Goal: Task Accomplishment & Management: Manage account settings

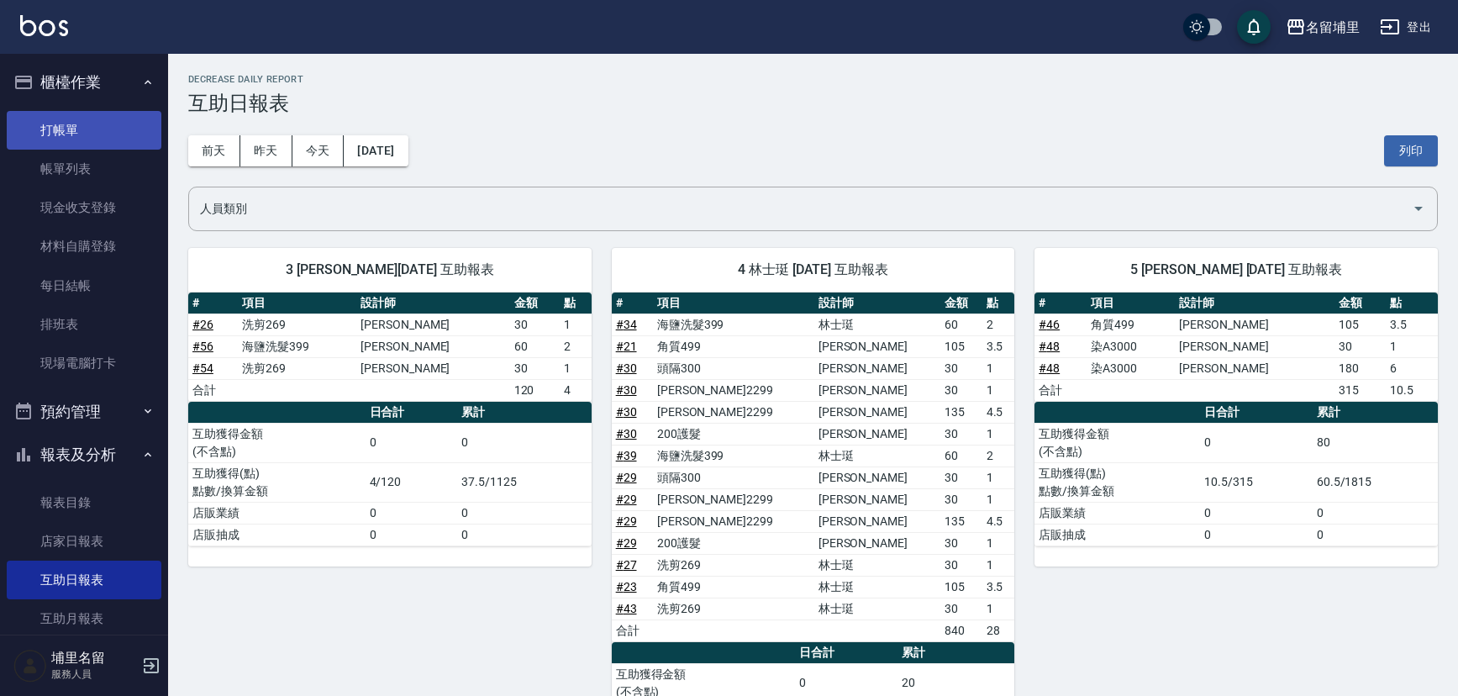
scroll to position [305, 0]
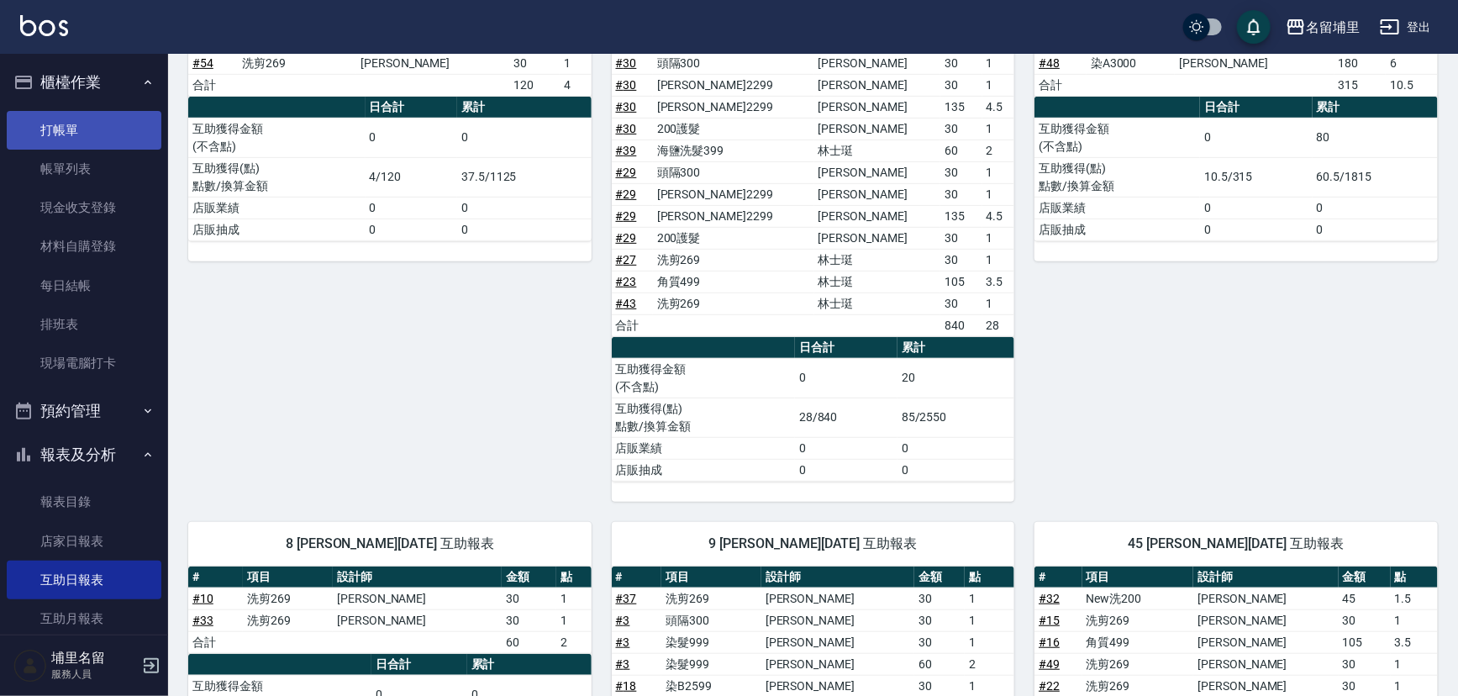
click at [105, 134] on link "打帳單" at bounding box center [84, 130] width 155 height 39
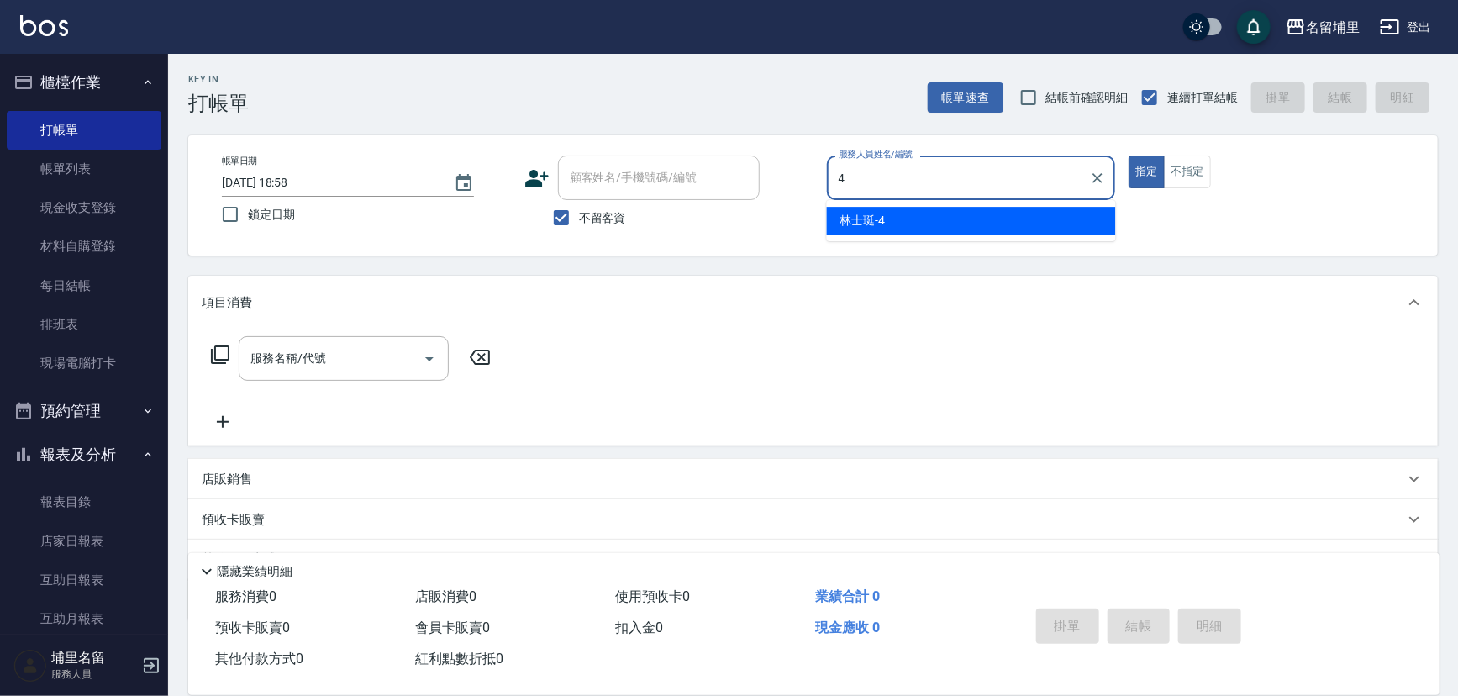
type input "林士珽-4"
type button "true"
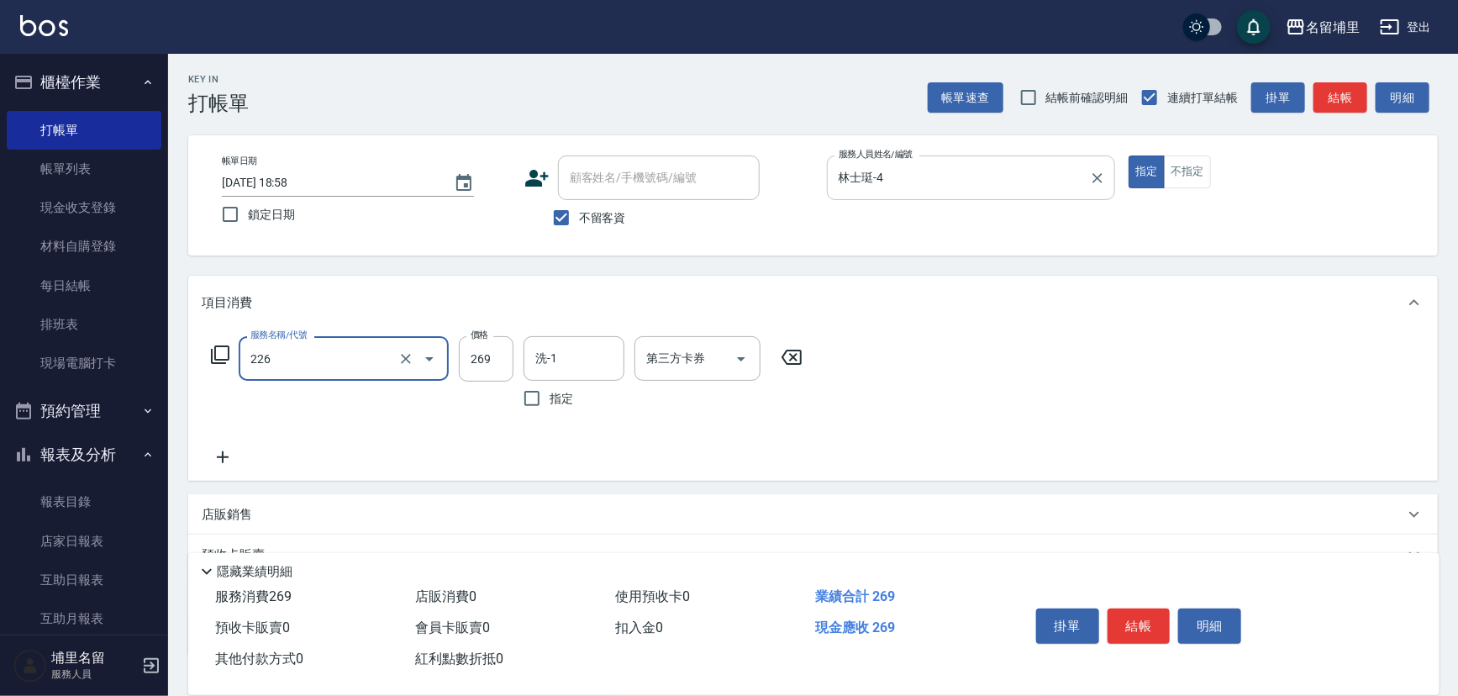
type input "洗剪269(226)"
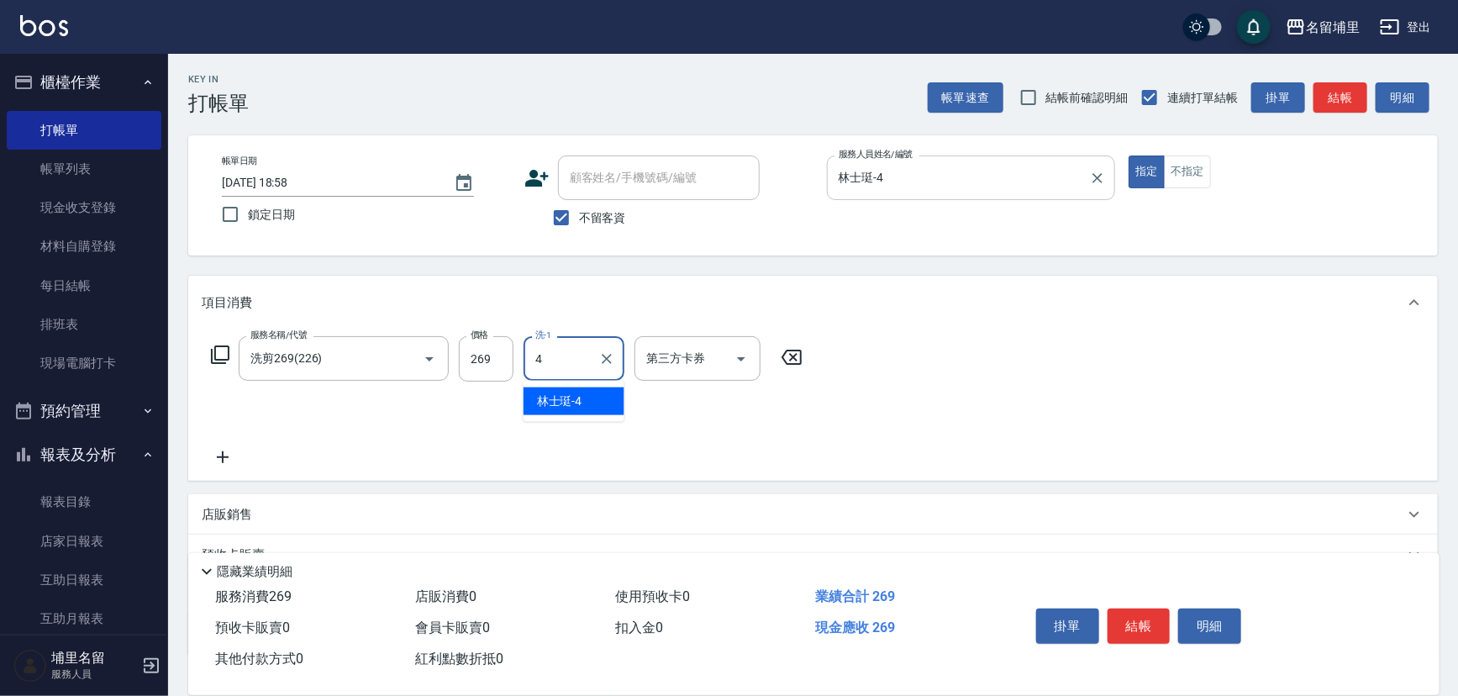
type input "林士珽-4"
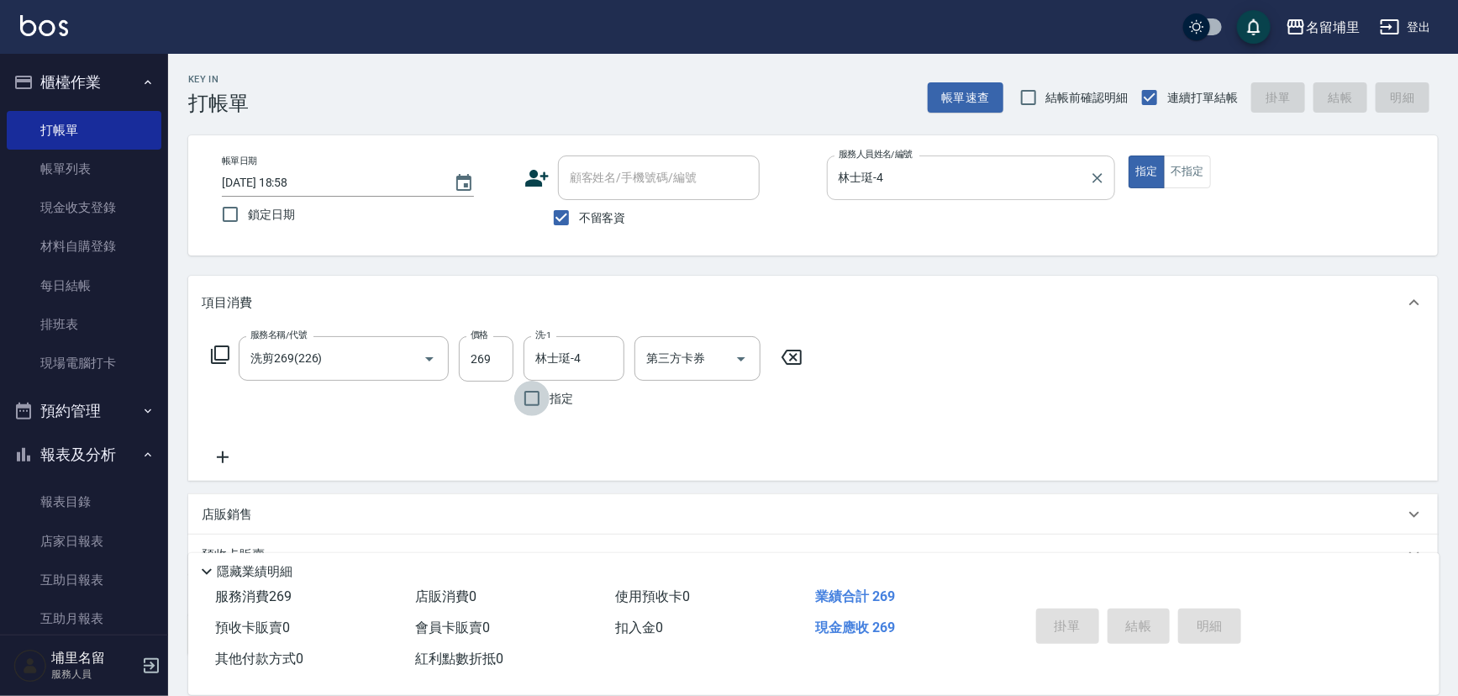
type input "2025/09/07 18:59"
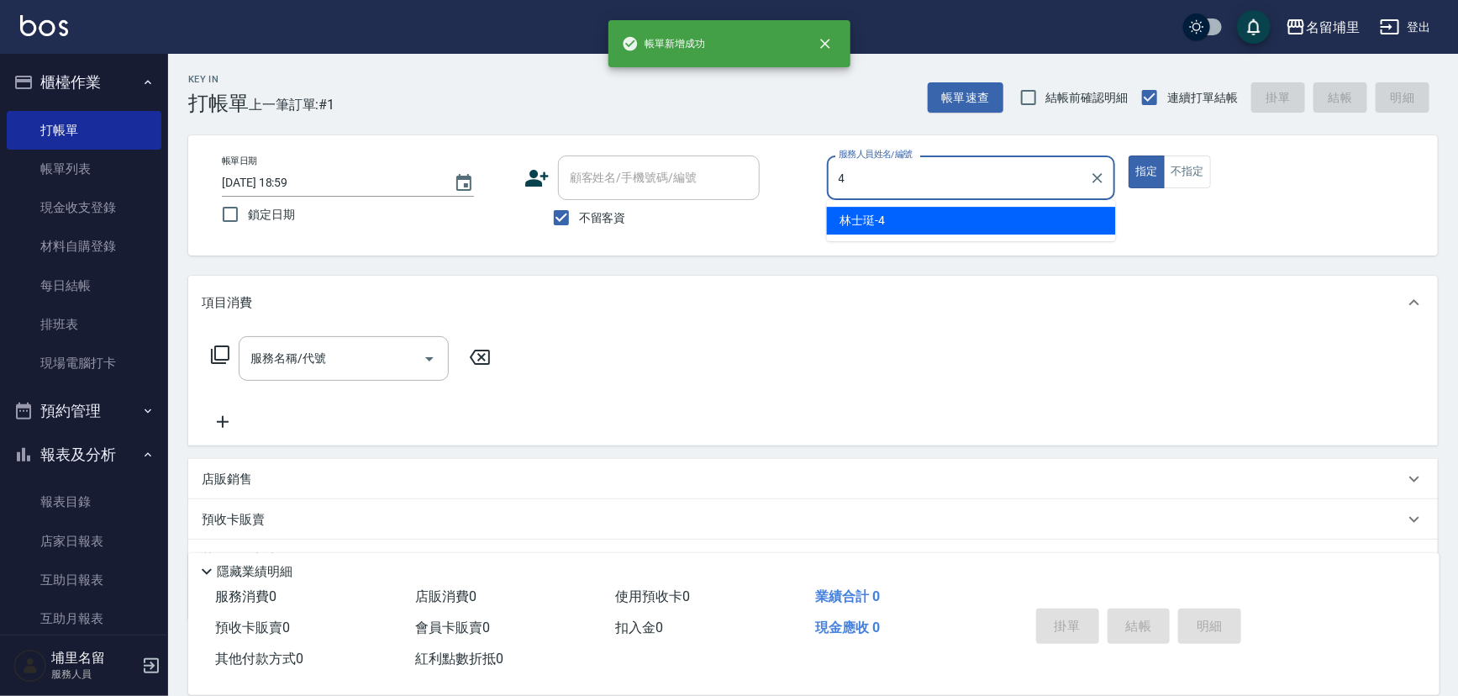
type input "林士珽-4"
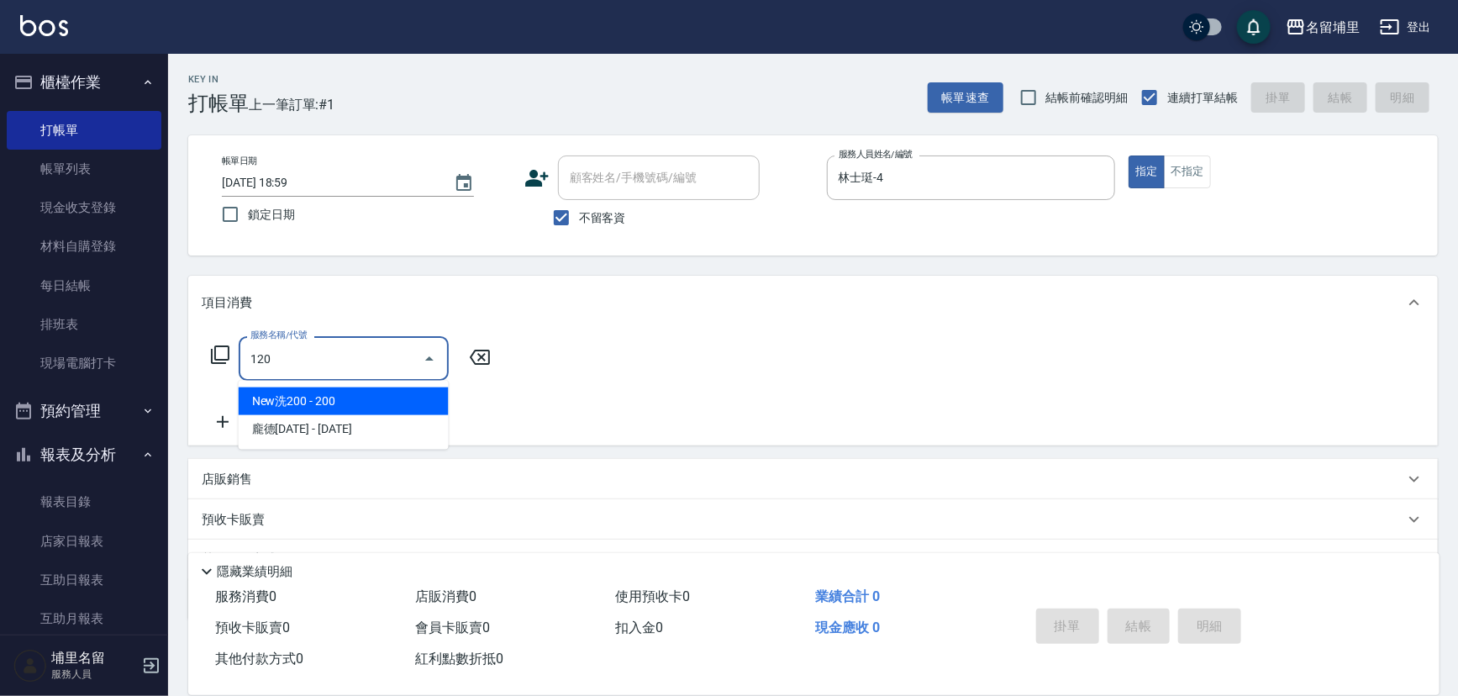
type input "New洗200(120)"
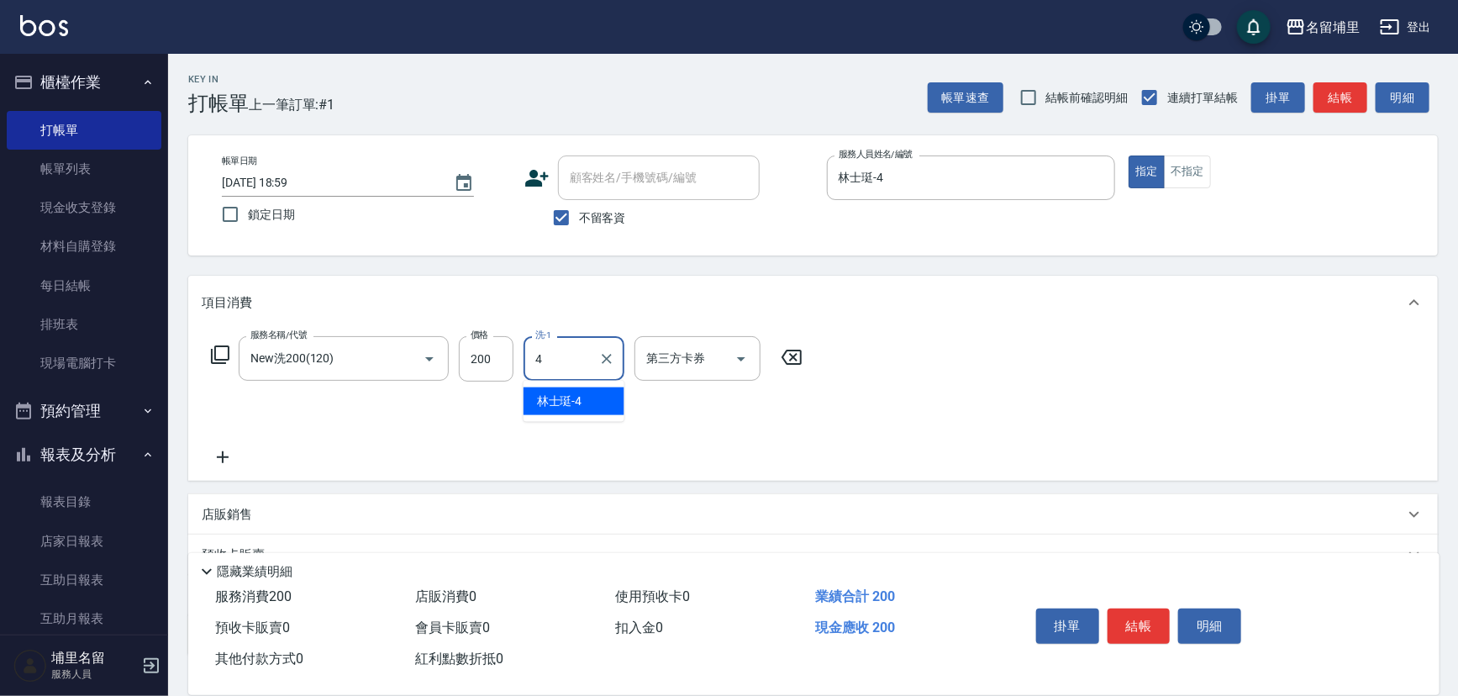
type input "林士珽-4"
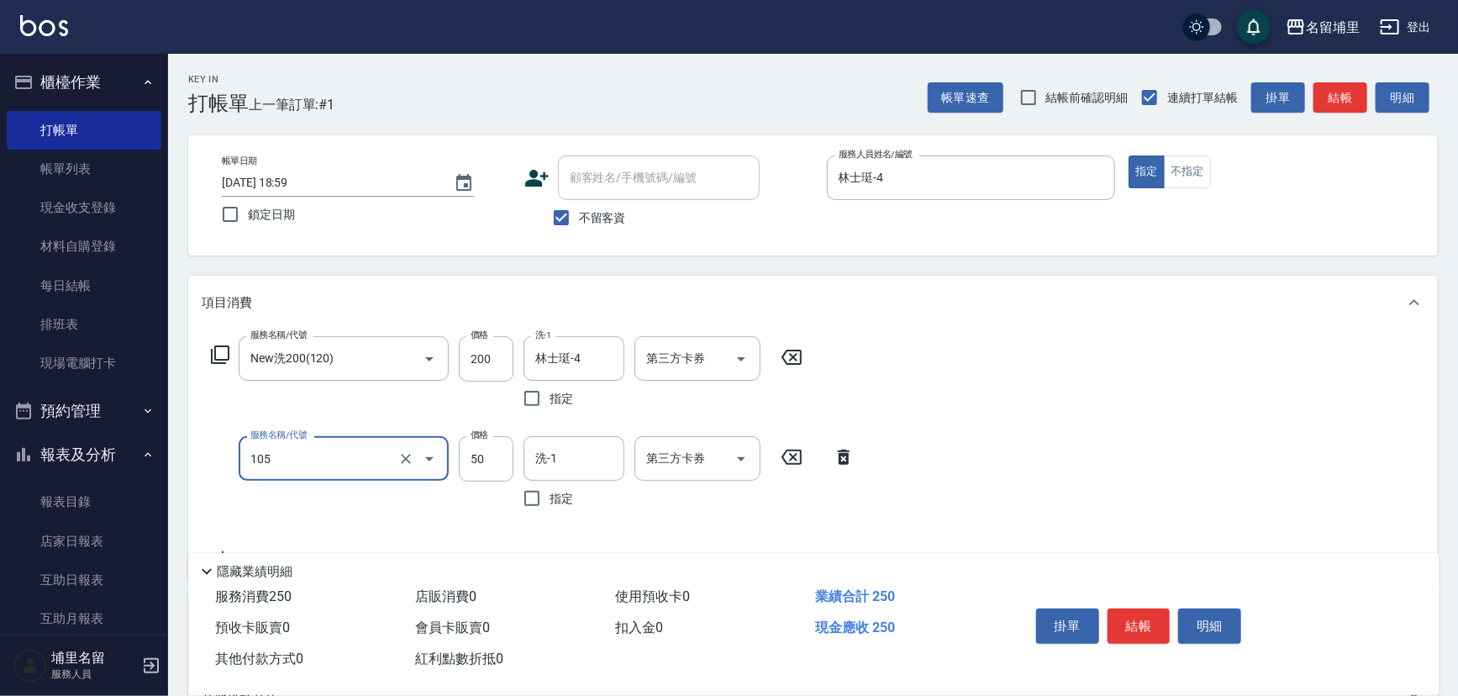
type input "精油50(105)"
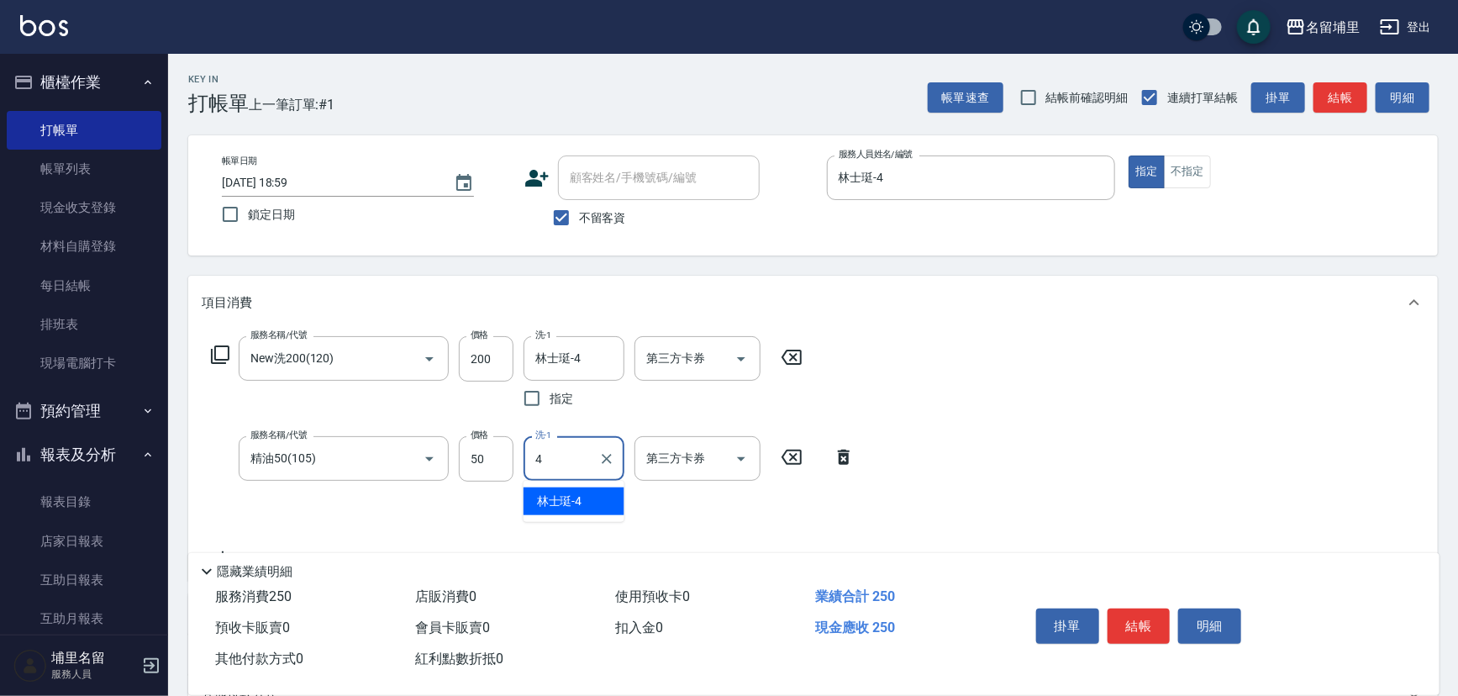
type input "林士珽-4"
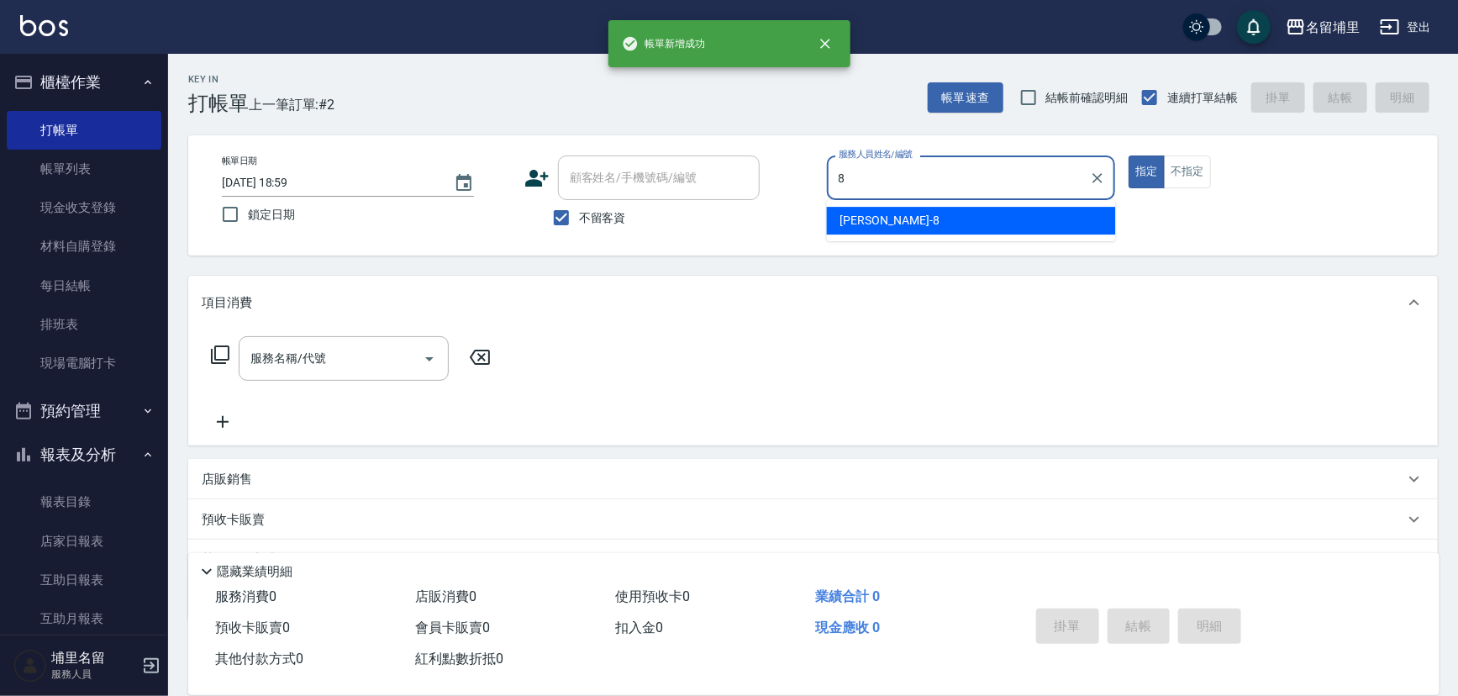
type input "黃偉傑-8"
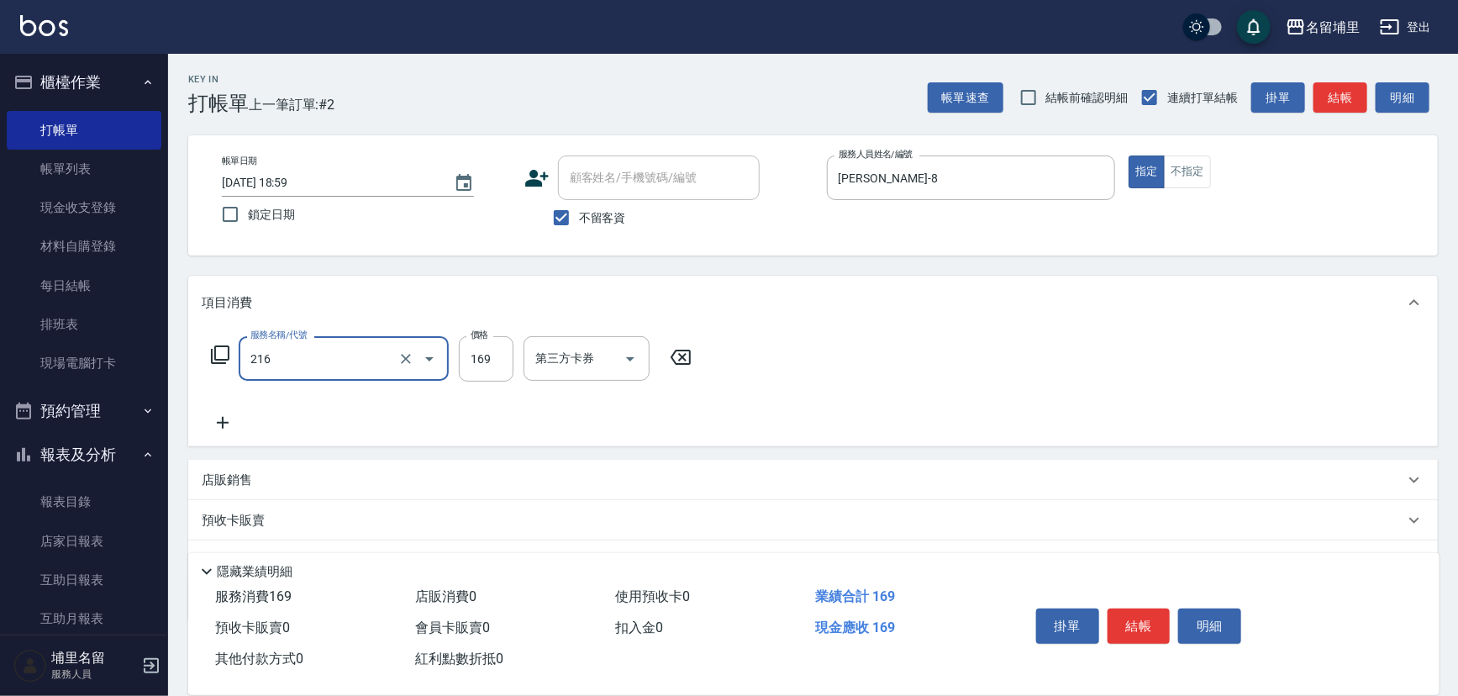
type input "剪髮169(216)"
type input "250"
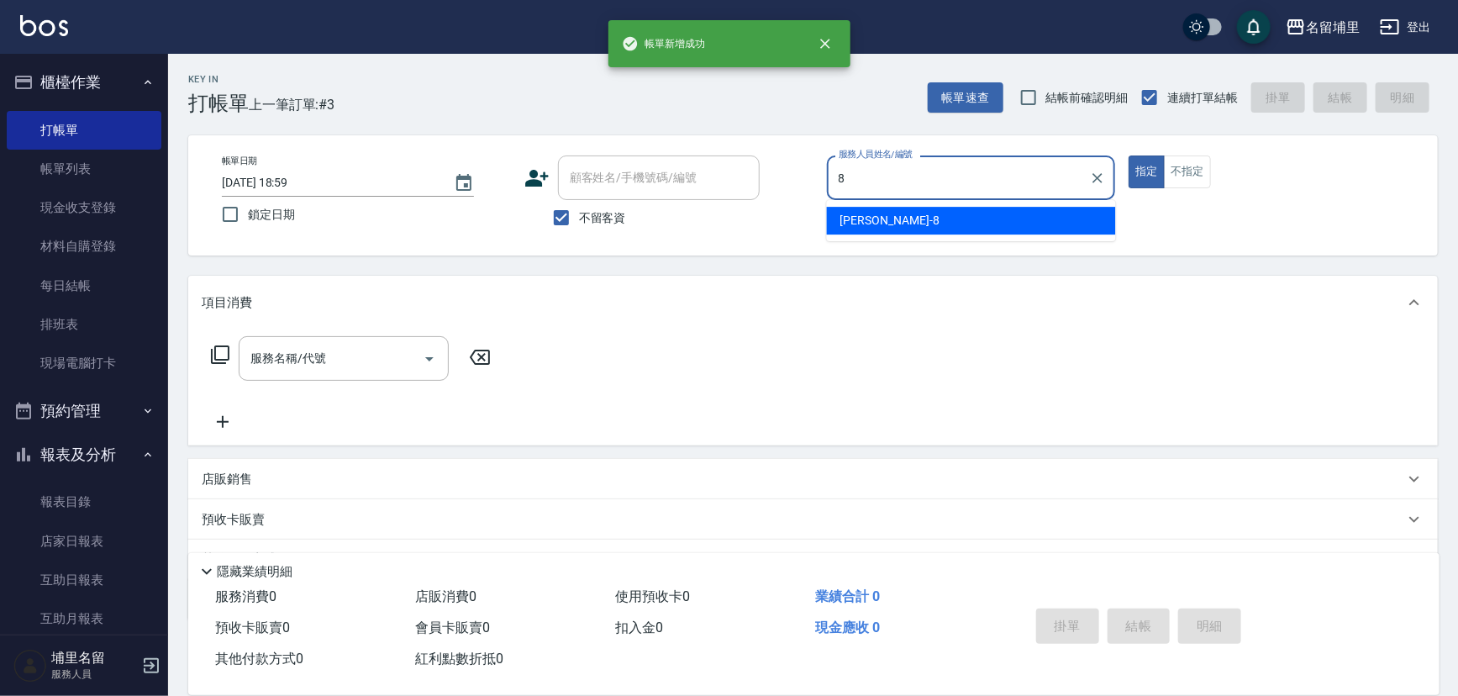
type input "黃偉傑-8"
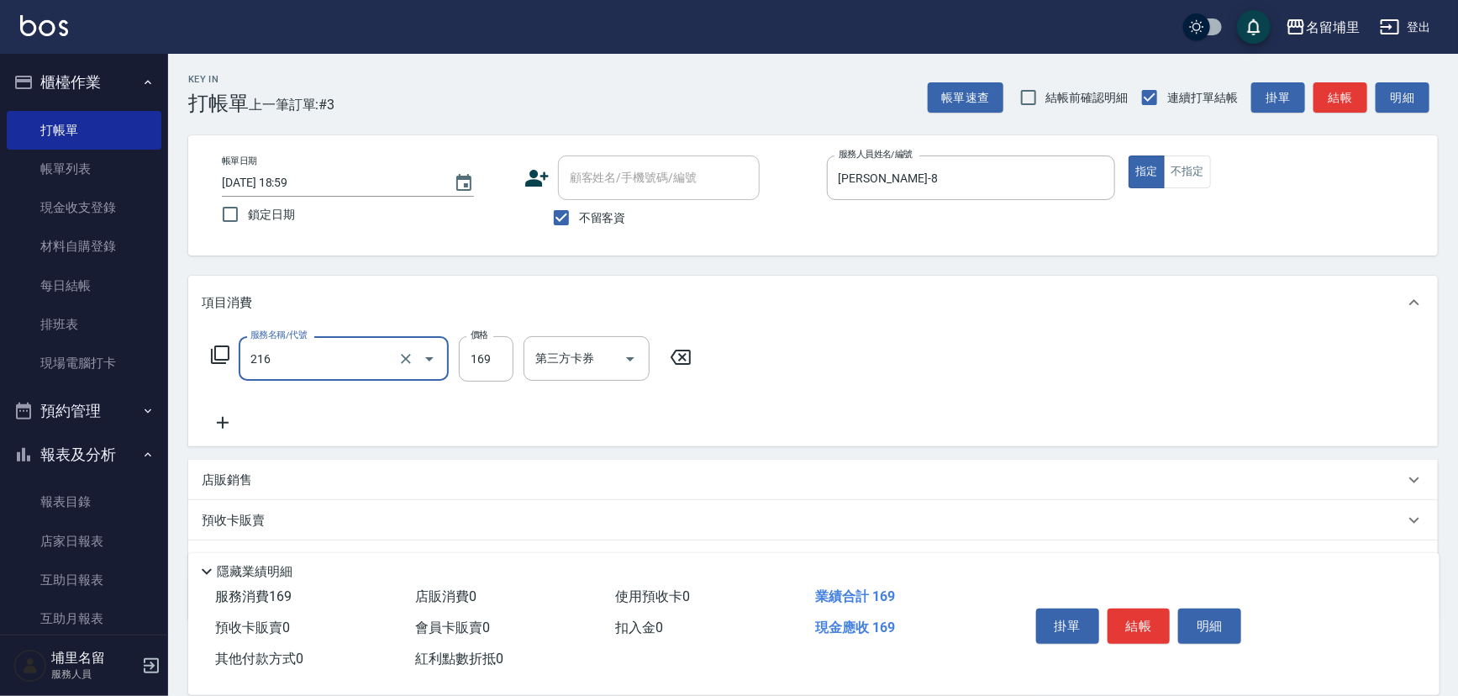
type input "剪髮169(216)"
type input "250"
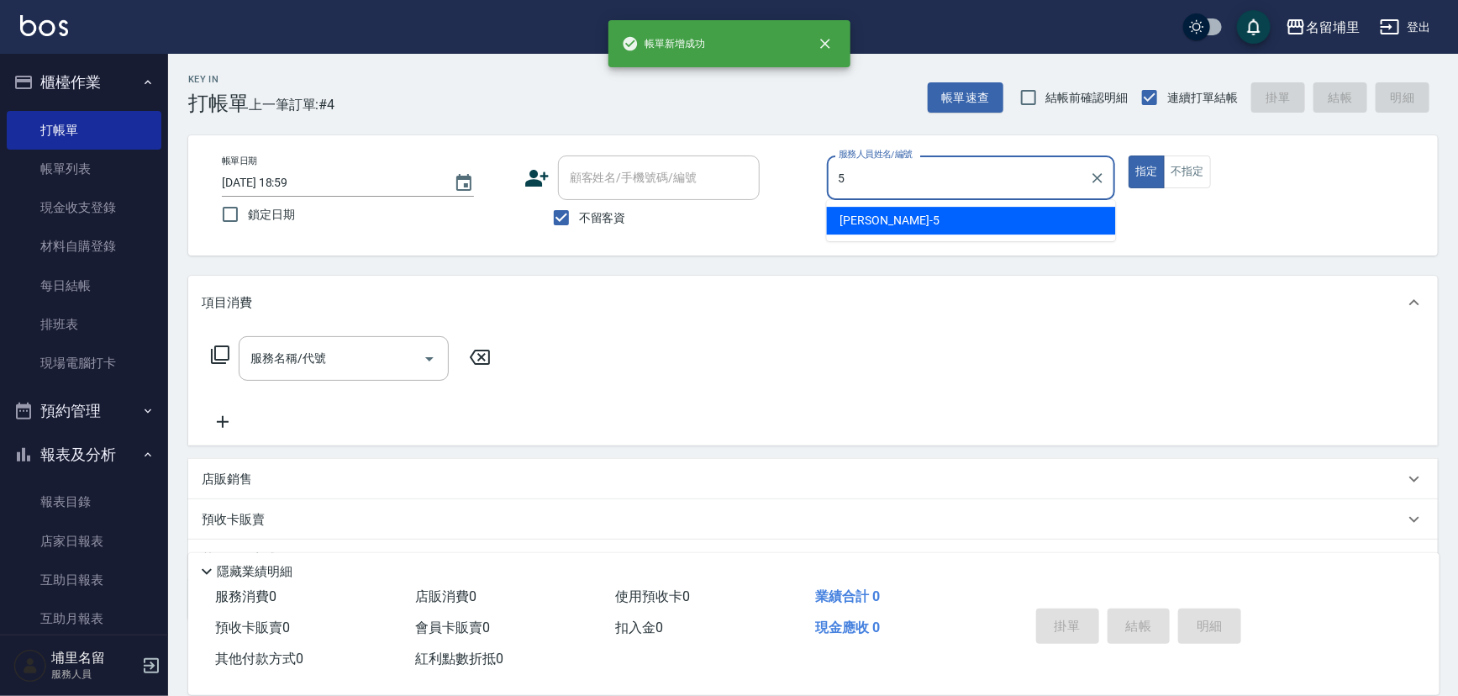
type input "蔣昀璠-5"
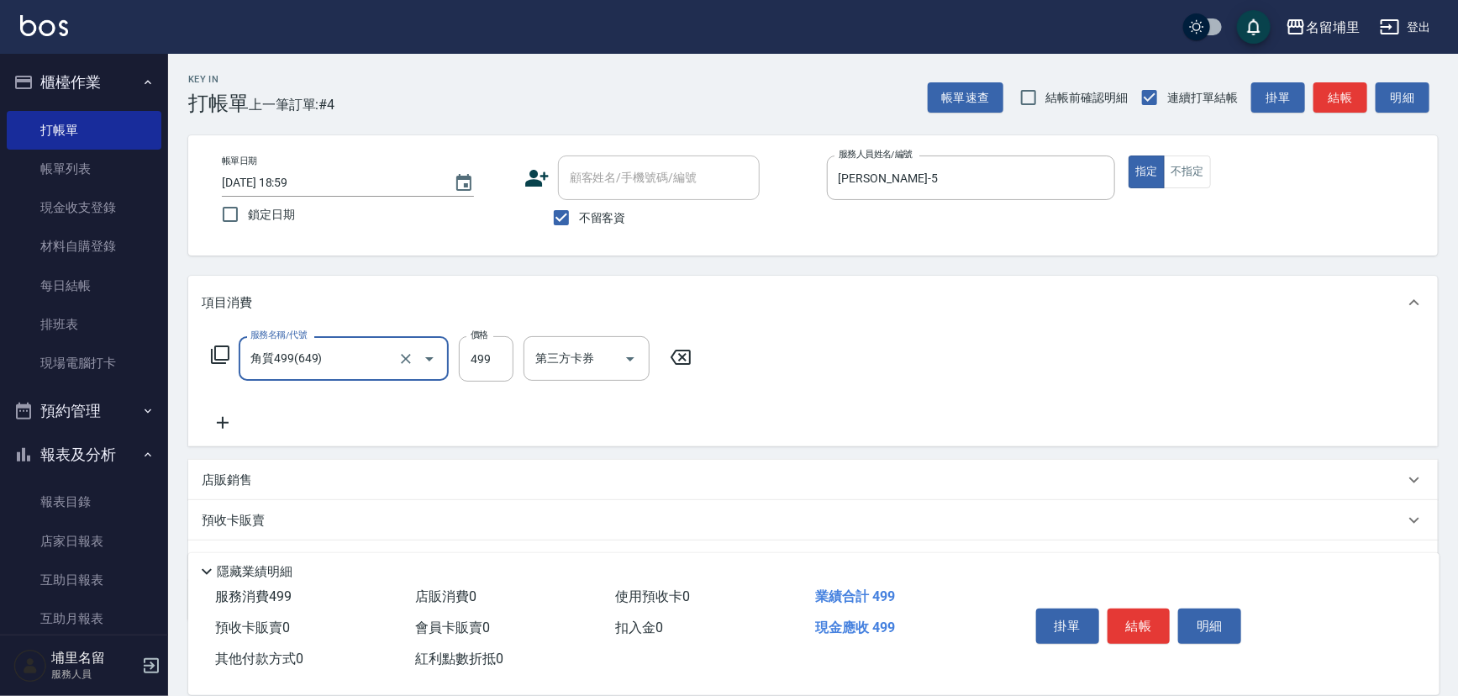
type input "角質499(649)"
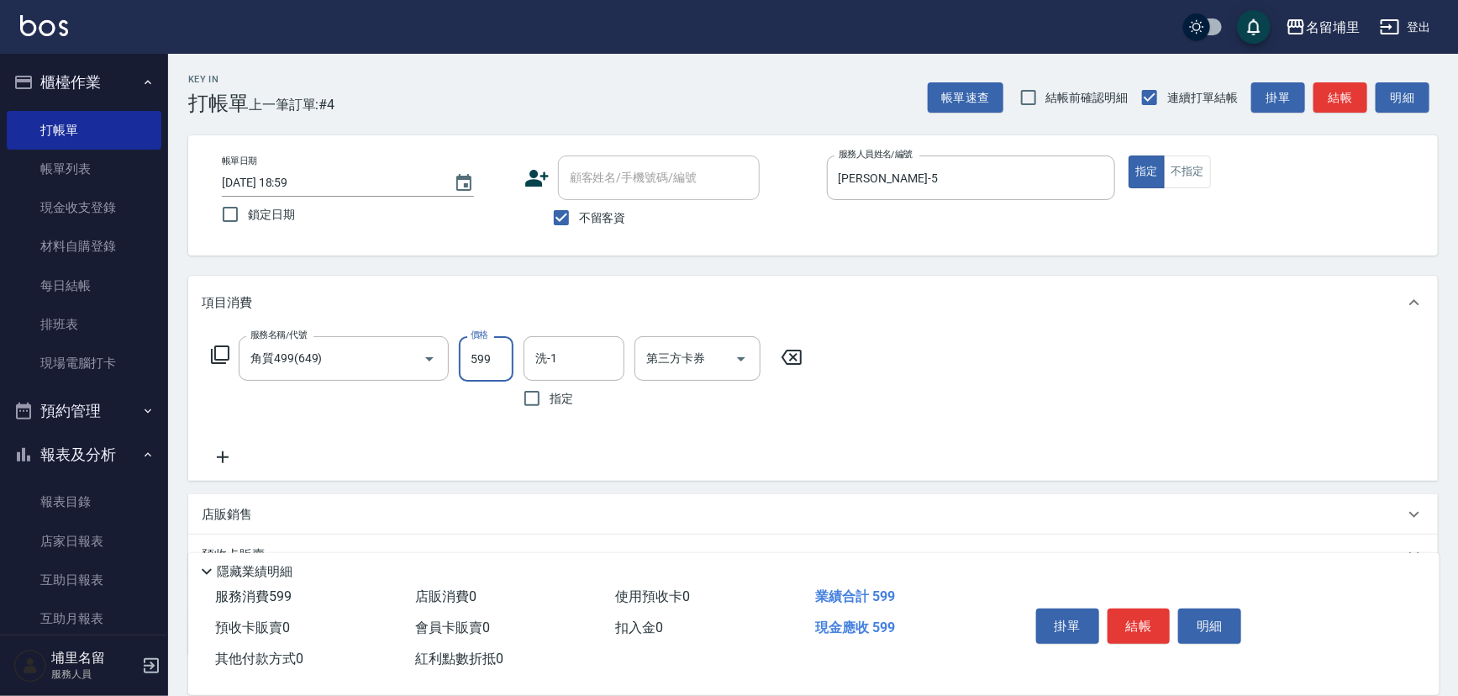
type input "599"
type input "潘宇浩-45"
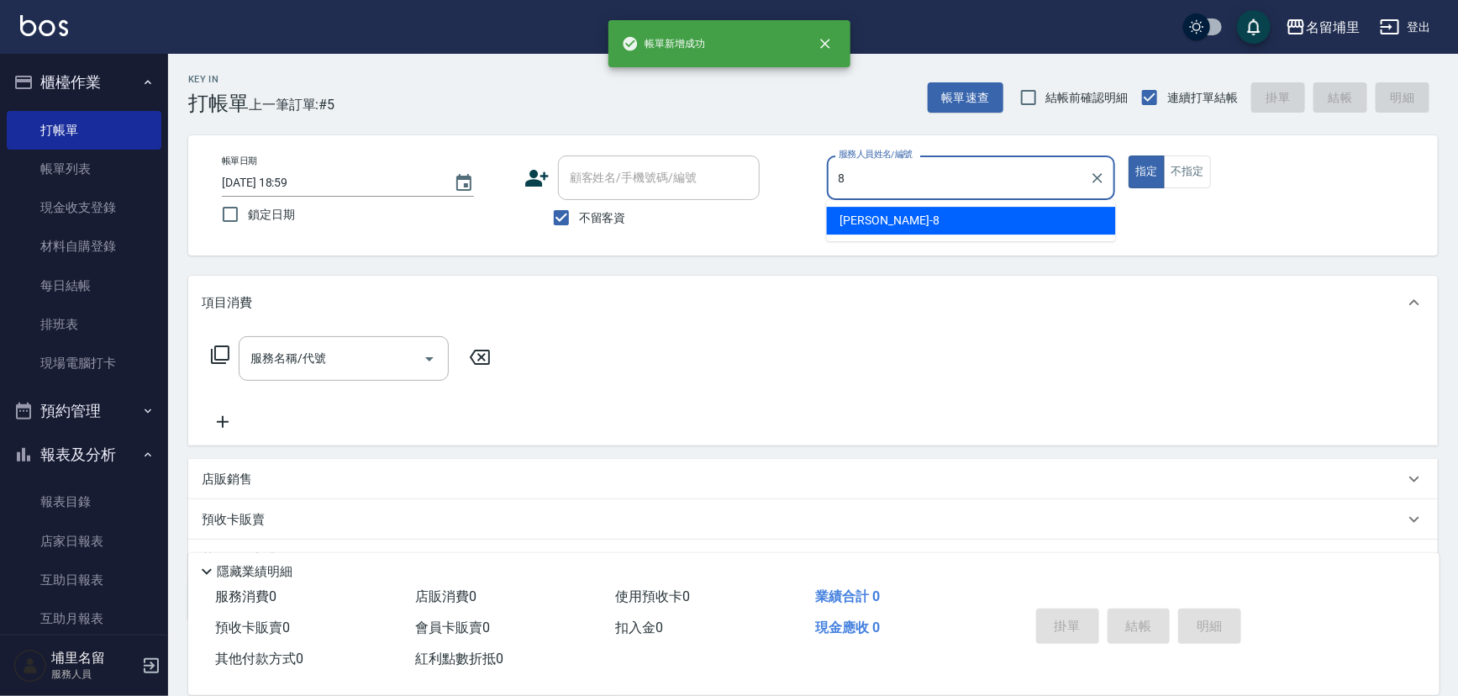
type input "黃偉傑-8"
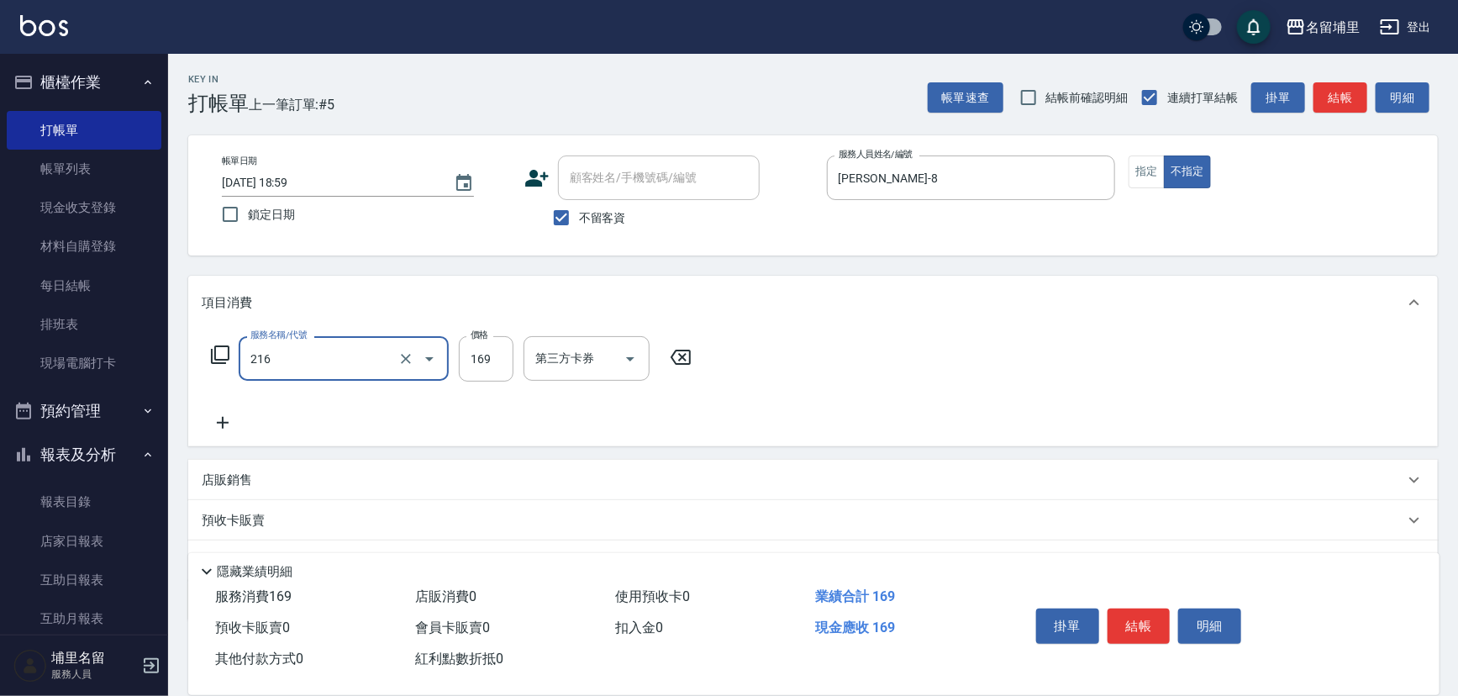
type input "剪髮169(216)"
type input "50"
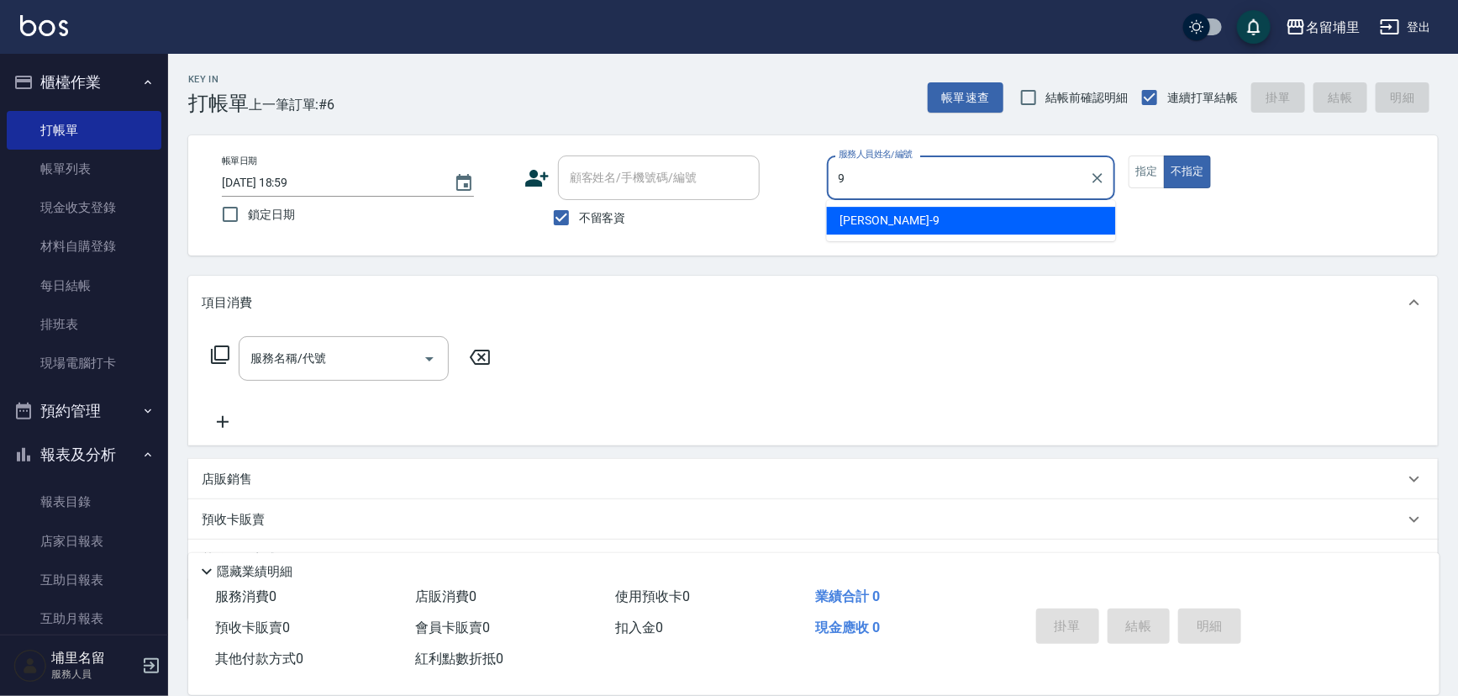
type input "李佩蓉-9"
type button "false"
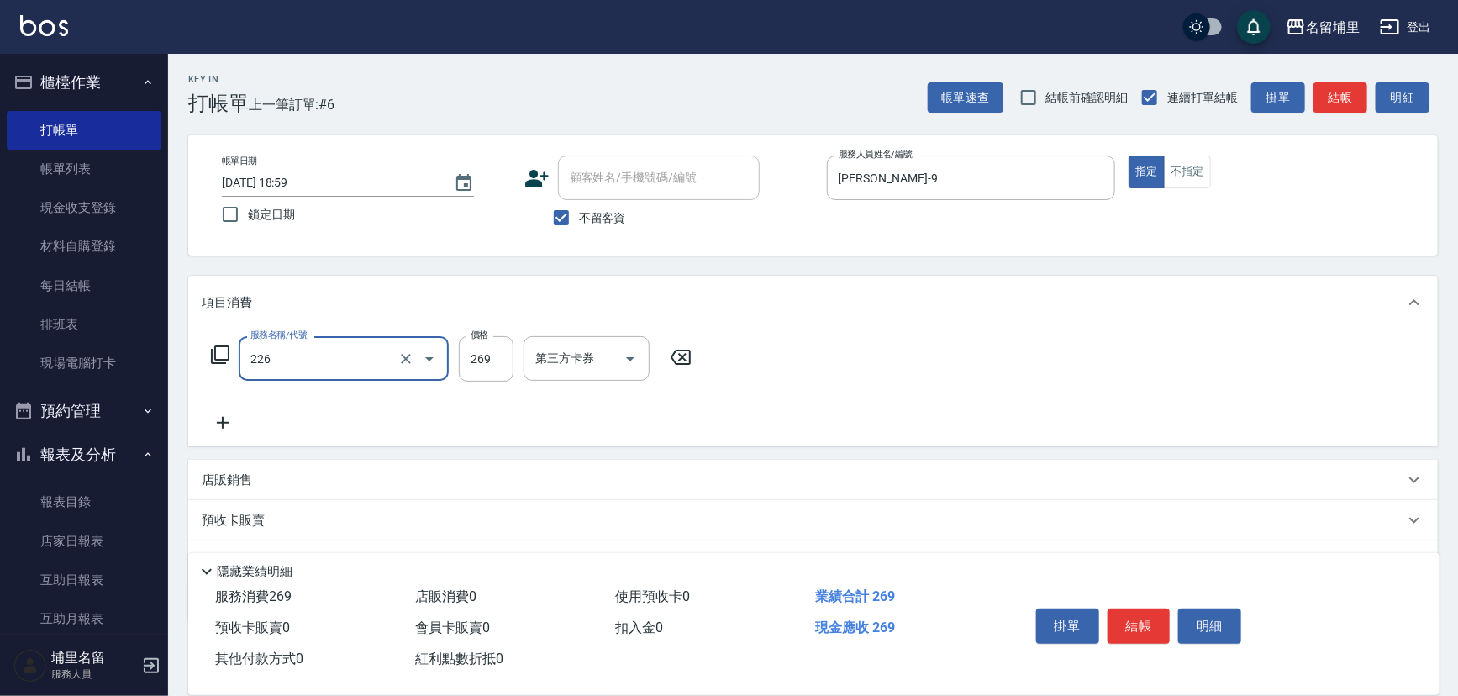
type input "洗剪269(226)"
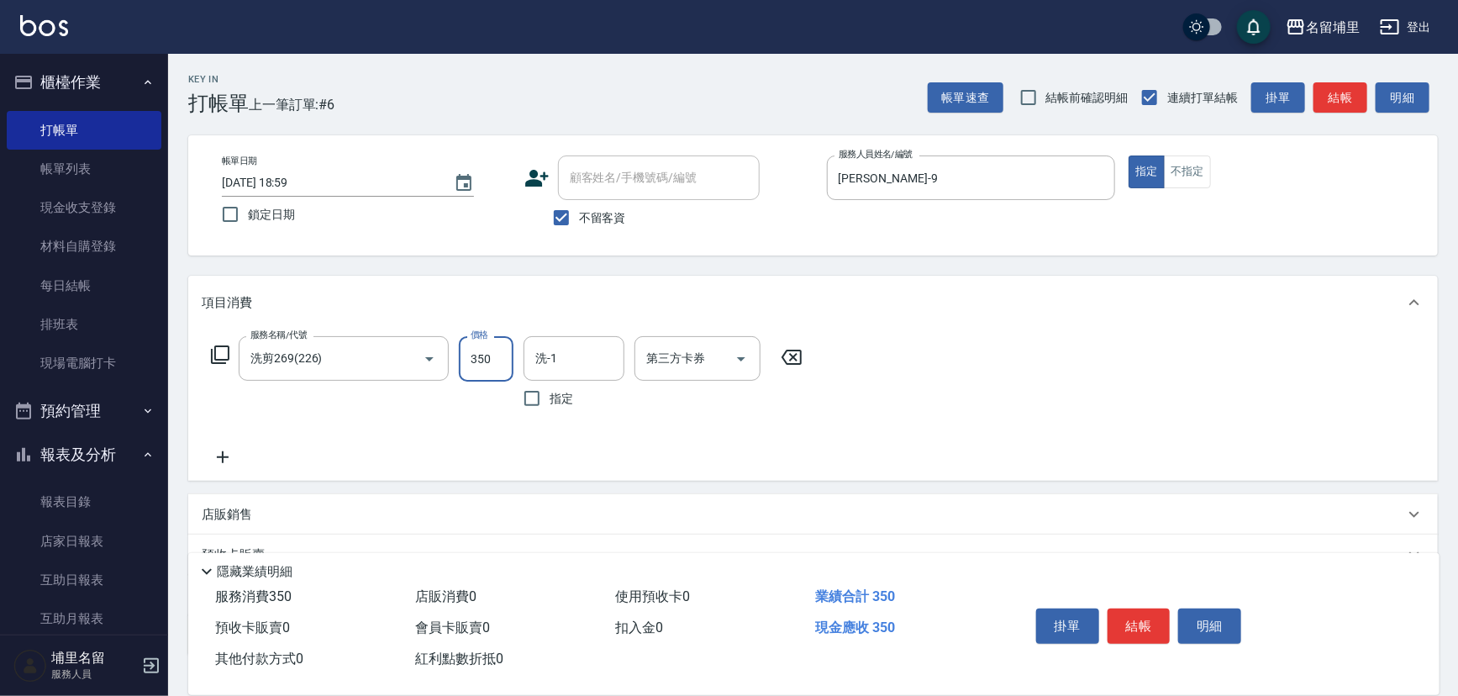
type input "350"
type input "李佩蓉-9"
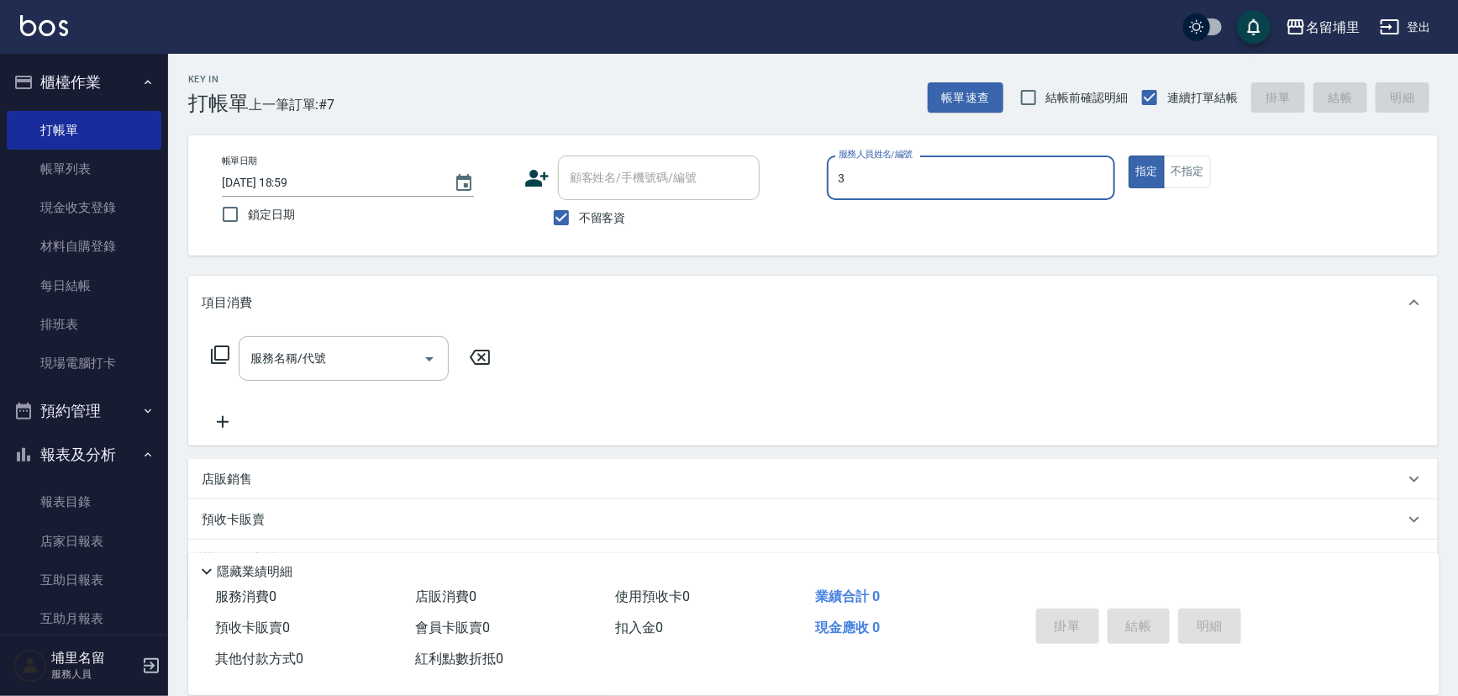
type input "鐘柏倫-3"
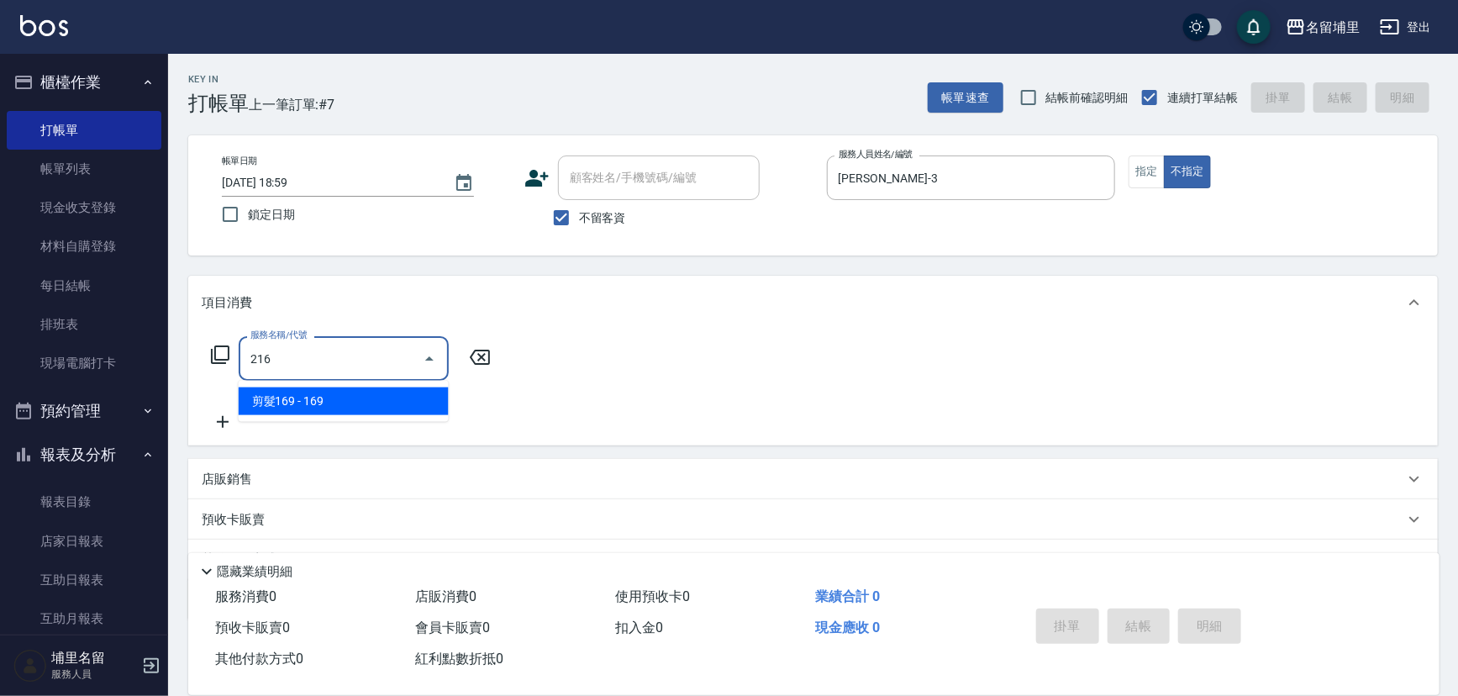
type input "剪髮169(216)"
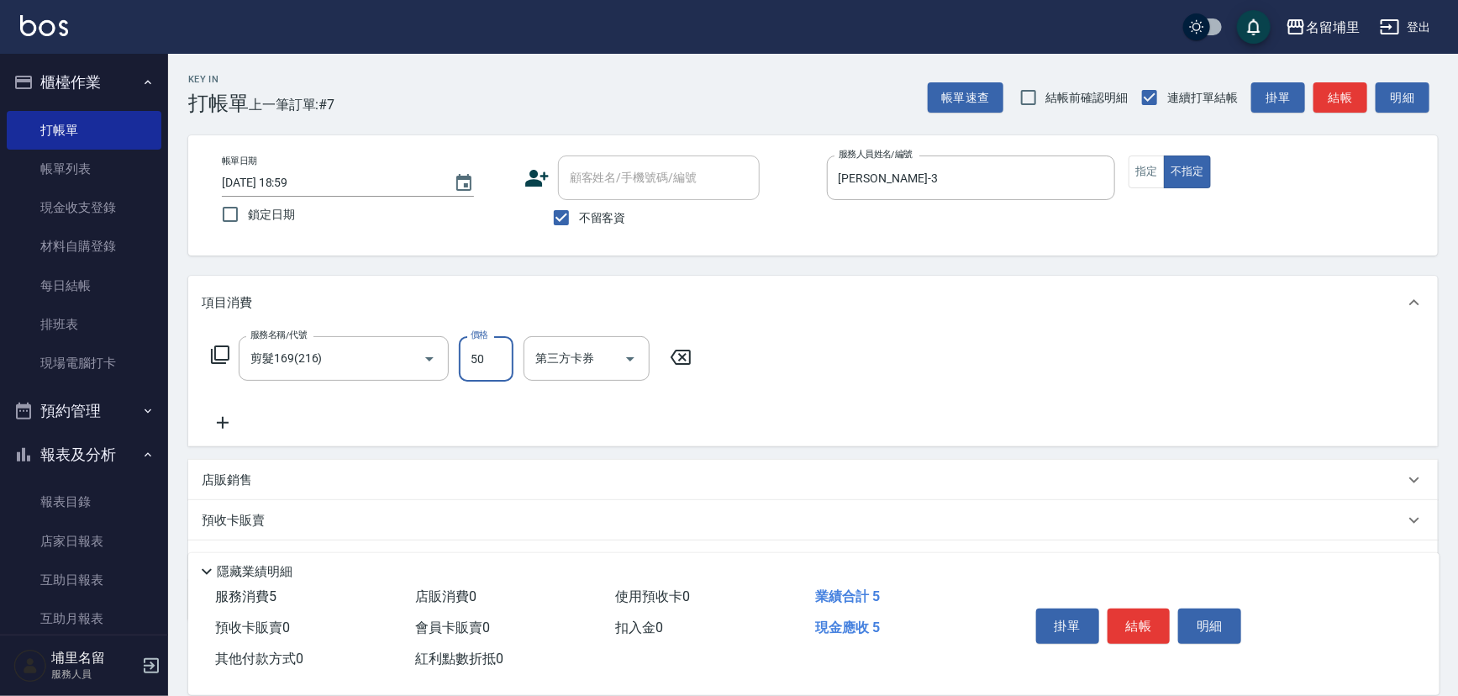
type input "50"
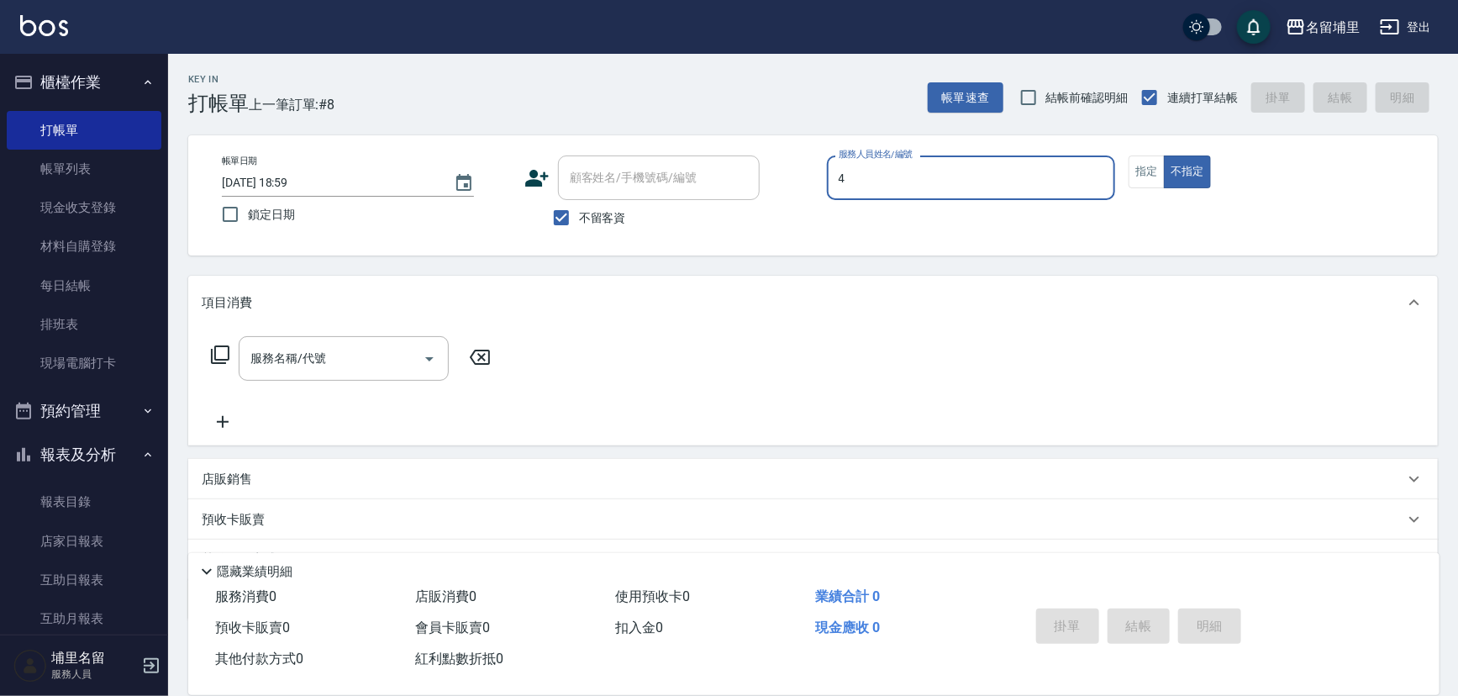
type input "林士珽-4"
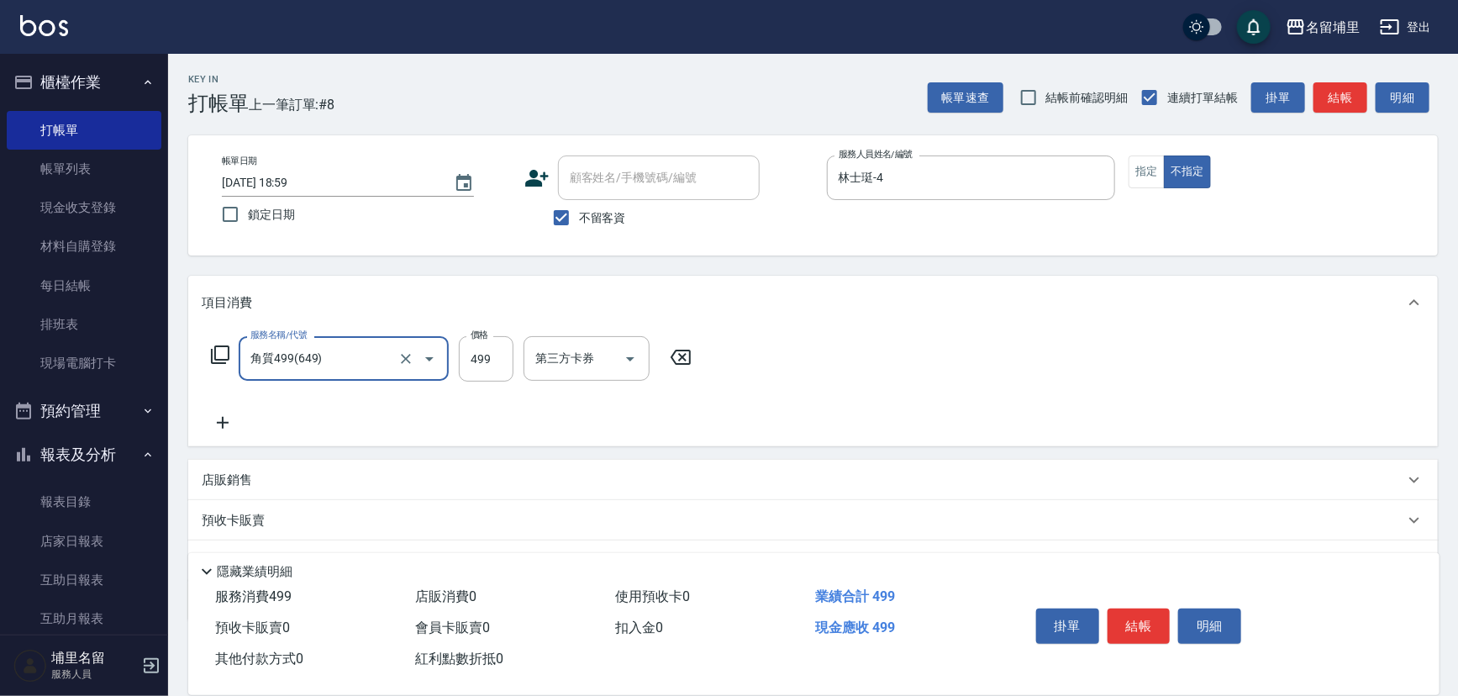
type input "角質499(649)"
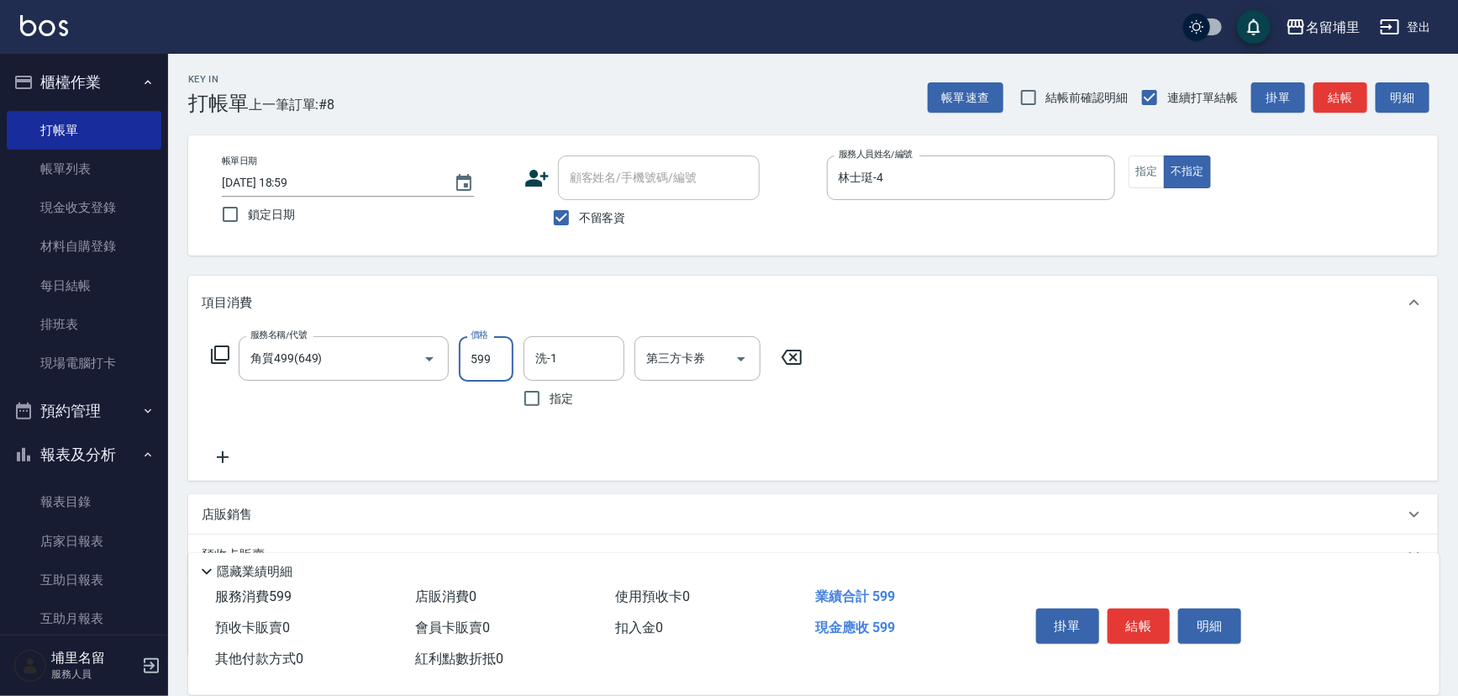
type input "599"
type input "林士珽-4"
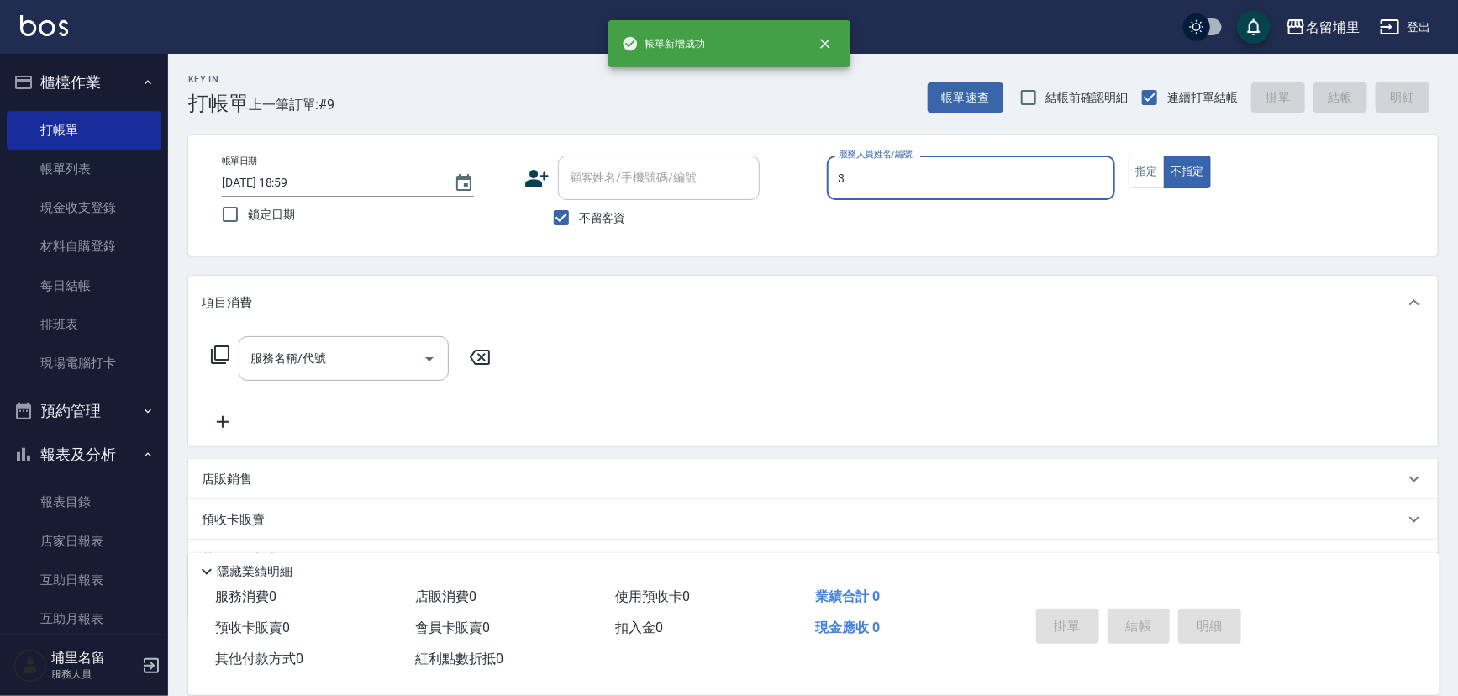
type input "鐘柏倫-3"
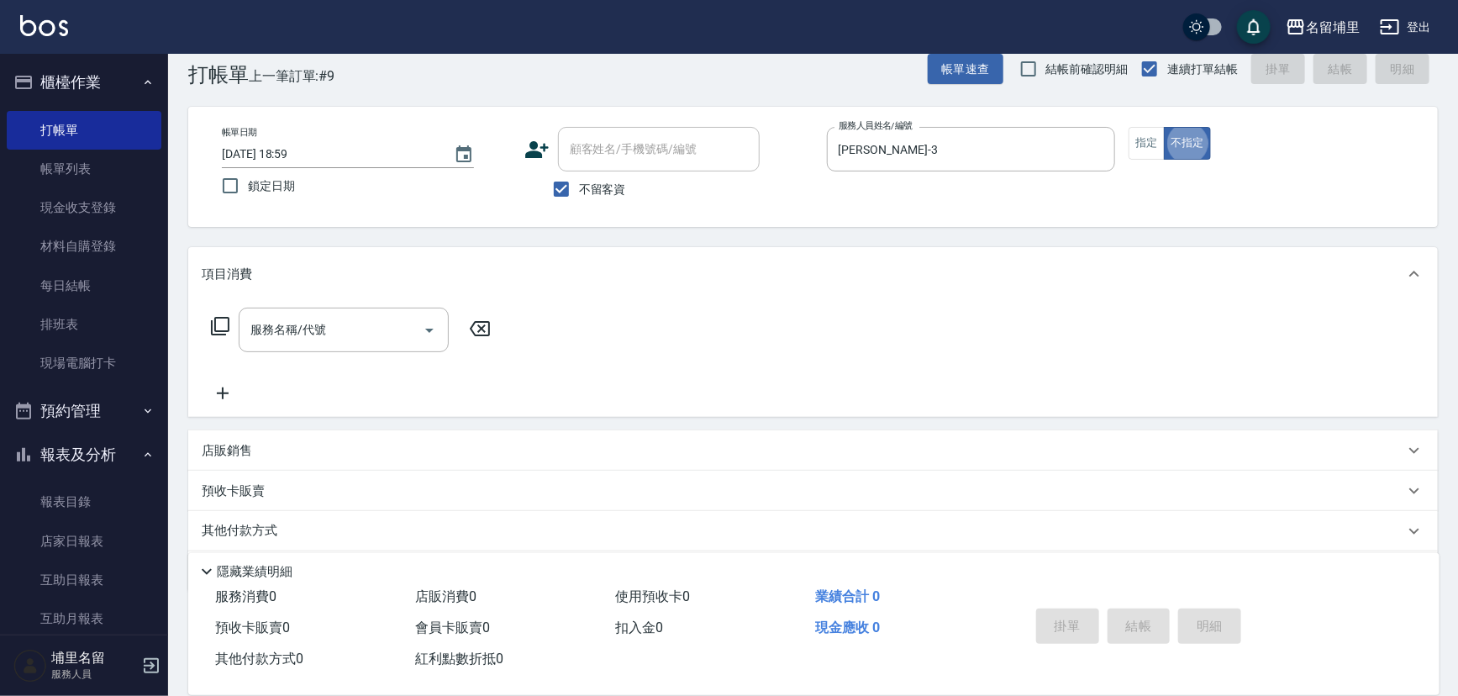
scroll to position [30, 0]
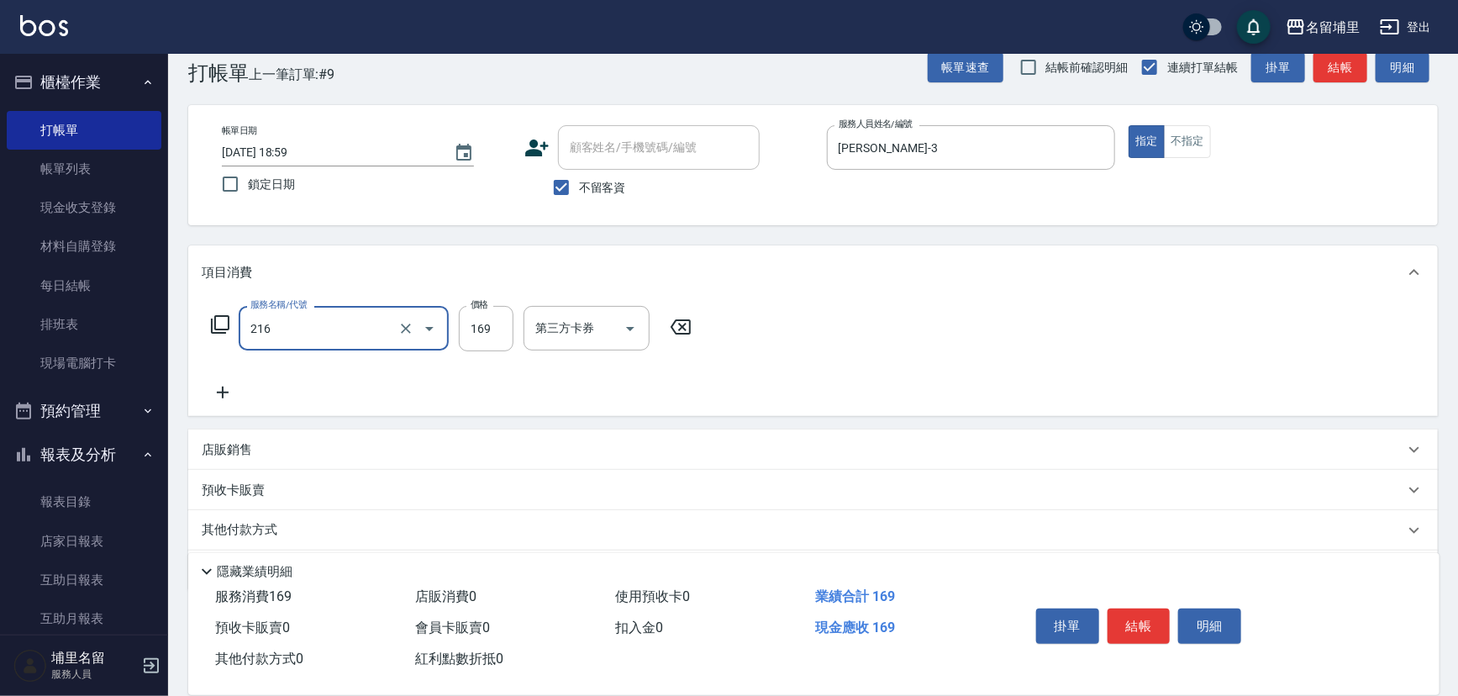
type input "剪髮169(216)"
type input "150"
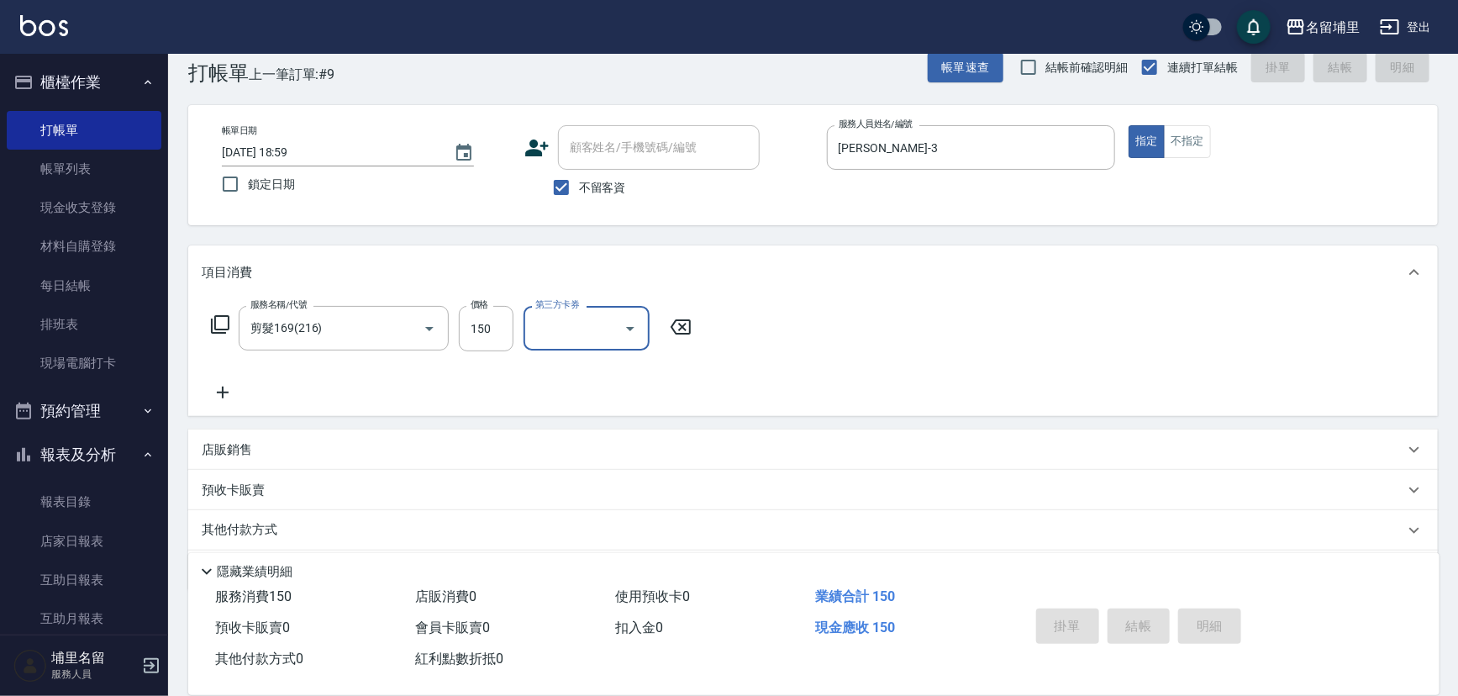
type input "2025/09/07 19:00"
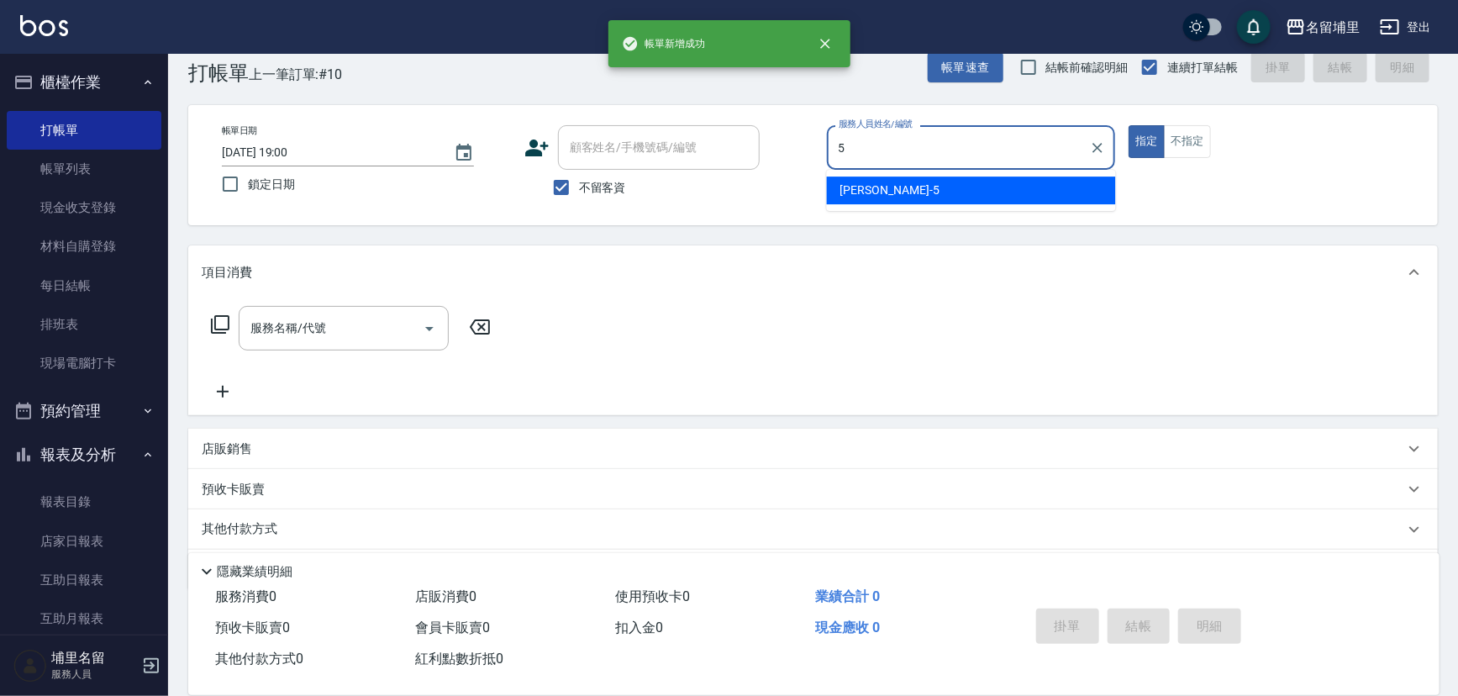
type input "蔣昀璠-5"
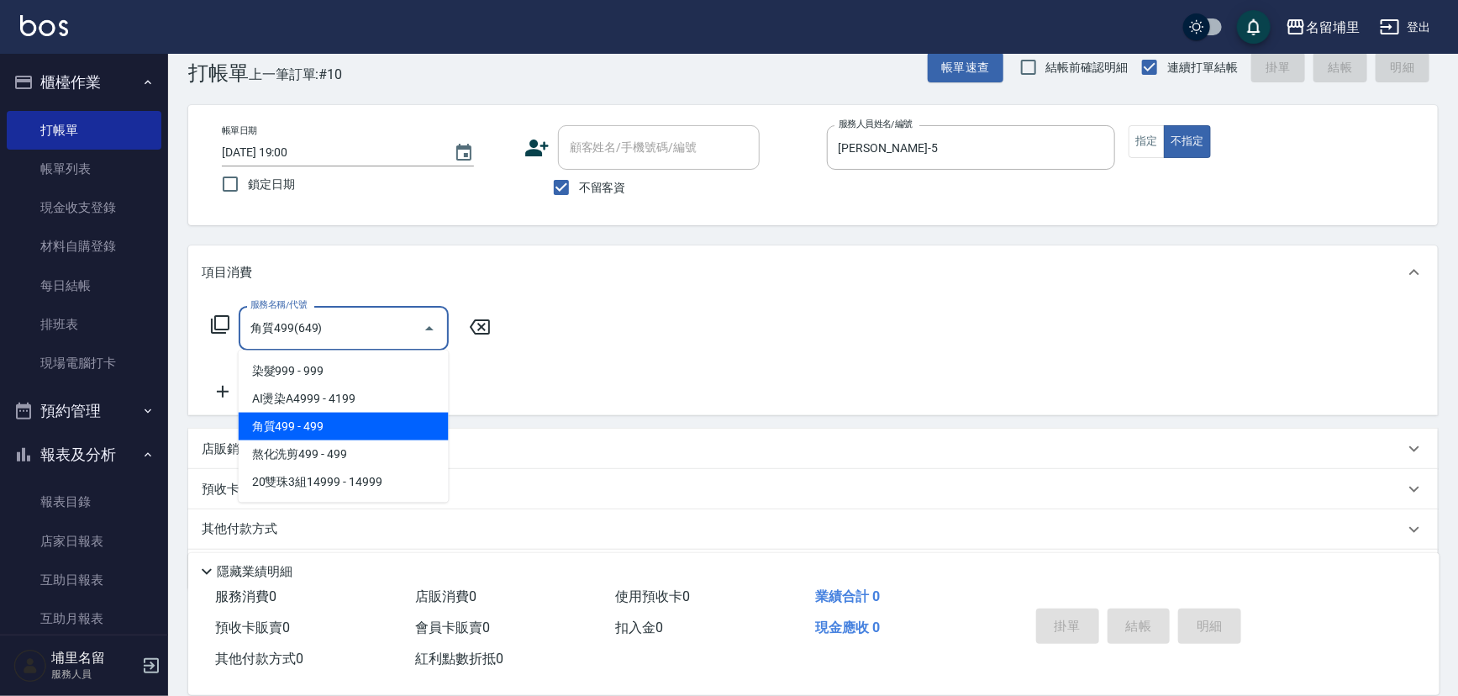
type input "角質499(649)"
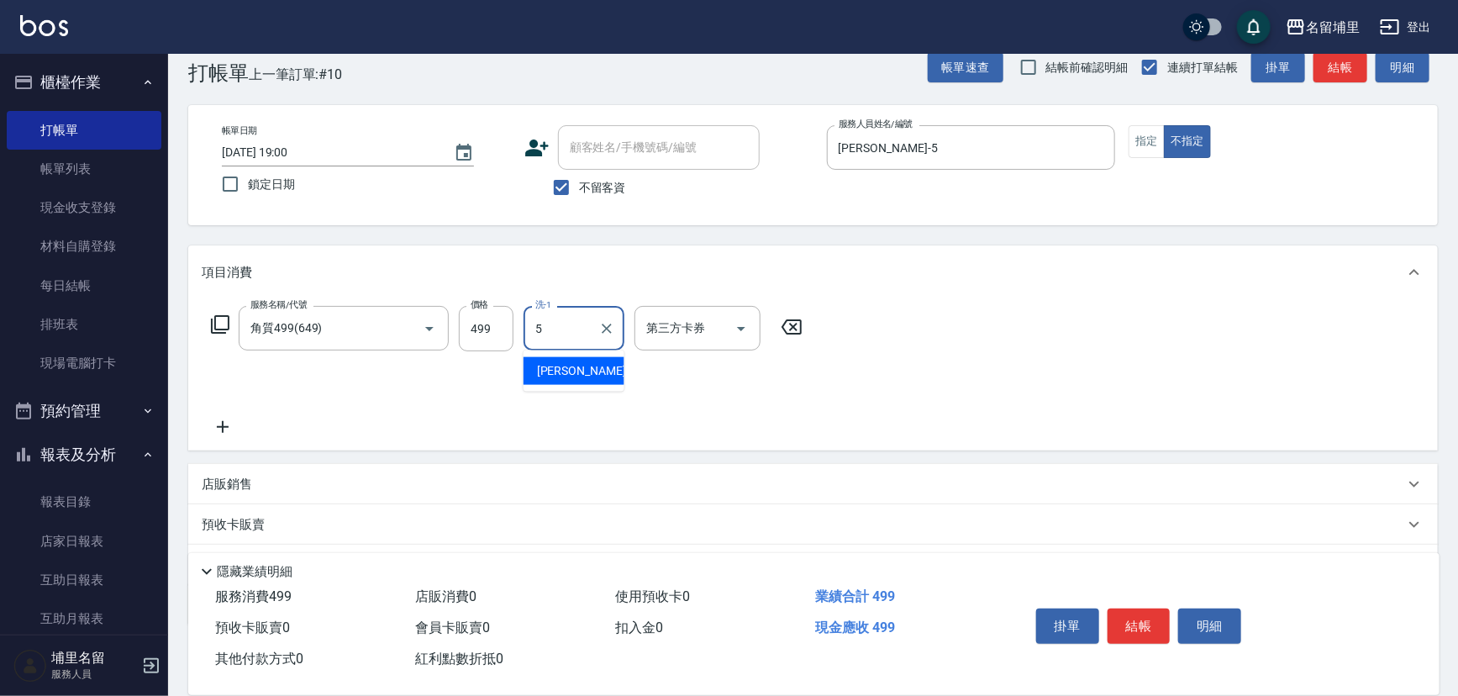
type input "蔣昀璠-5"
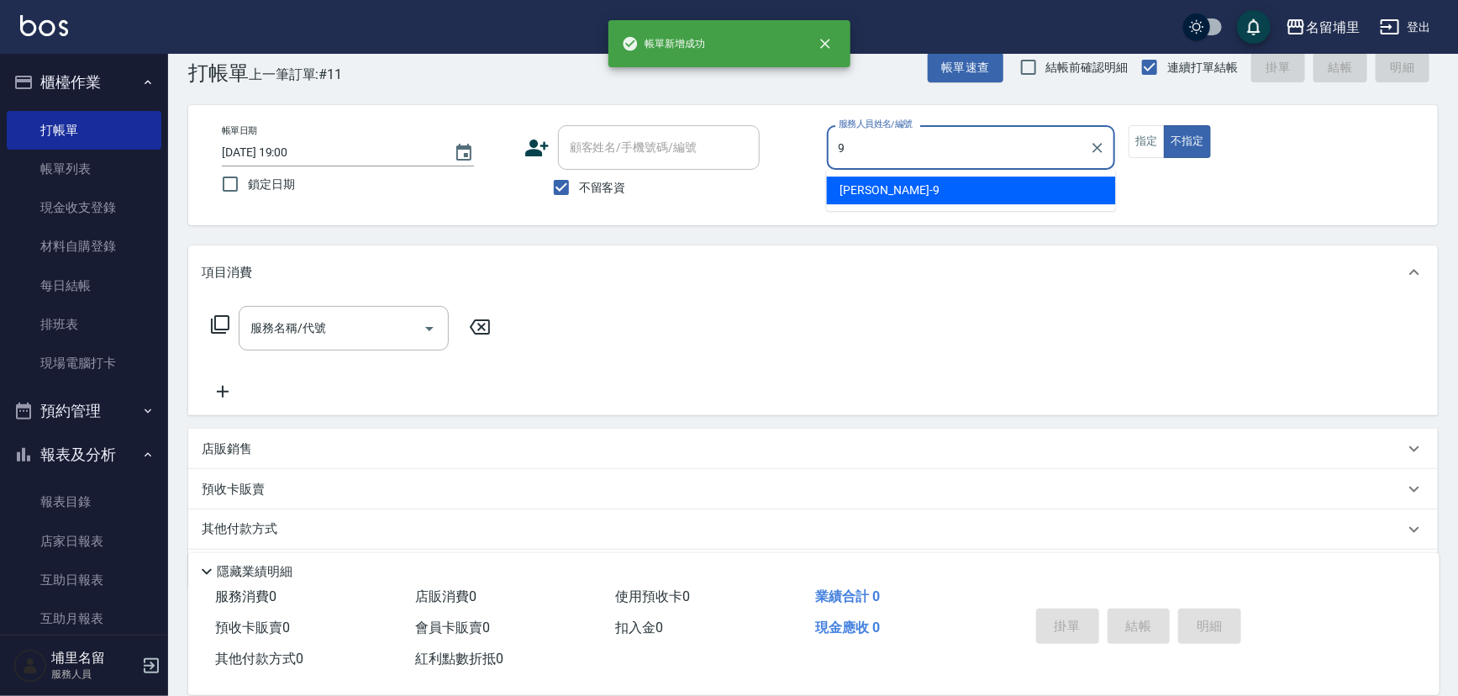
type input "李佩蓉-9"
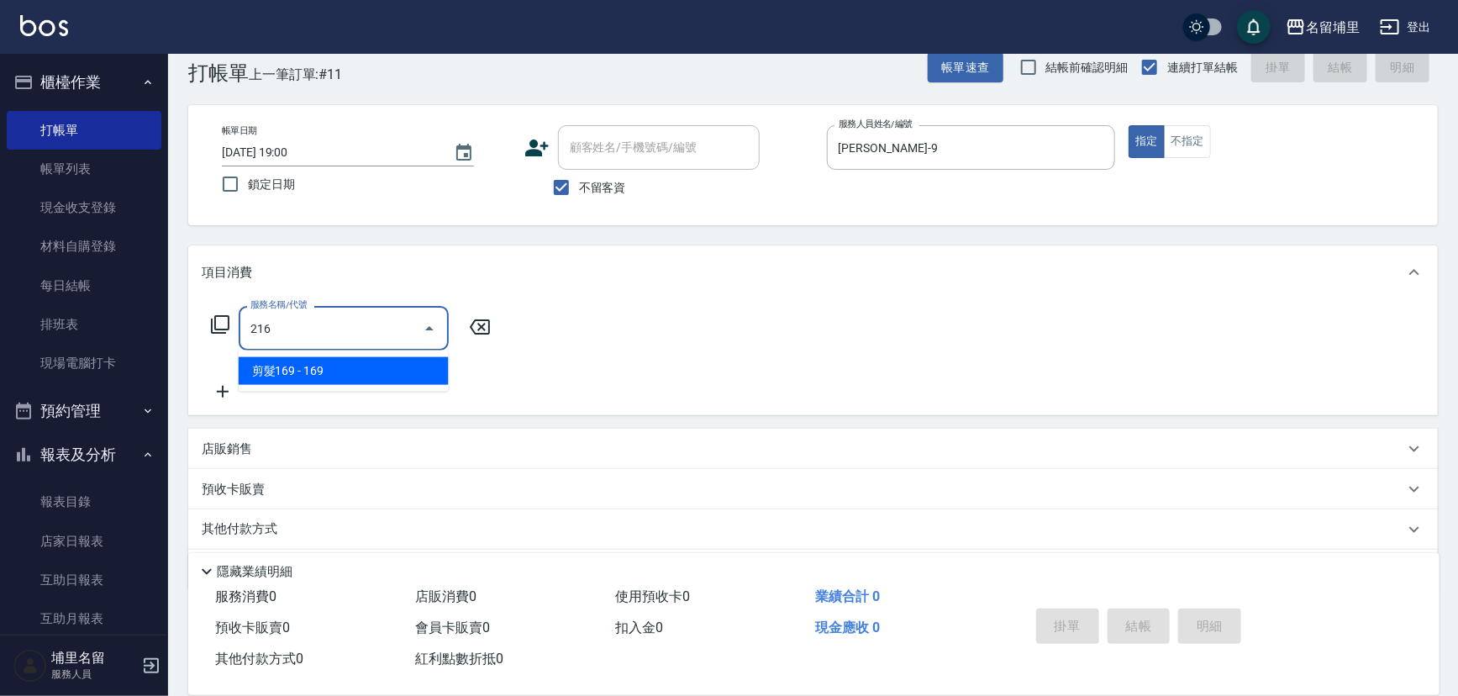
type input "剪髮169(216)"
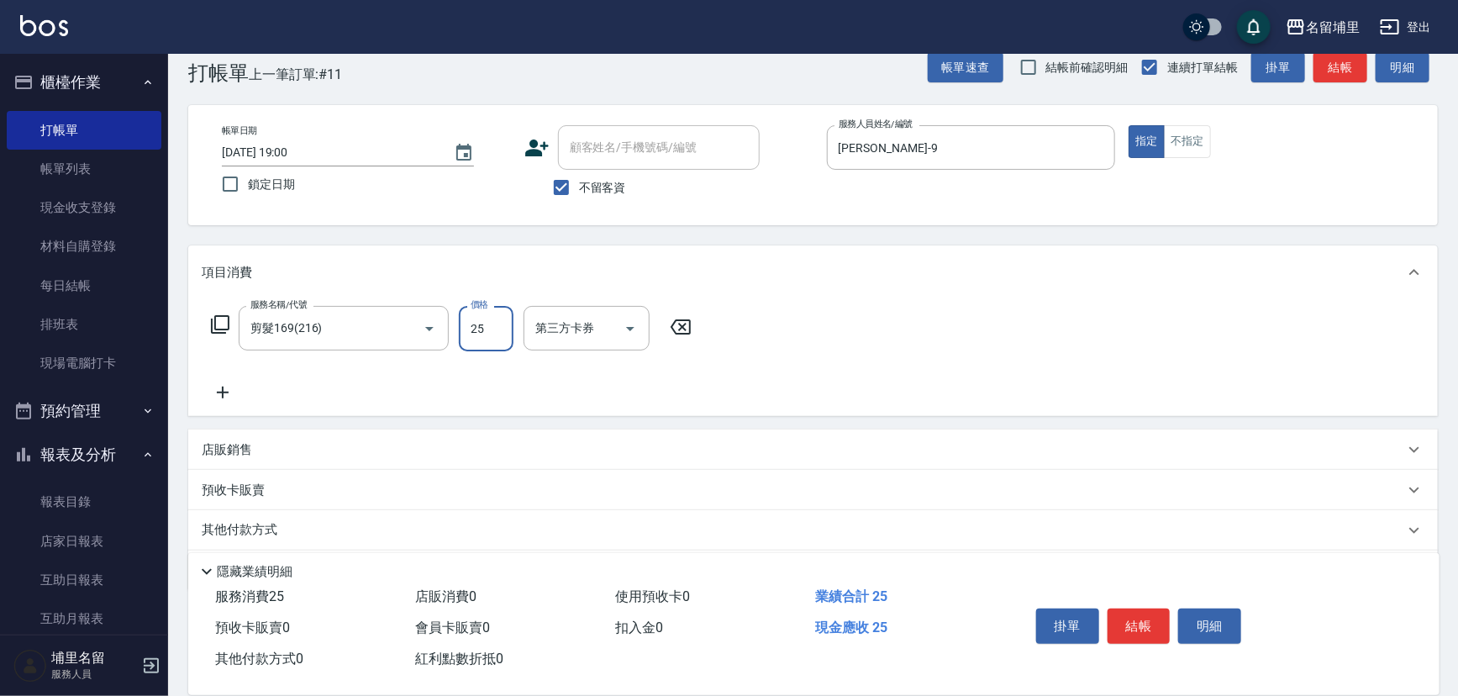
click at [484, 345] on input "25" at bounding box center [486, 328] width 55 height 45
type input "250"
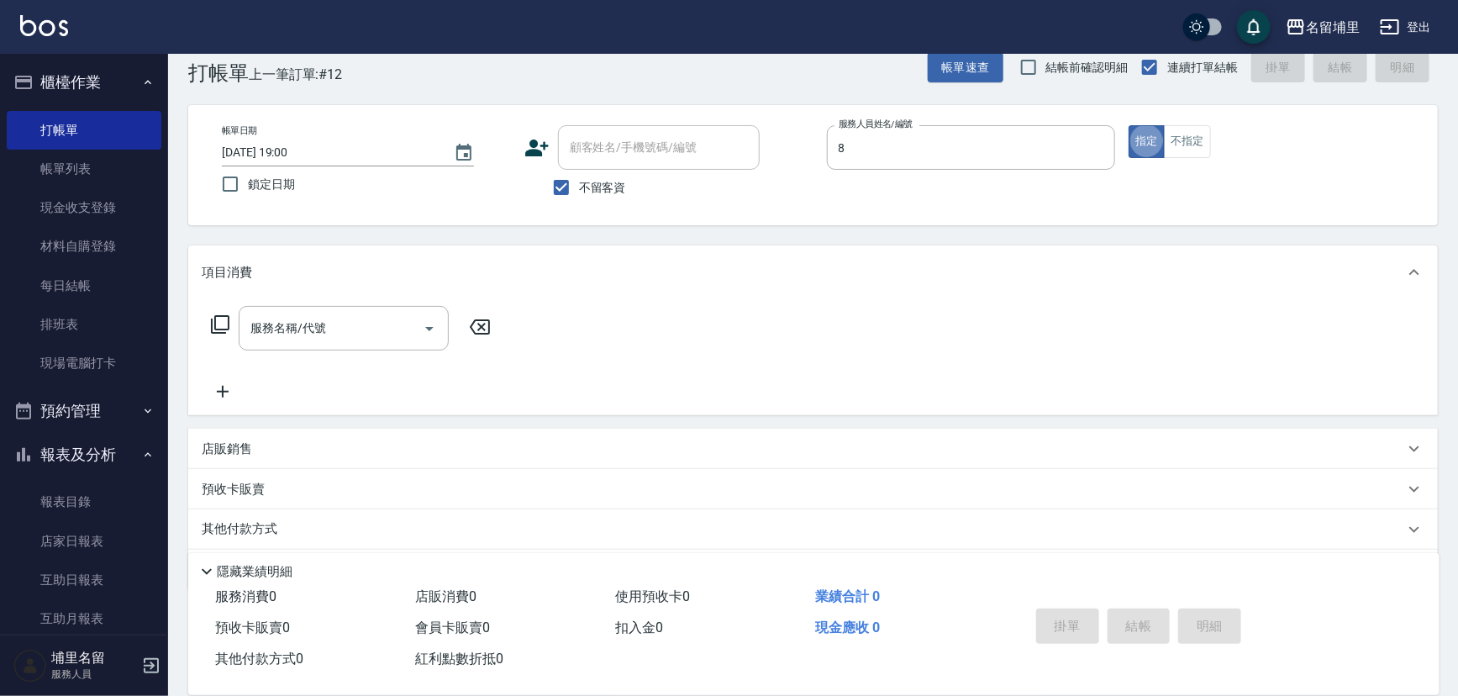
type input "黃偉傑-8"
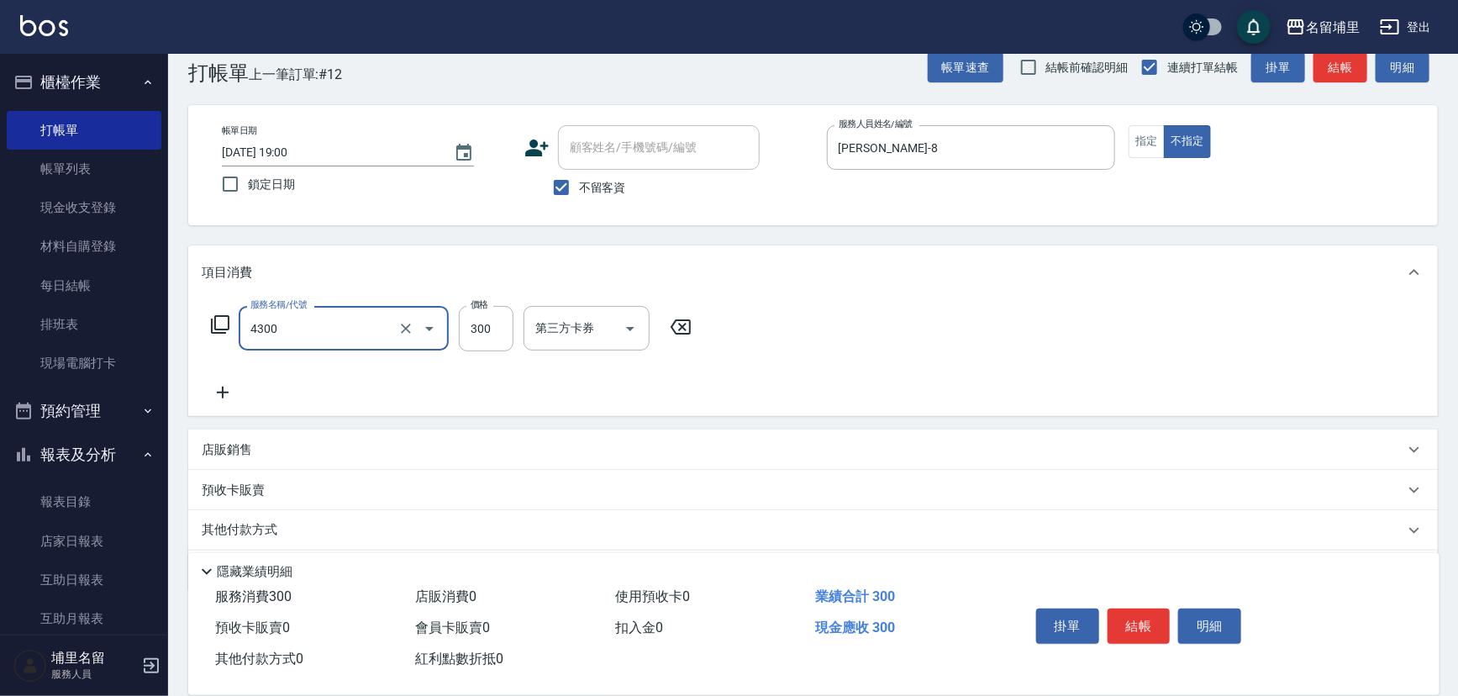
type input "頭隔300(4300)"
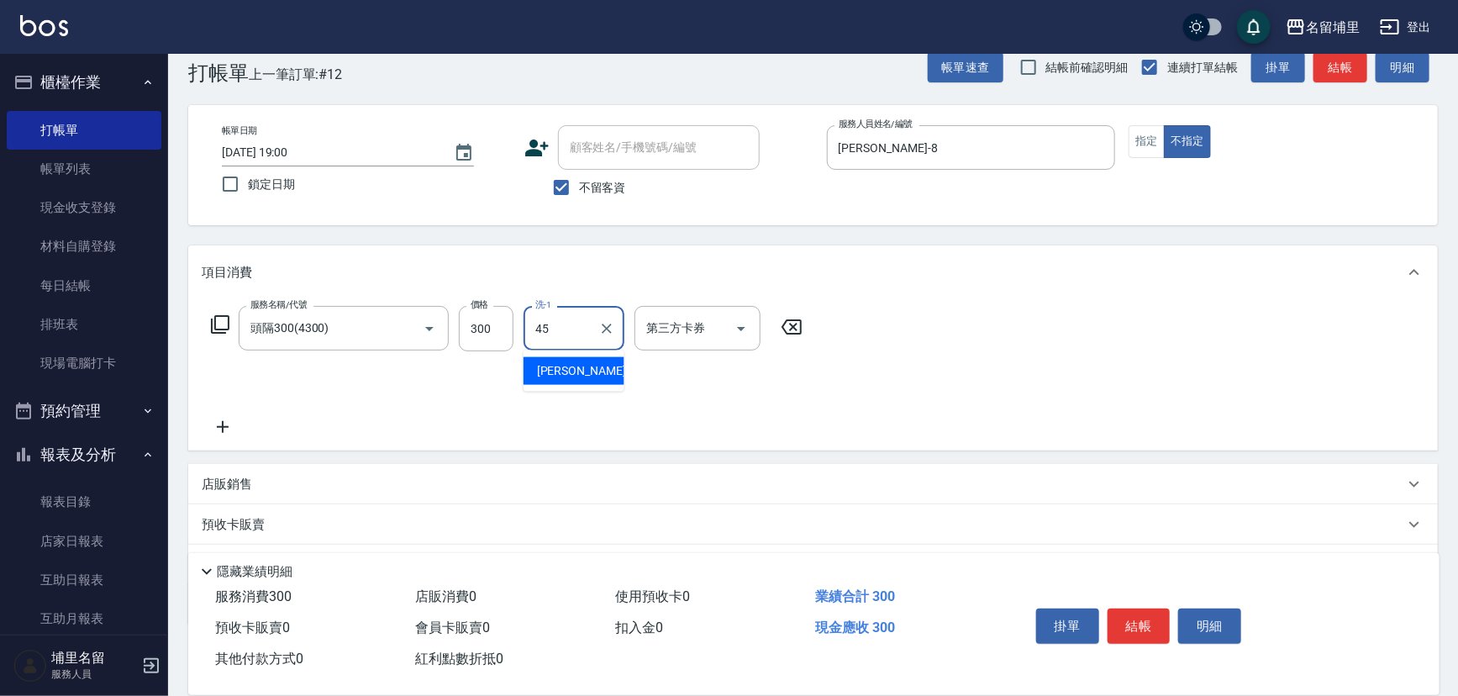
type input "潘宇浩-45"
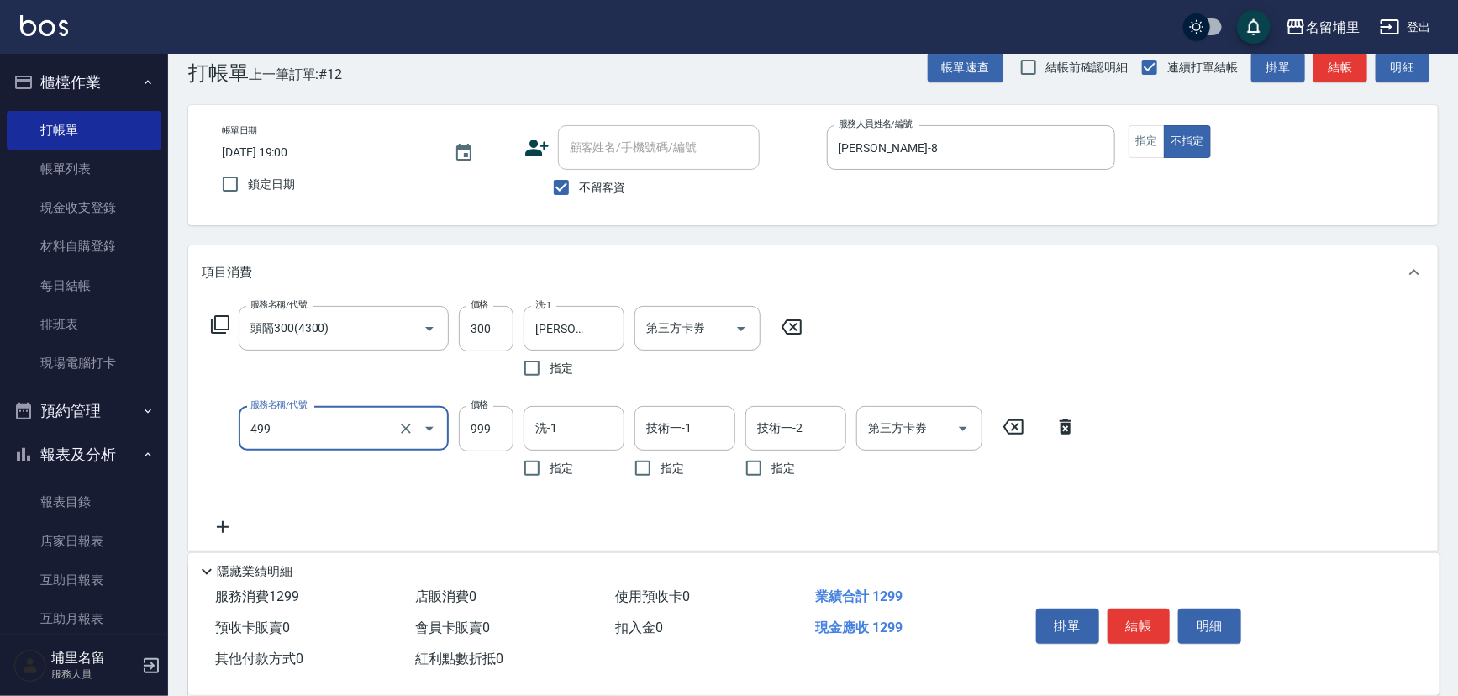
type input "染髮999(499)"
type input "1000"
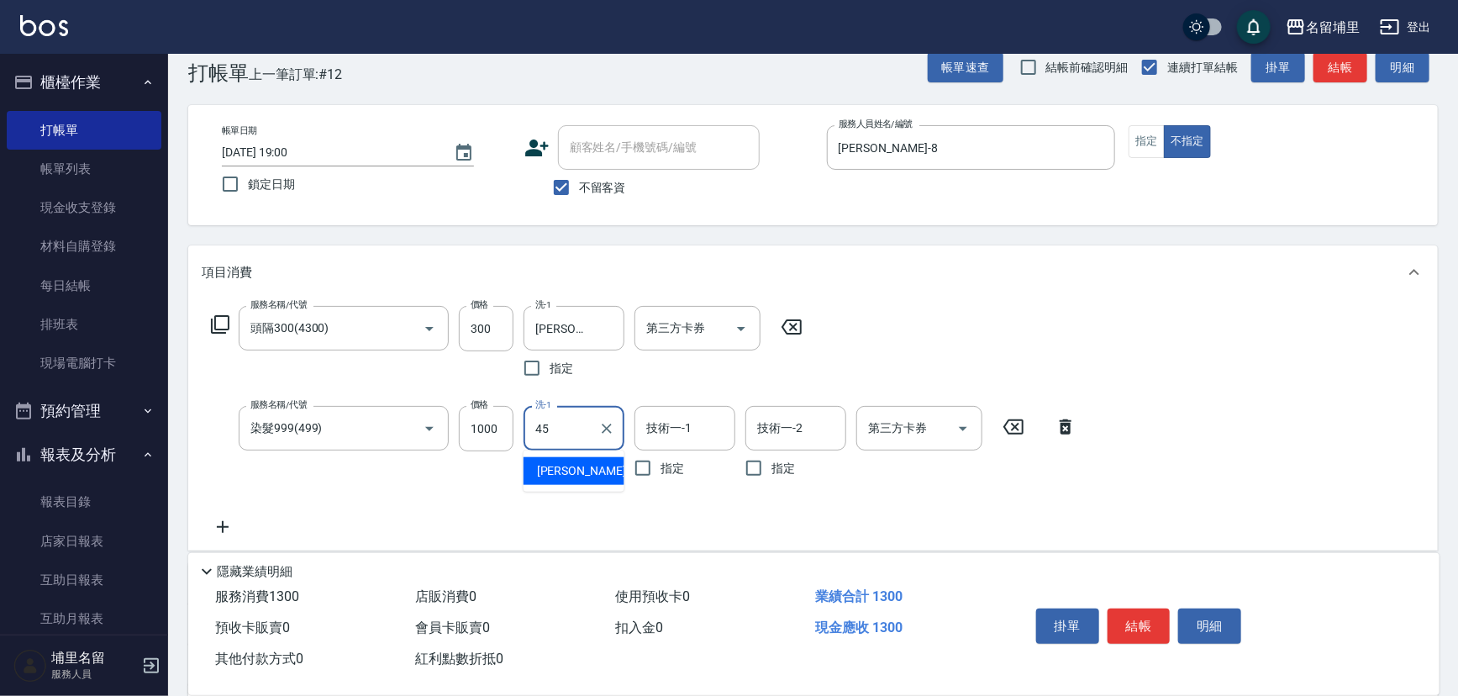
type input "潘宇浩-45"
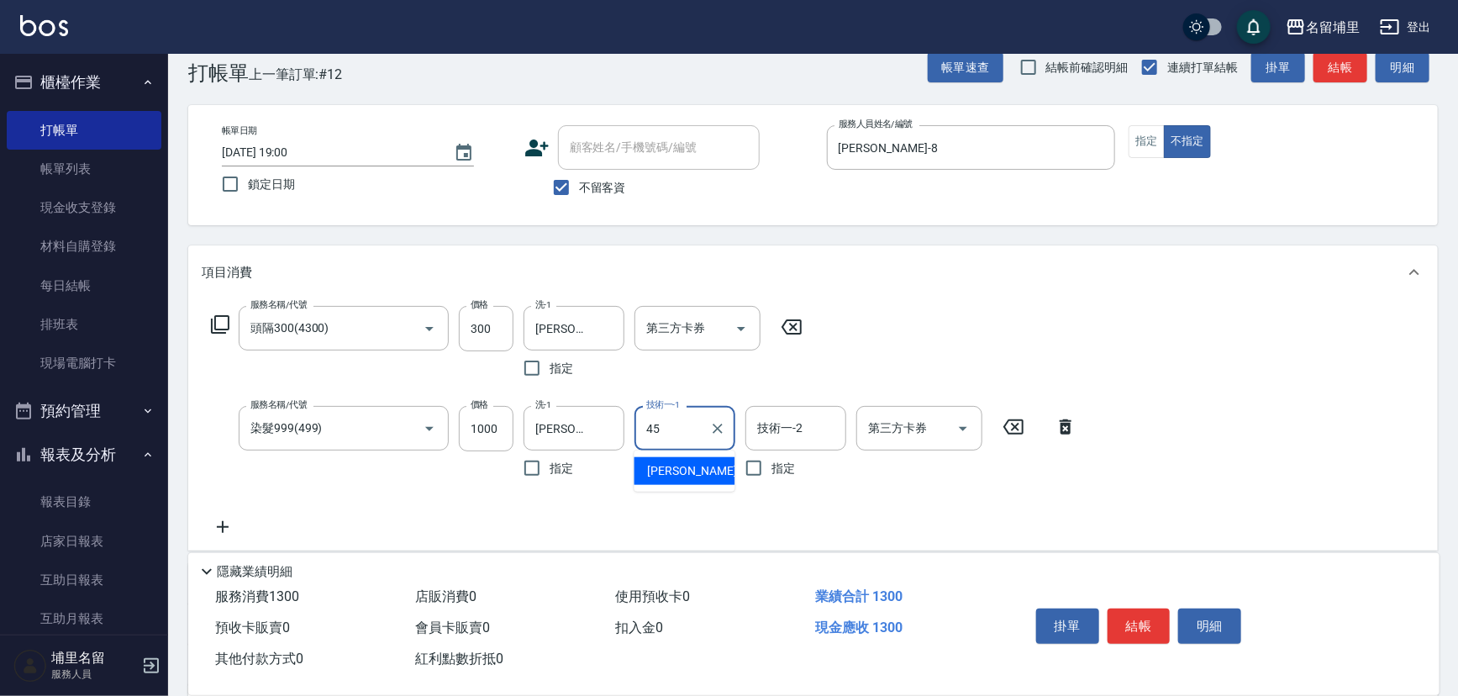
type input "潘宇浩-45"
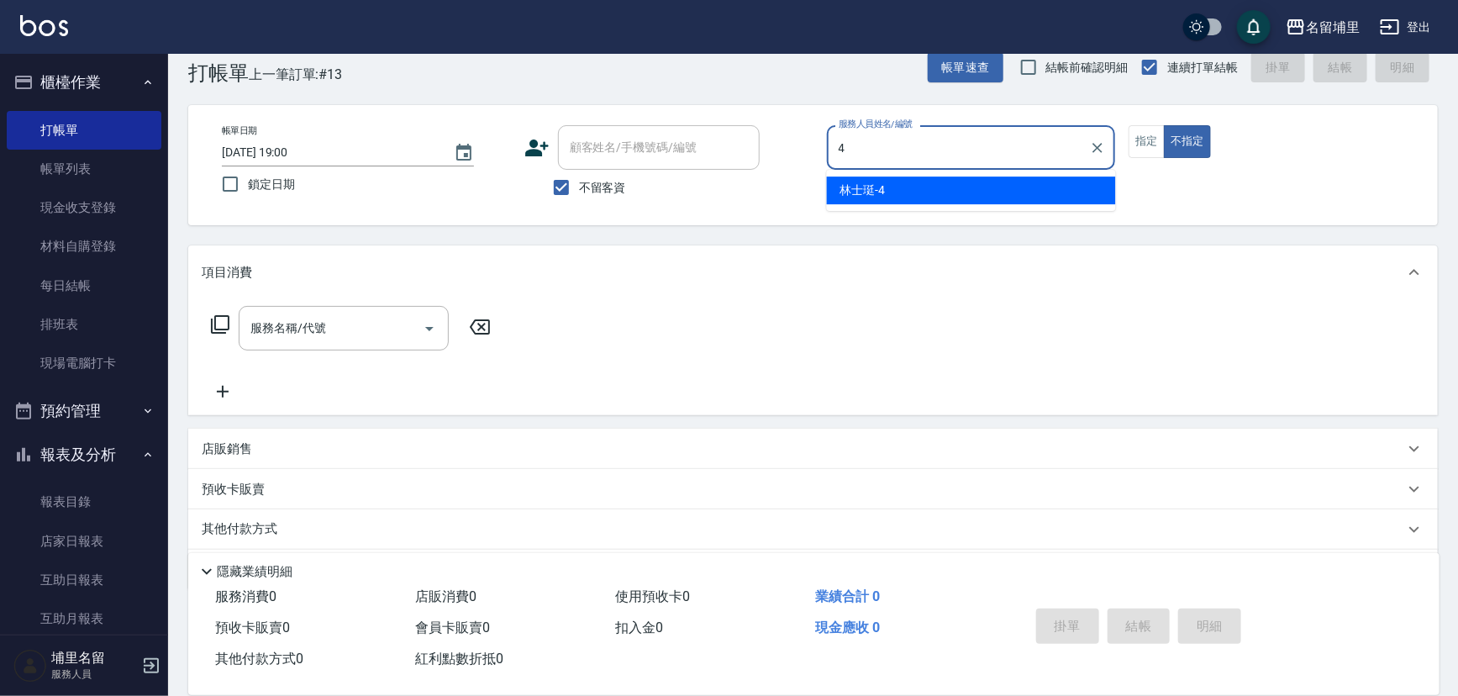
type input "林士珽-4"
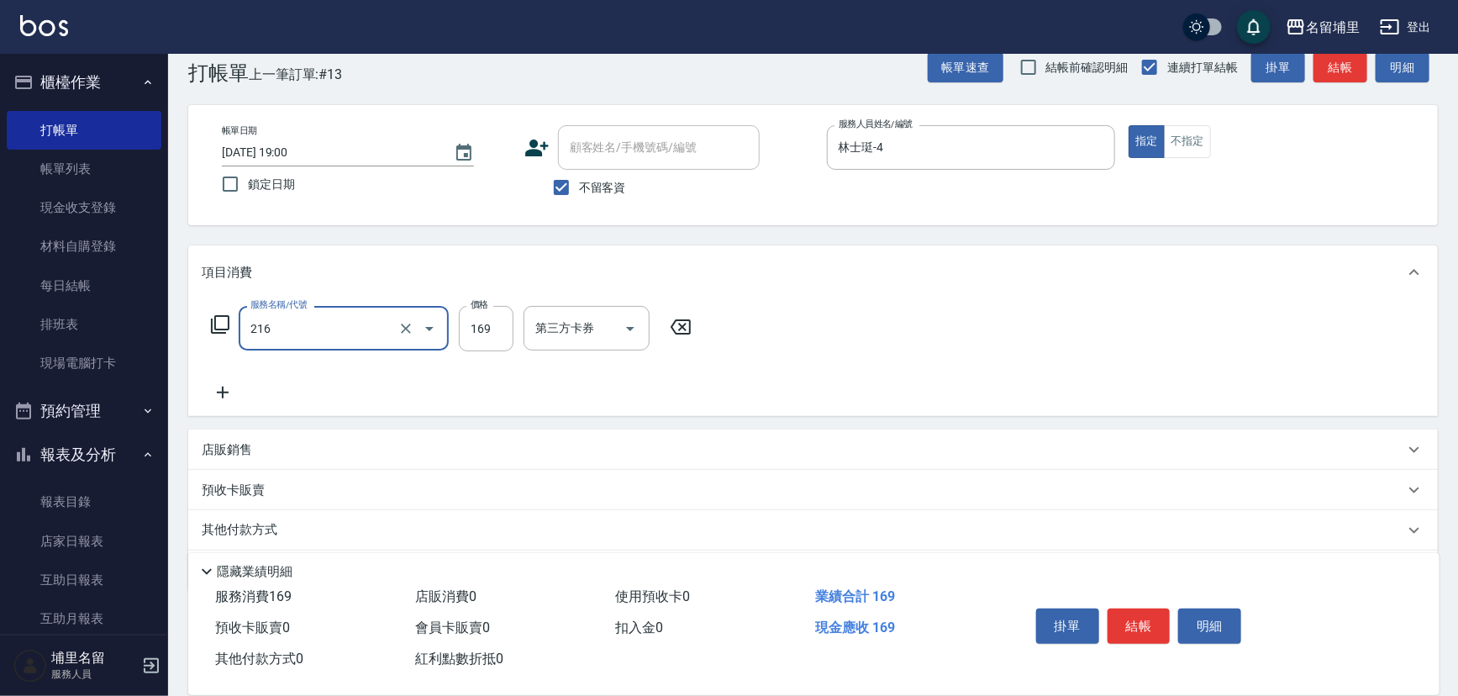
type input "剪髮169(216)"
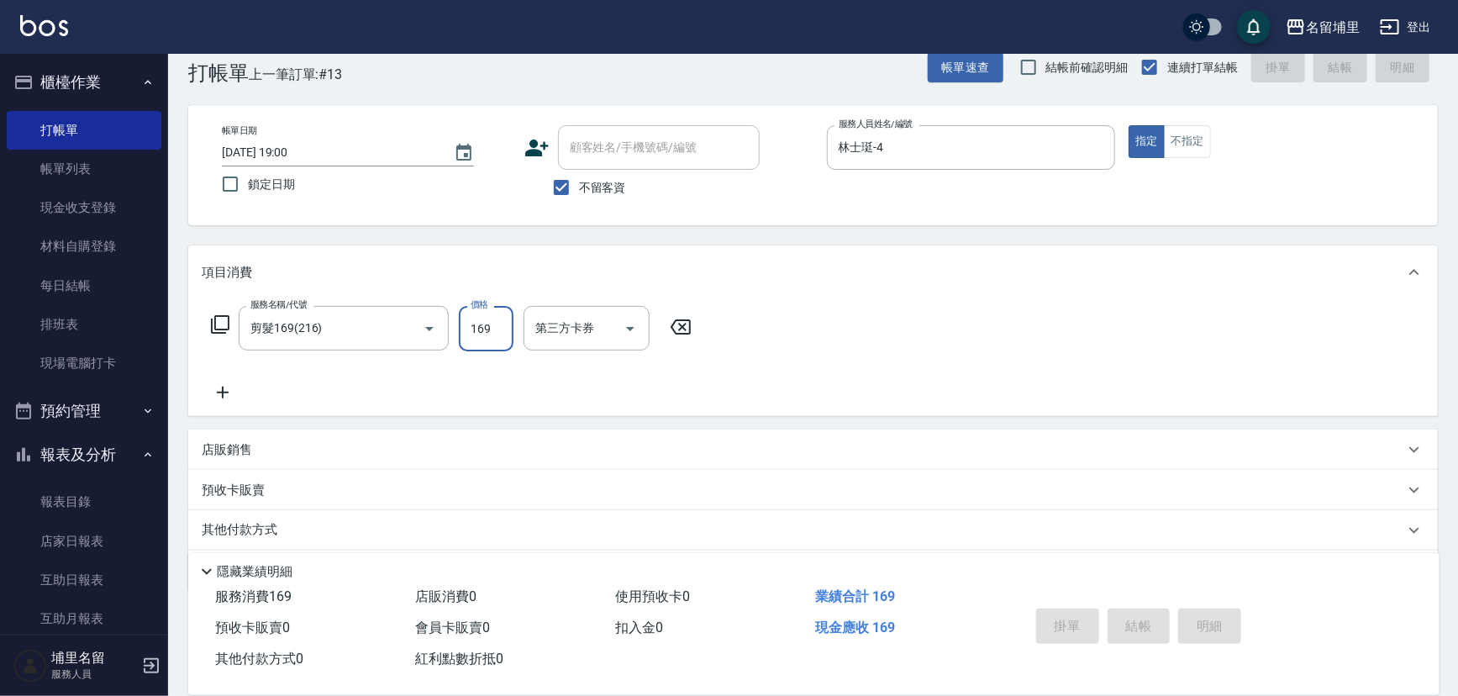
type input "2025/09/07 19:01"
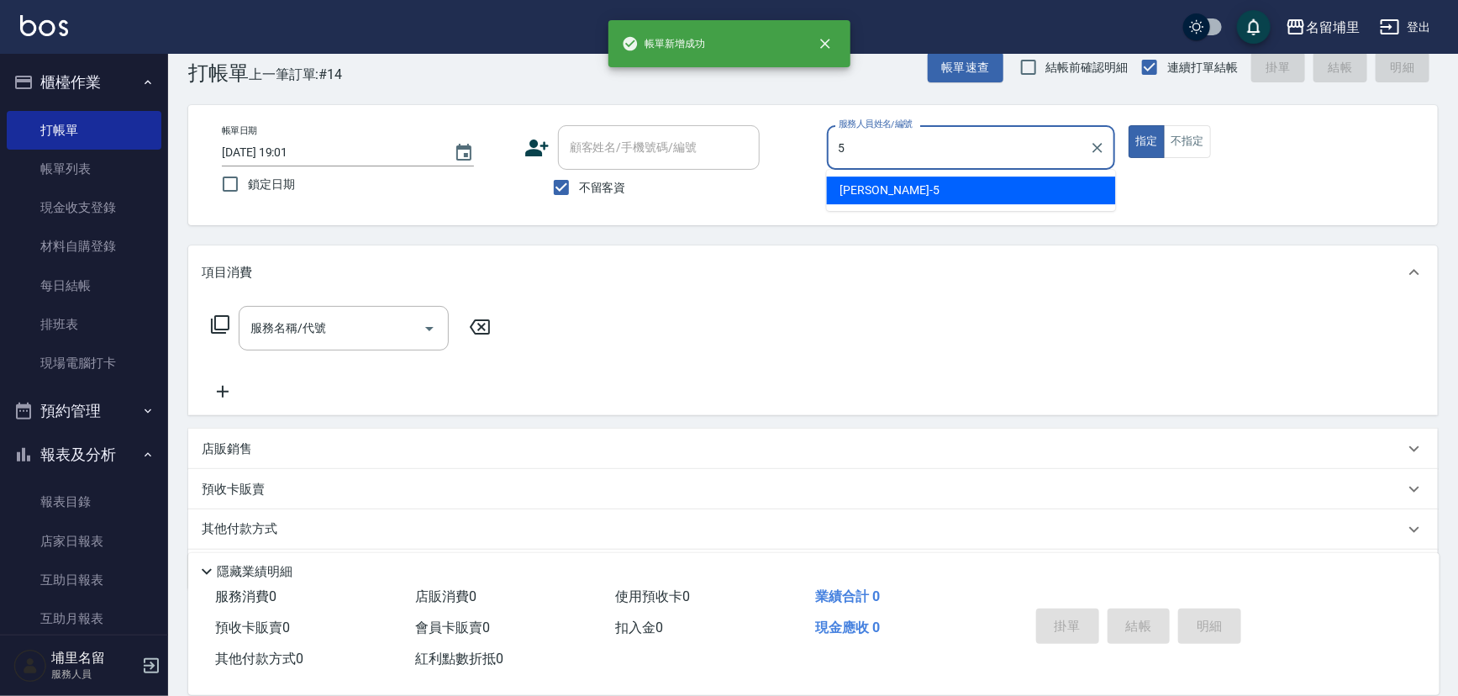
type input "蔣昀璠-5"
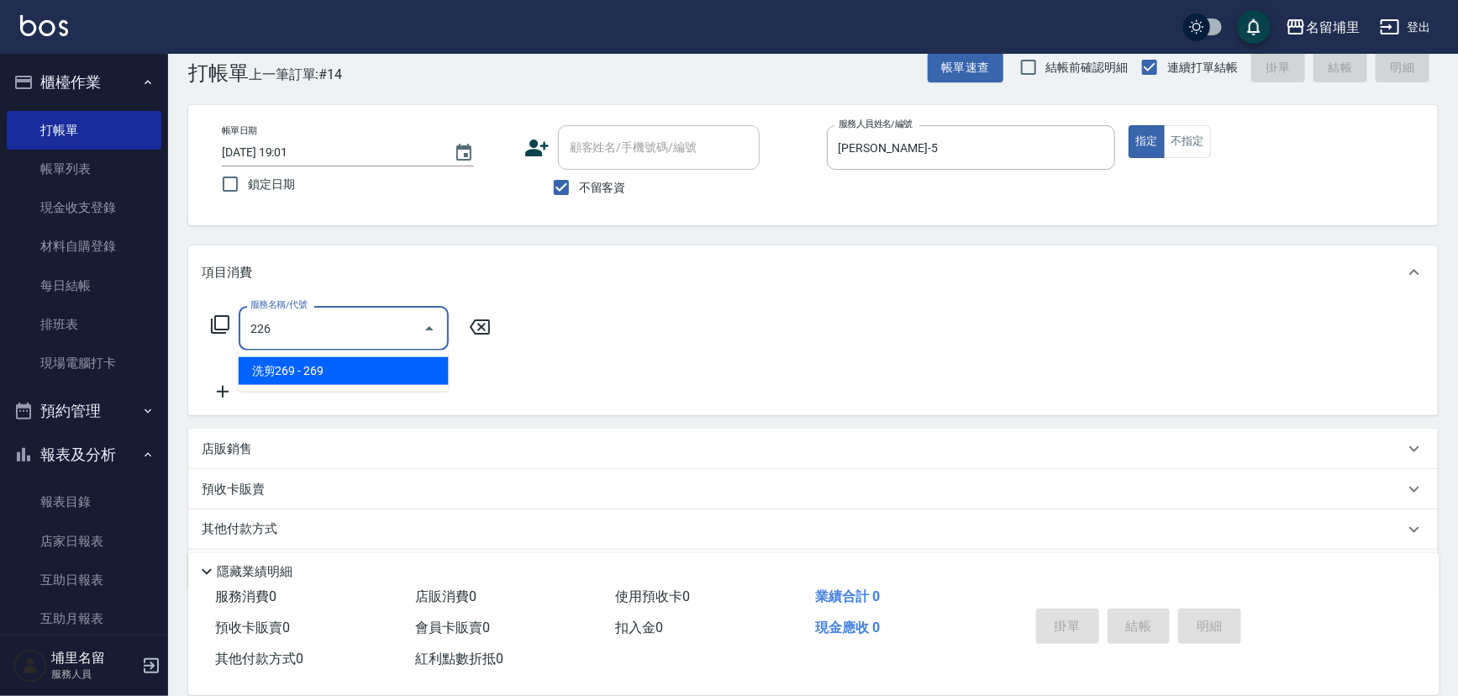
type input "洗剪269(226)"
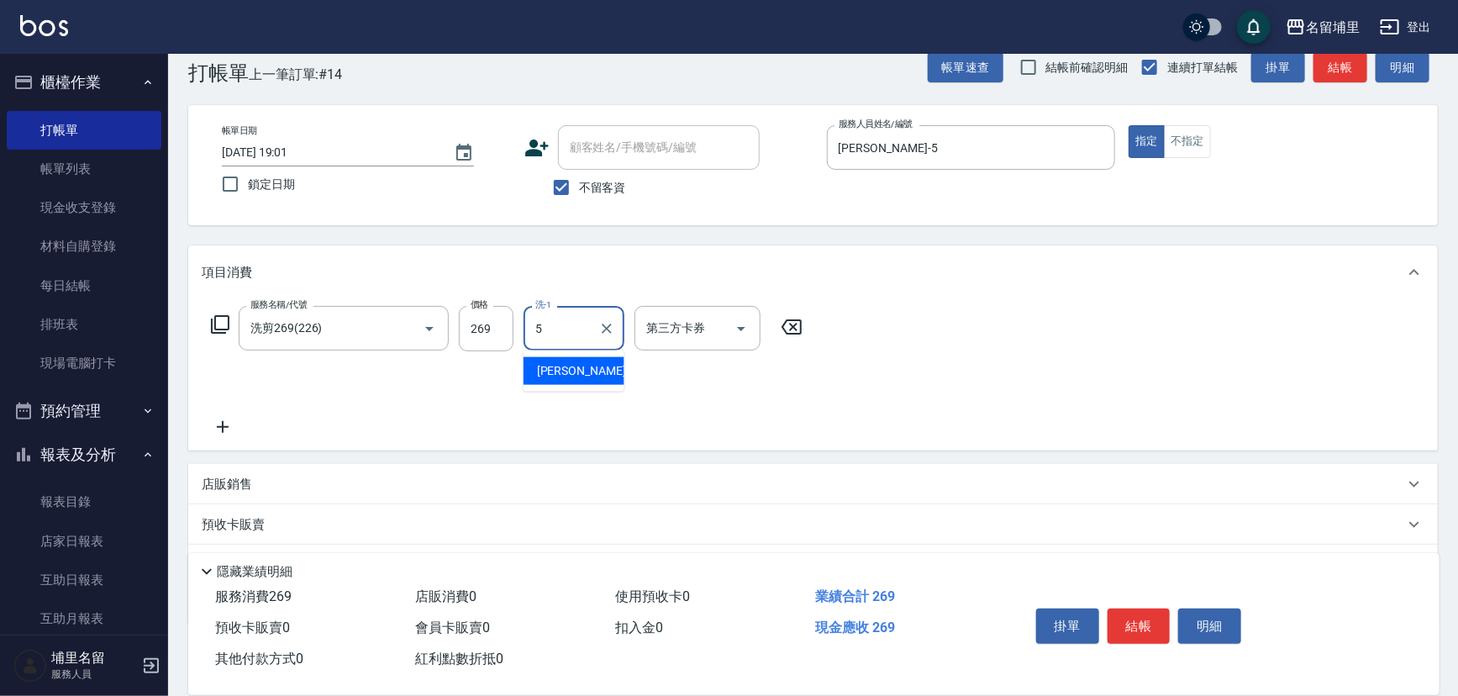
type input "蔣昀璠-5"
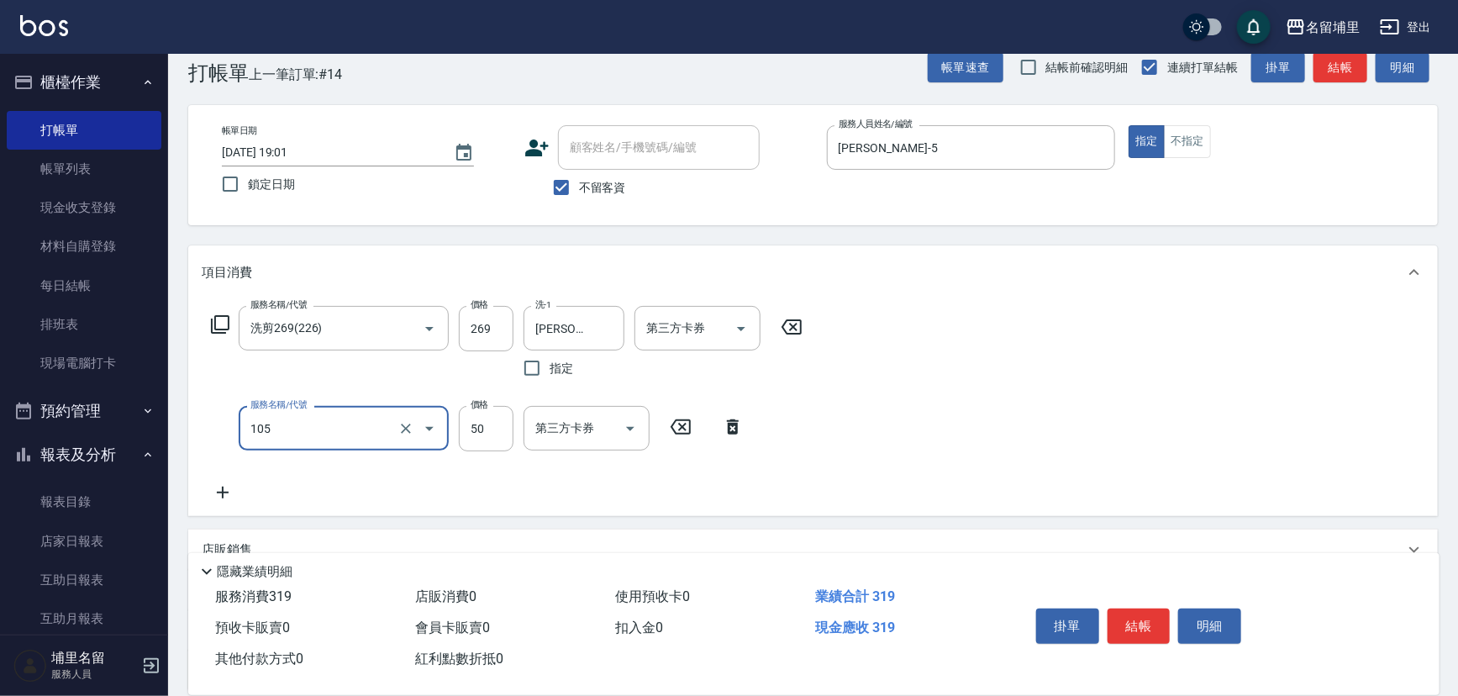
type input "精油50(105)"
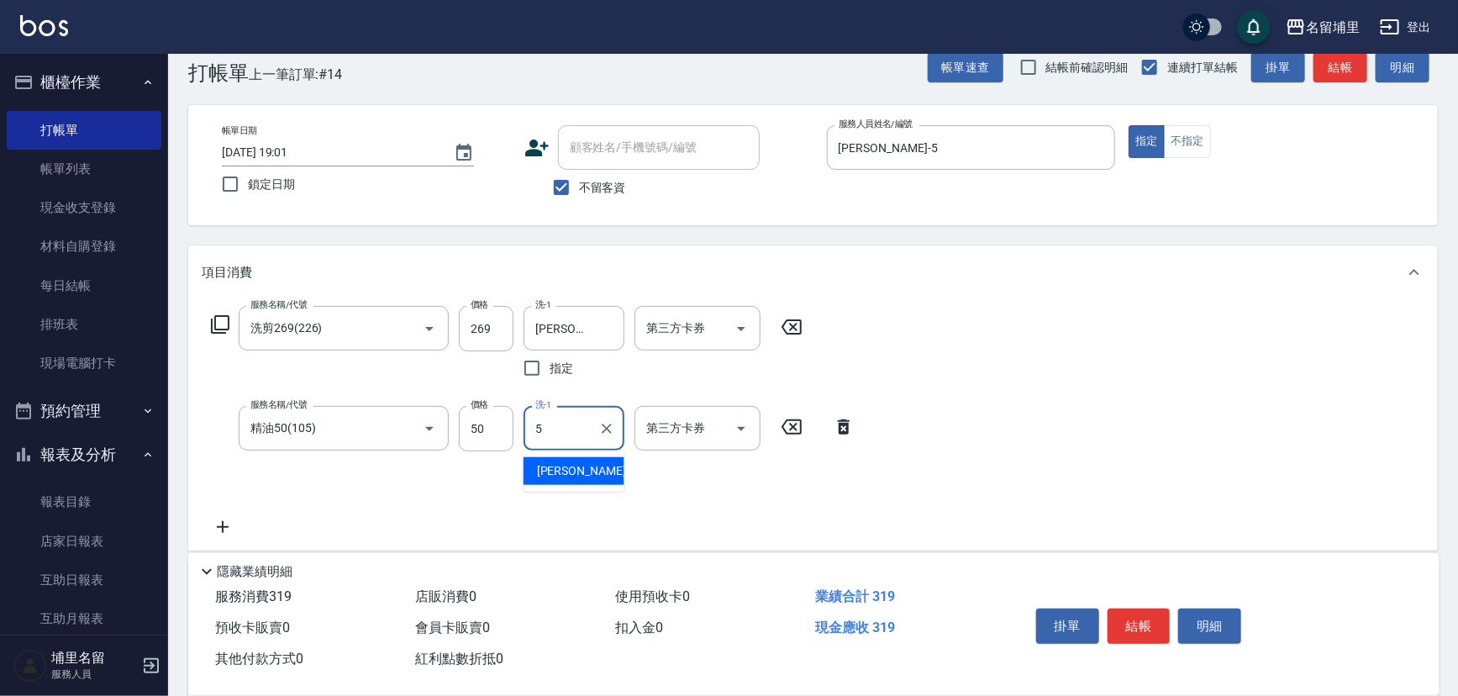
type input "蔣昀璠-5"
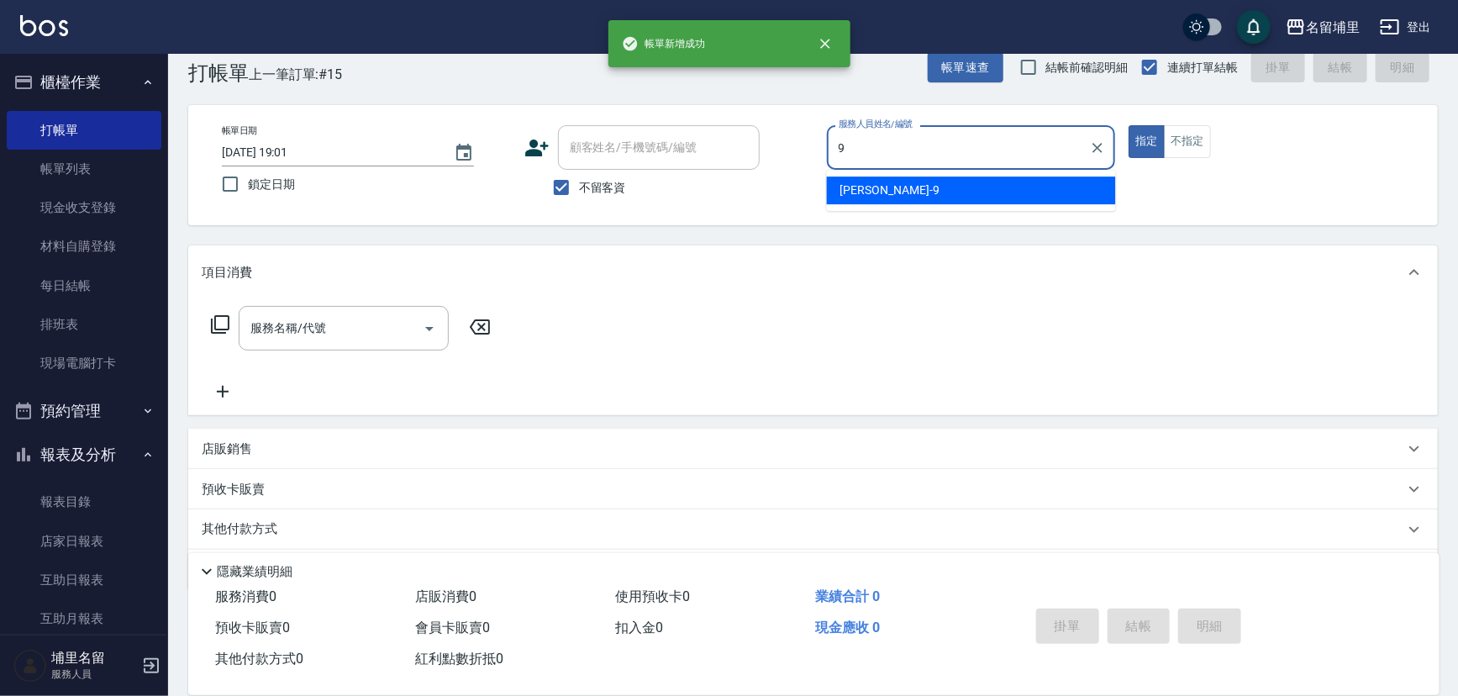
type input "李佩蓉-9"
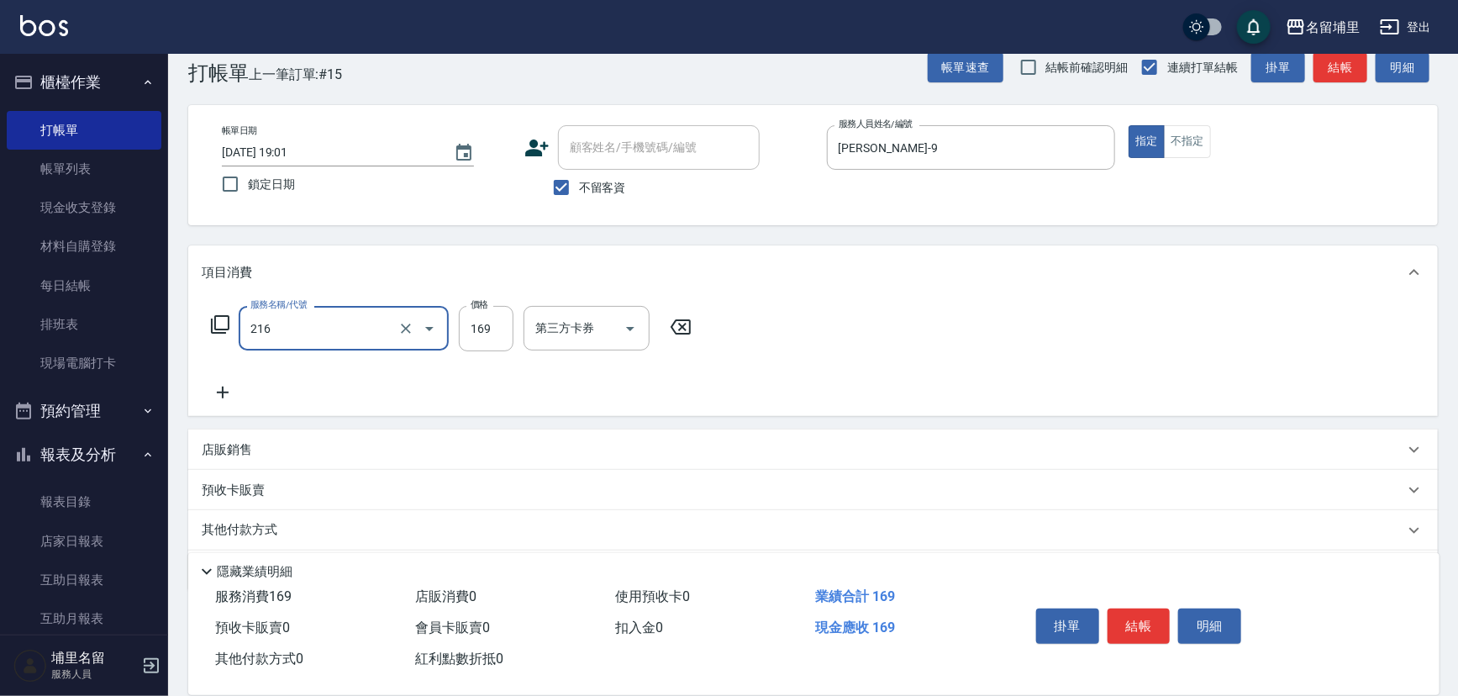
type input "剪髮169(216)"
type input "150"
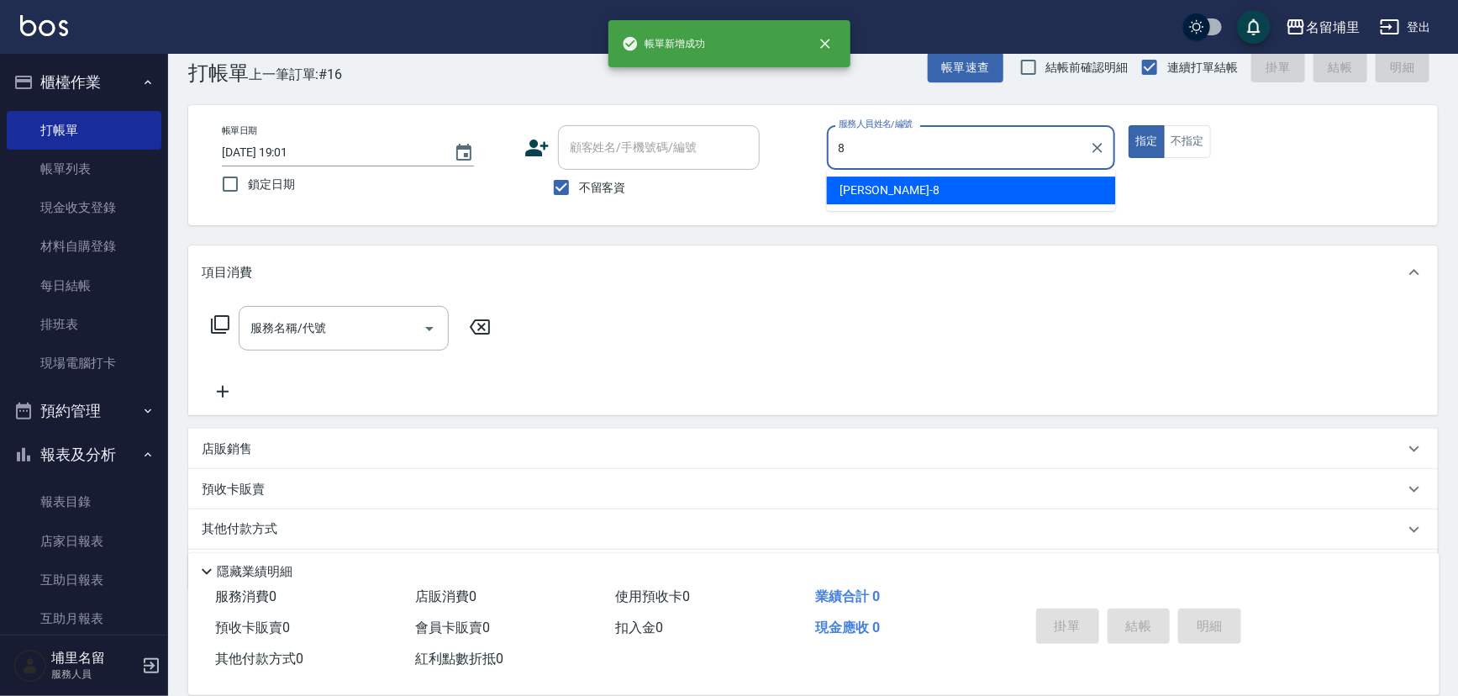
type input "黃偉傑-8"
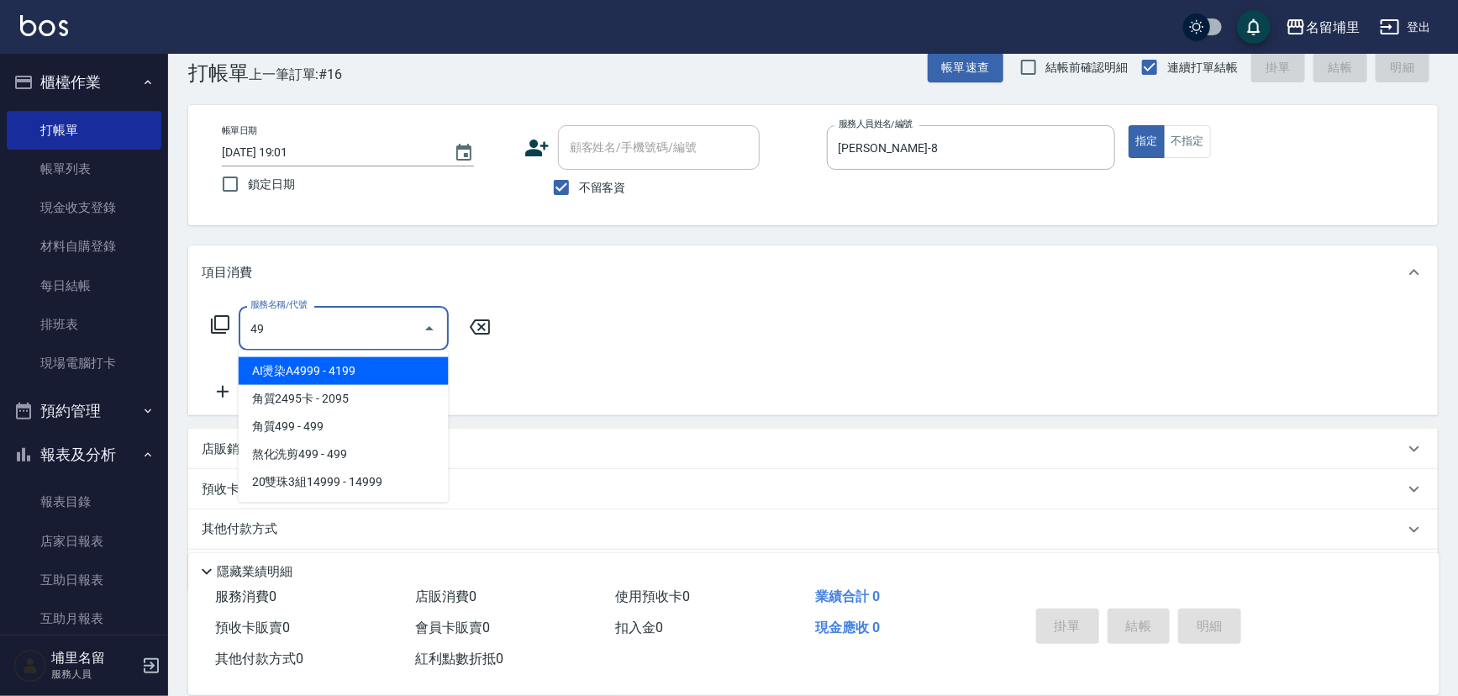
type input "4"
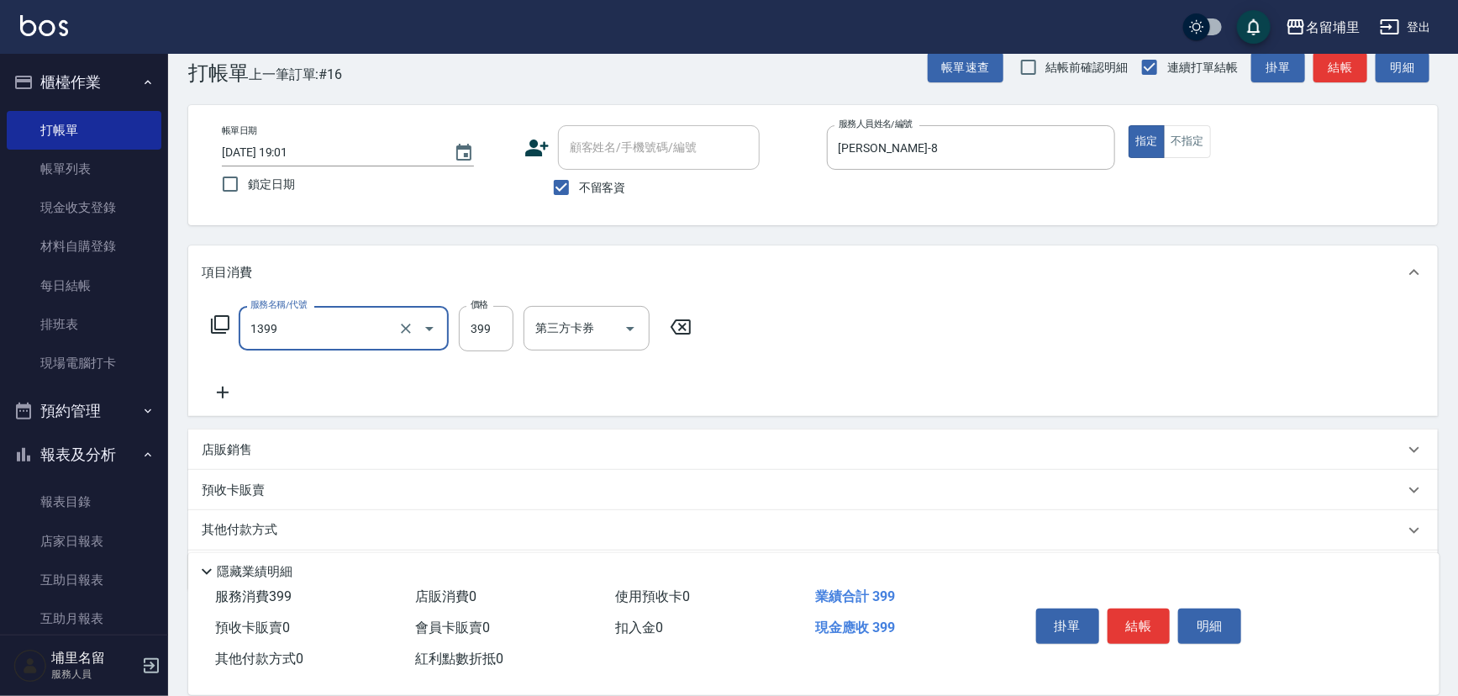
type input "海鹽洗髮399(1399)"
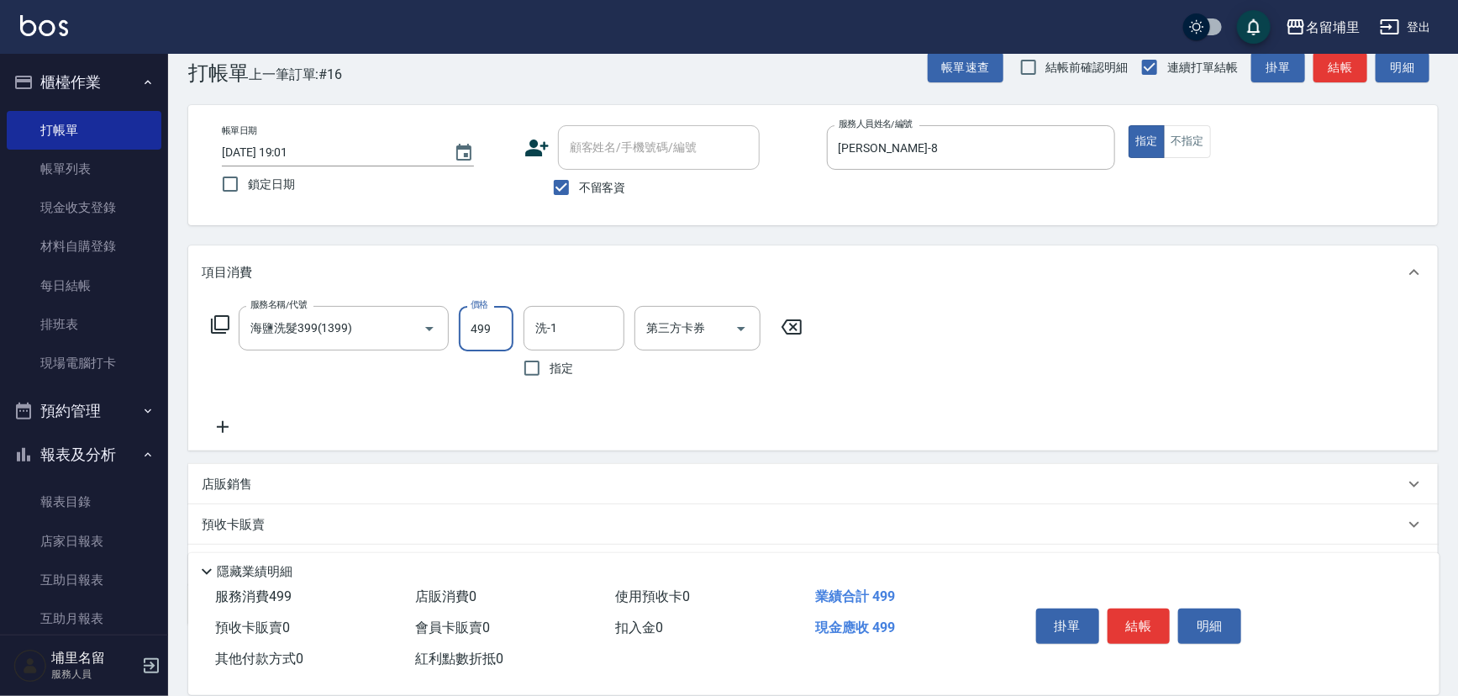
type input "499"
type input "潘宇浩-45"
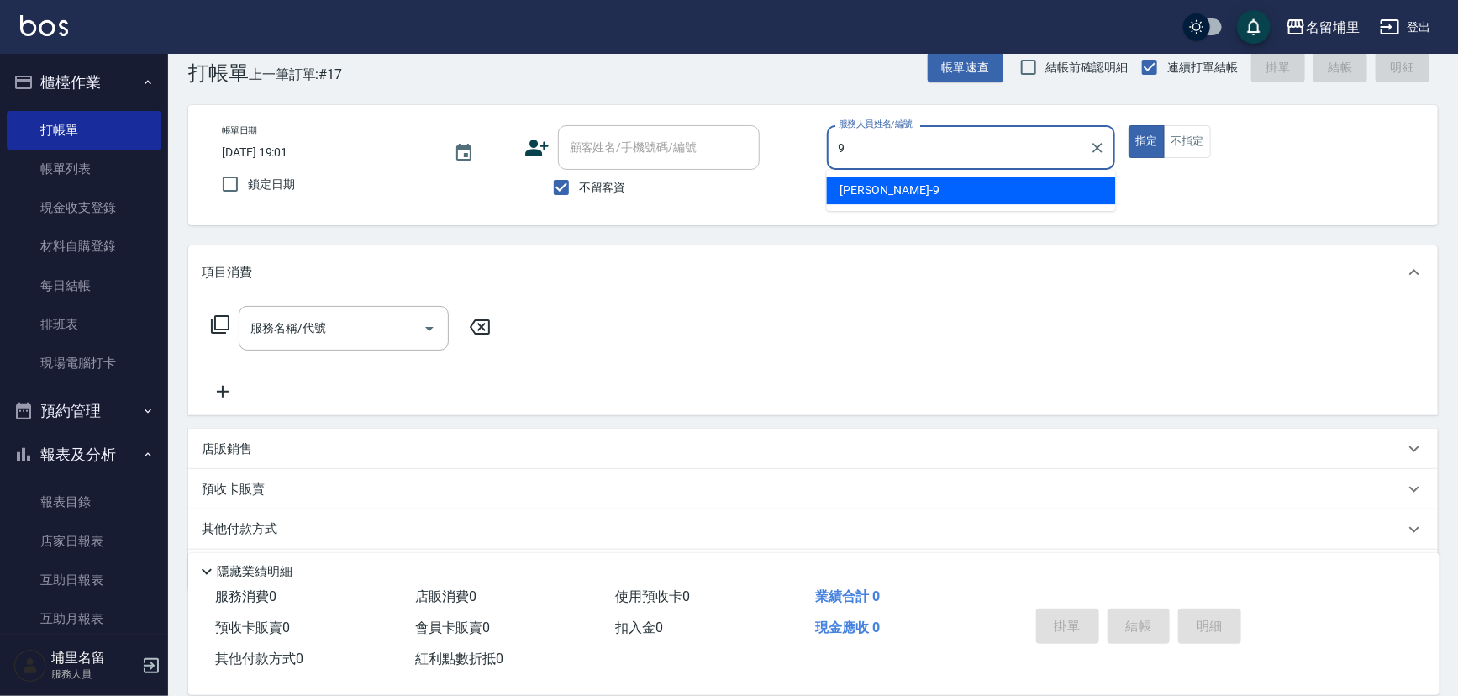
type input "李佩蓉-9"
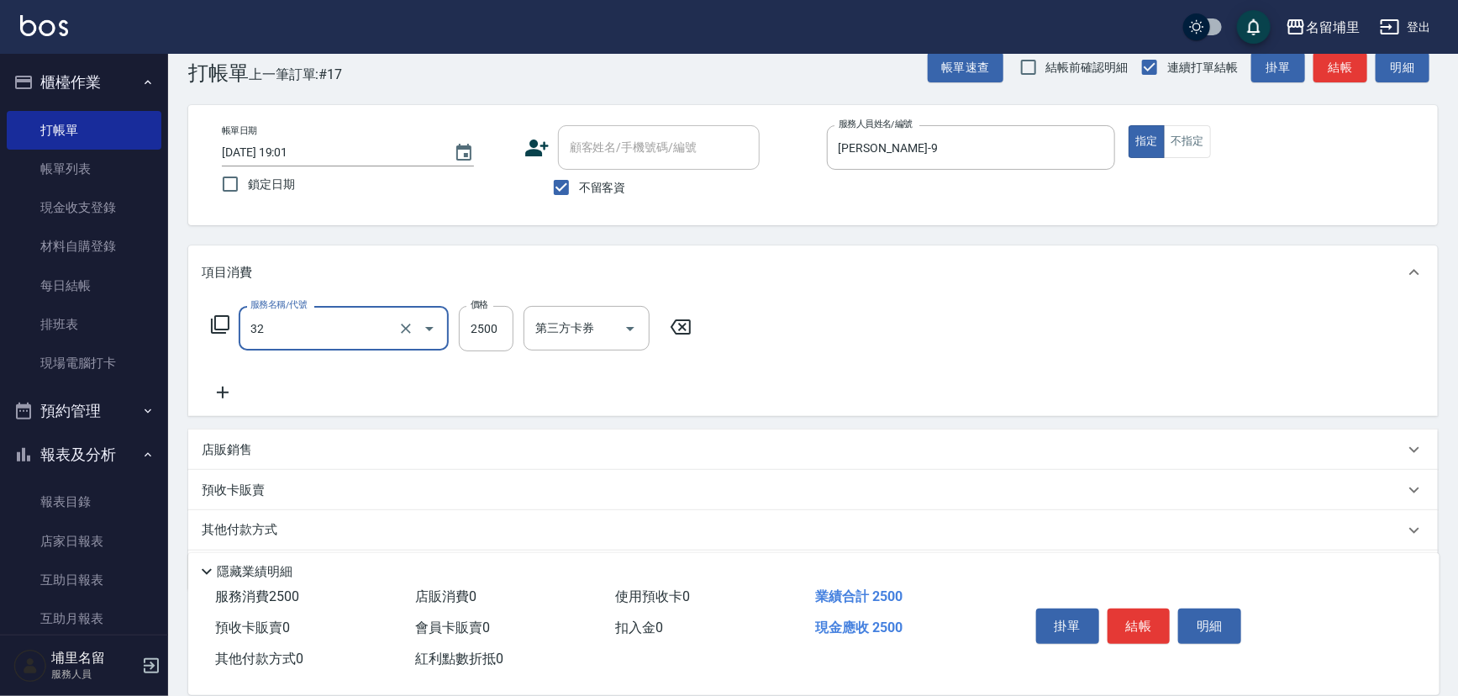
type input "燙B2500(32)"
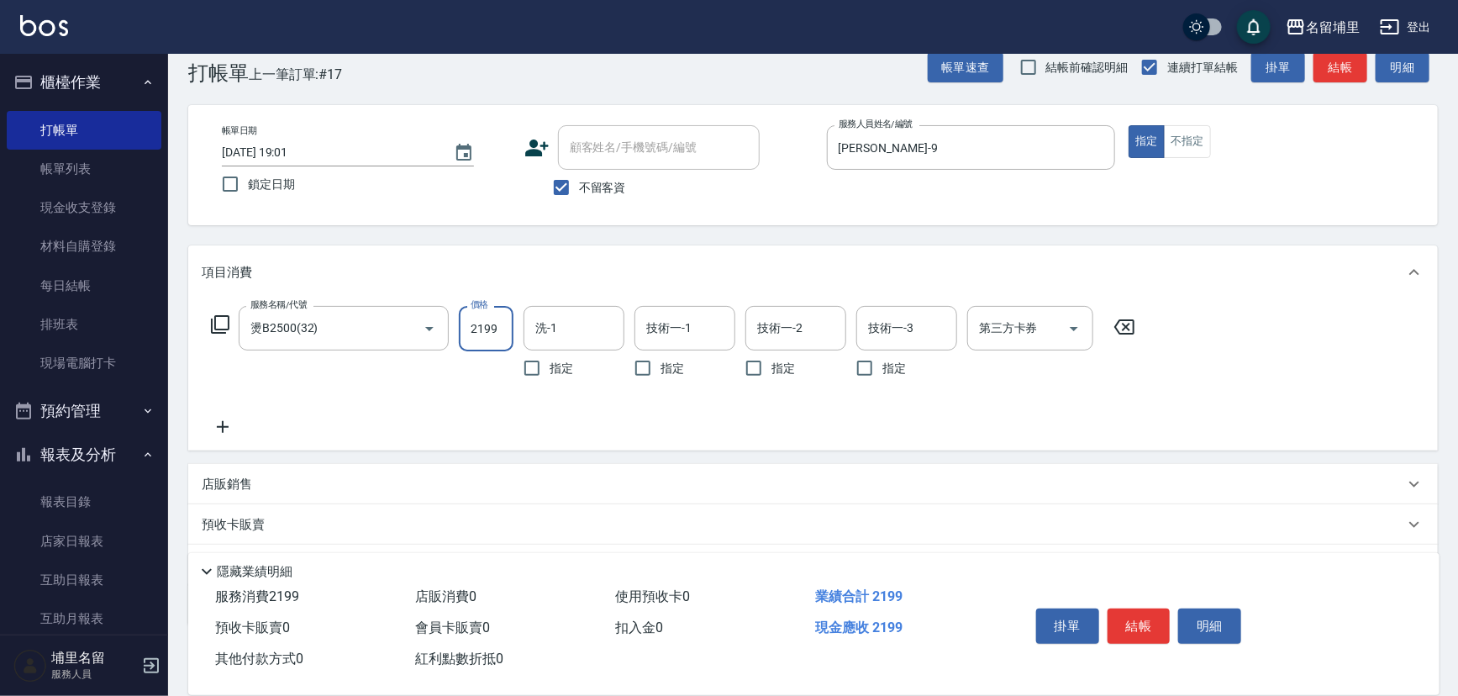
type input "2199"
type input "李佩蓉-9"
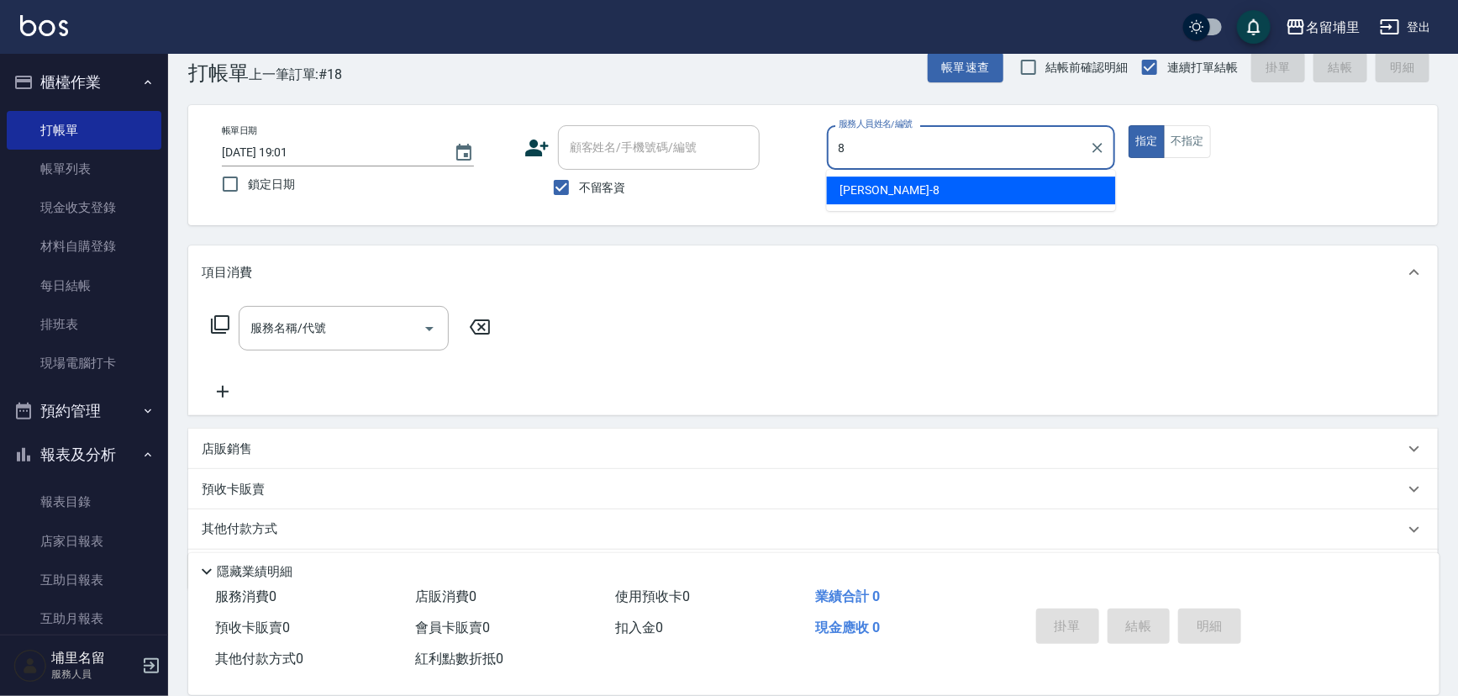
type input "黃偉傑-8"
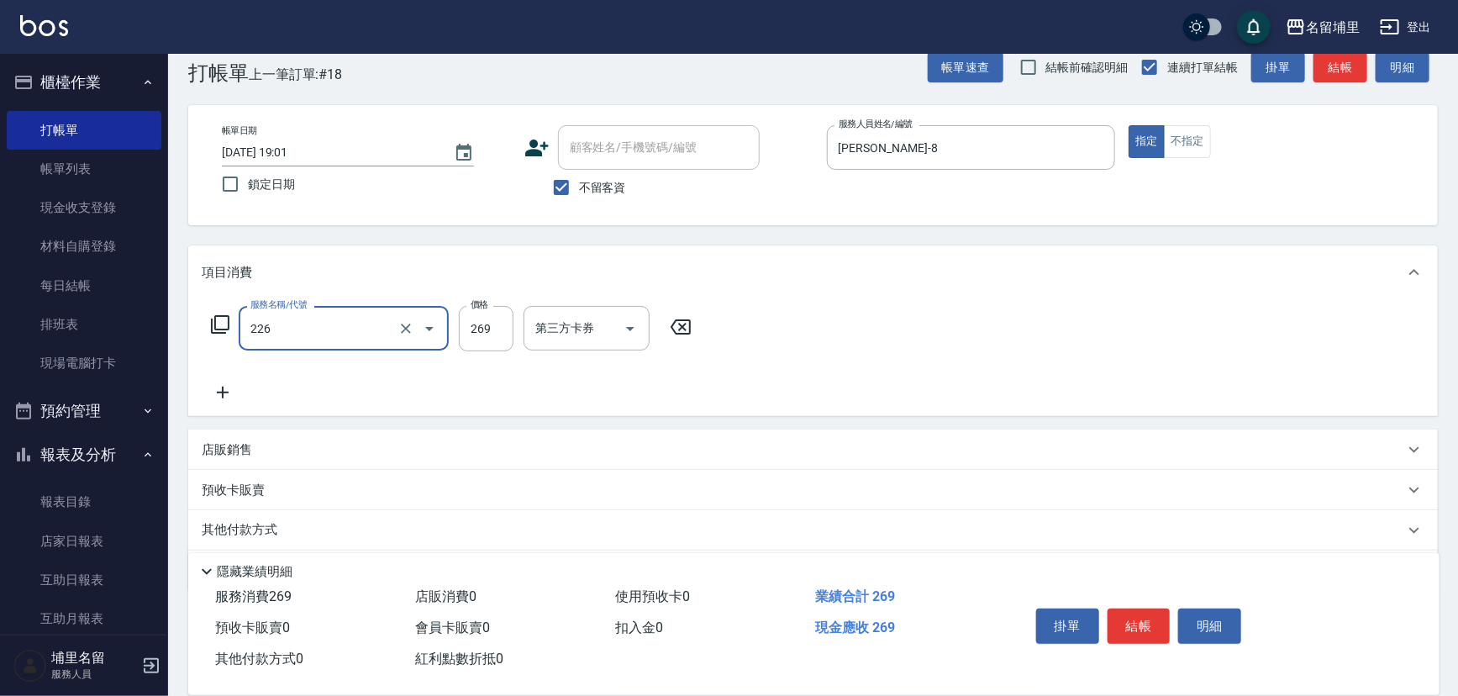
type input "洗剪269(226)"
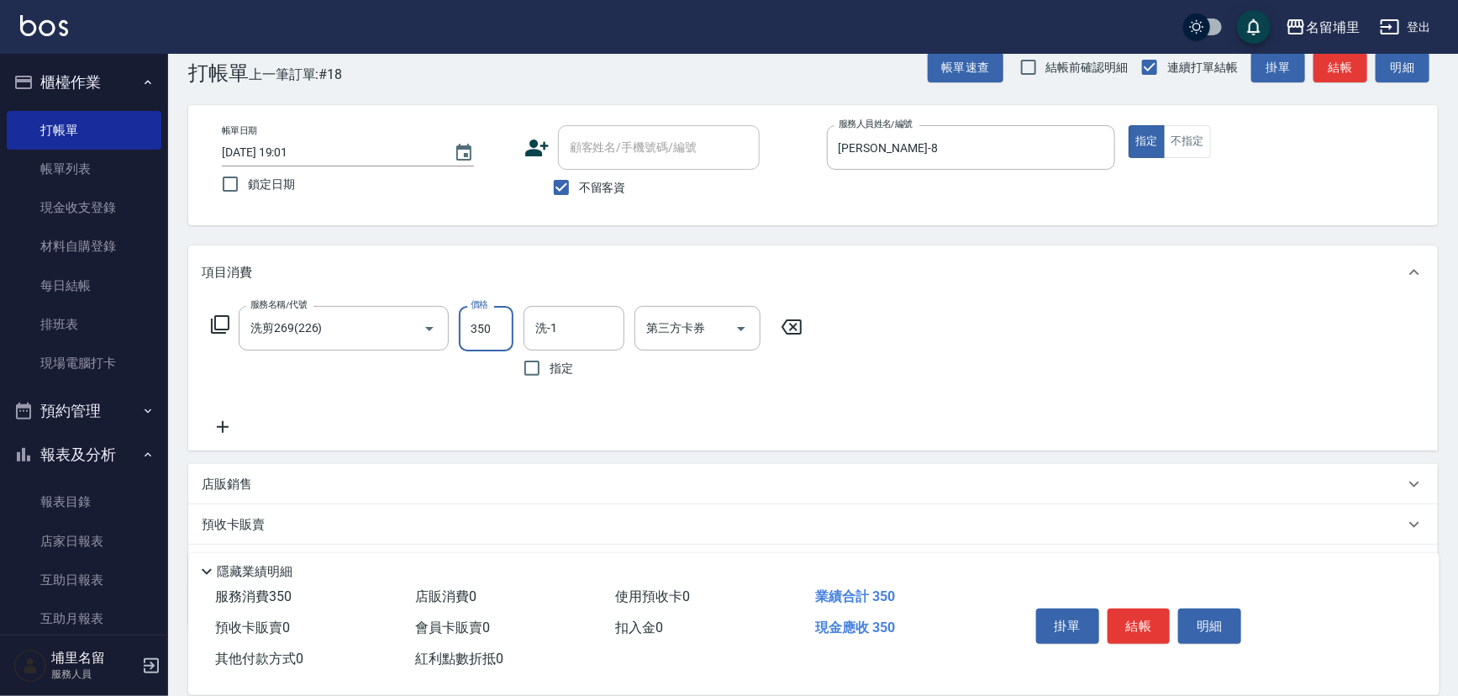
type input "350"
type input "潘宇浩-45"
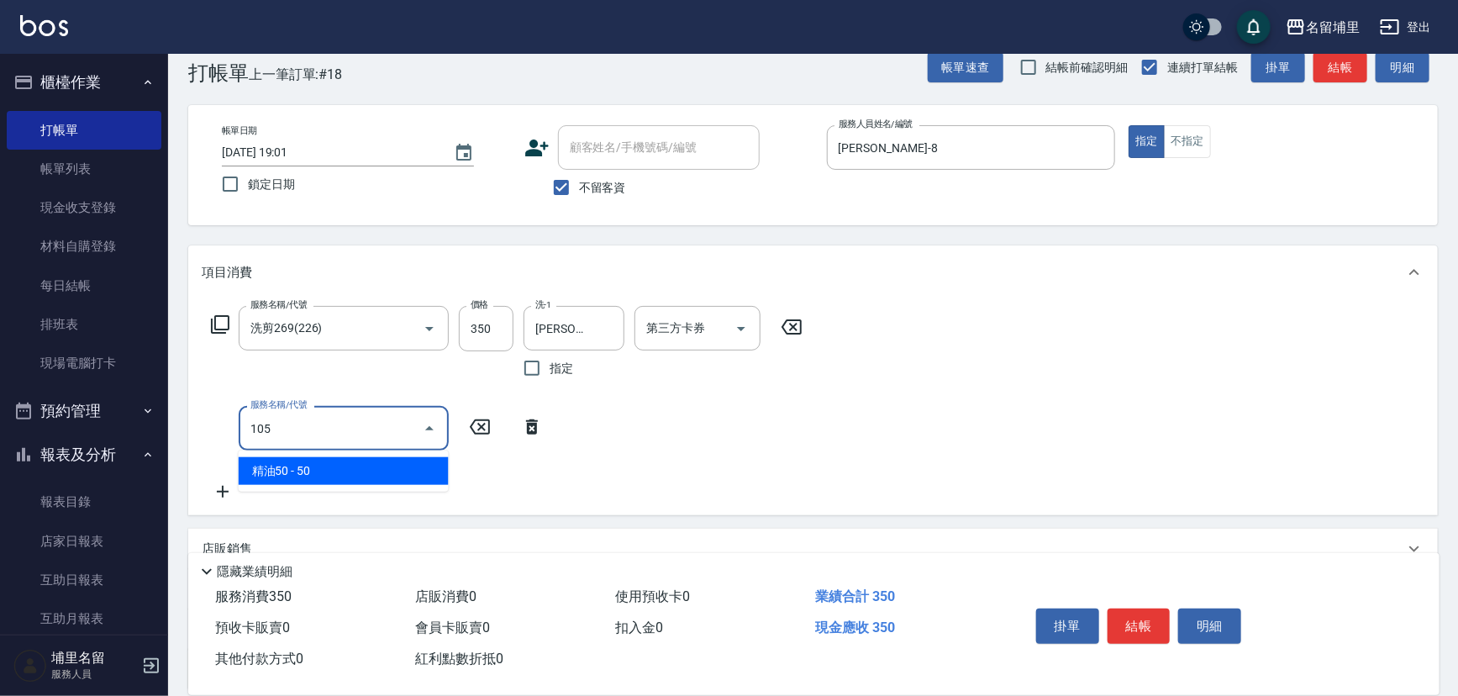
type input "精油50(105)"
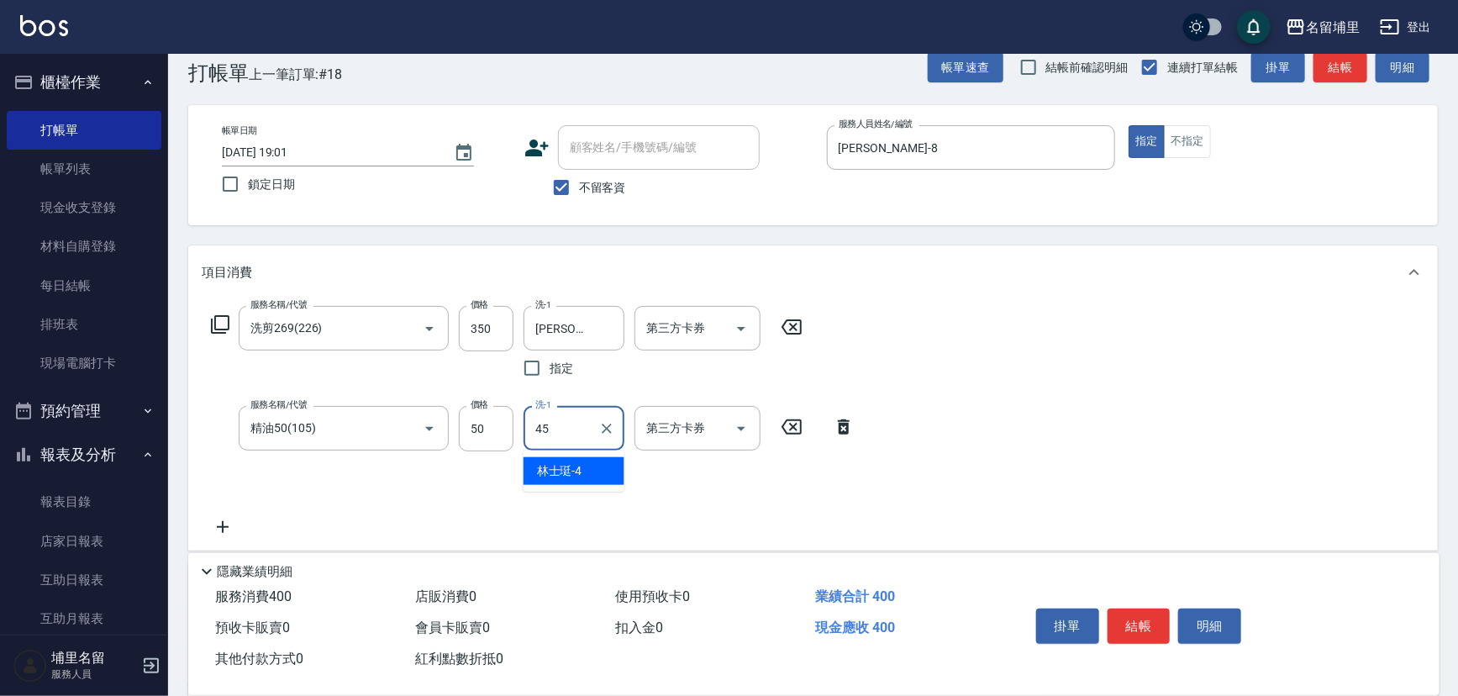
type input "潘宇浩-45"
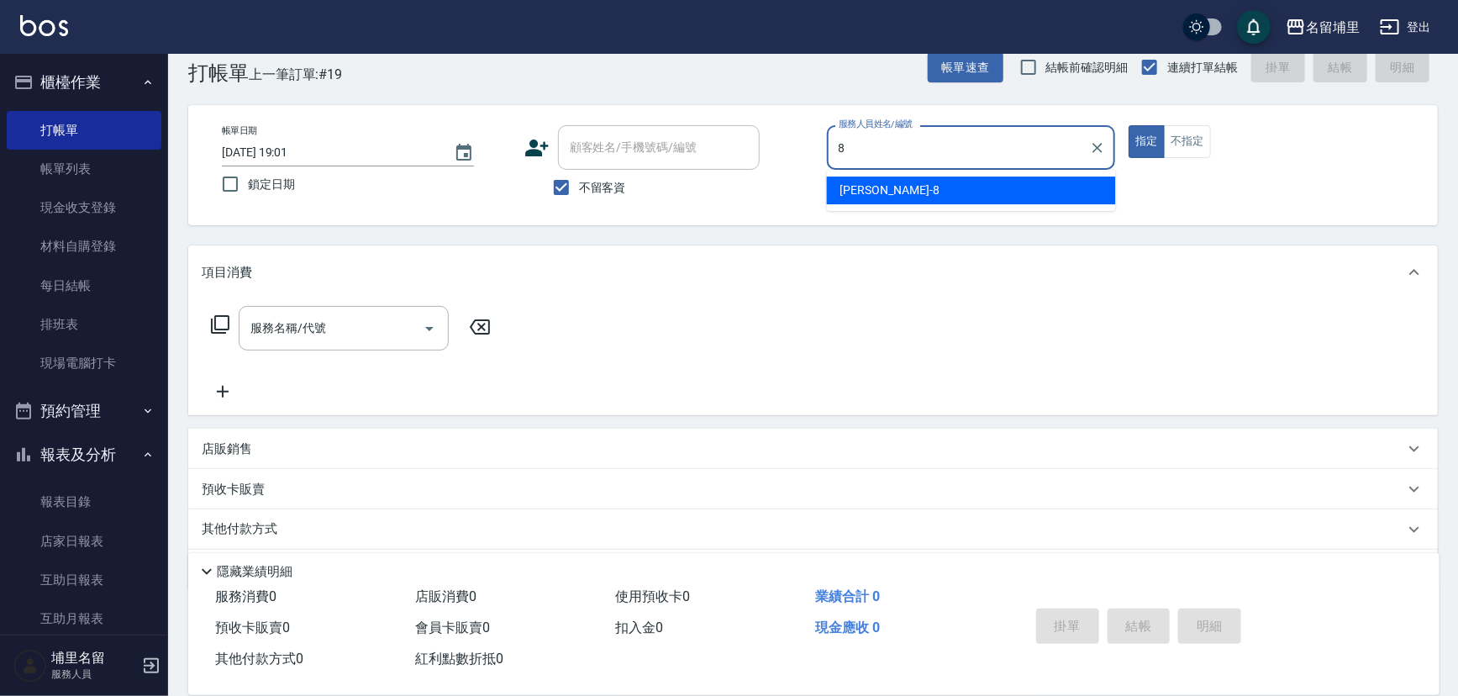
type input "黃偉傑-8"
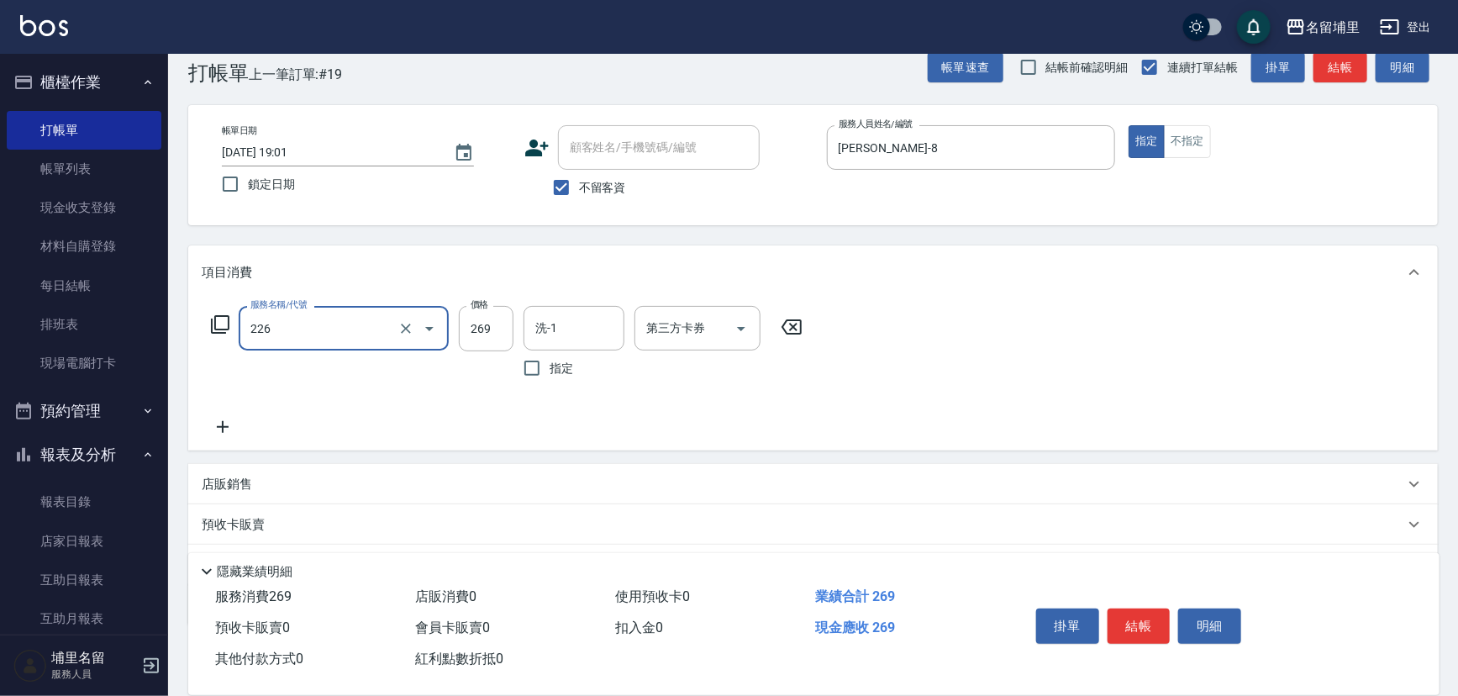
type input "洗剪269(226)"
type input "350"
type input "8"
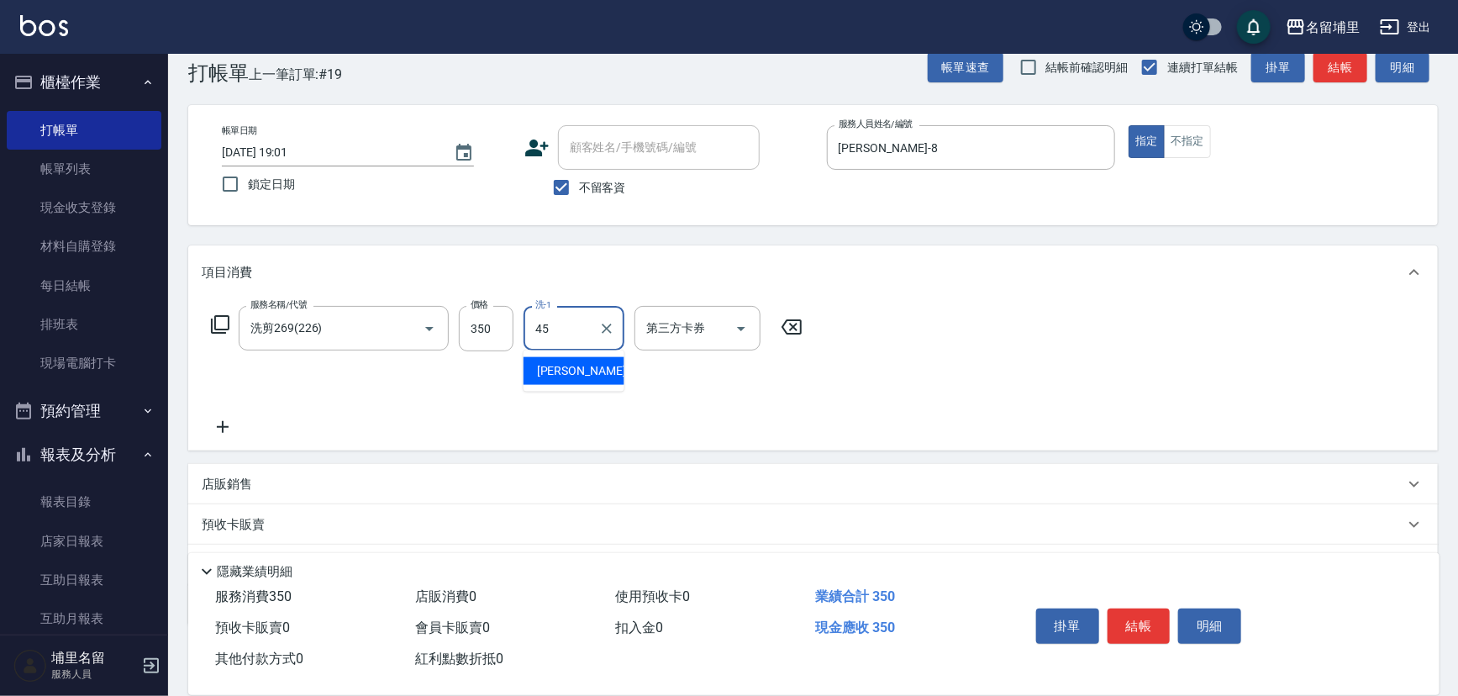
type input "潘宇浩-45"
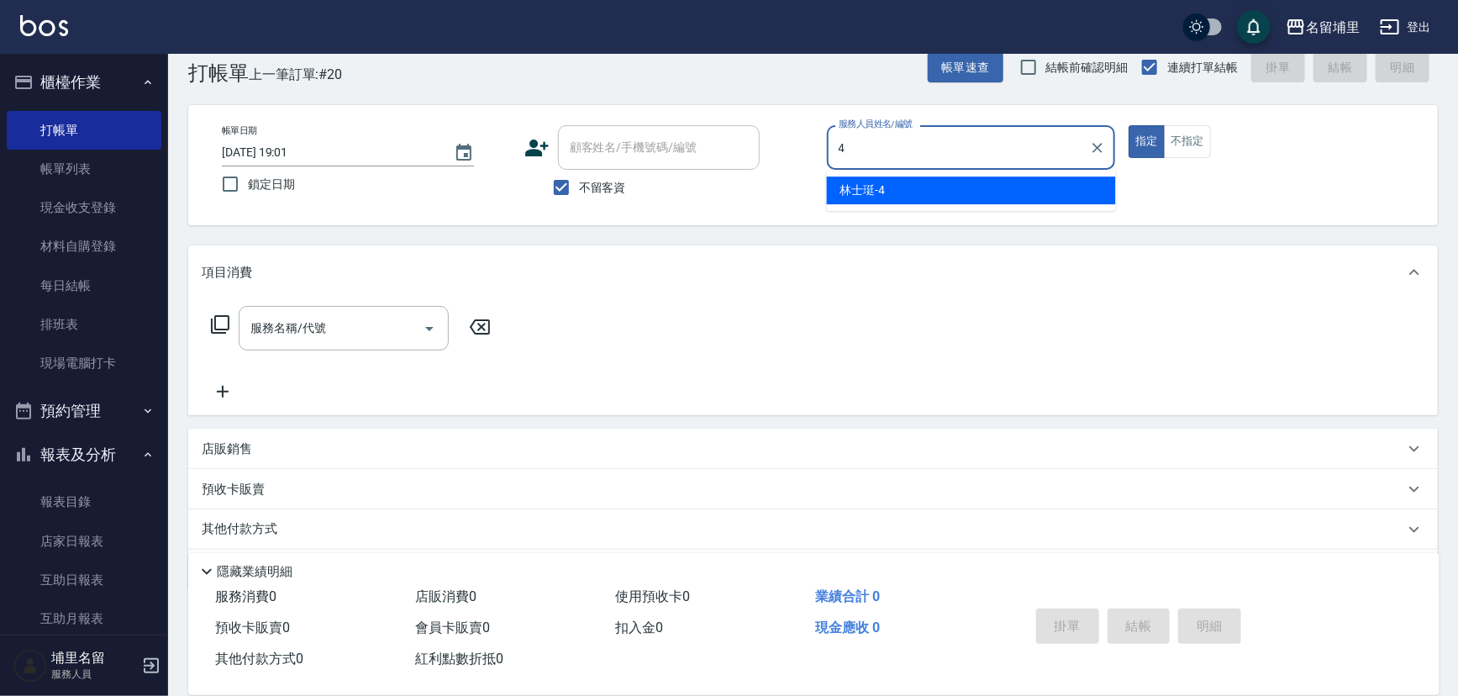
type input "林士珽-4"
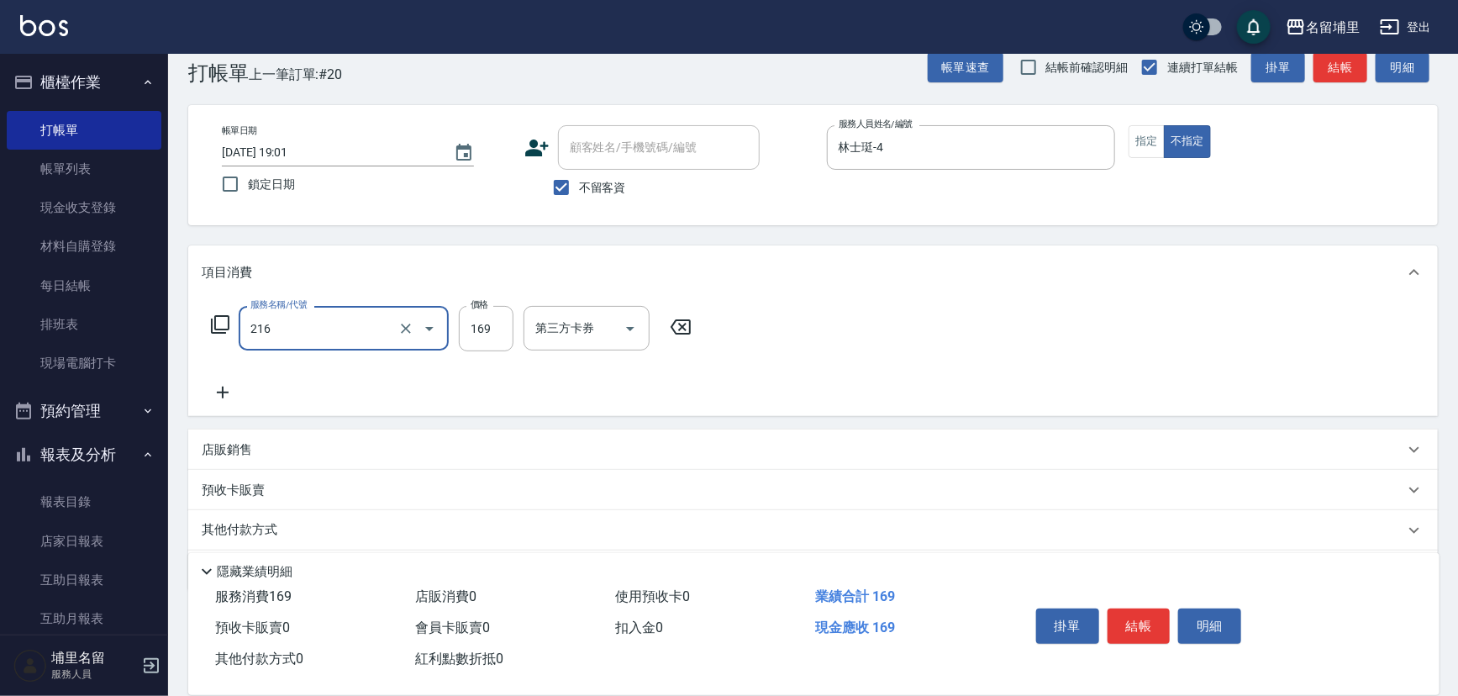
type input "剪髮169(216)"
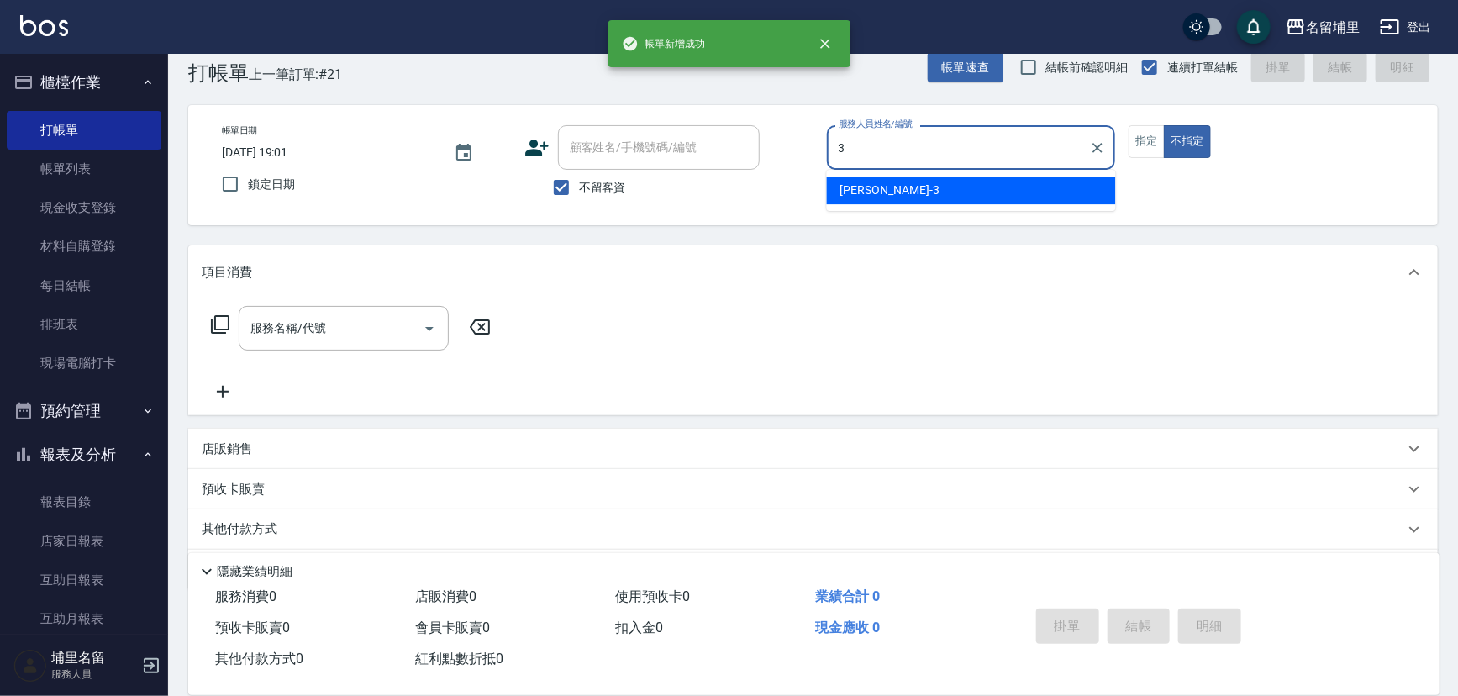
type input "鐘柏倫-3"
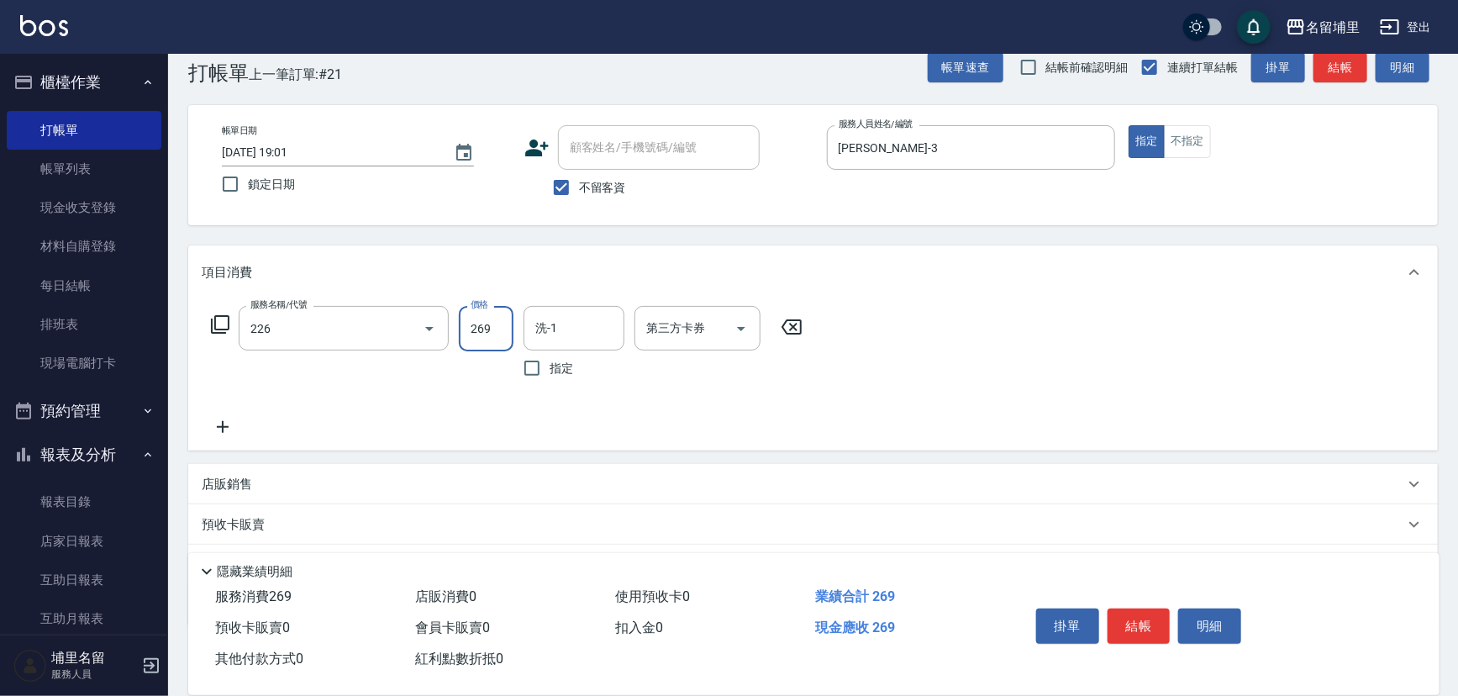
type input "洗剪269(226)"
type input "300"
type input "鐘柏倫-3"
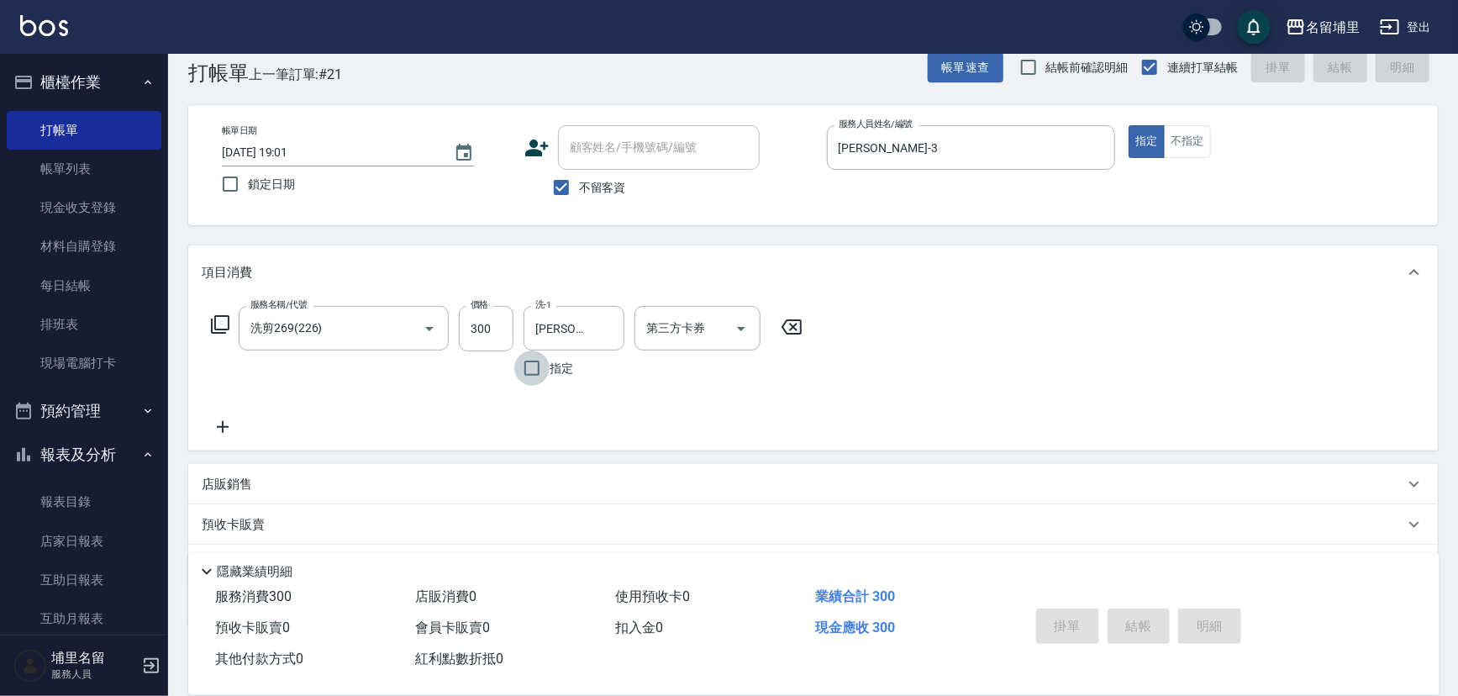
type input "2025/09/07 19:02"
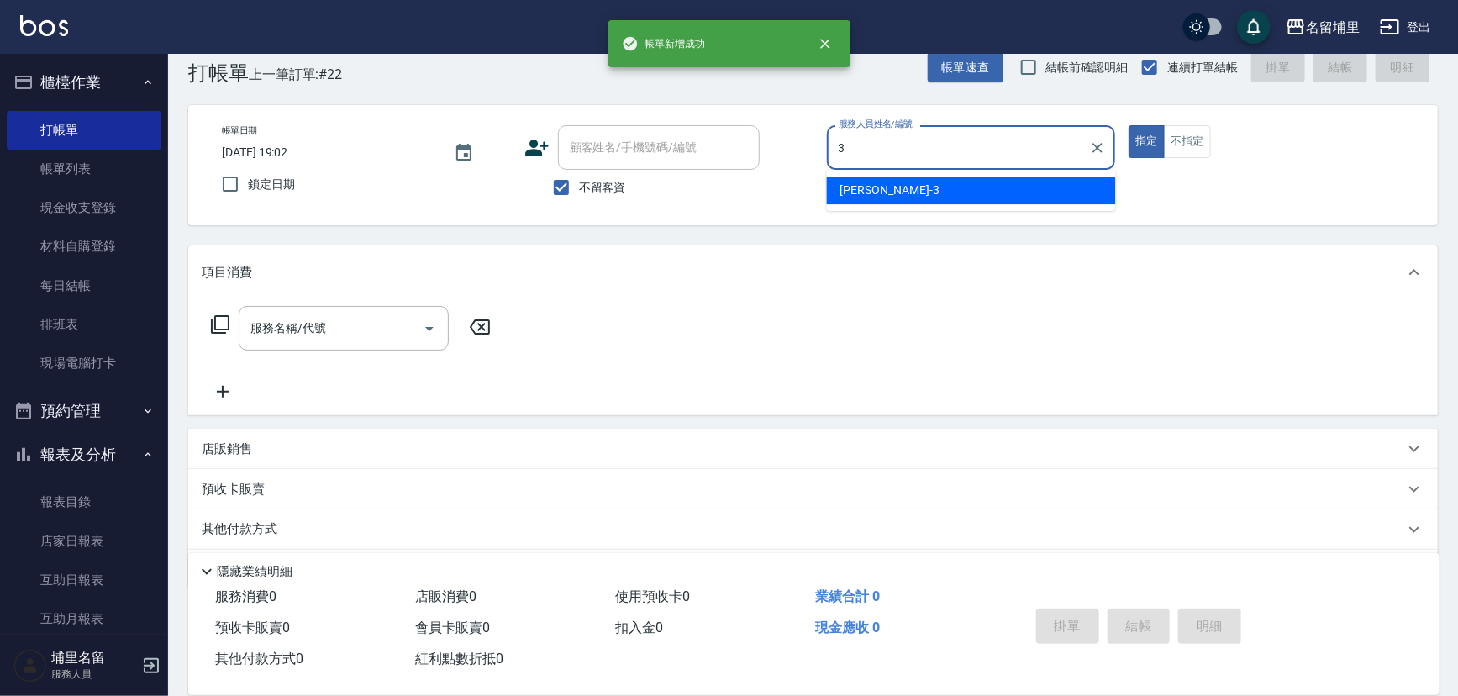
type input "鐘柏倫-3"
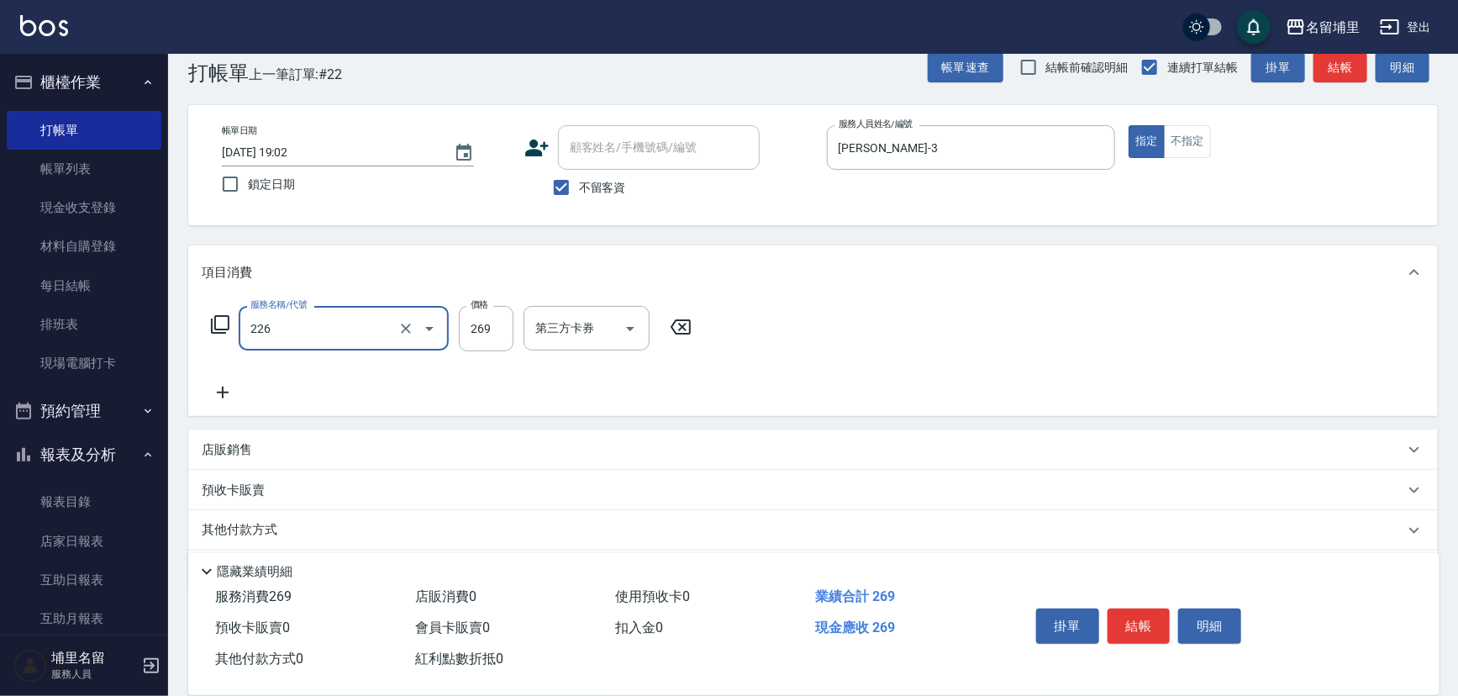
type input "洗剪269(226)"
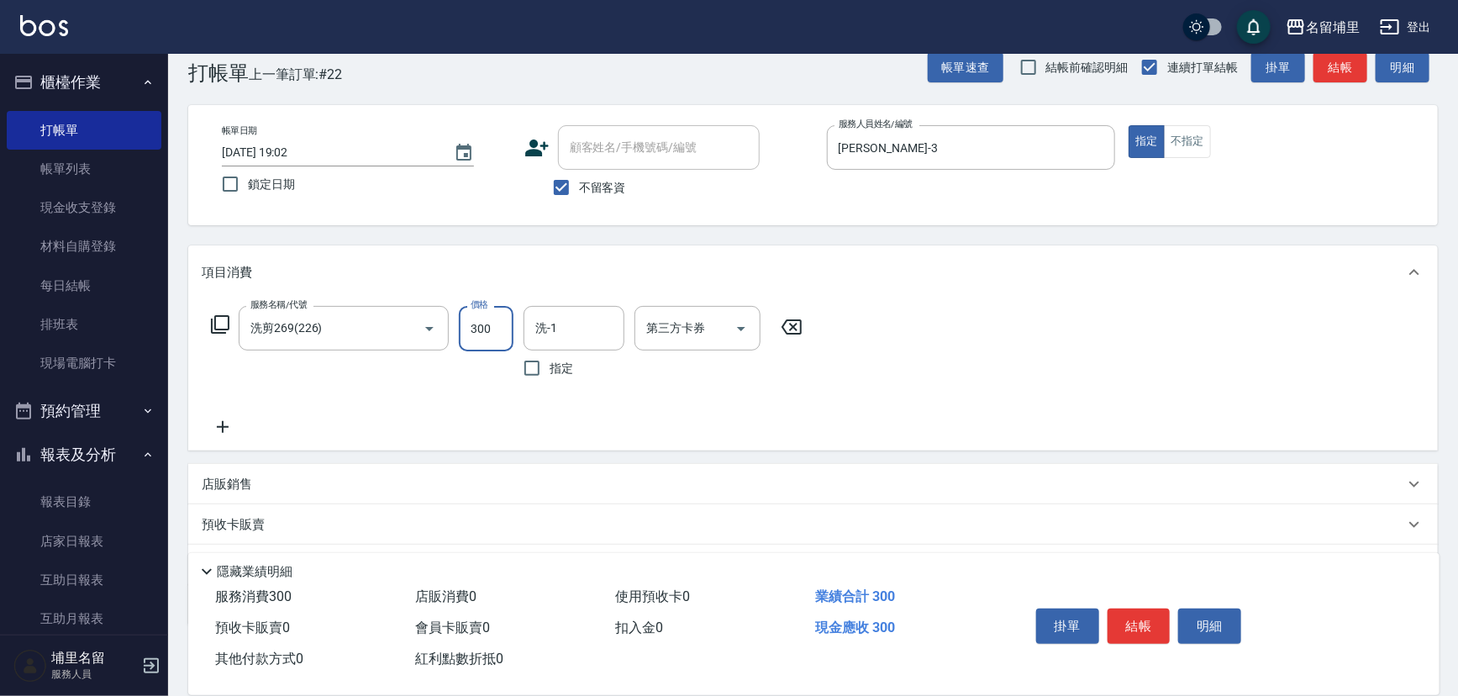
type input "300"
type input "潘宇浩-45"
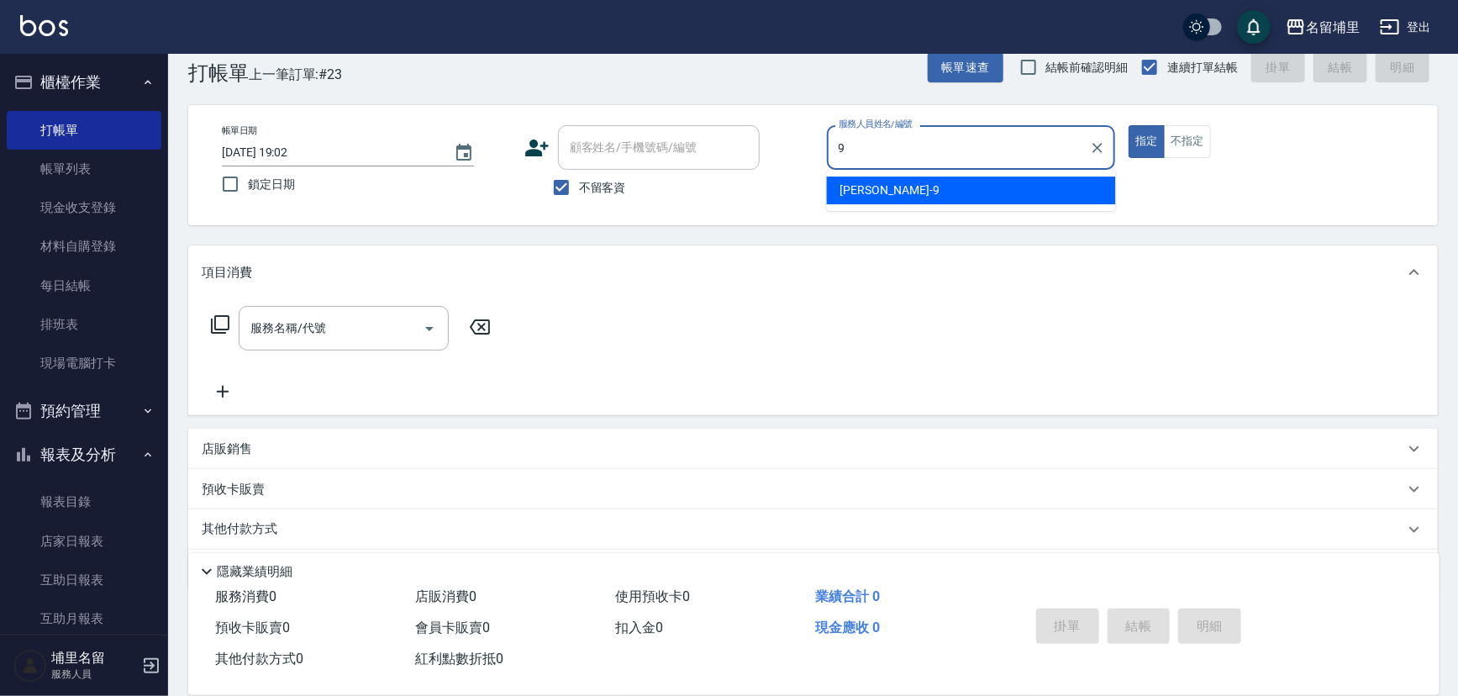
type input "李佩蓉-9"
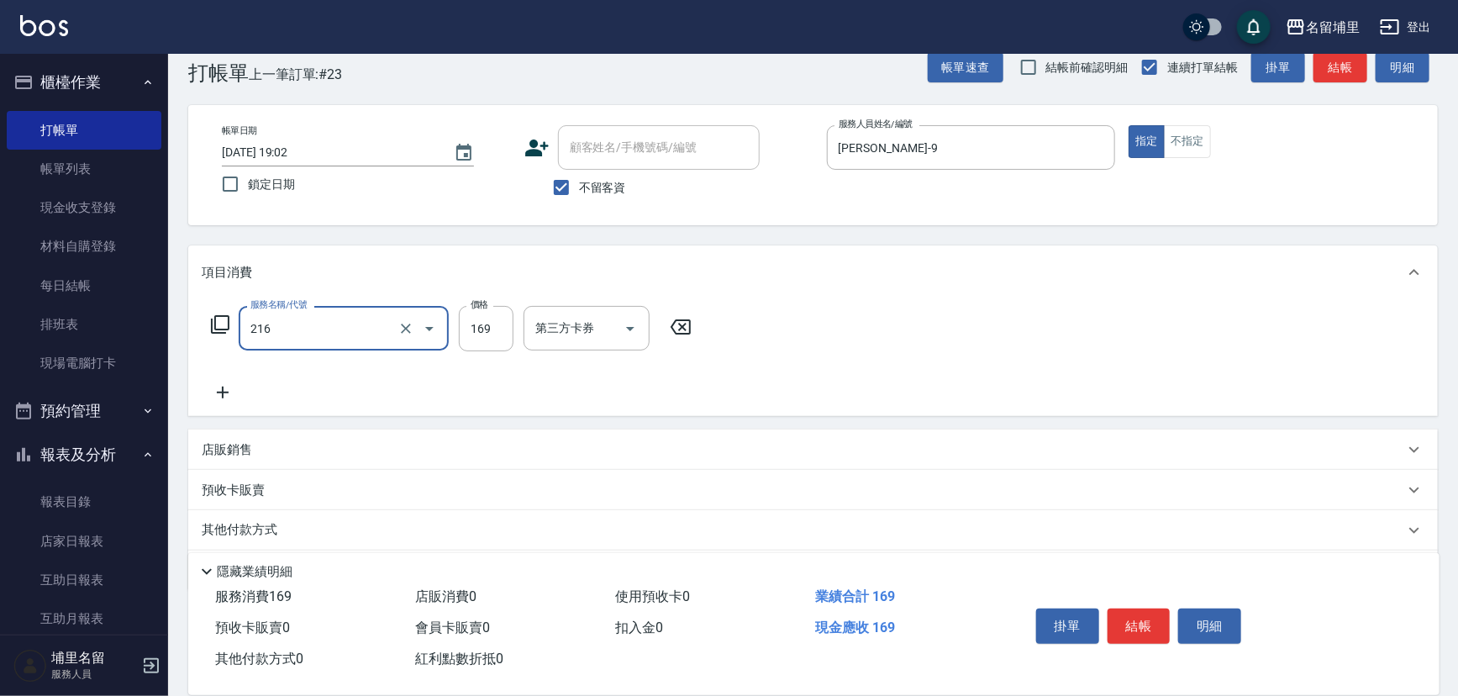
type input "剪髮169(216)"
type input "250"
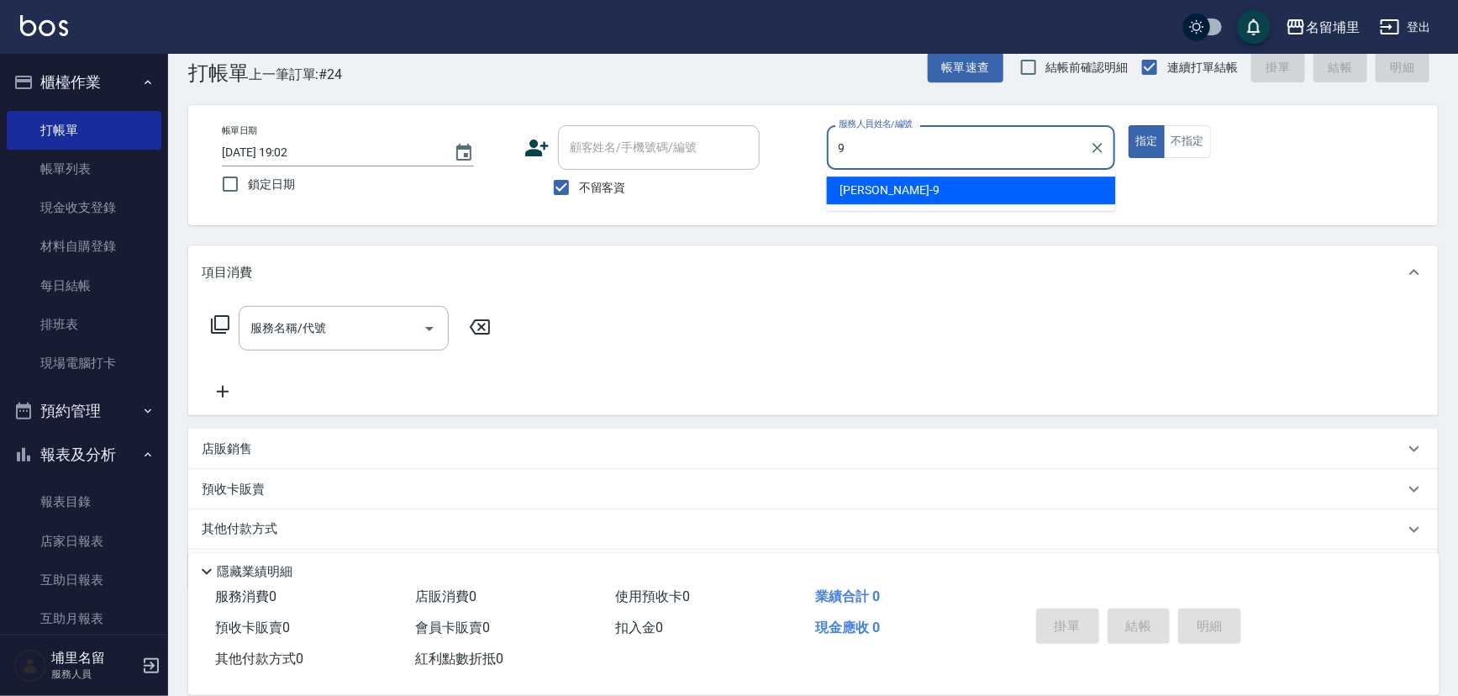
type input "李佩蓉-9"
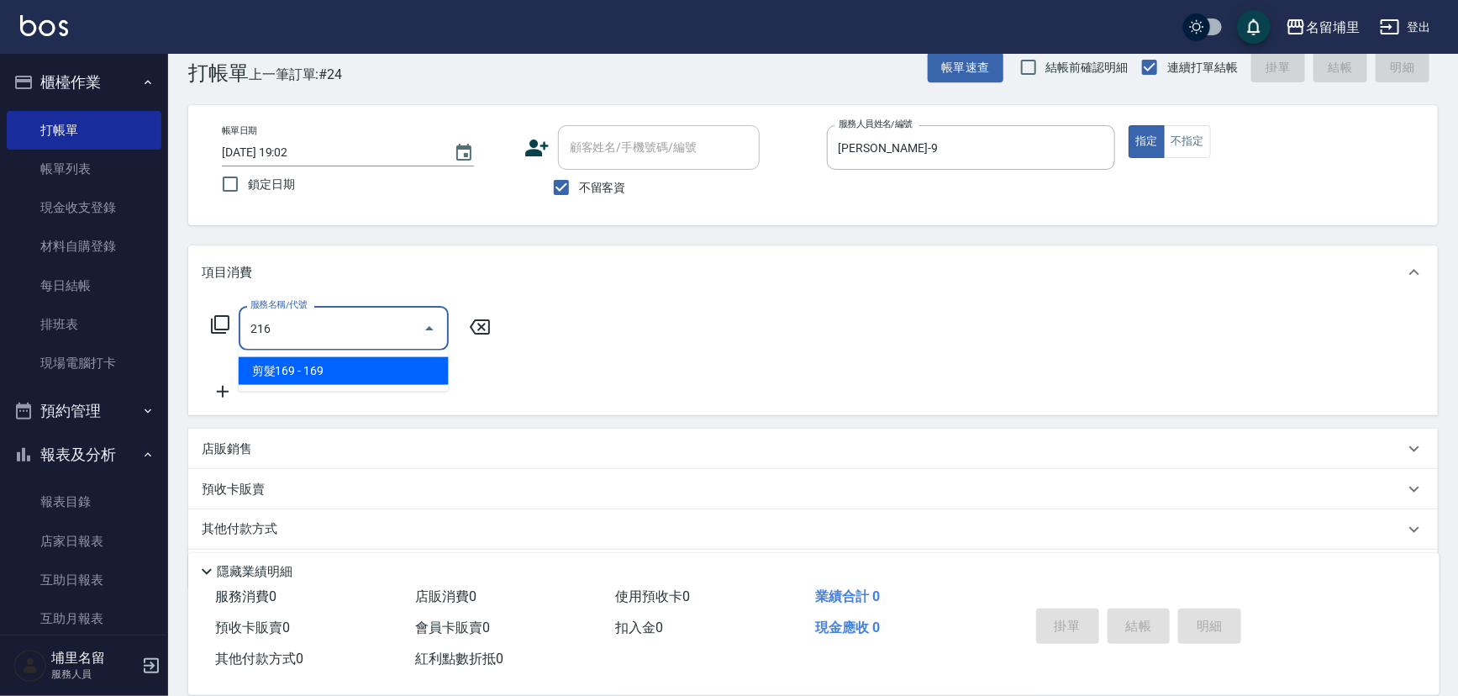
type input "剪髮169(216)"
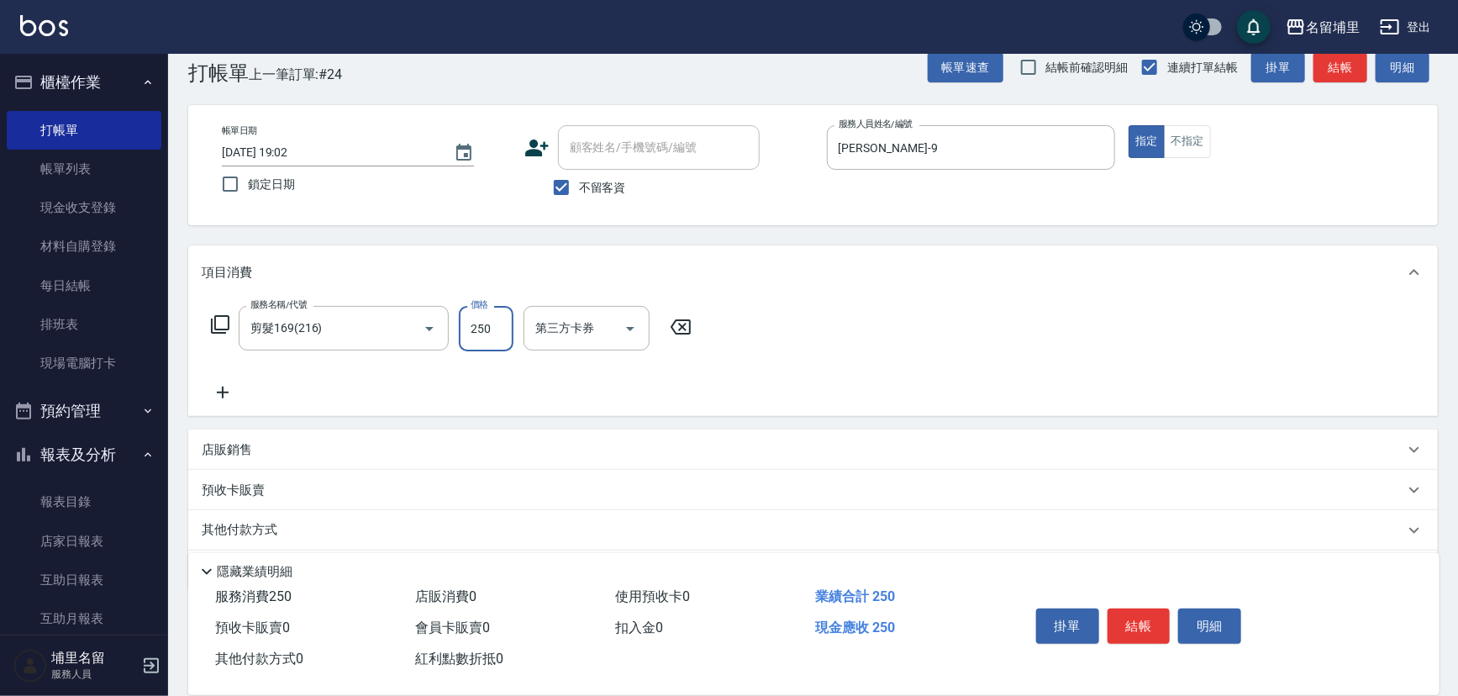
type input "250"
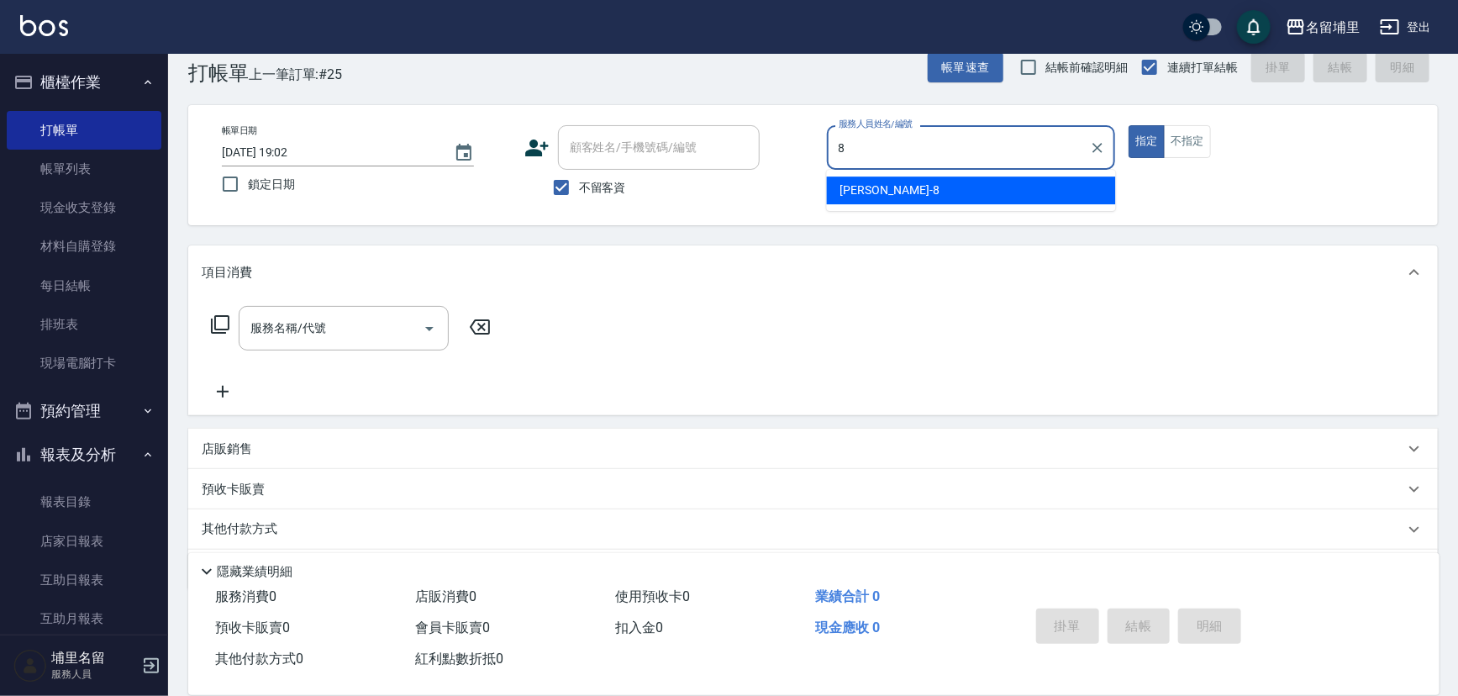
type input "黃偉傑-8"
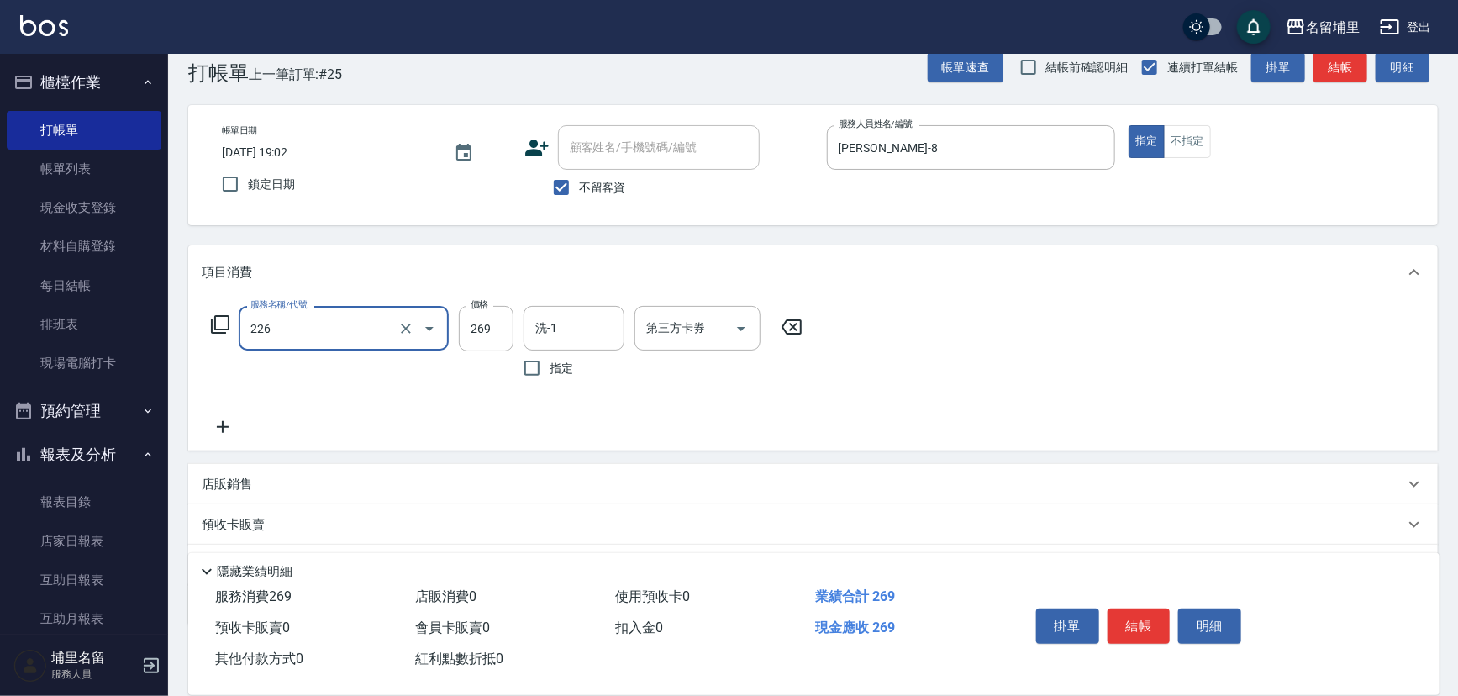
type input "洗剪269(226)"
type input "350"
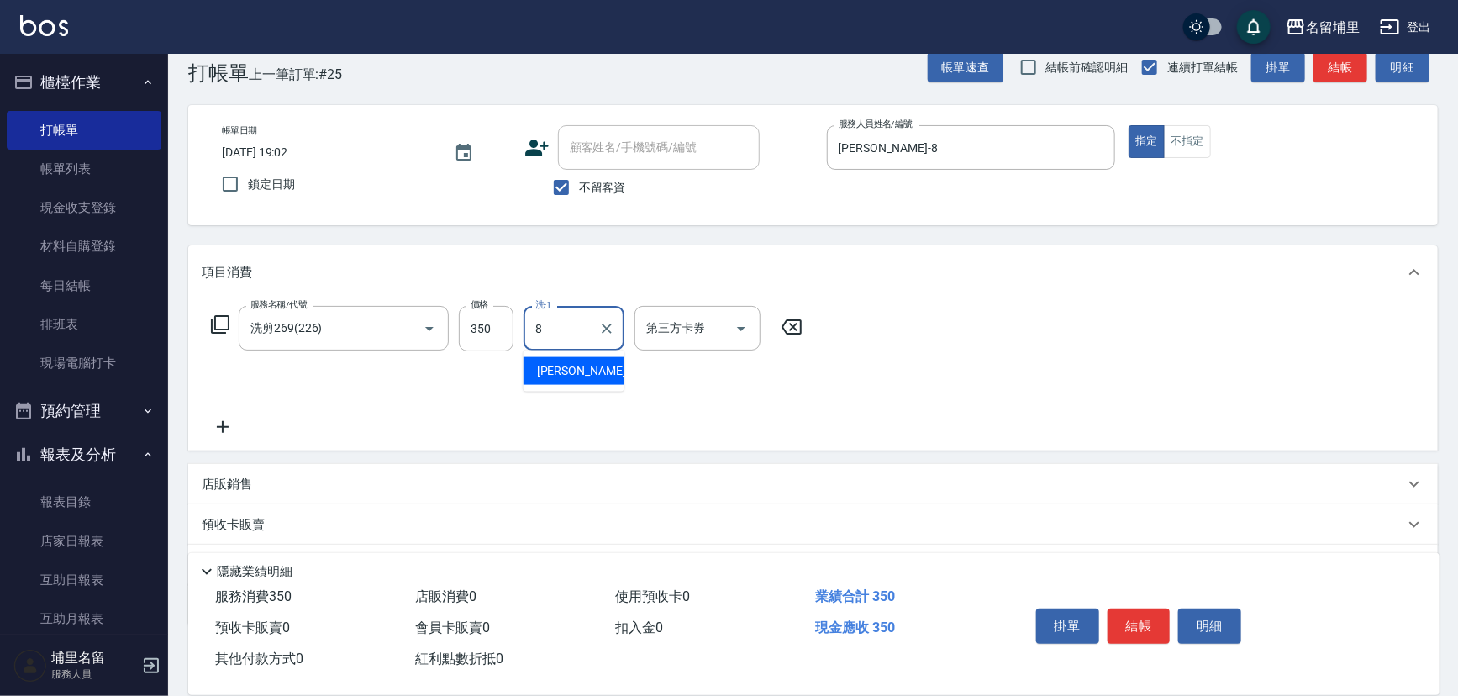
type input "黃偉傑-8"
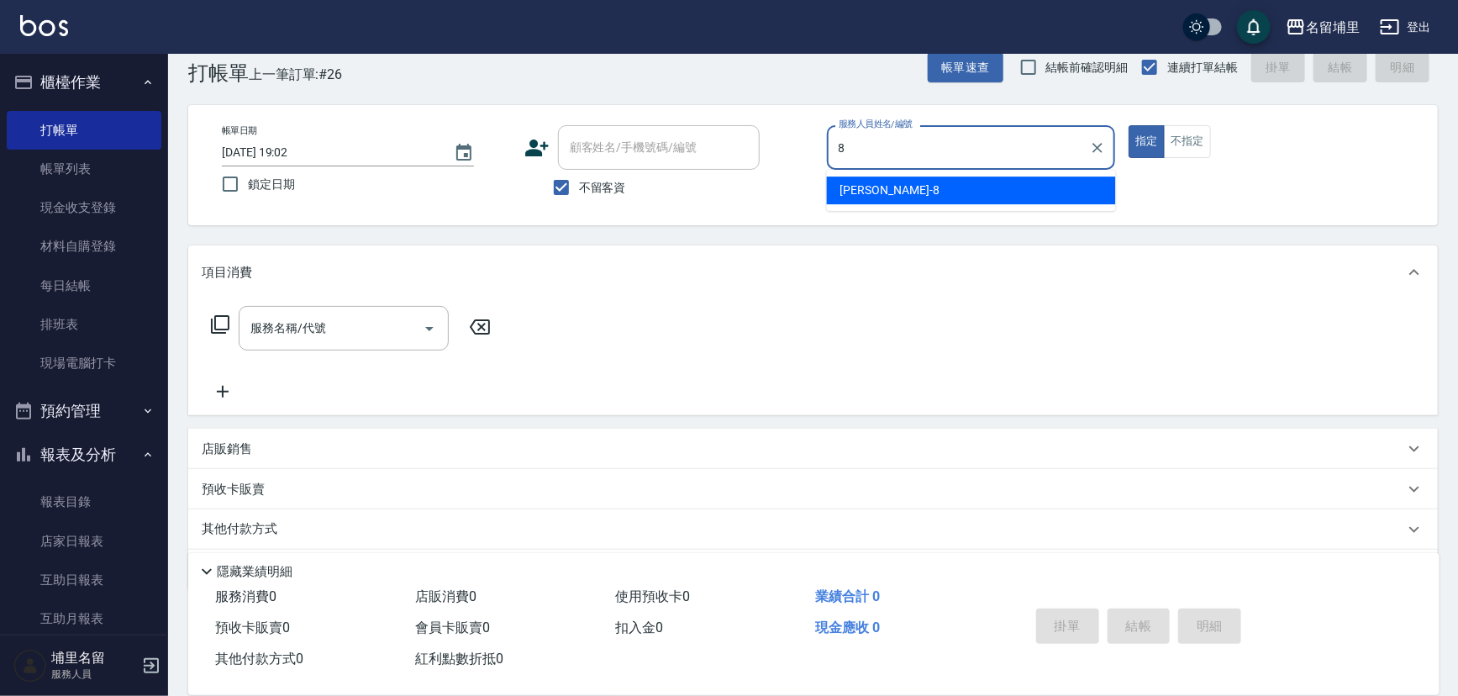
type input "黃偉傑-8"
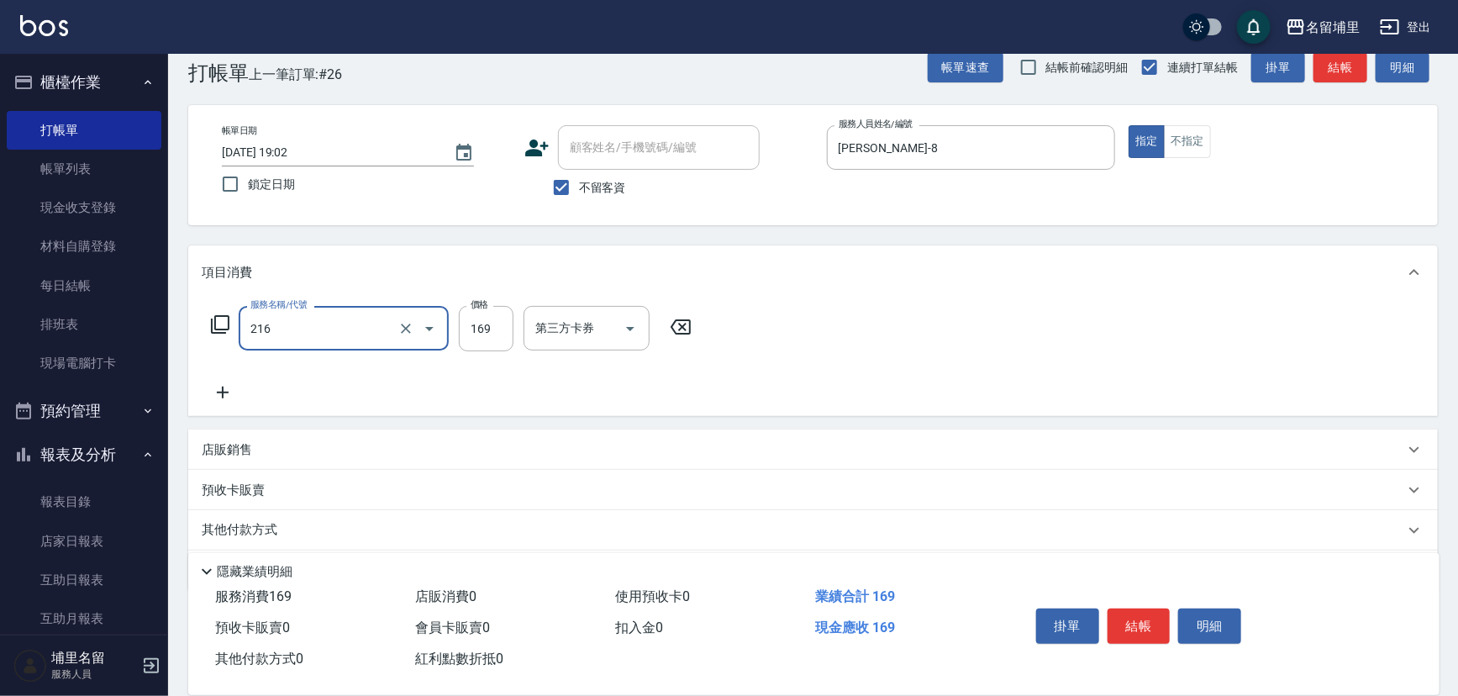
type input "剪髮169(216)"
type input "250"
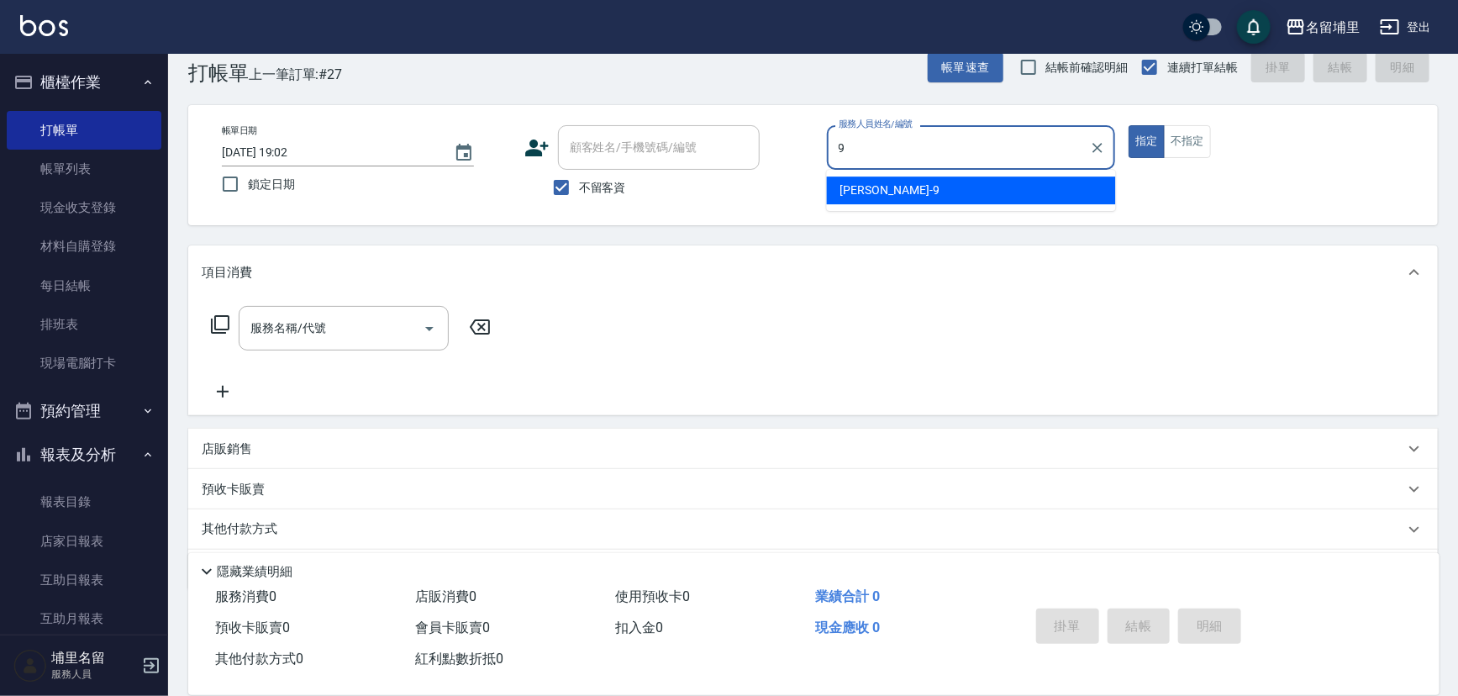
type input "李佩蓉-9"
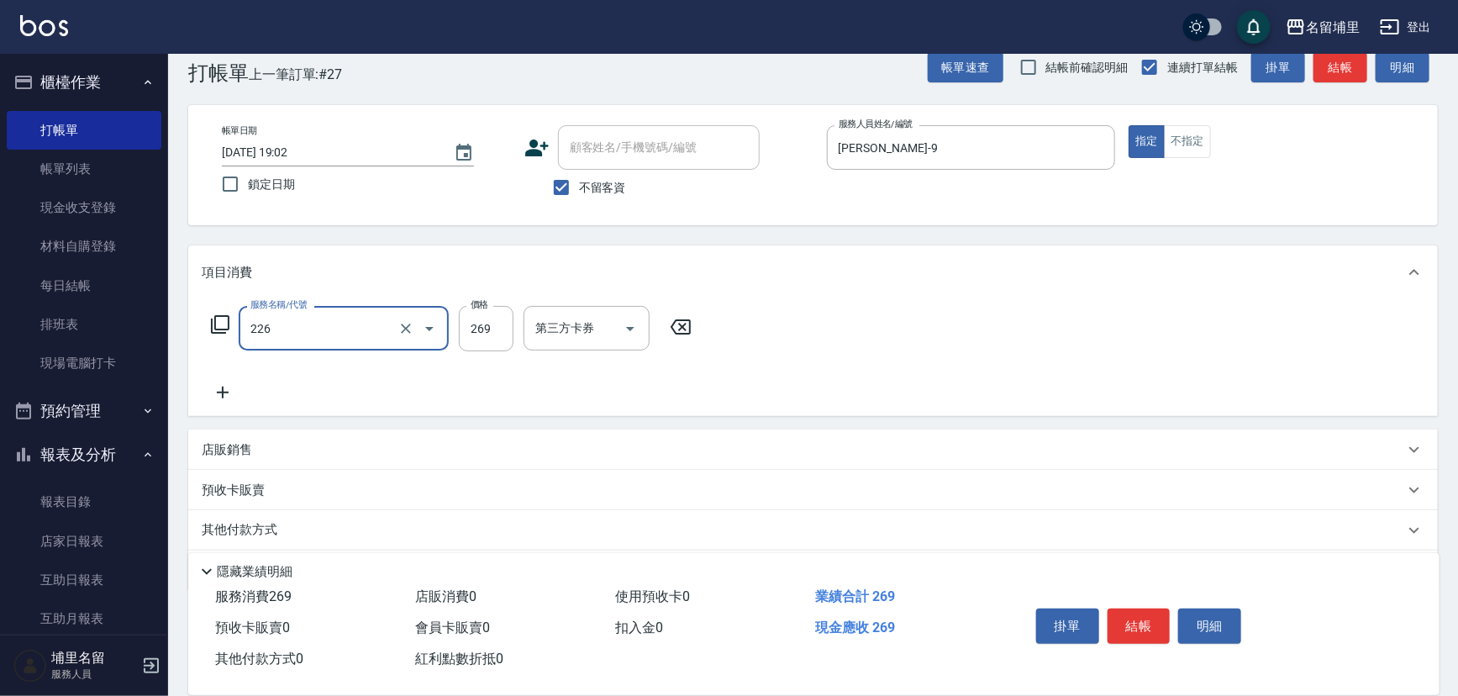
type input "洗剪269(226)"
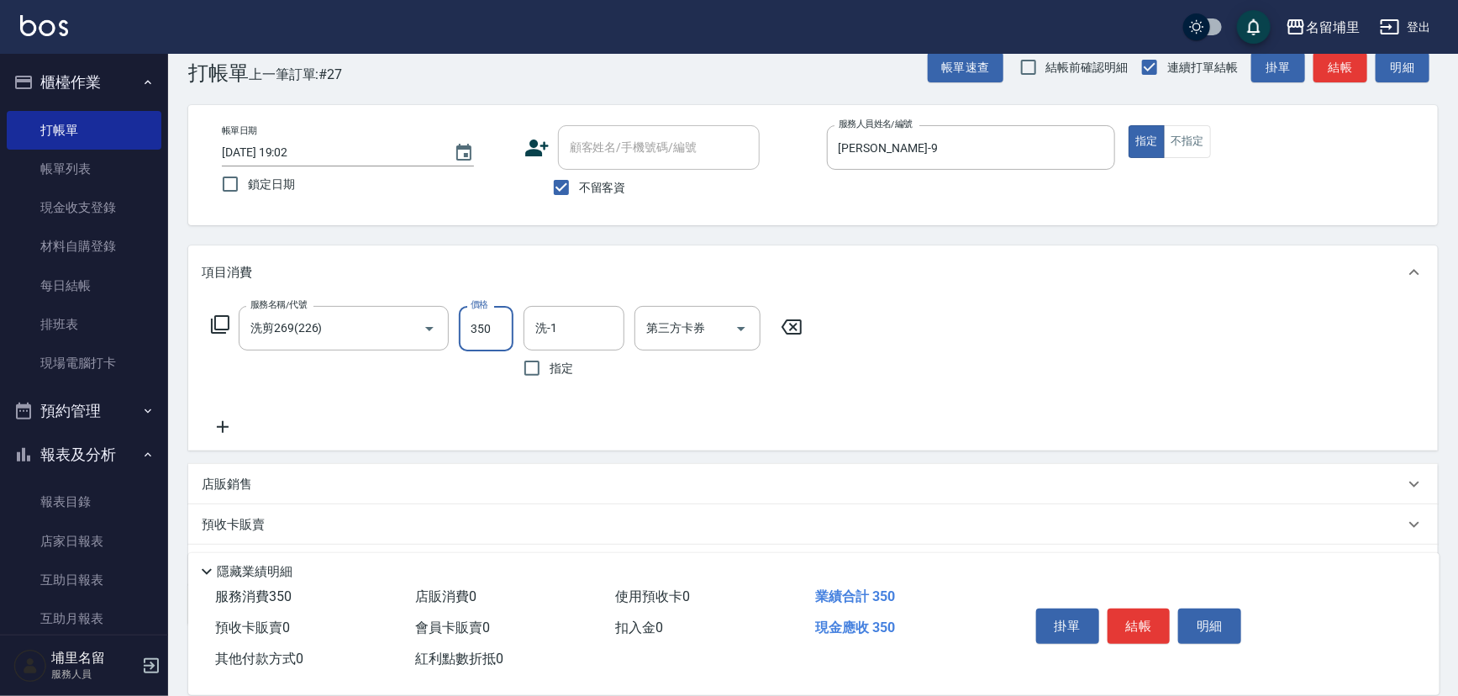
type input "350"
type input "李佩蓉-9"
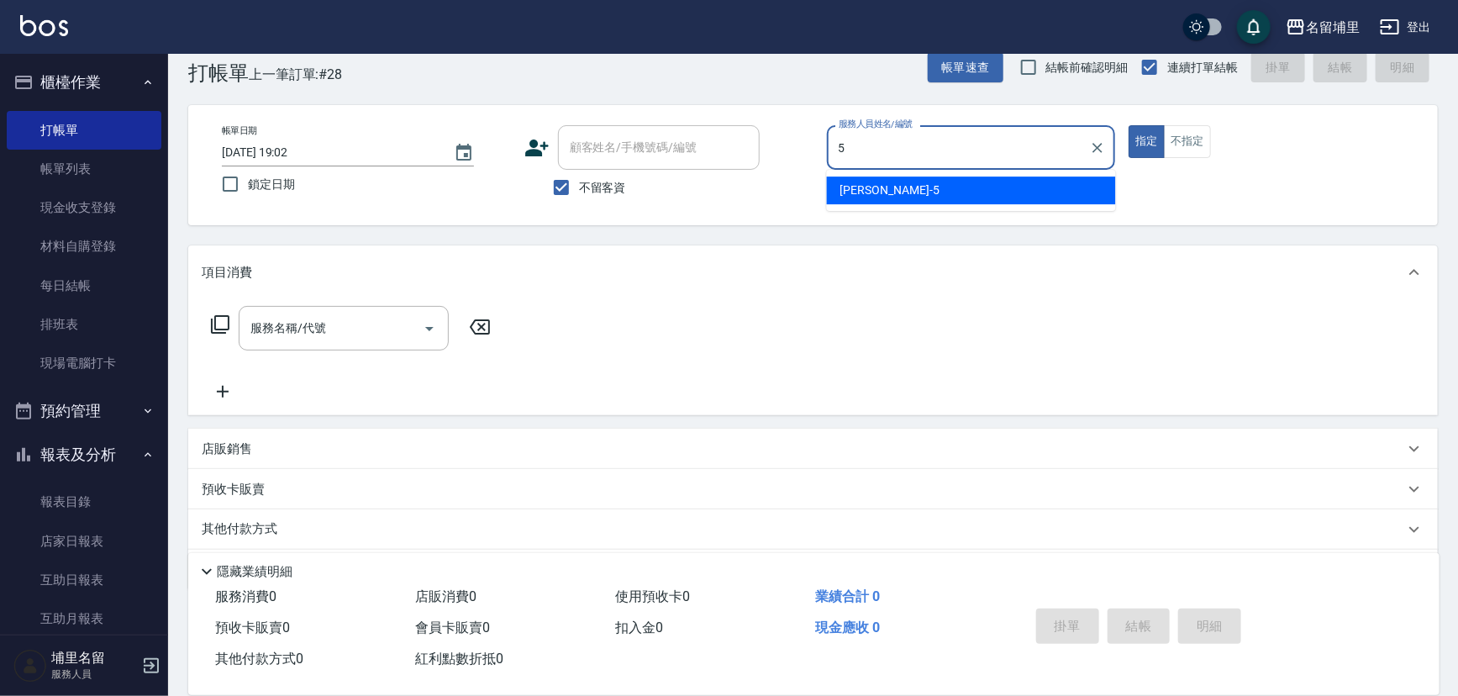
type input "蔣昀璠-5"
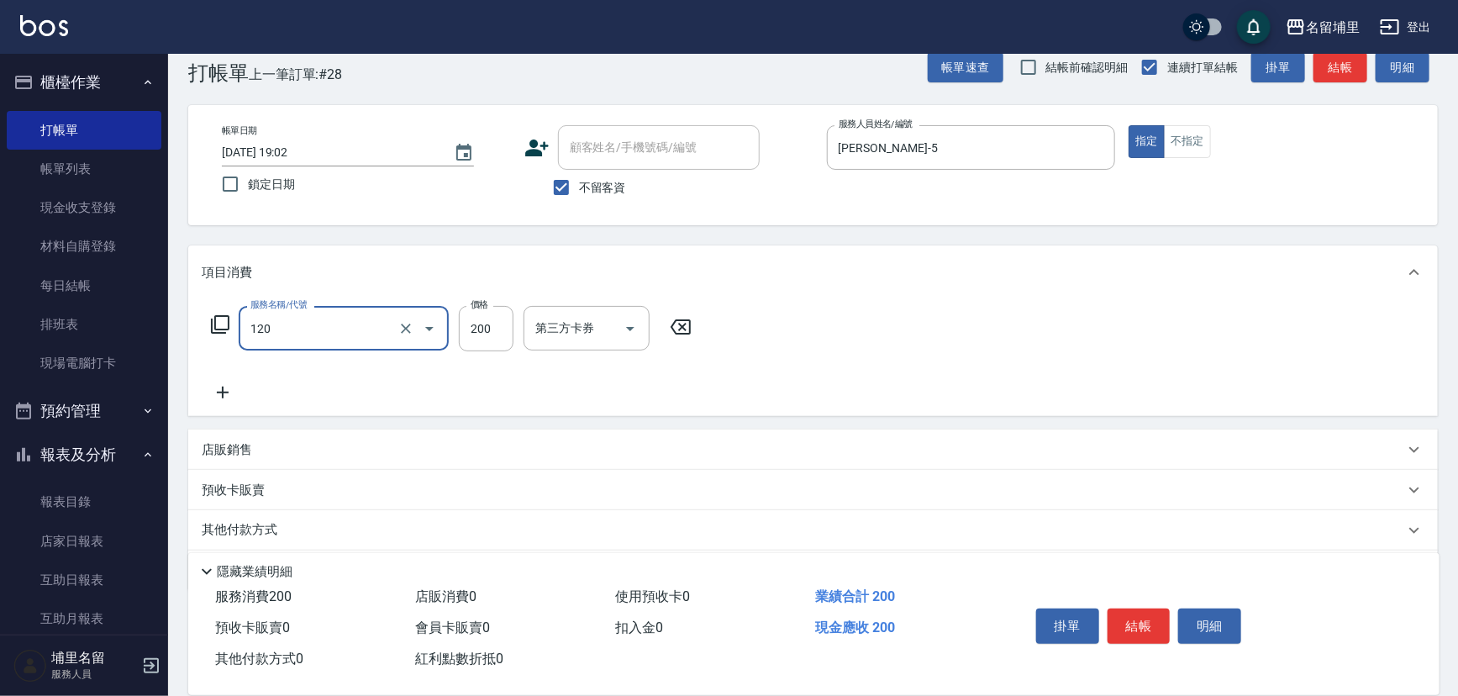
type input "New洗200(120)"
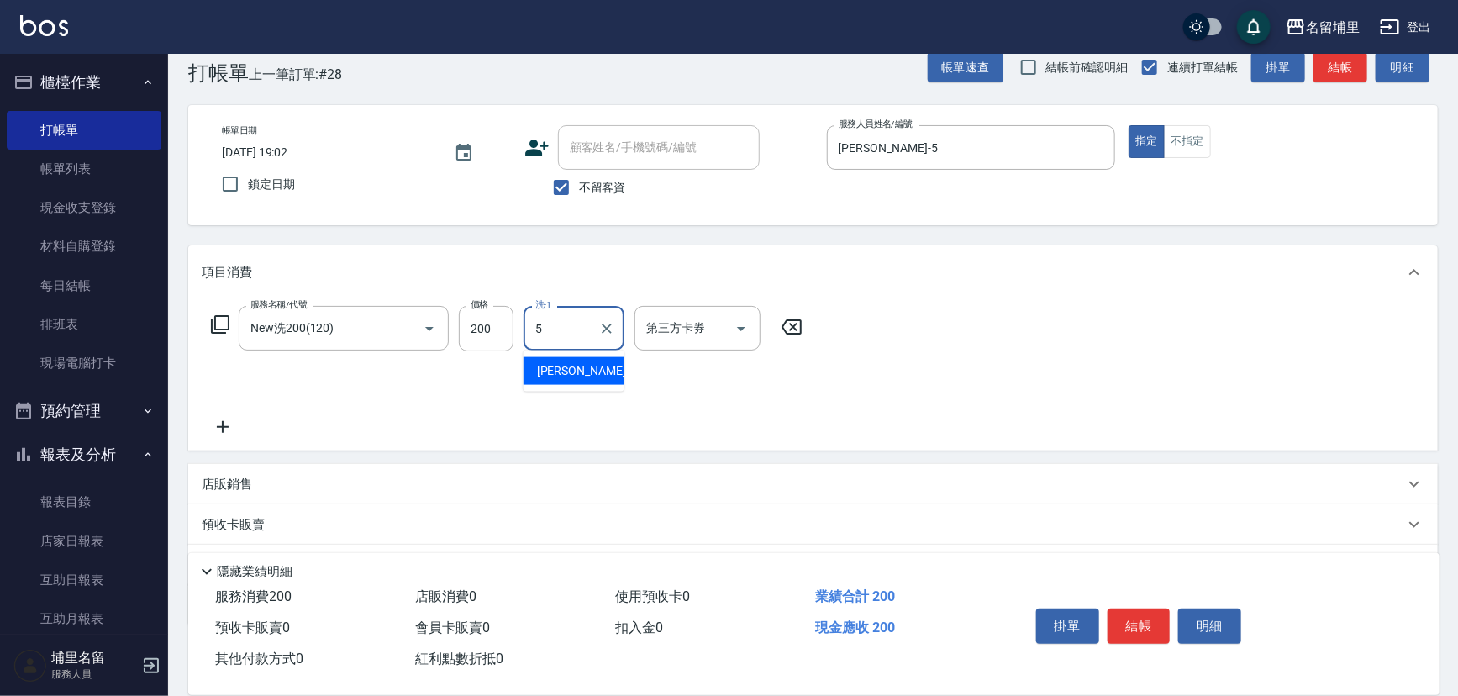
type input "蔣昀璠-5"
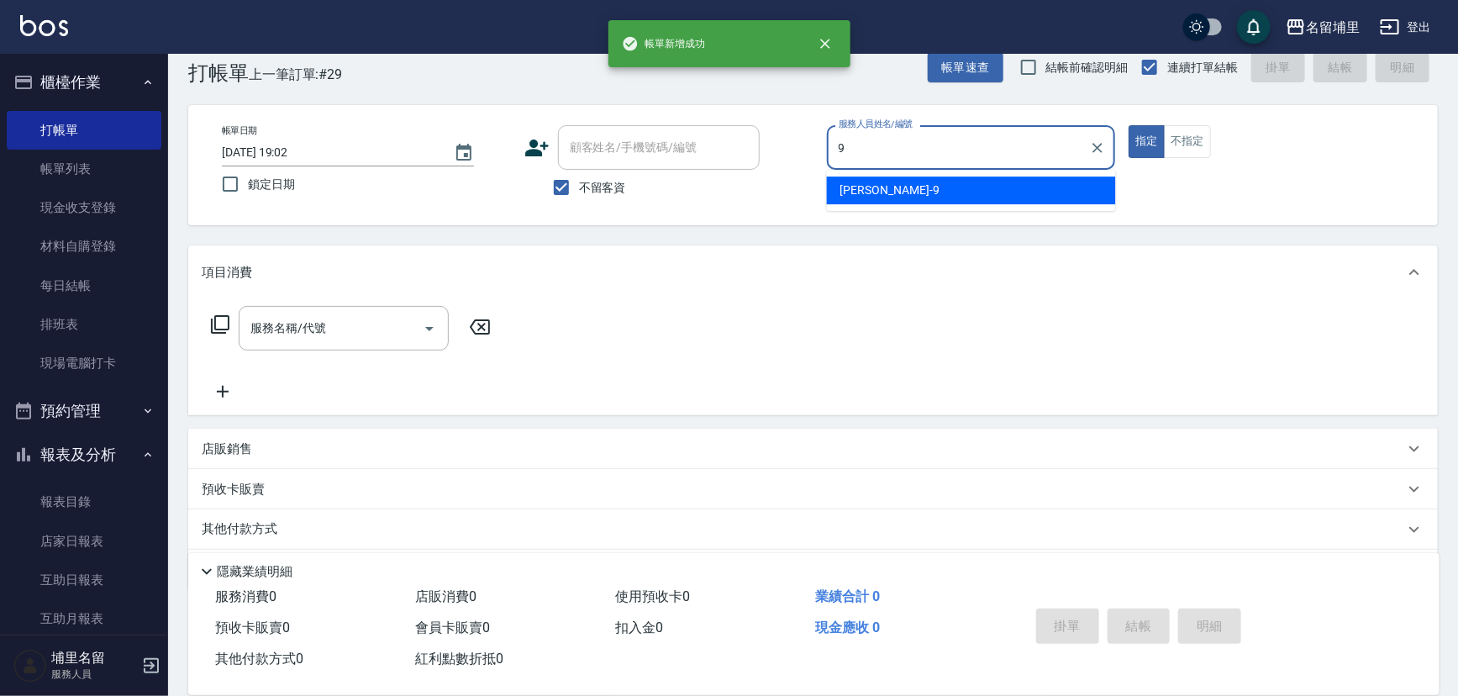
type input "李佩蓉-9"
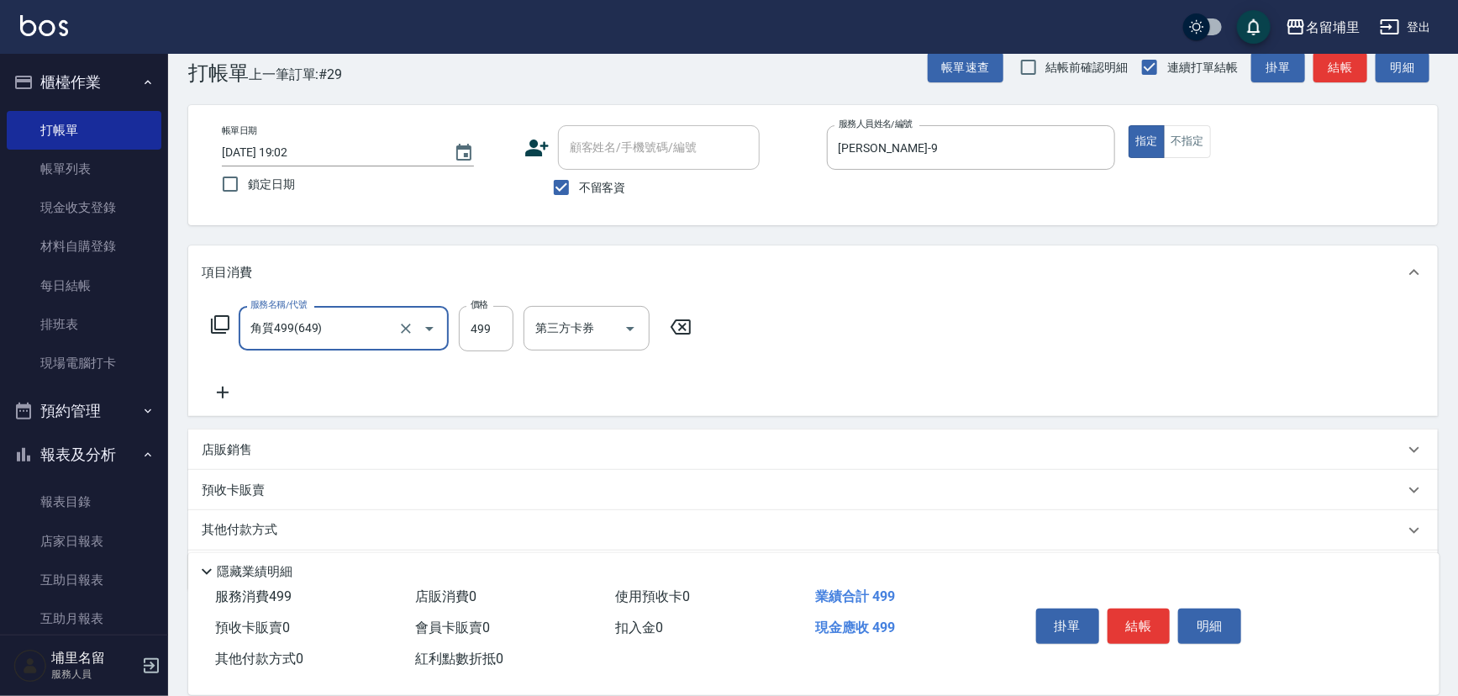
type input "角質499(649)"
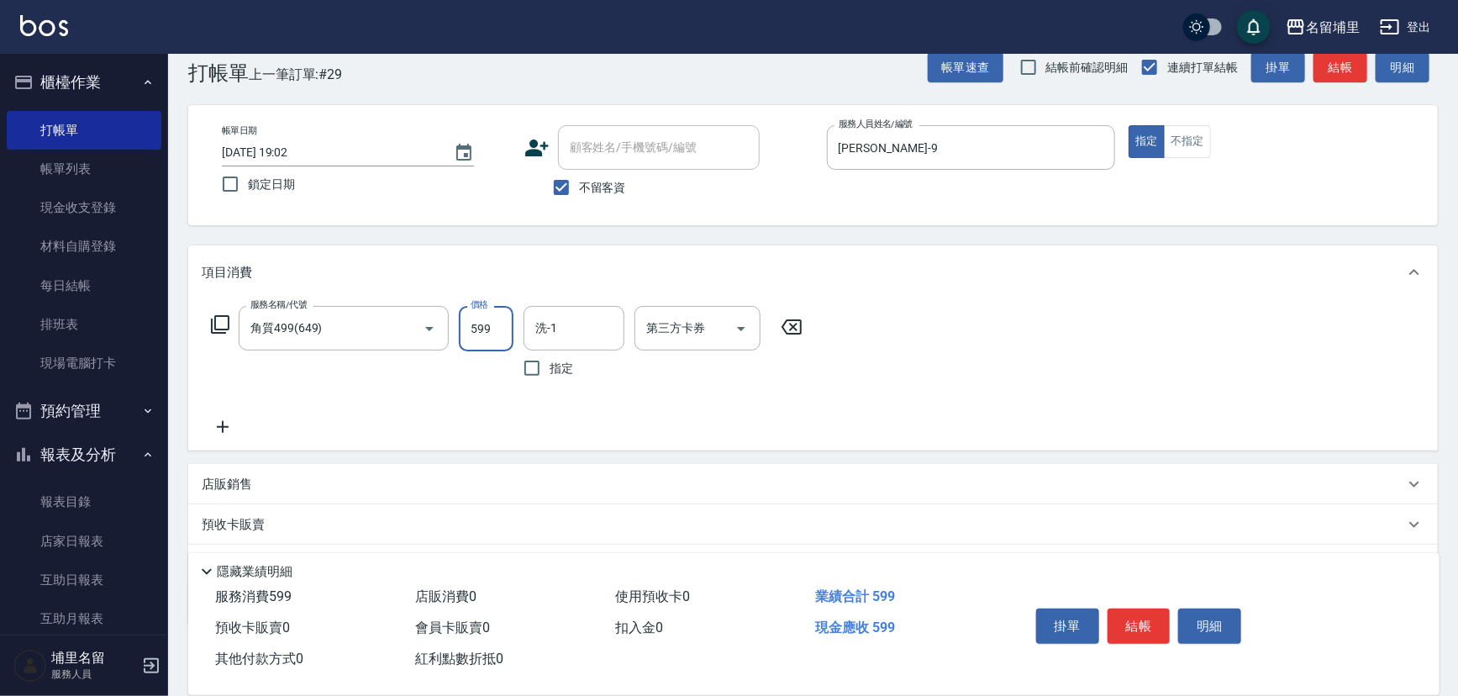
type input "599"
type input "李佩蓉-9"
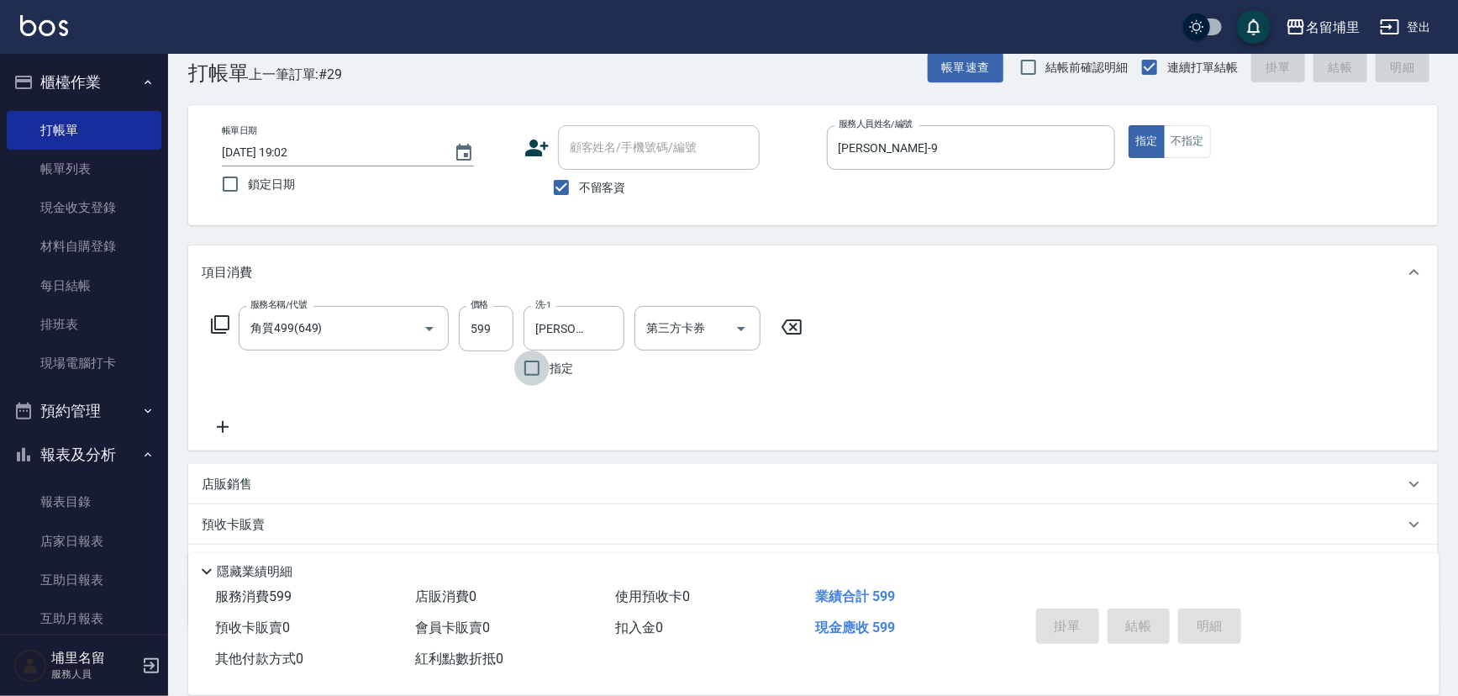
type input "2025/09/07 19:03"
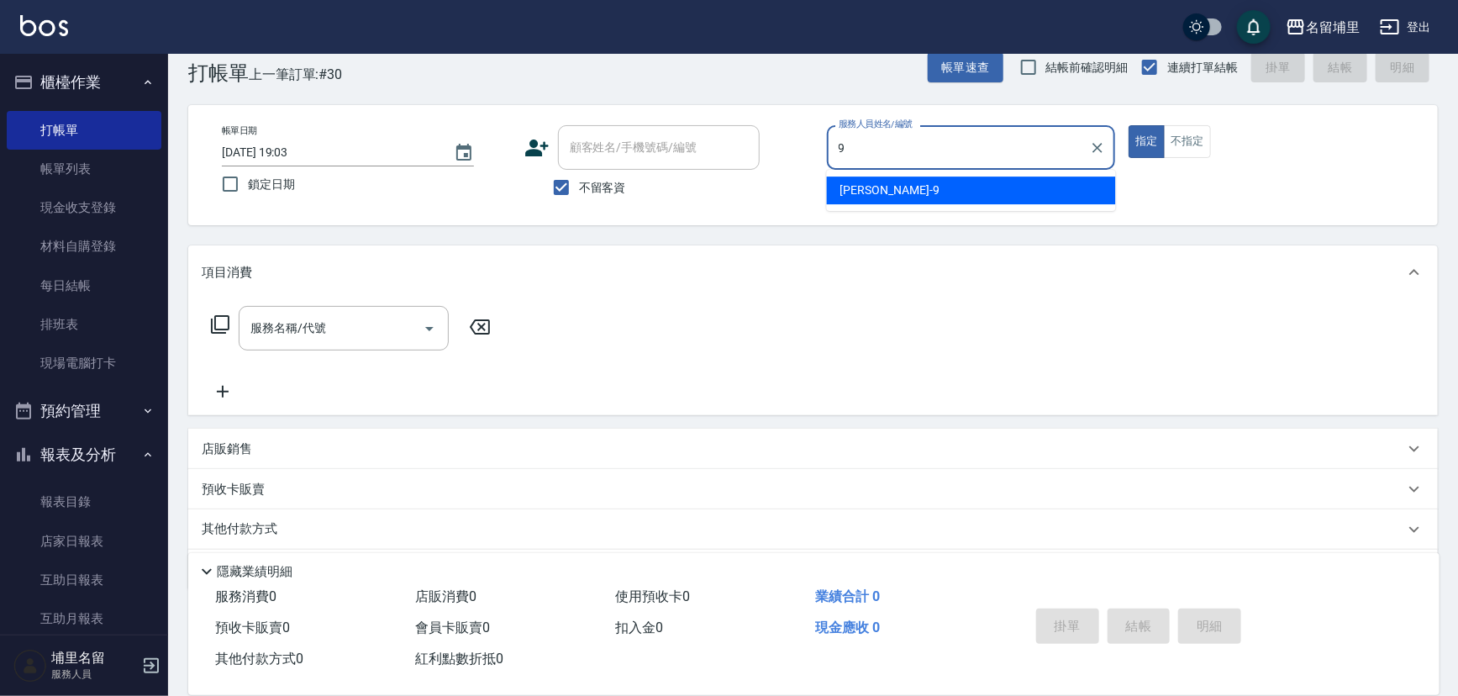
type input "李佩蓉-9"
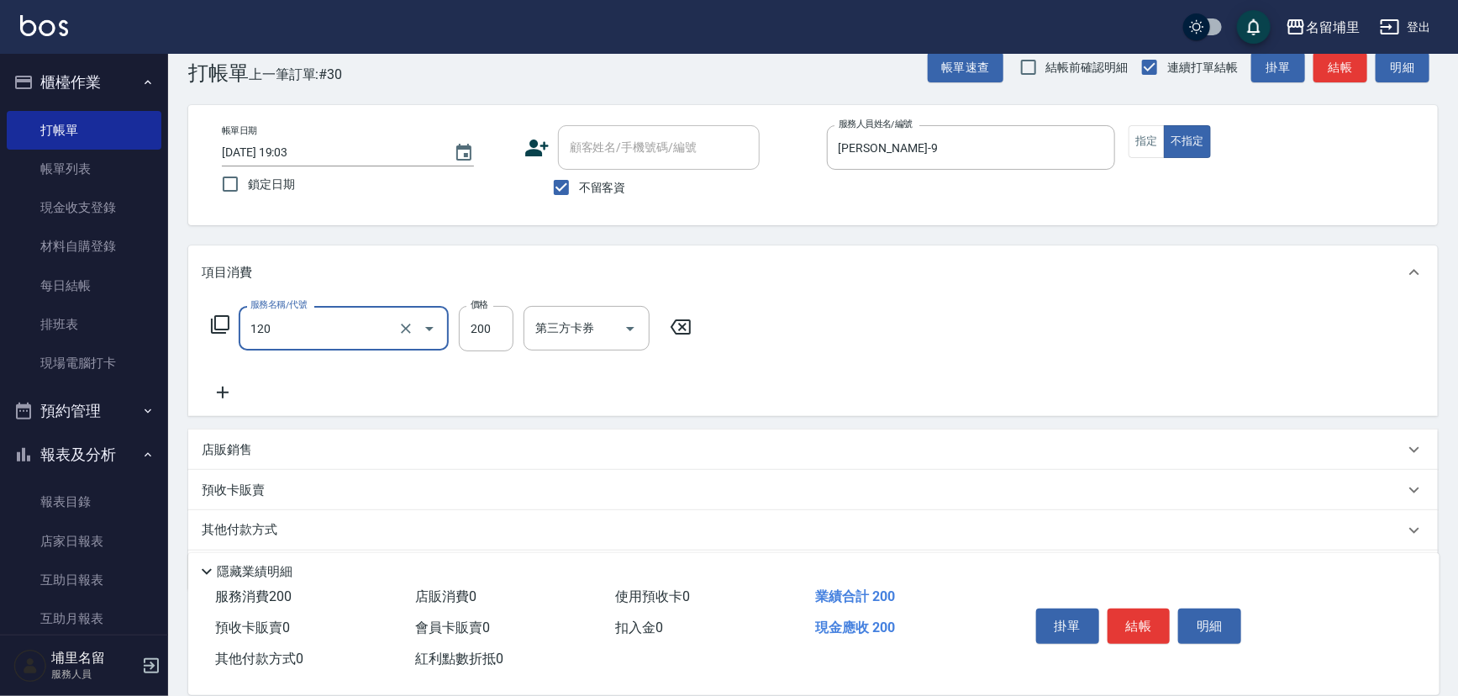
type input "New洗200(120)"
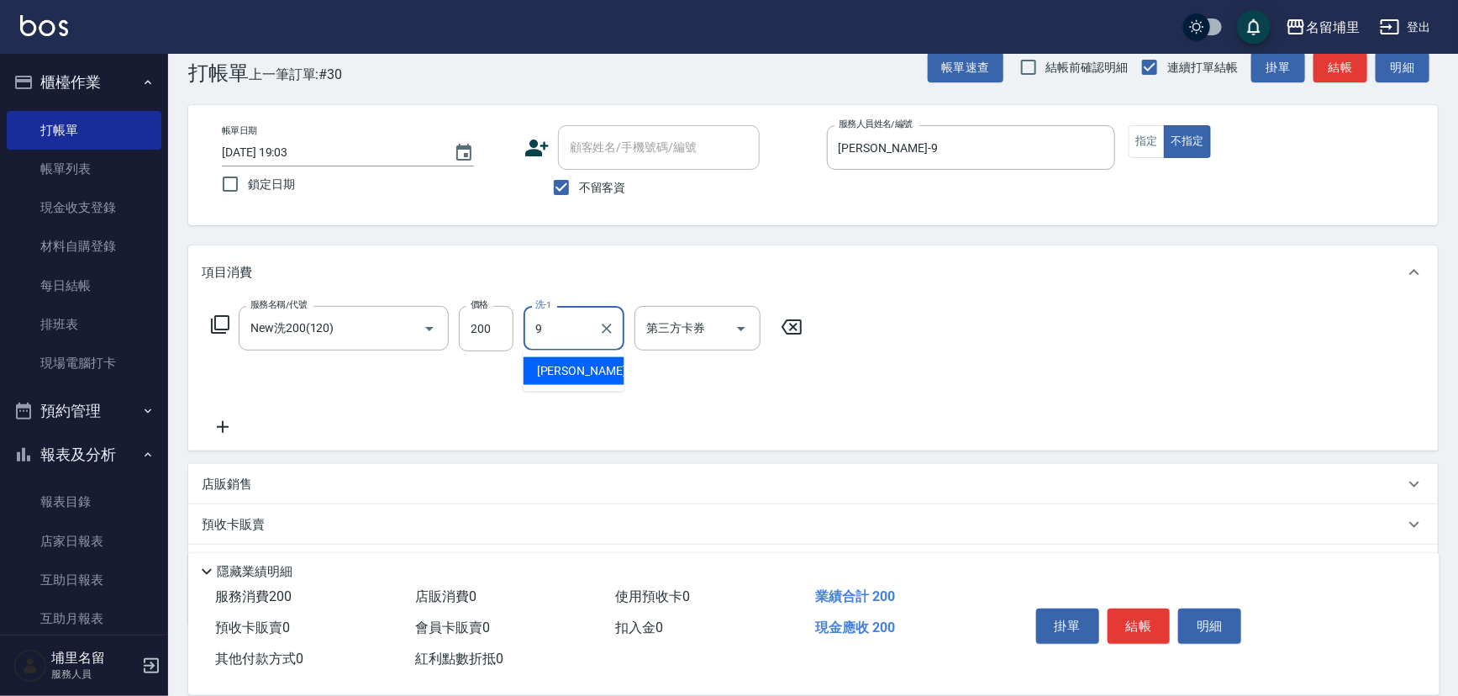
type input "李佩蓉-9"
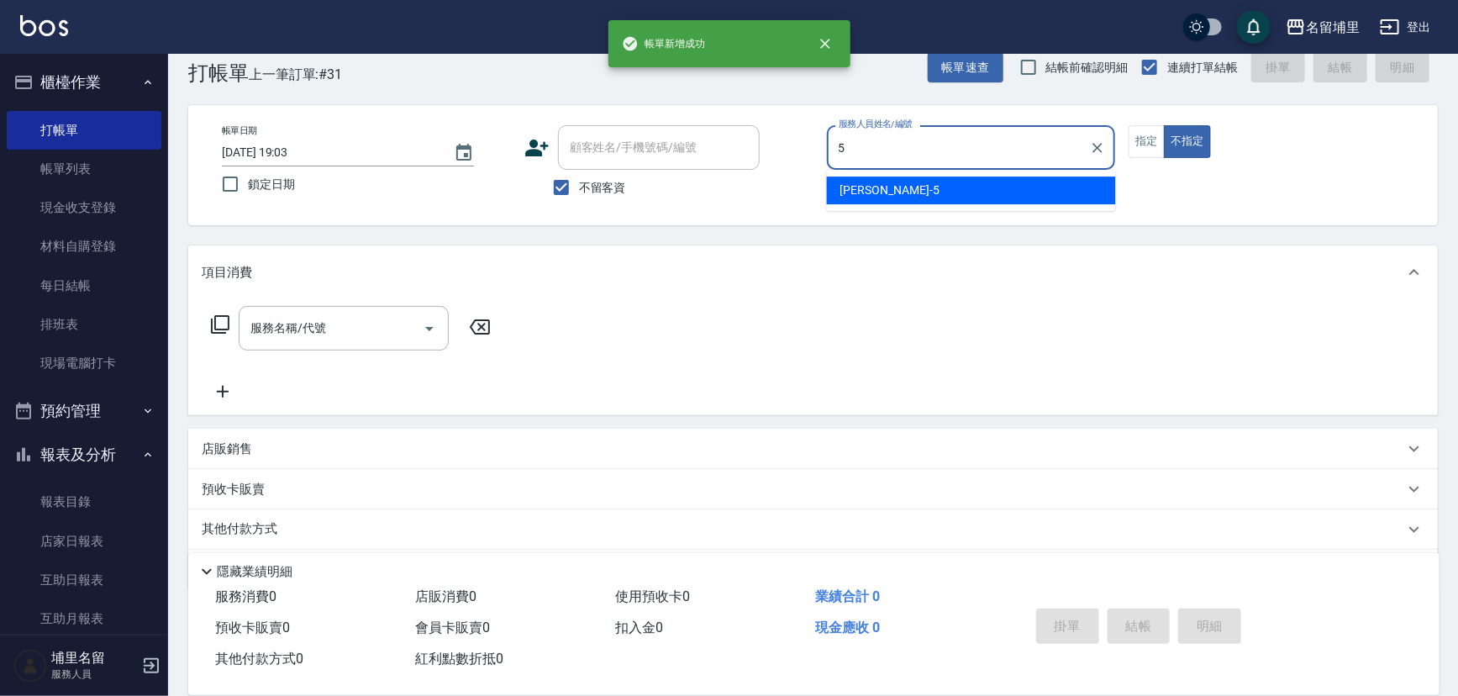
type input "蔣昀璠-5"
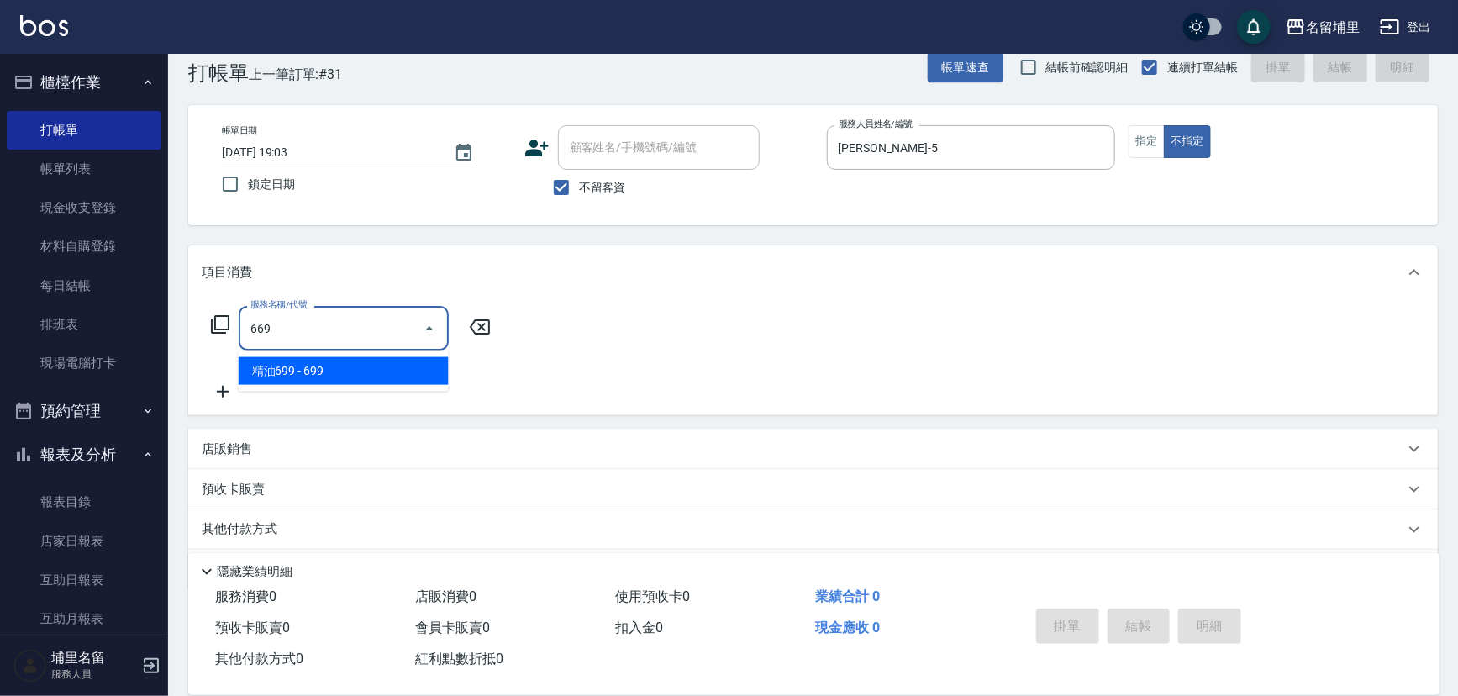
type input "精油699(669)"
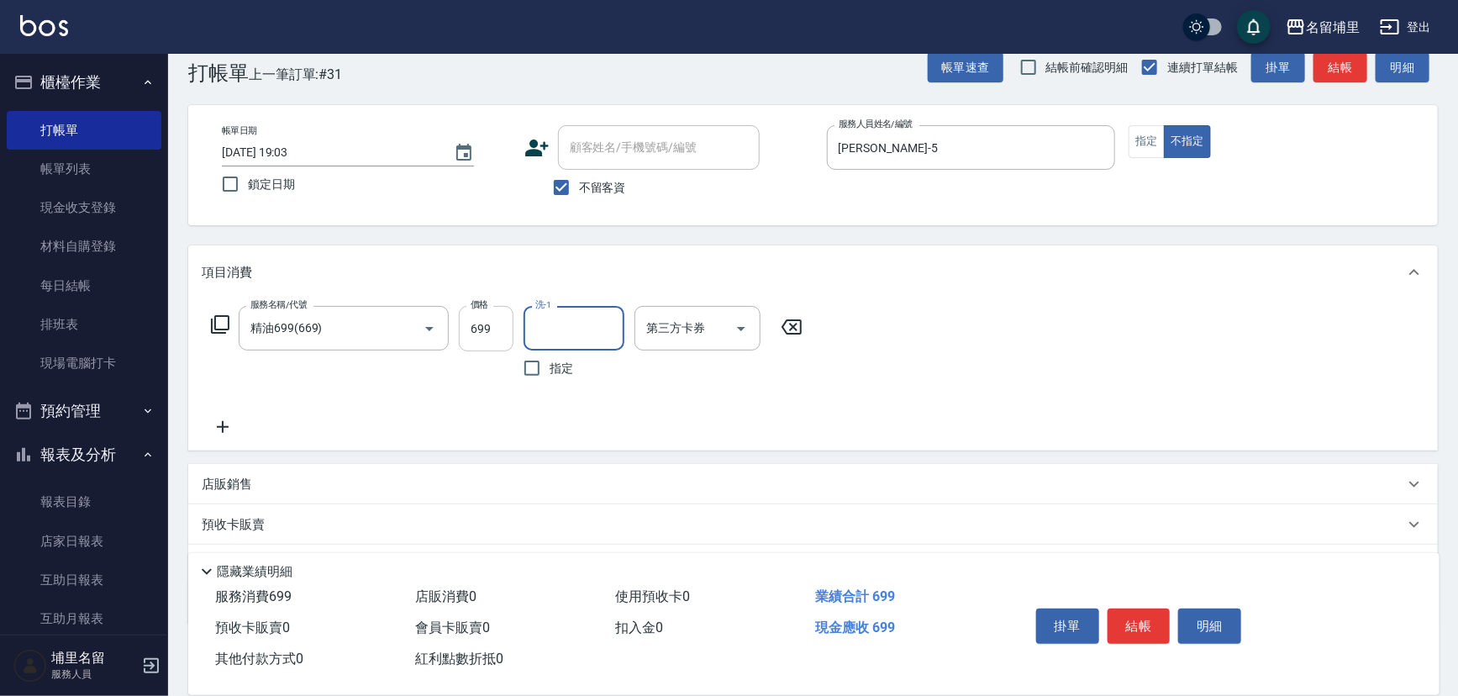
click at [509, 320] on input "699" at bounding box center [486, 328] width 55 height 45
type input "749"
type input "蔣昀璠-5"
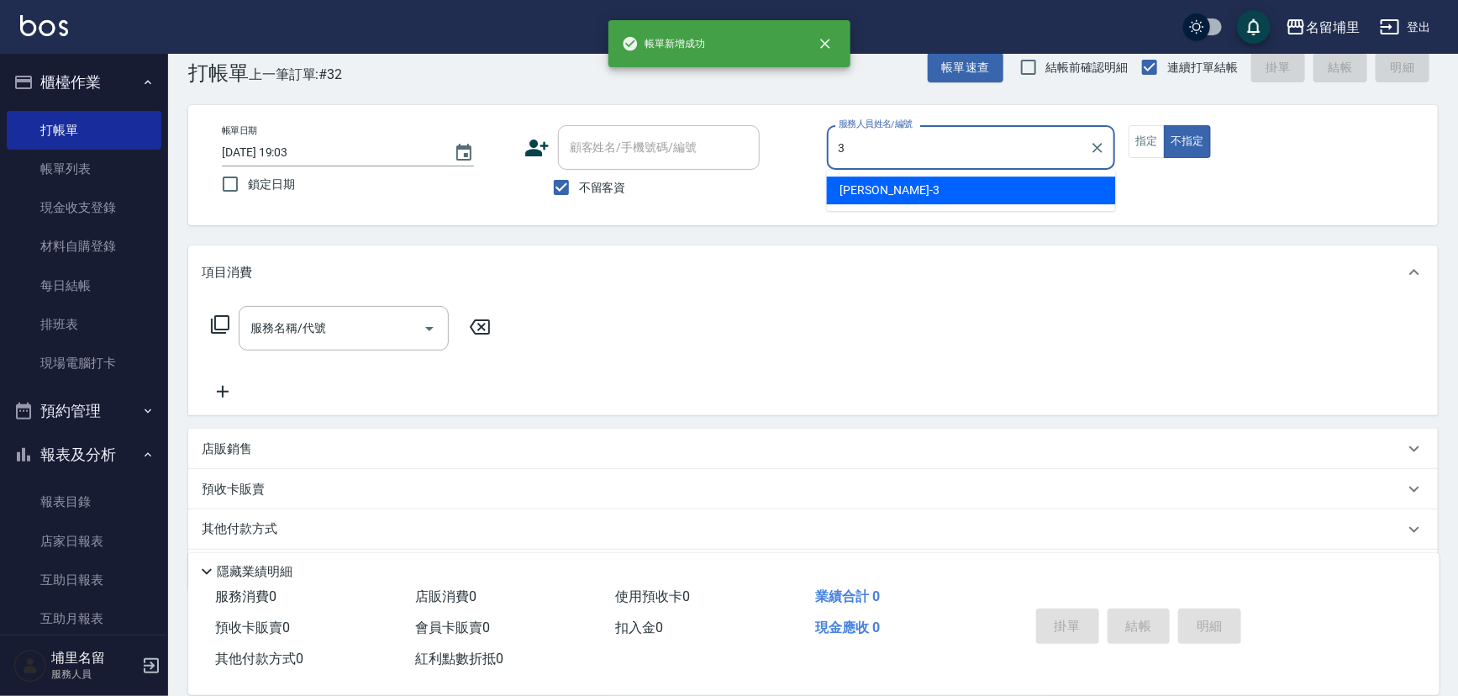
type input "鐘柏倫-3"
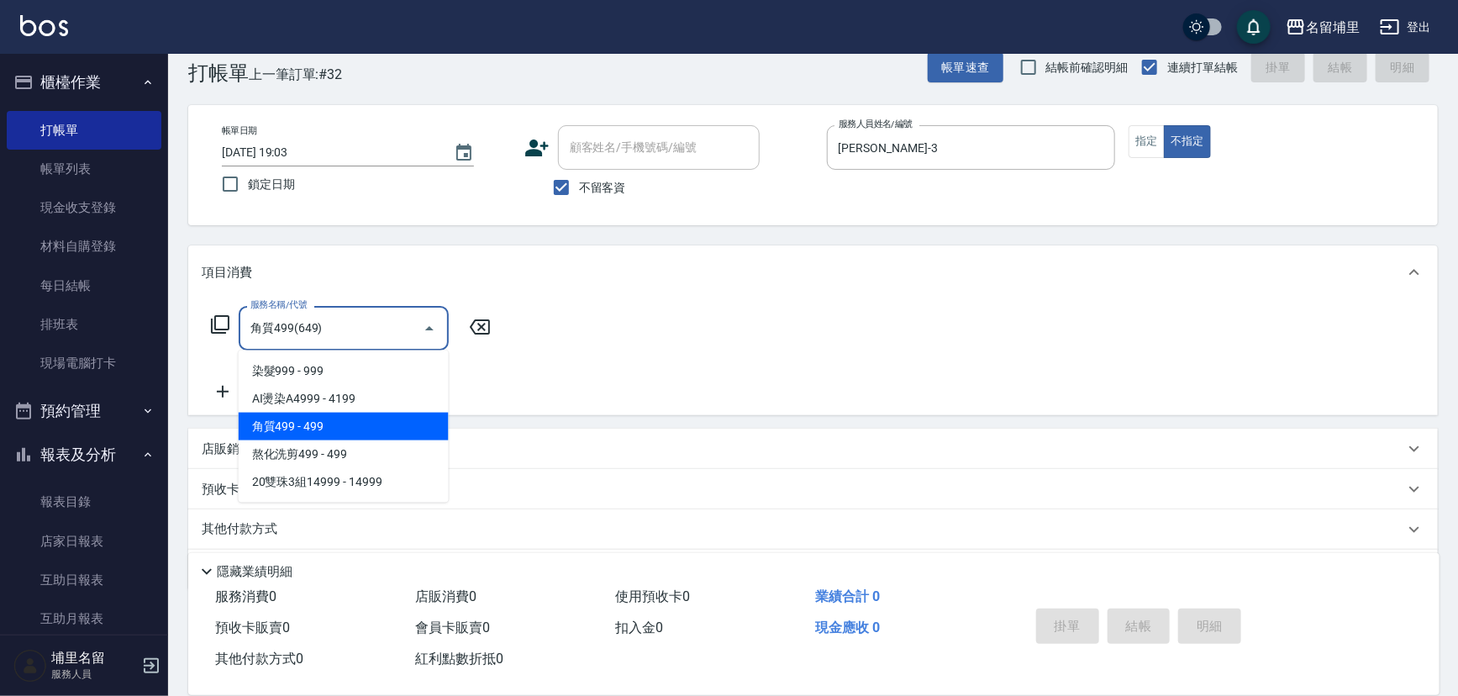
type input "角質499(649)"
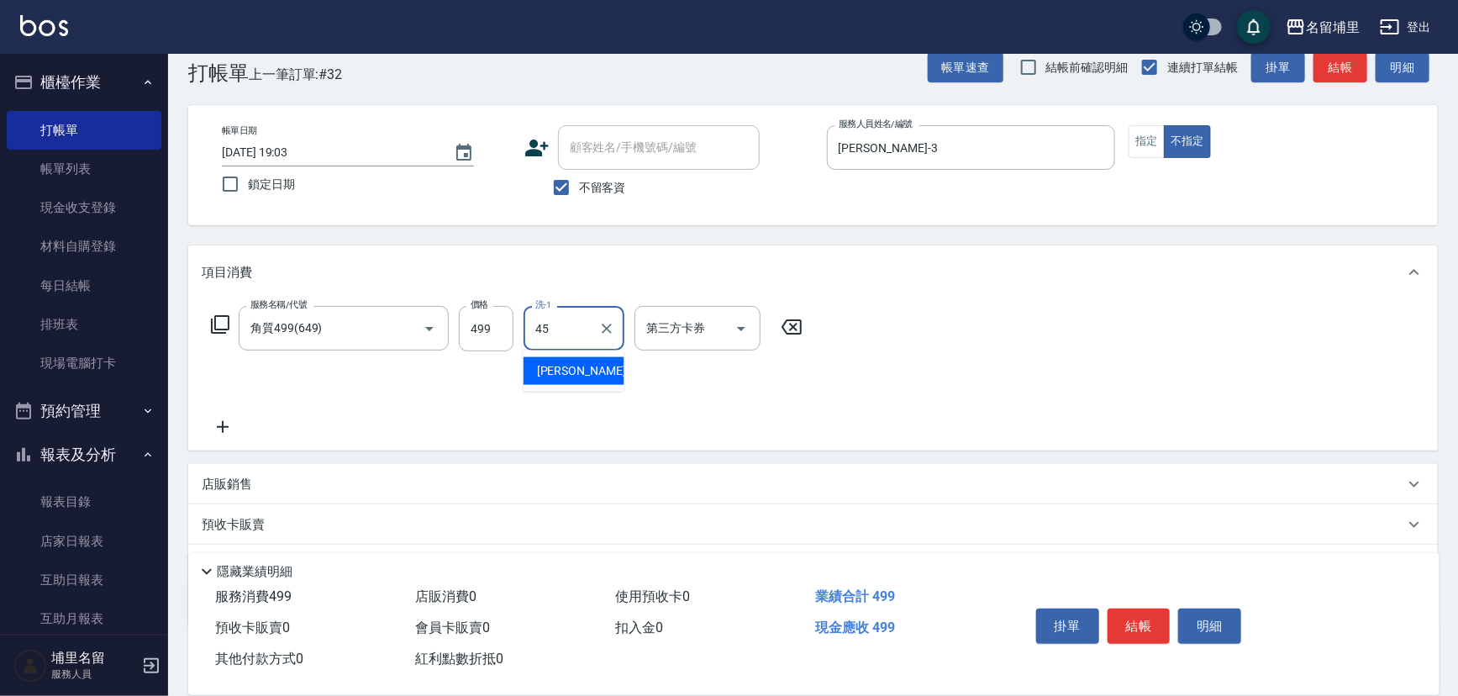
type input "潘宇浩-45"
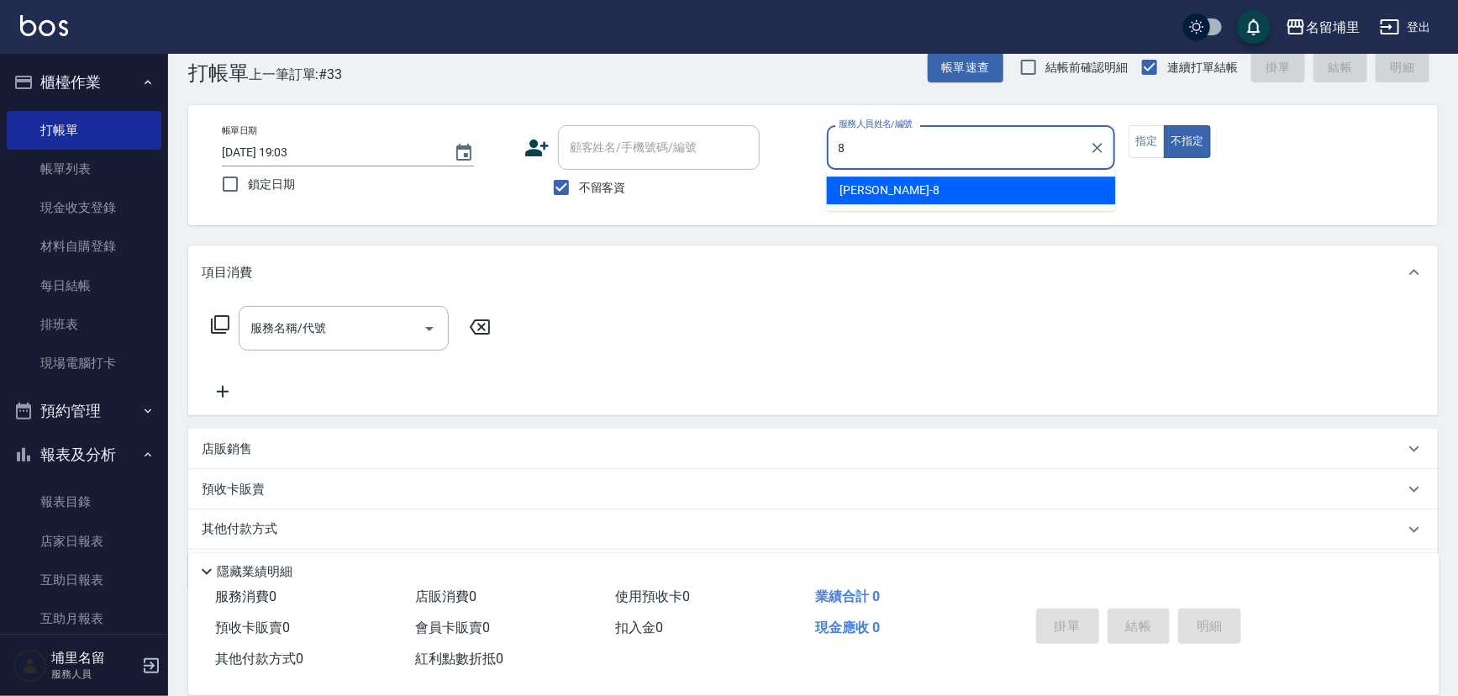
type input "黃偉傑-8"
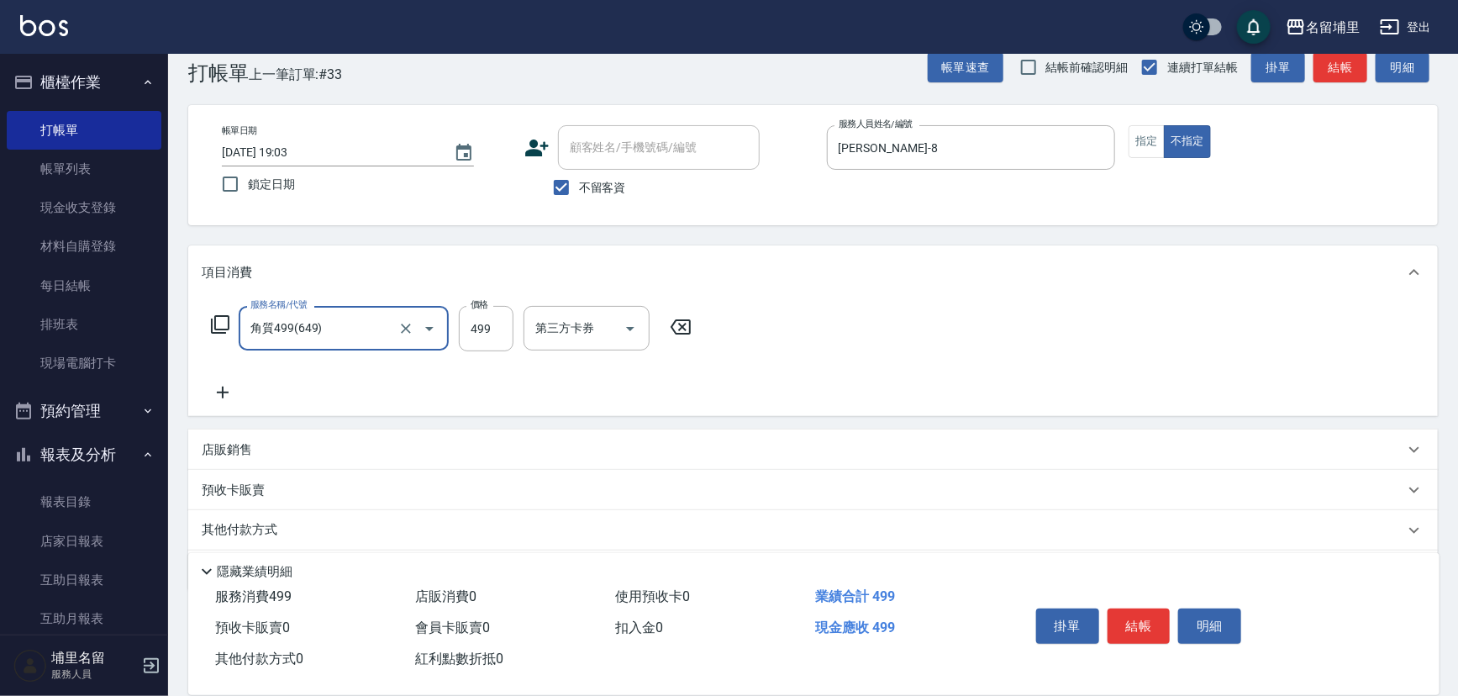
type input "角質499(649)"
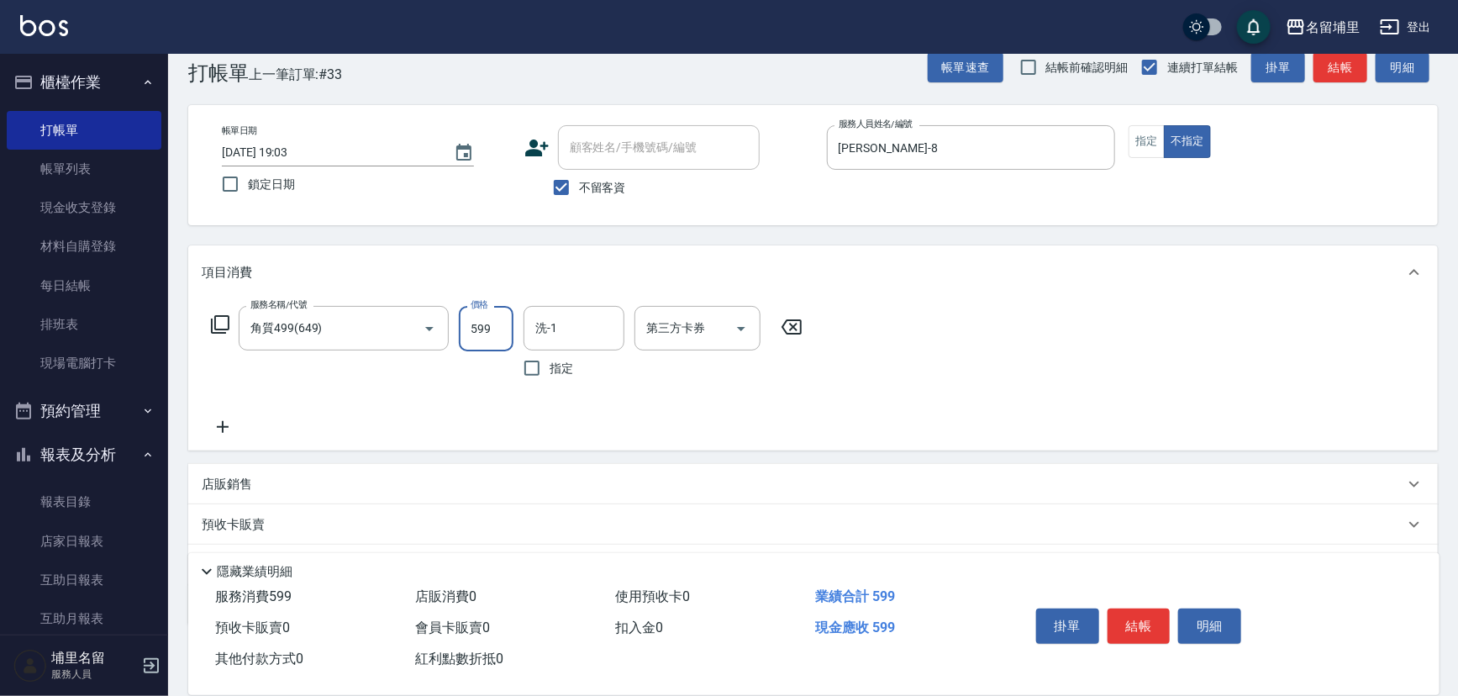
type input "599"
type input "潘宇浩-45"
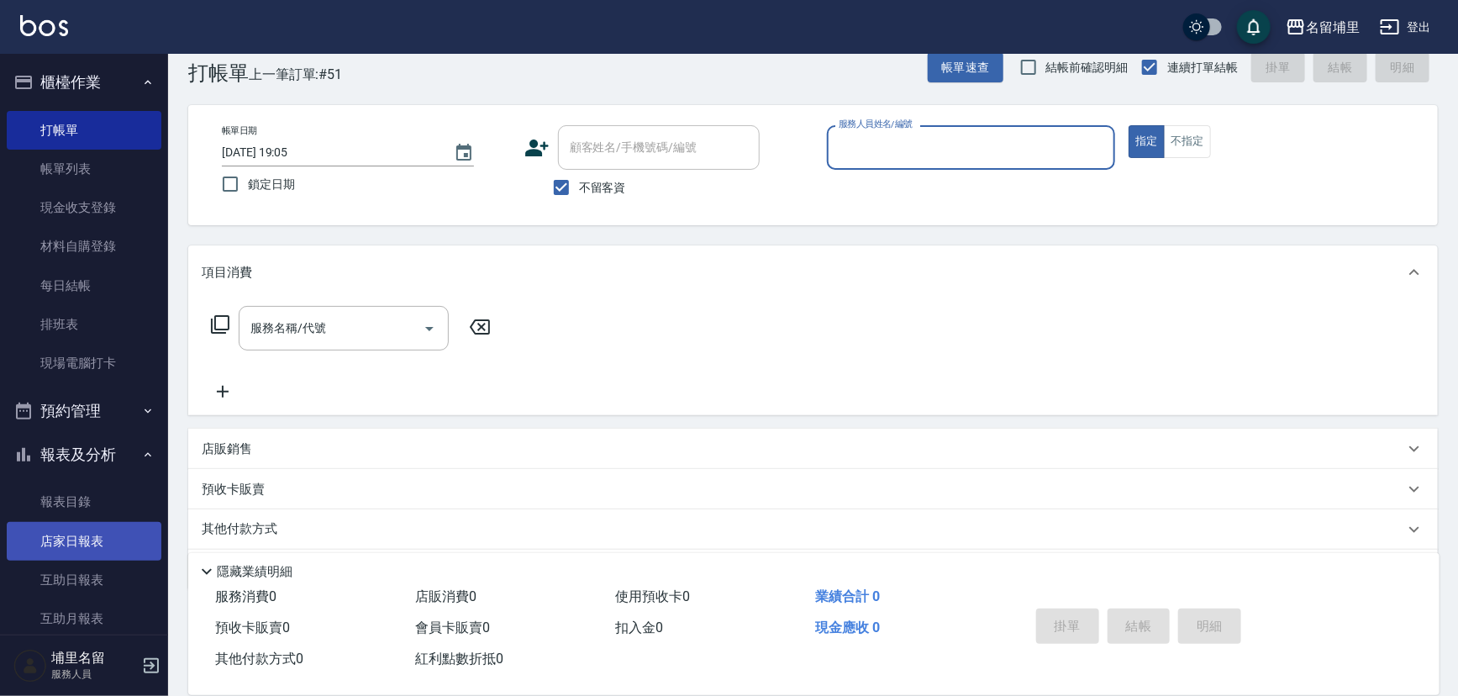
click at [76, 529] on link "店家日報表" at bounding box center [84, 541] width 155 height 39
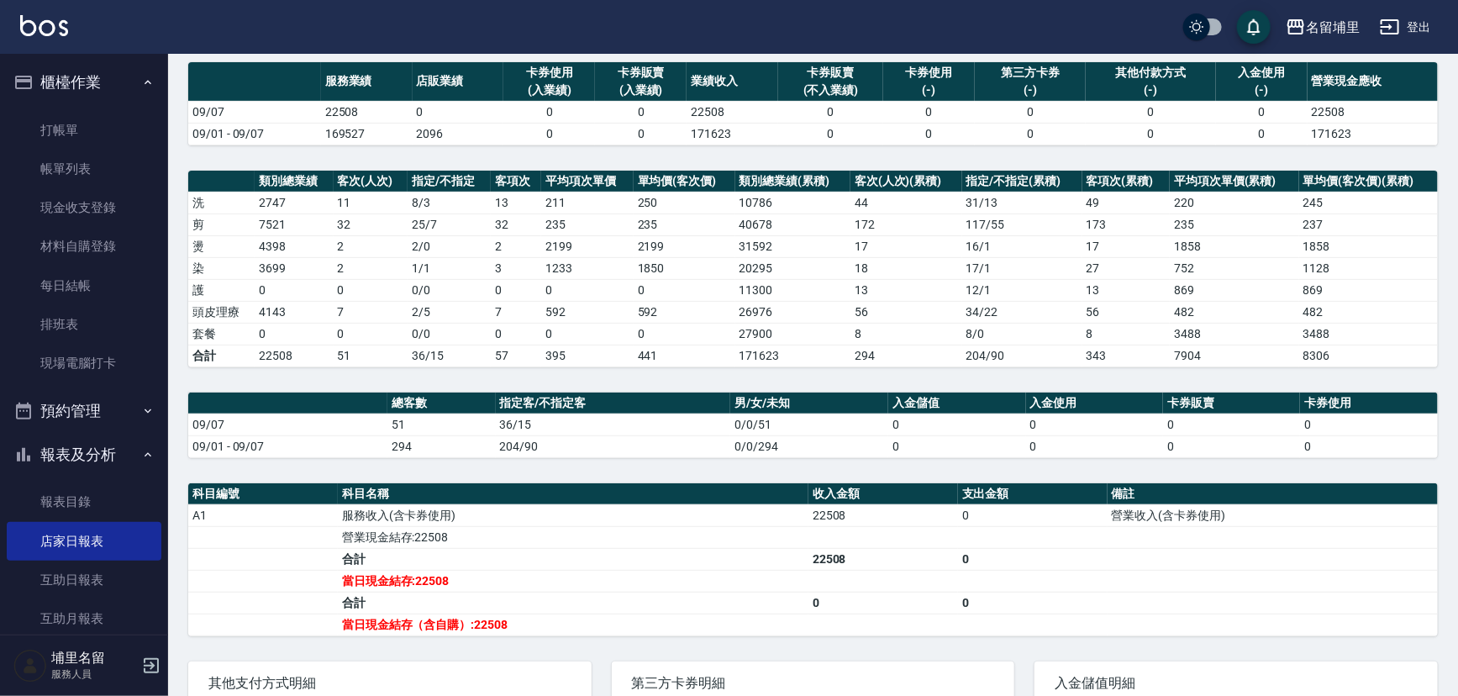
scroll to position [229, 0]
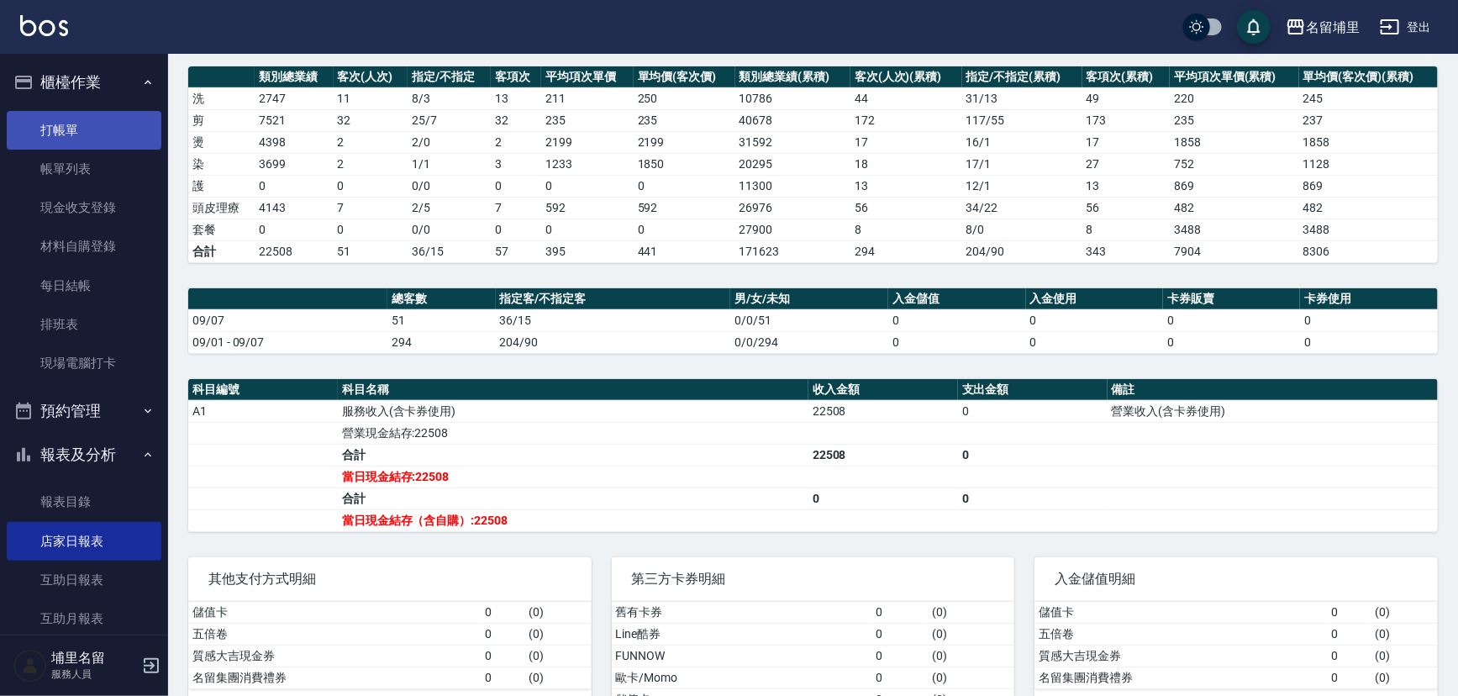
click at [66, 121] on link "打帳單" at bounding box center [84, 130] width 155 height 39
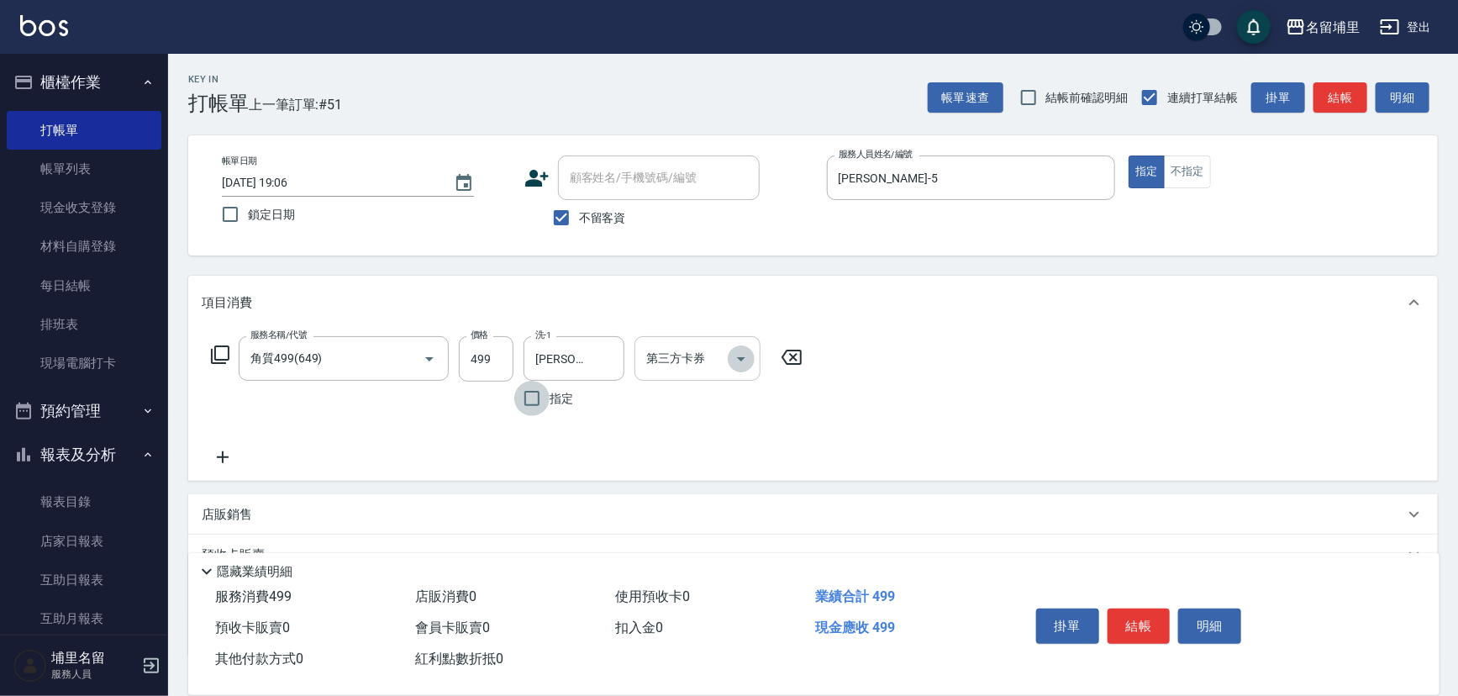
click at [743, 363] on icon "Open" at bounding box center [741, 359] width 20 height 20
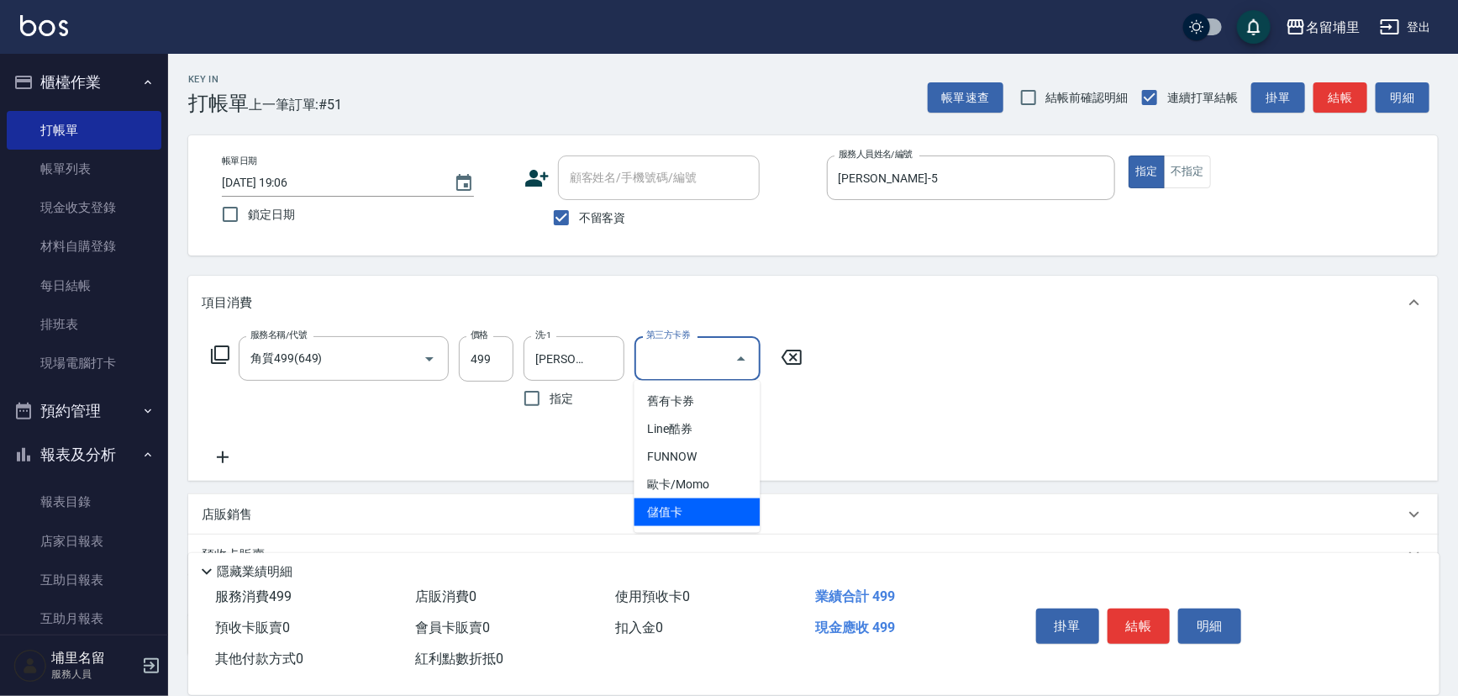
click at [706, 521] on span "儲值卡" at bounding box center [697, 512] width 126 height 28
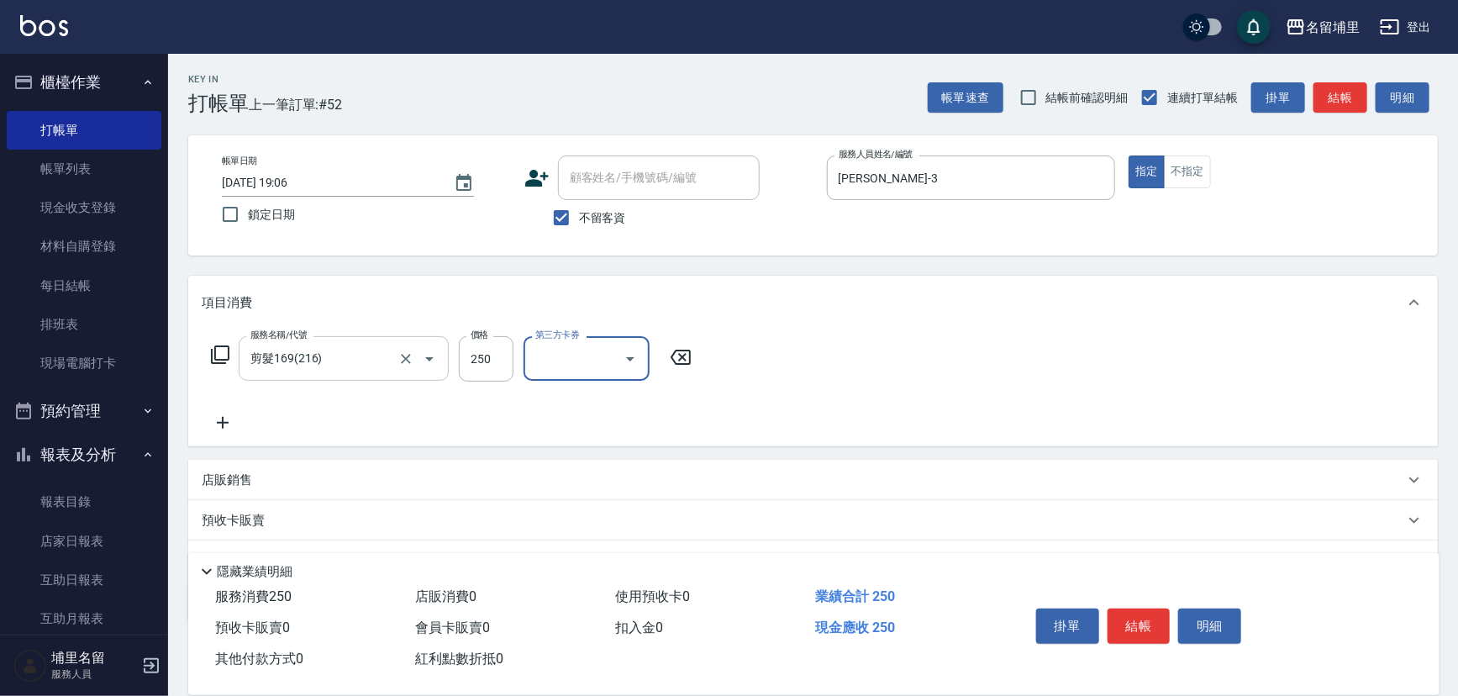
click at [416, 358] on button "Open" at bounding box center [429, 358] width 27 height 27
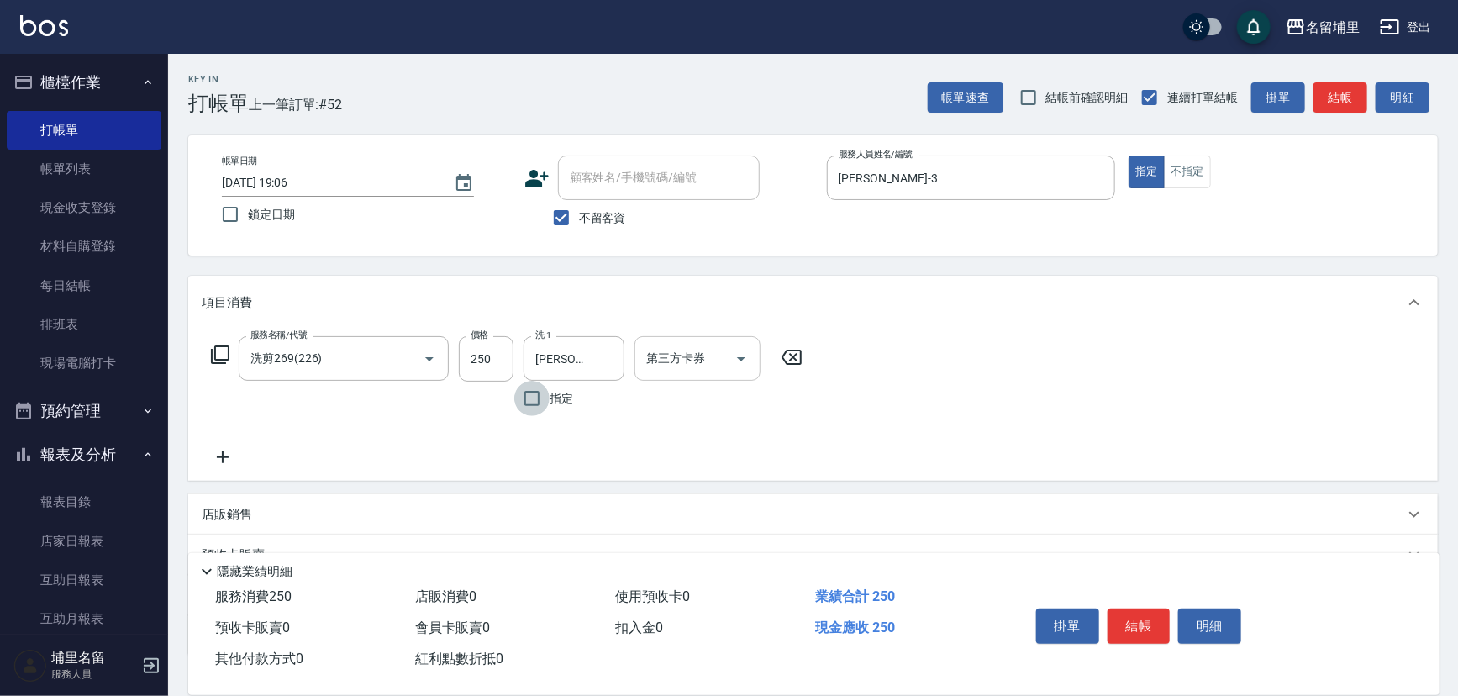
click at [746, 350] on icon "Open" at bounding box center [741, 359] width 20 height 20
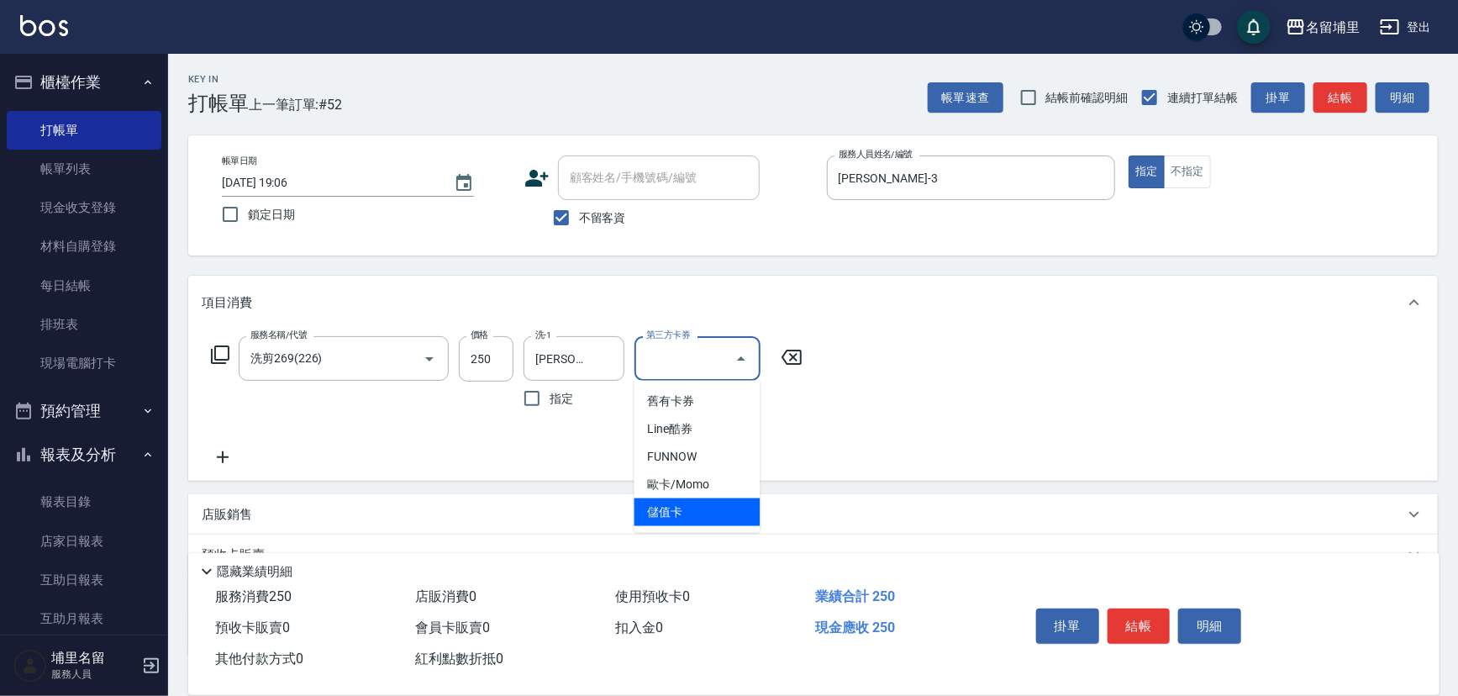
click at [711, 508] on span "儲值卡" at bounding box center [697, 512] width 126 height 28
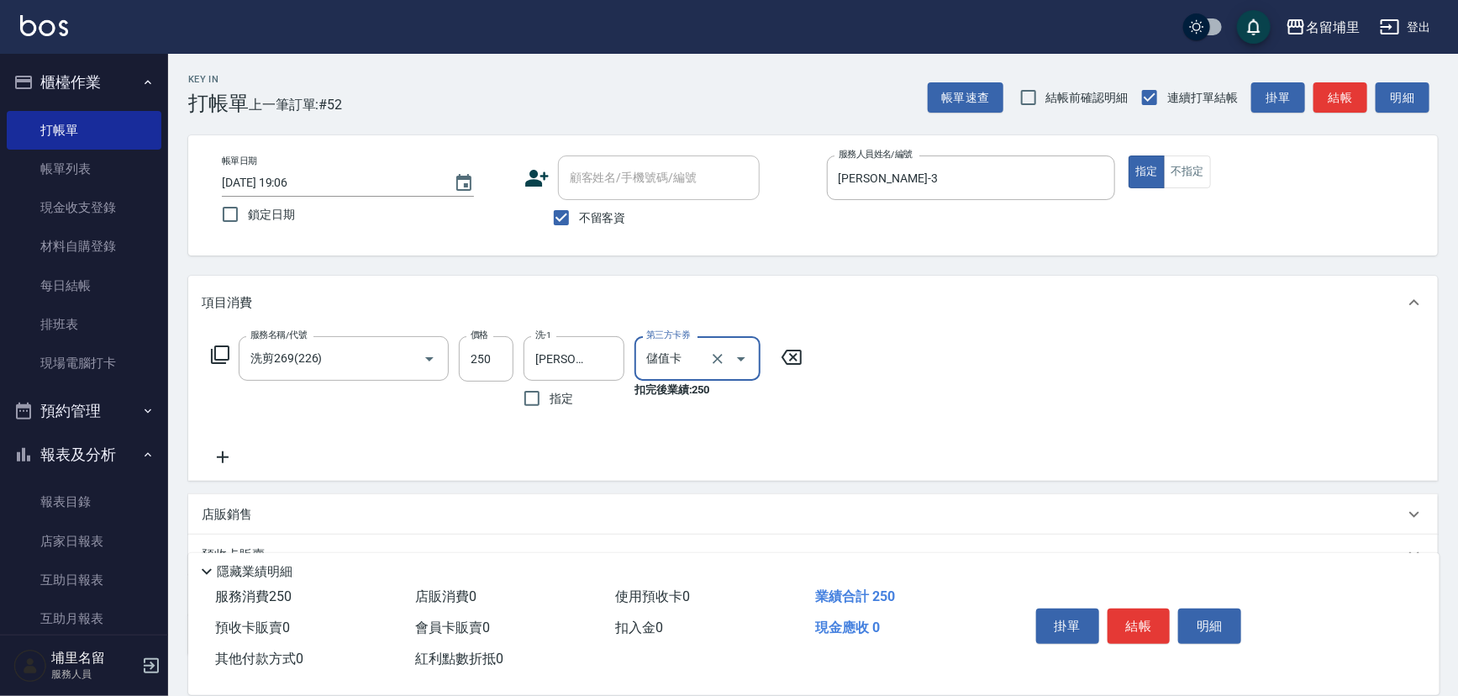
click at [979, 406] on div "服務名稱/代號 洗剪269(226) 服務名稱/代號 價格 250 價格 洗-1 鐘柏倫-3 洗-1 指定 第三方卡券 儲值卡 第三方卡券 扣完後業績: 250" at bounding box center [812, 404] width 1249 height 151
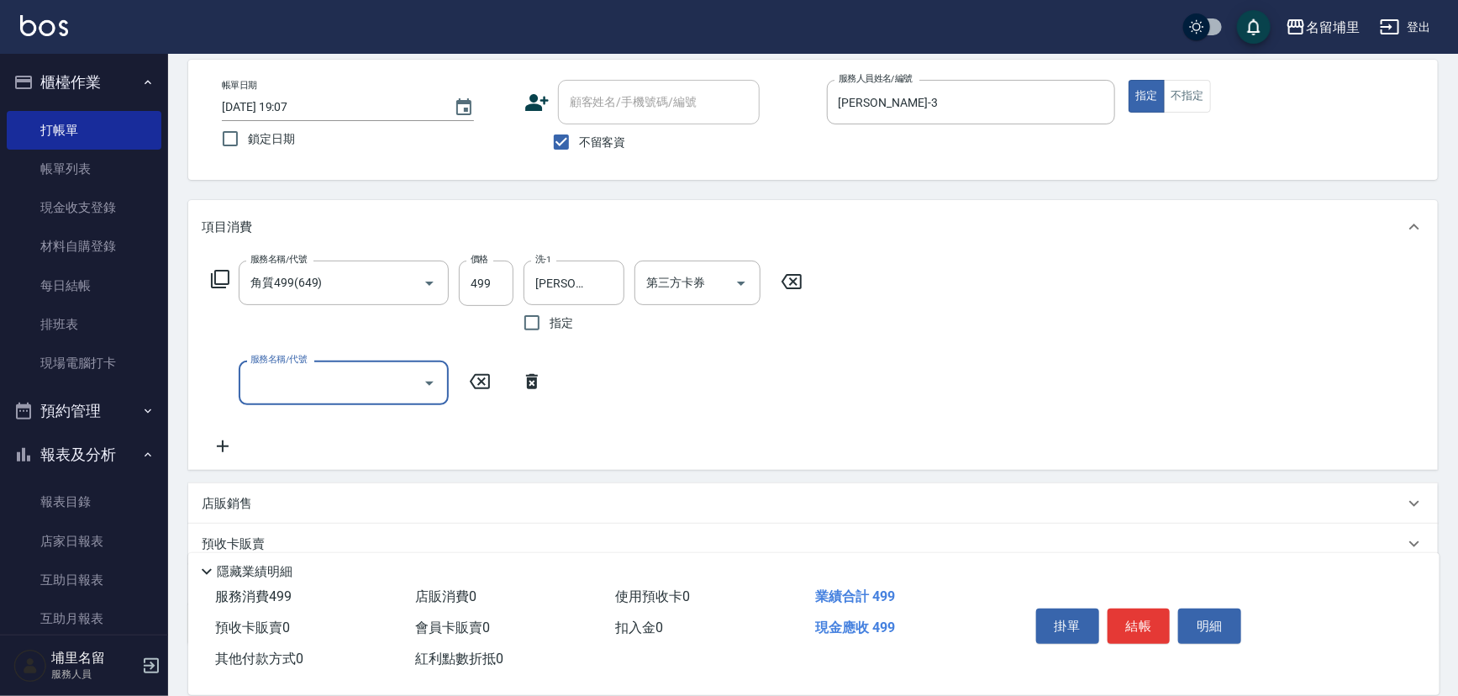
scroll to position [152, 0]
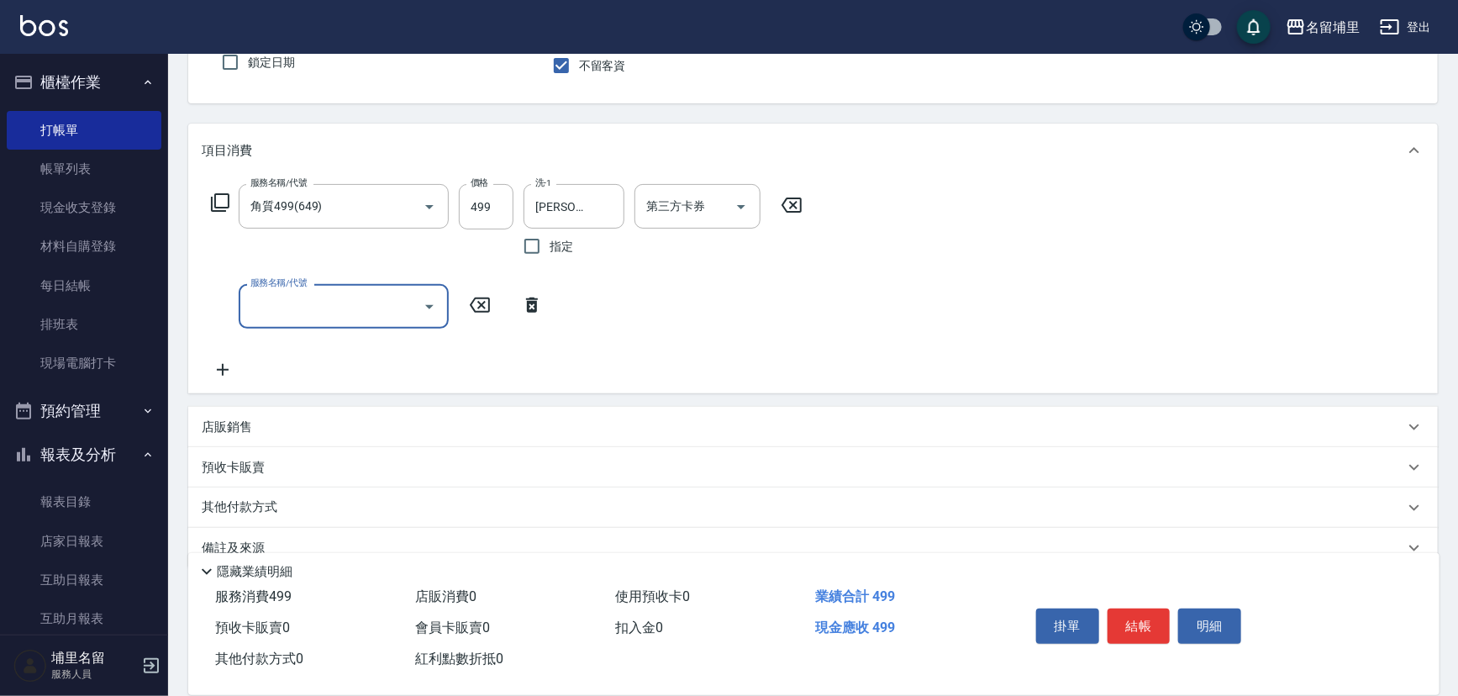
click at [248, 425] on p "店販銷售" at bounding box center [227, 427] width 50 height 18
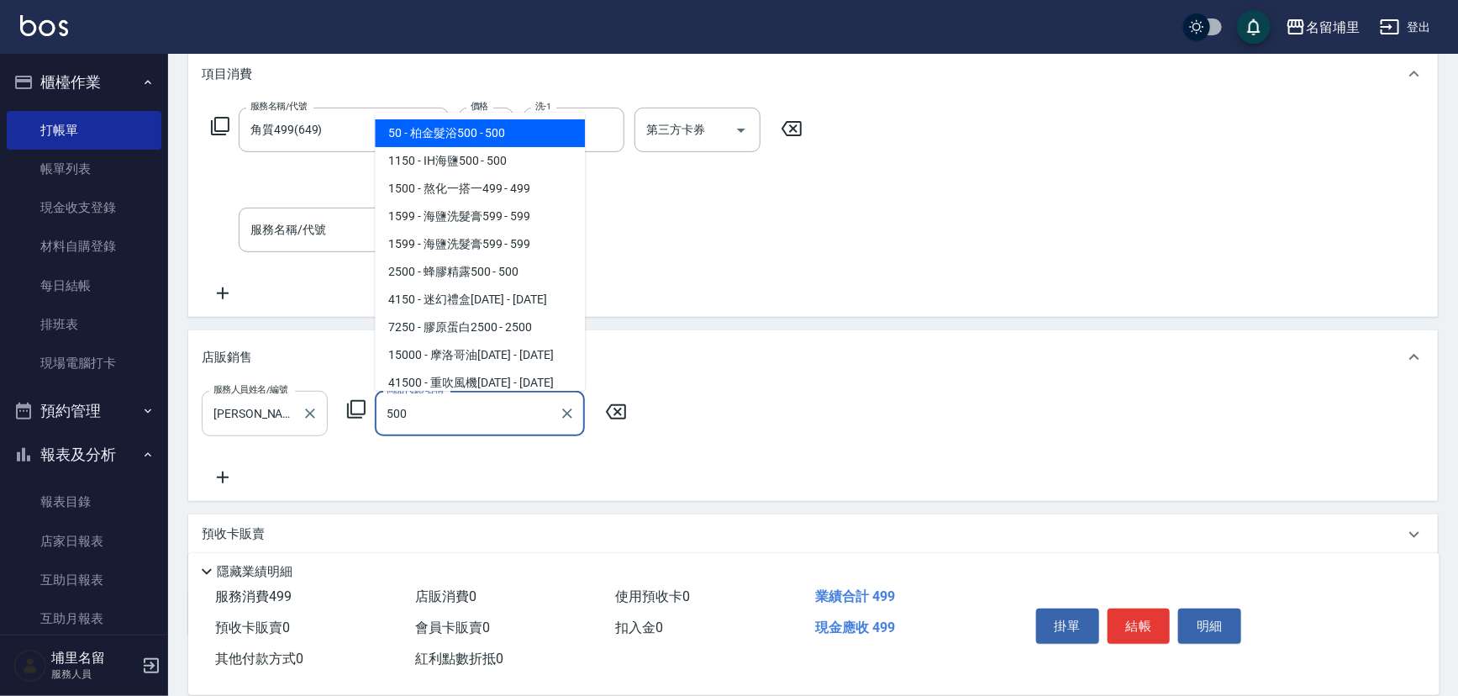
scroll to position [6, 0]
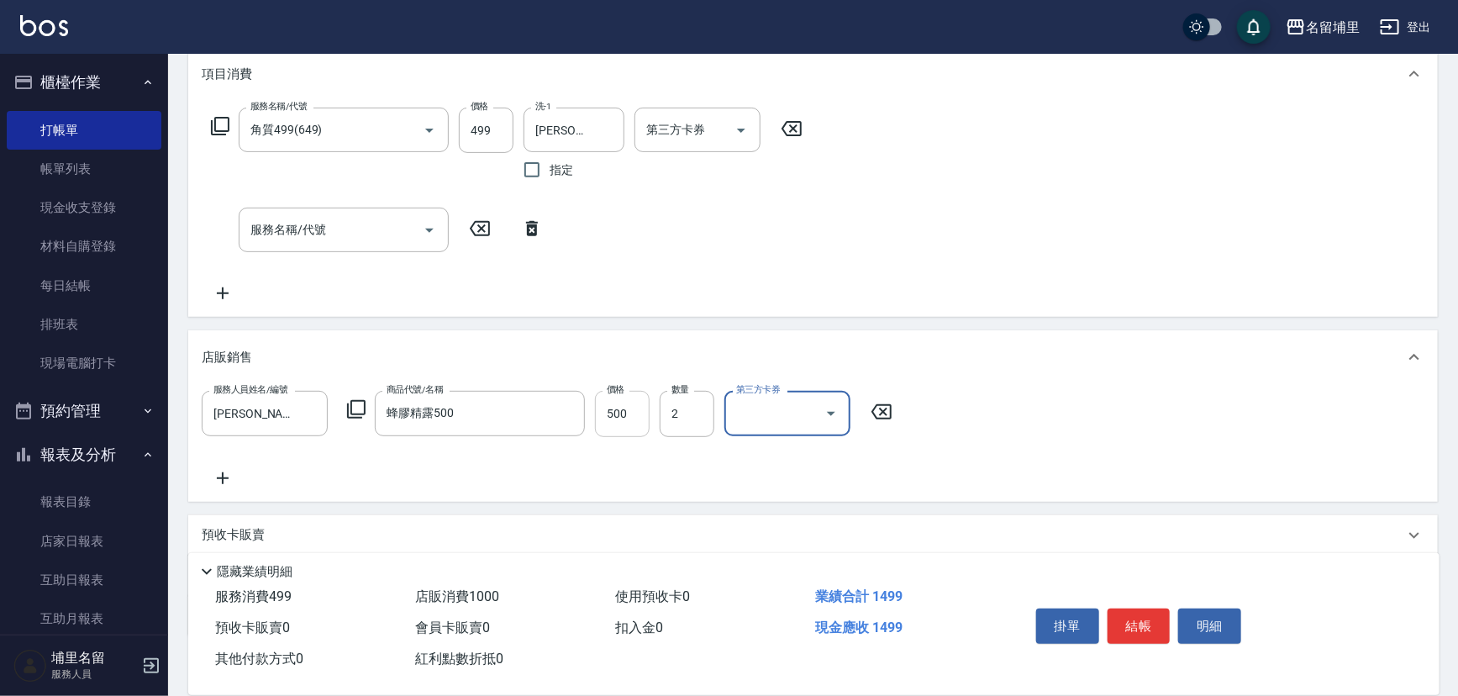
click at [631, 418] on input "500" at bounding box center [622, 413] width 55 height 45
click at [839, 413] on icon "Open" at bounding box center [831, 413] width 20 height 20
drag, startPoint x: 773, startPoint y: 560, endPoint x: 739, endPoint y: 407, distance: 157.6
click at [773, 557] on span "儲值卡" at bounding box center [787, 567] width 126 height 28
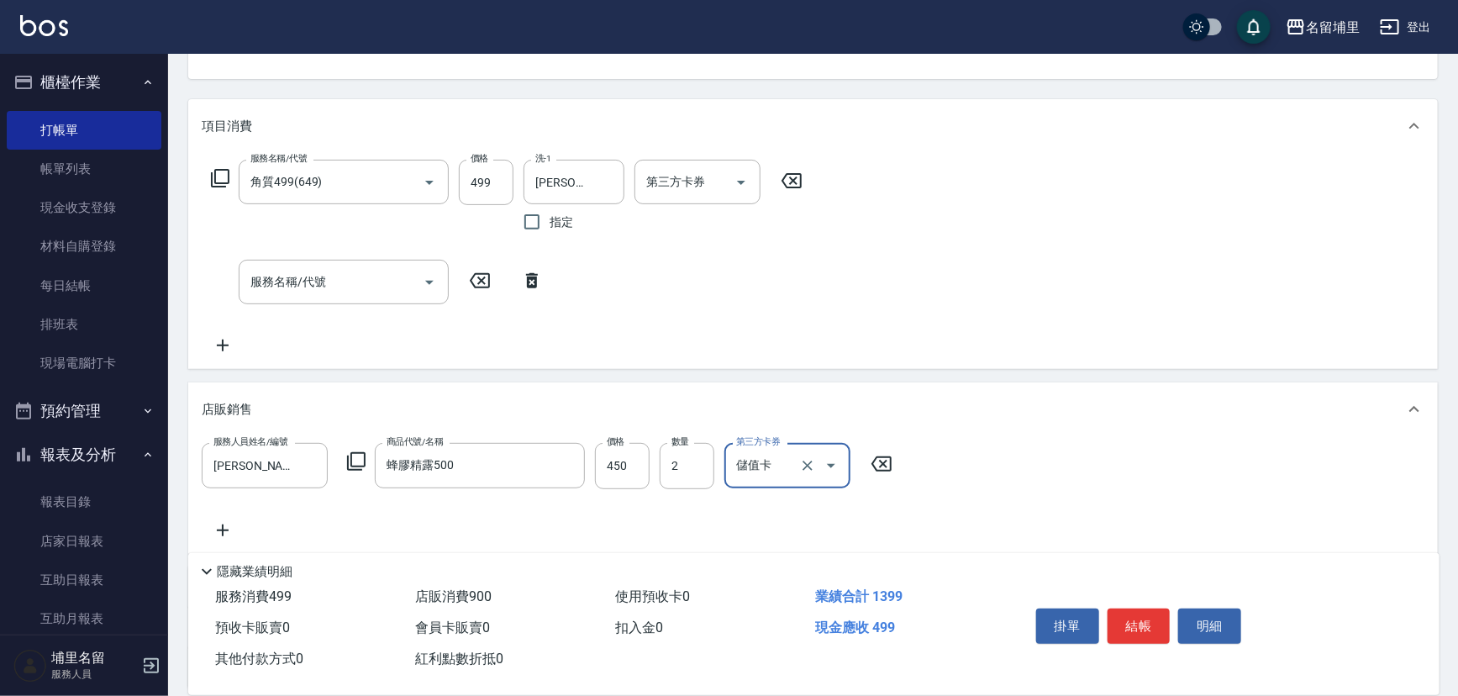
scroll to position [152, 0]
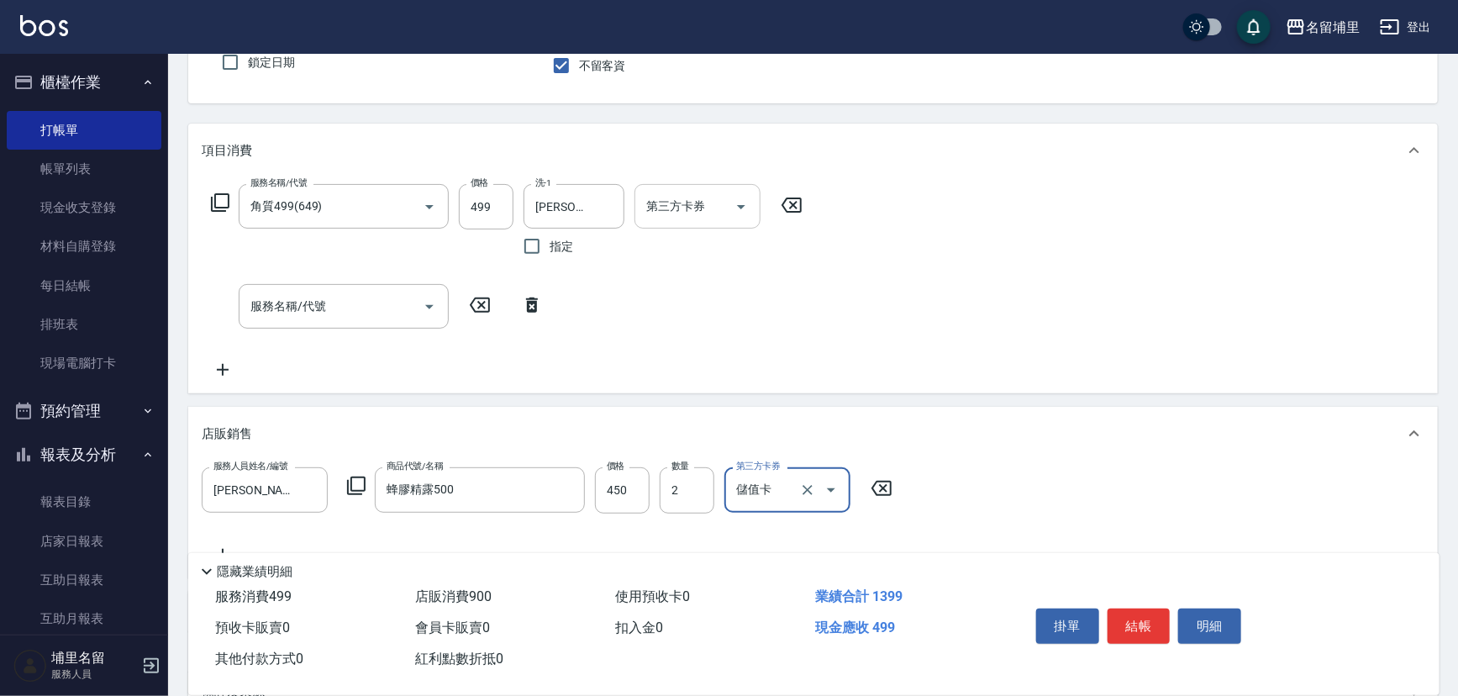
click at [745, 204] on icon "Open" at bounding box center [741, 207] width 20 height 20
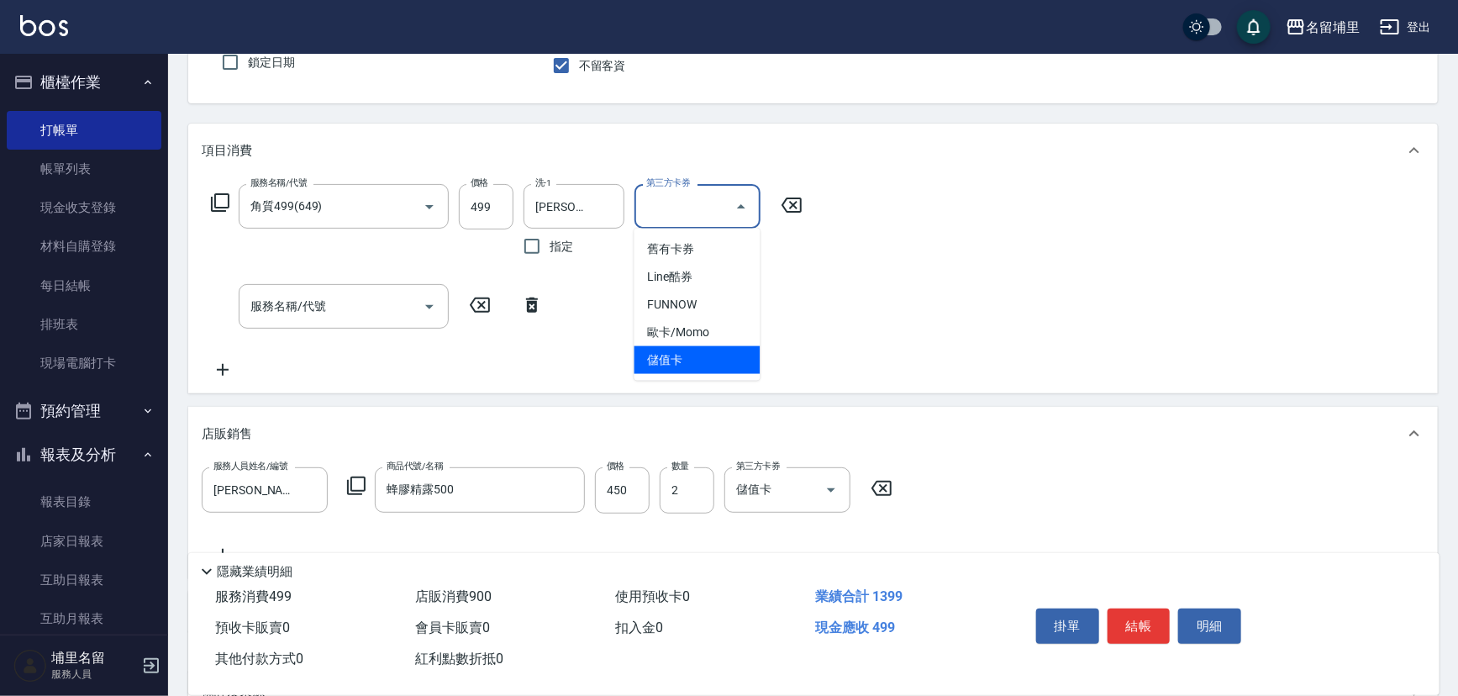
click at [723, 359] on span "儲值卡" at bounding box center [697, 360] width 126 height 28
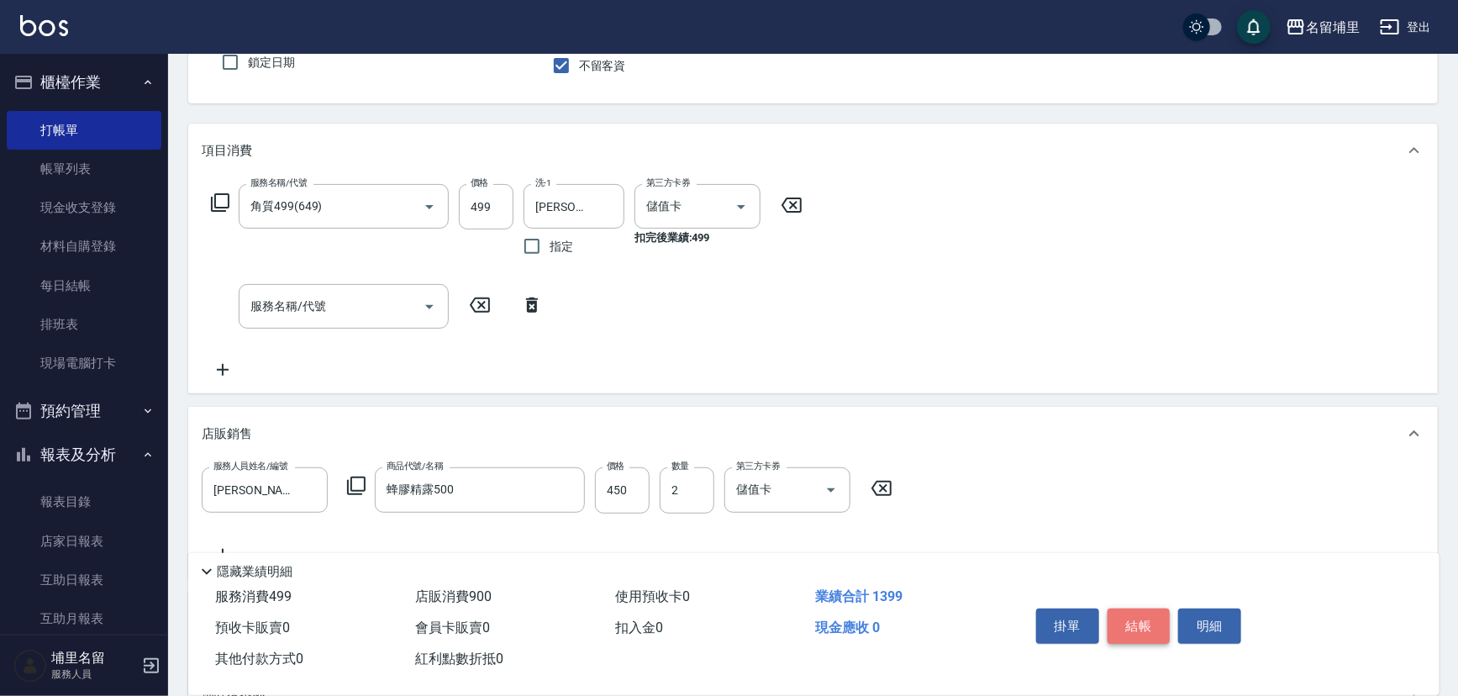
click at [1155, 618] on button "結帳" at bounding box center [1138, 625] width 63 height 35
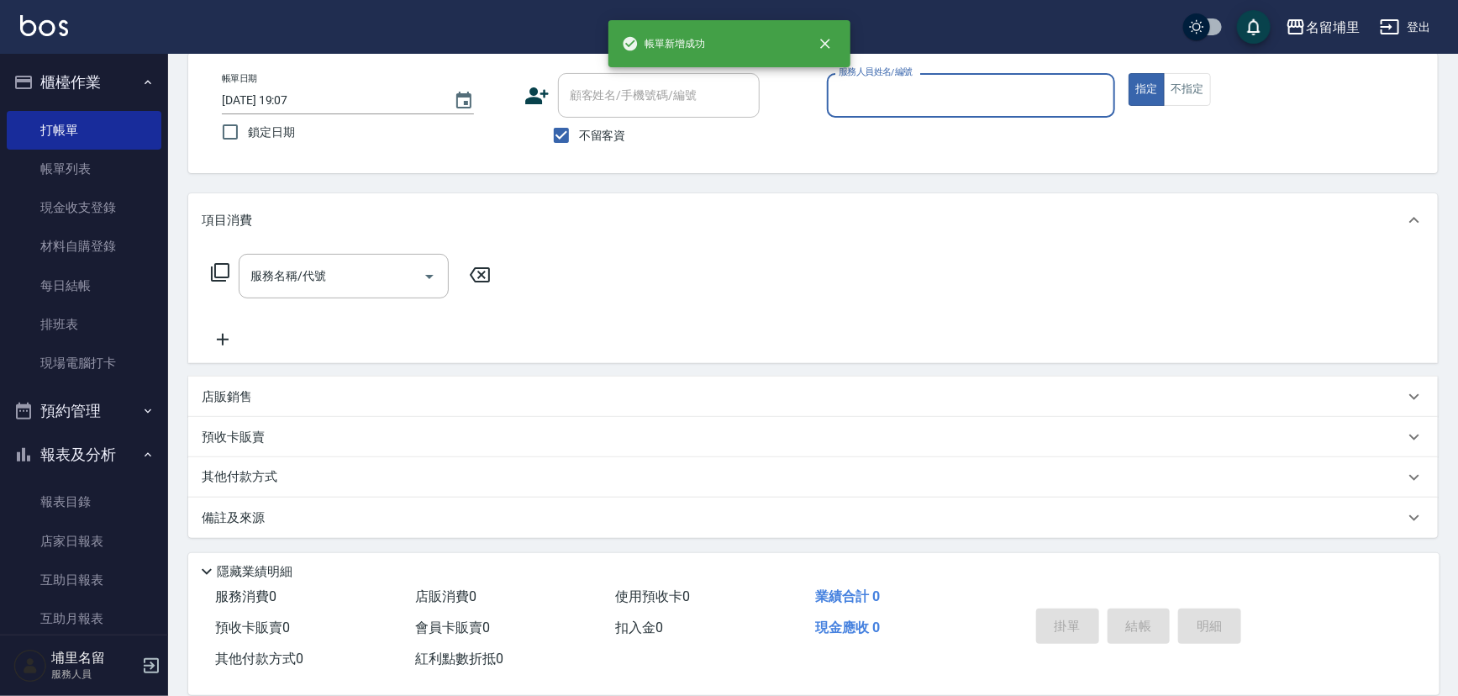
scroll to position [82, 0]
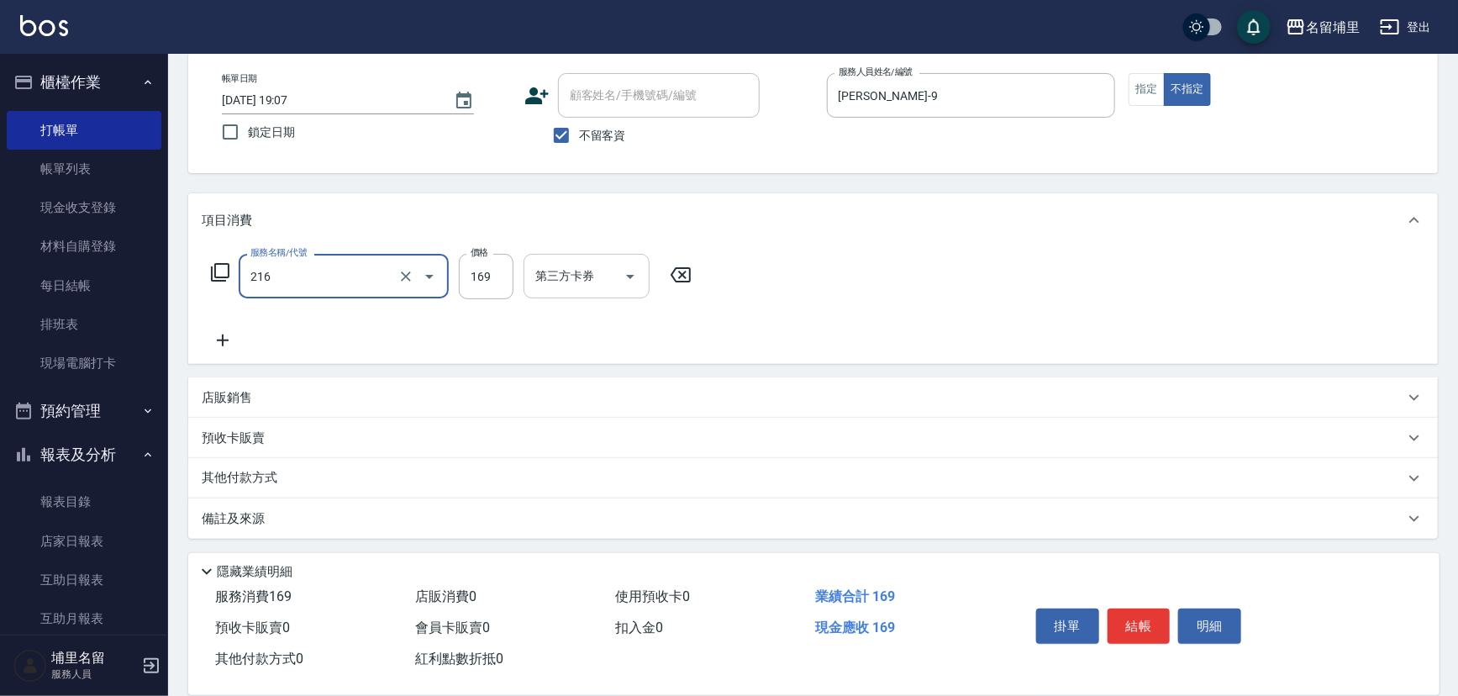
click at [621, 282] on icon "Open" at bounding box center [630, 276] width 20 height 20
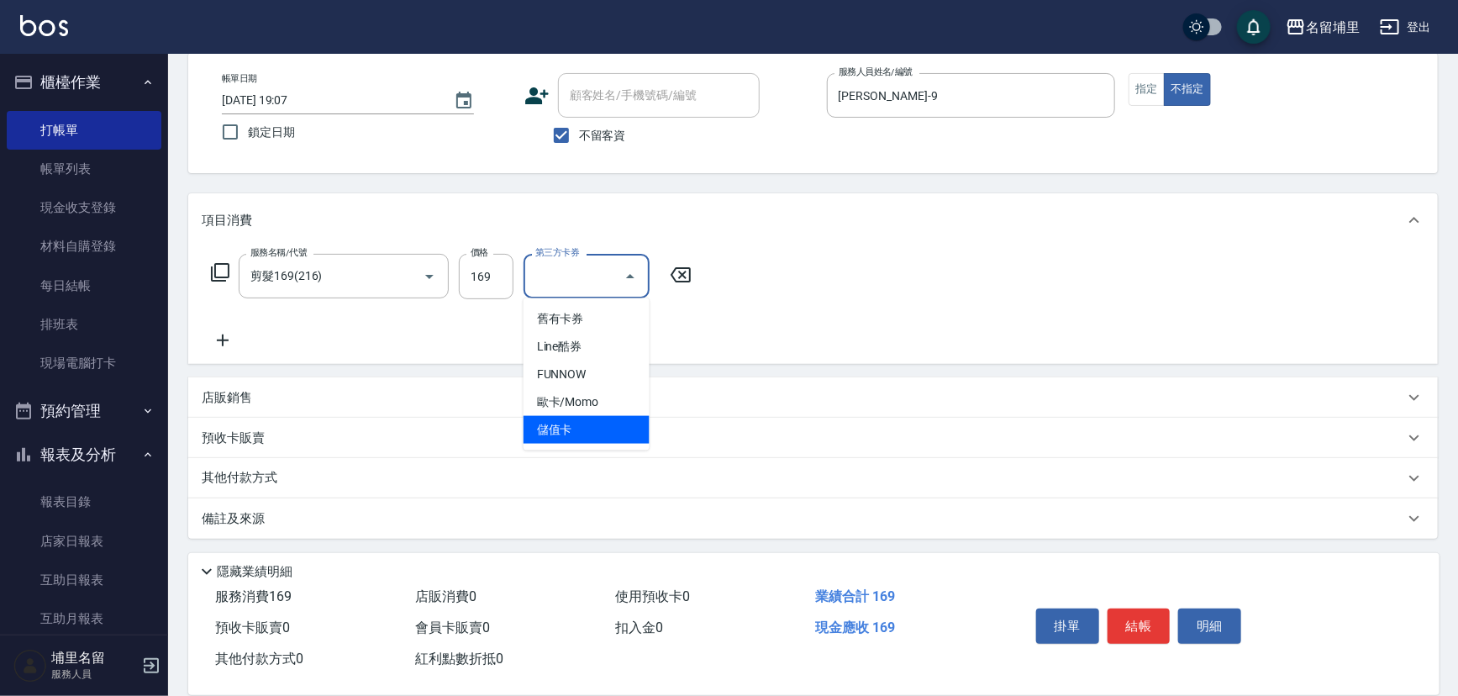
drag, startPoint x: 571, startPoint y: 435, endPoint x: 613, endPoint y: 437, distance: 42.0
click at [571, 435] on span "儲值卡" at bounding box center [586, 430] width 126 height 28
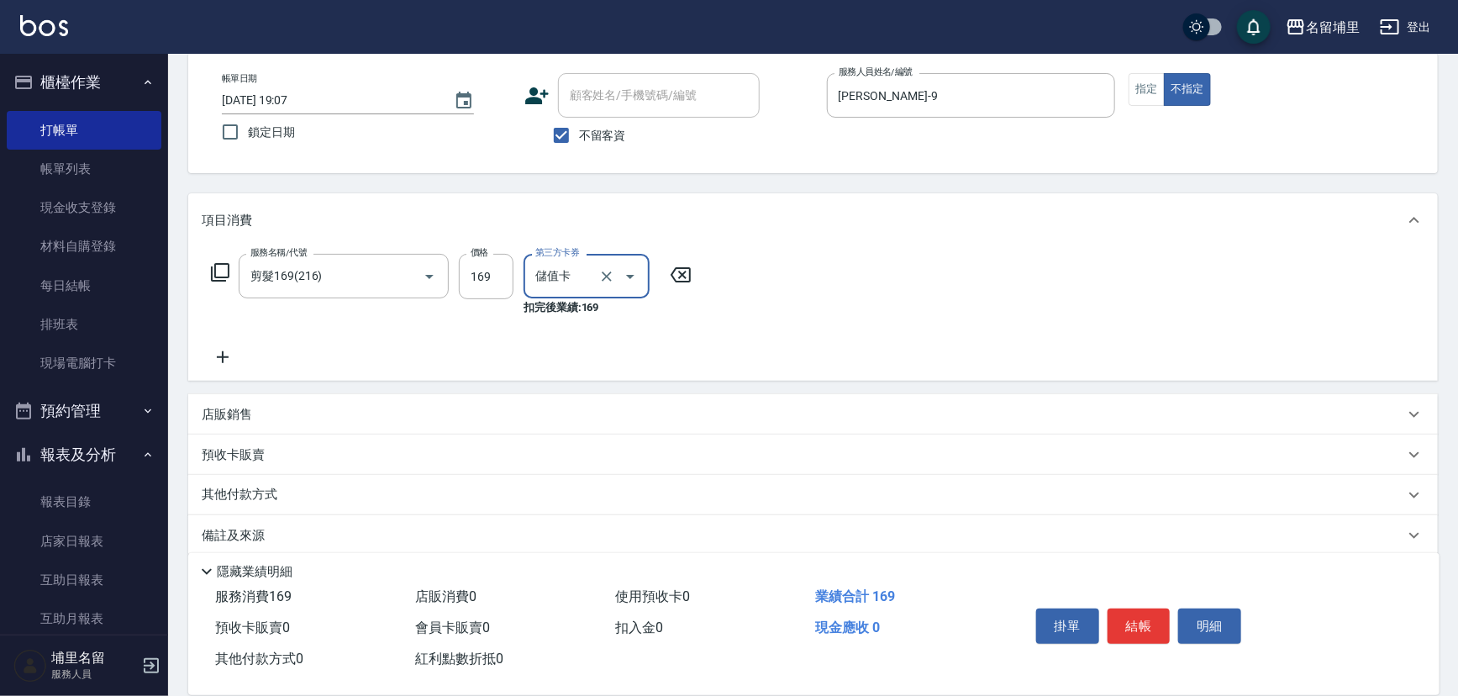
click at [1122, 610] on button "結帳" at bounding box center [1138, 625] width 63 height 35
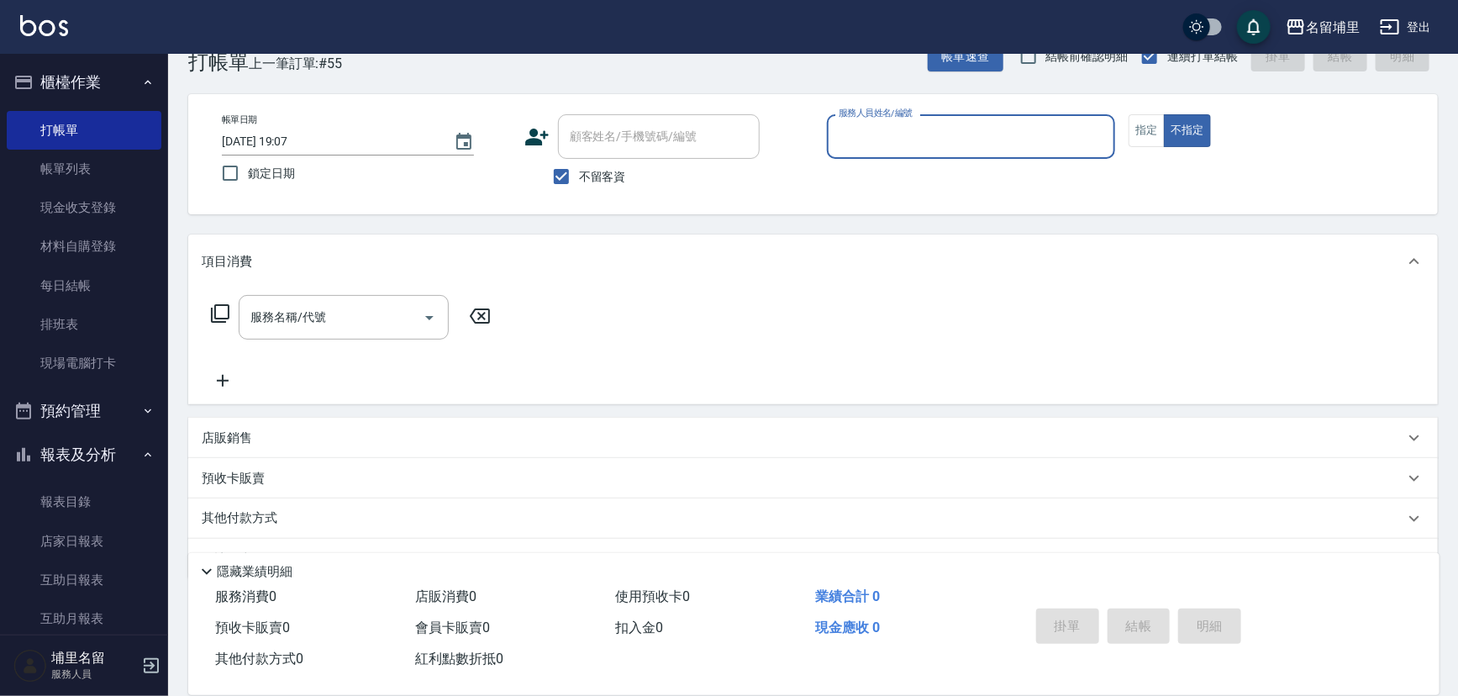
scroll to position [0, 0]
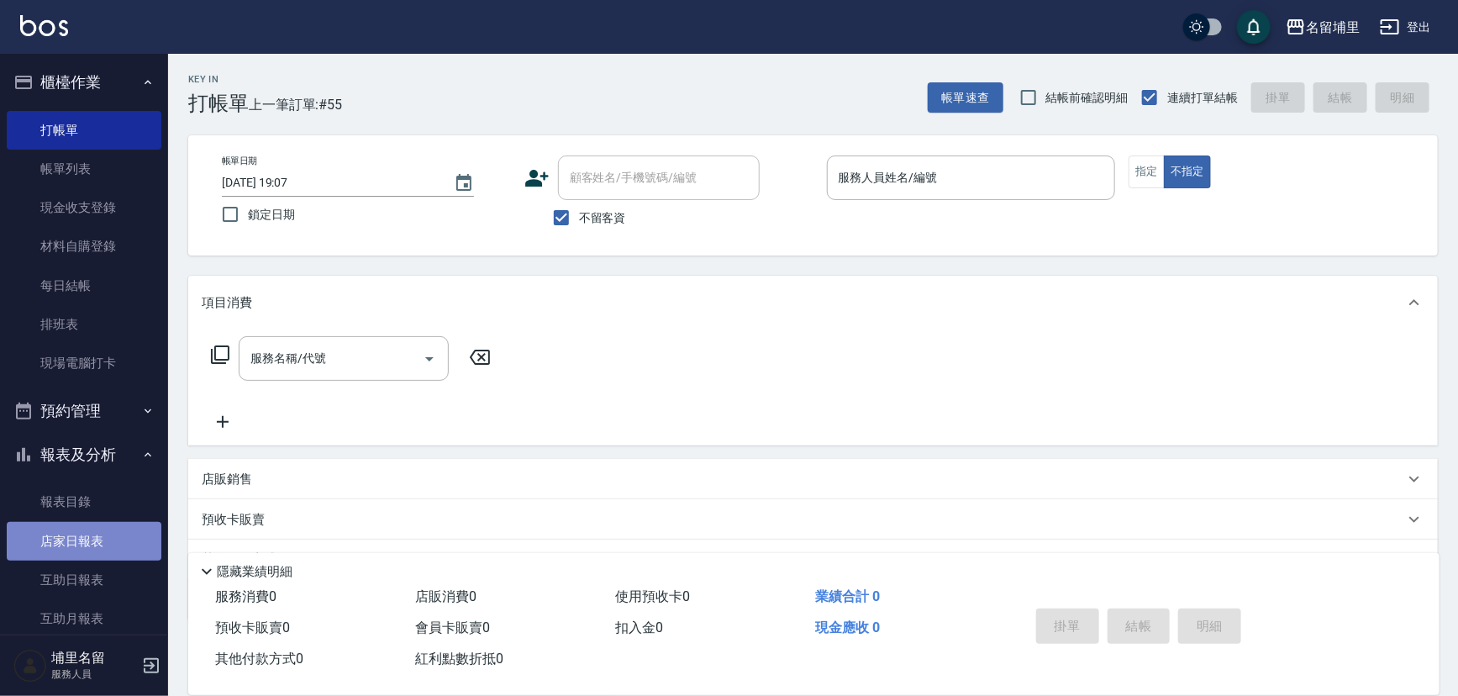
click at [117, 554] on link "店家日報表" at bounding box center [84, 541] width 155 height 39
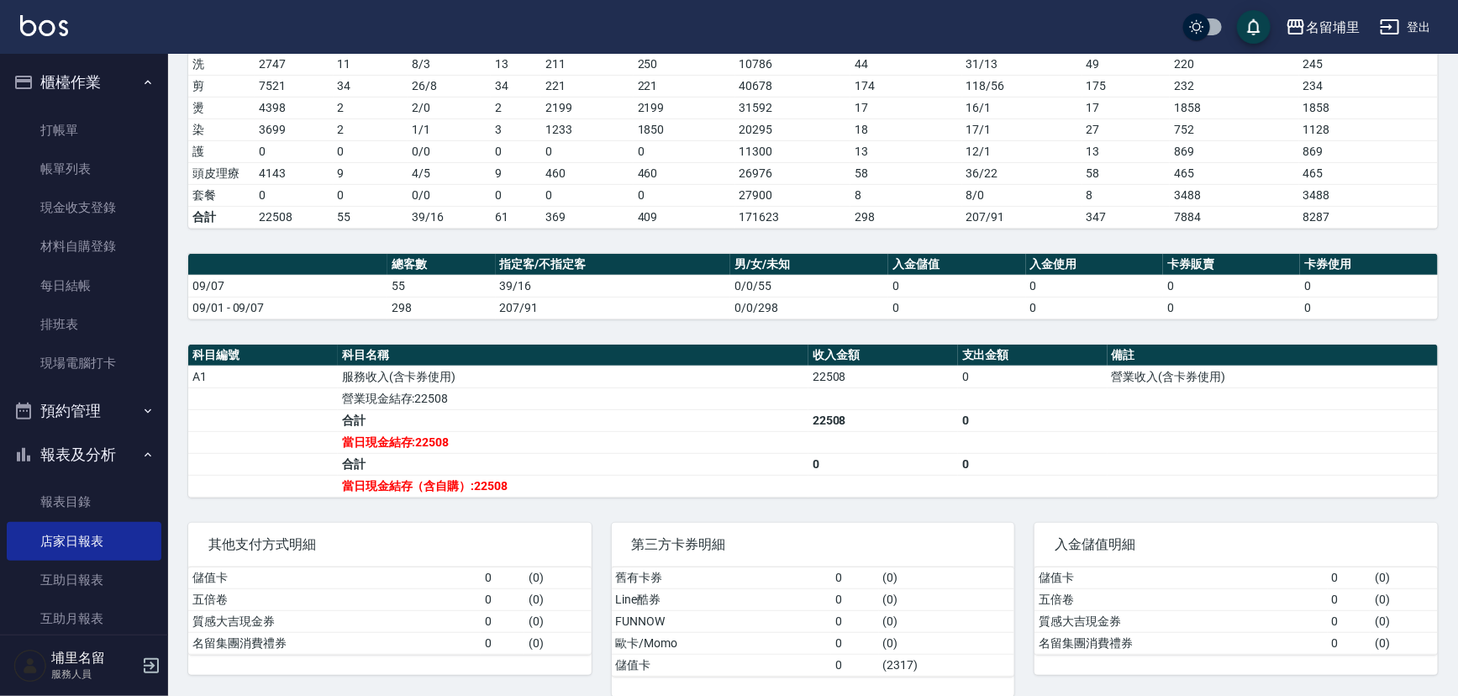
scroll to position [280, 0]
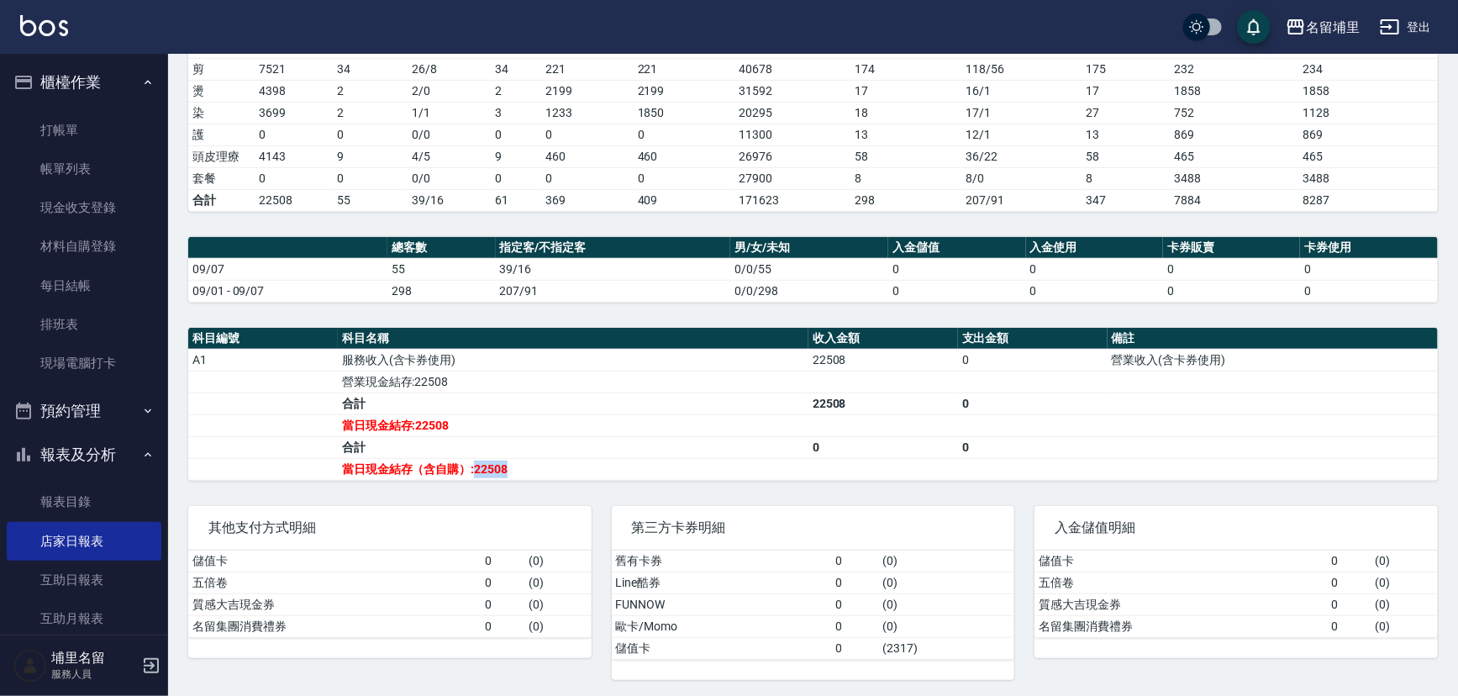
drag, startPoint x: 519, startPoint y: 465, endPoint x: 471, endPoint y: 471, distance: 48.3
click at [471, 471] on td "當日現金結存（含自購）:22508" at bounding box center [573, 469] width 471 height 22
drag, startPoint x: 471, startPoint y: 471, endPoint x: 723, endPoint y: 571, distance: 270.4
click at [471, 471] on td "當日現金結存（含自購）:22508" at bounding box center [573, 469] width 471 height 22
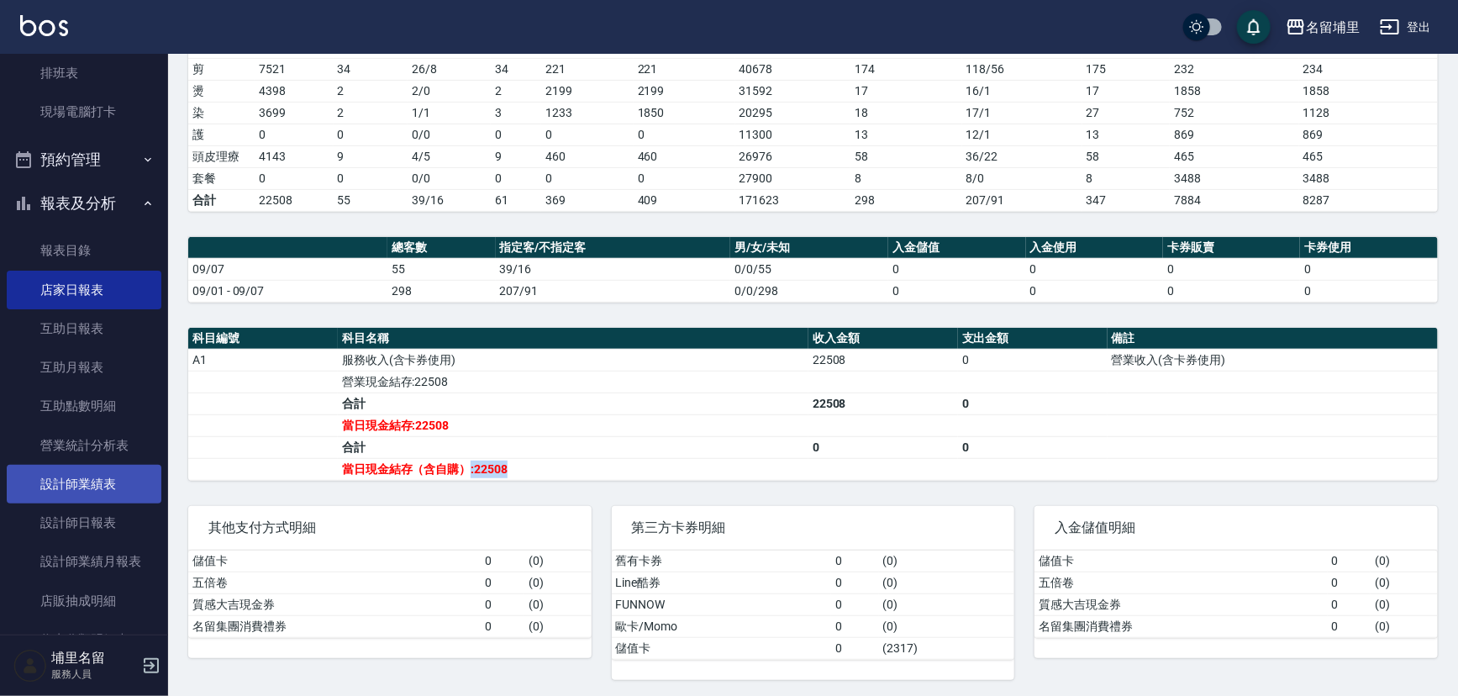
scroll to position [305, 0]
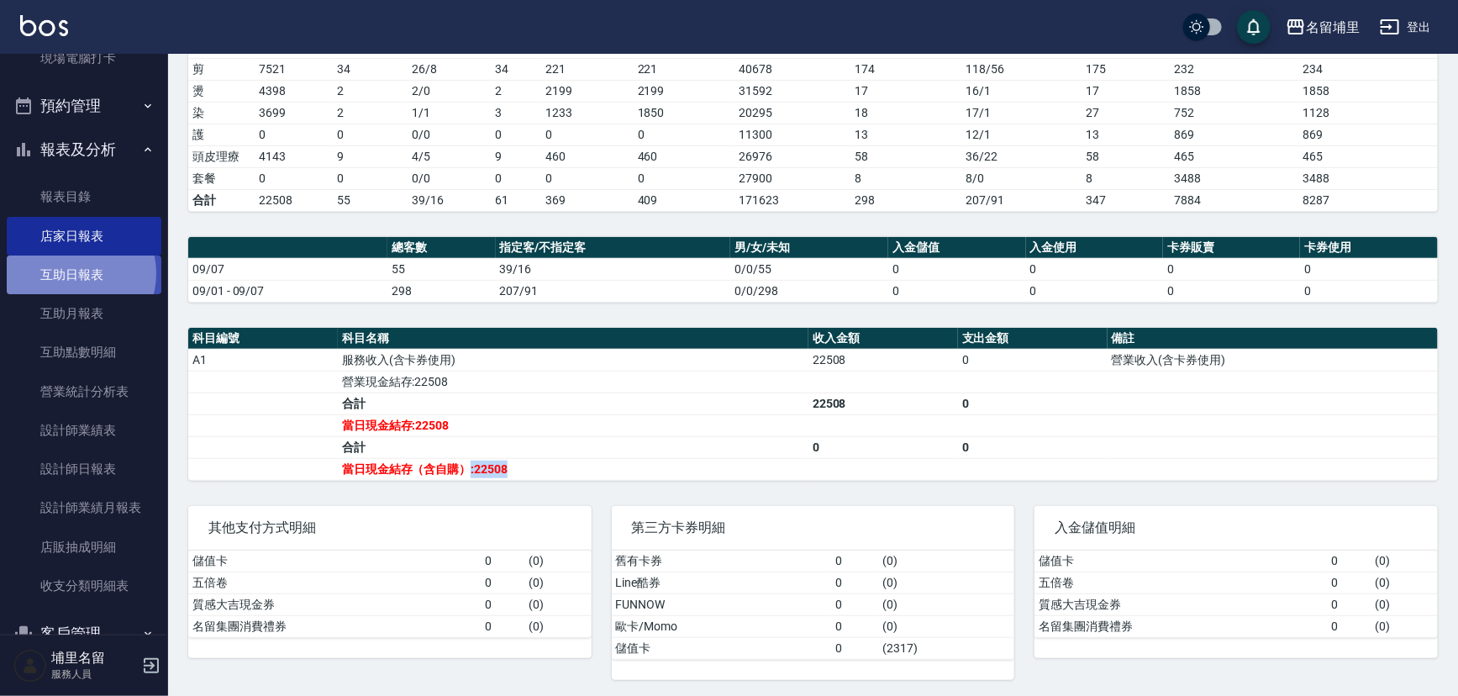
click at [76, 273] on link "互助日報表" at bounding box center [84, 274] width 155 height 39
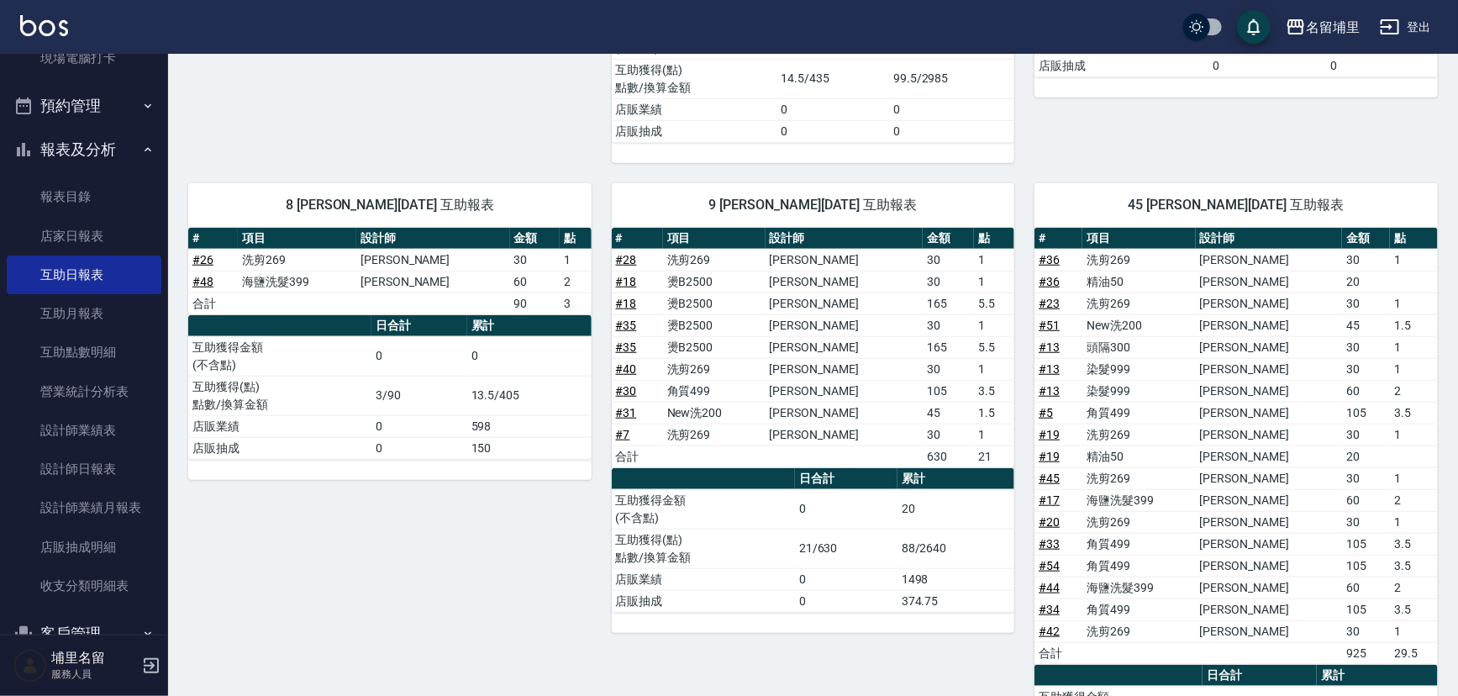
scroll to position [683, 0]
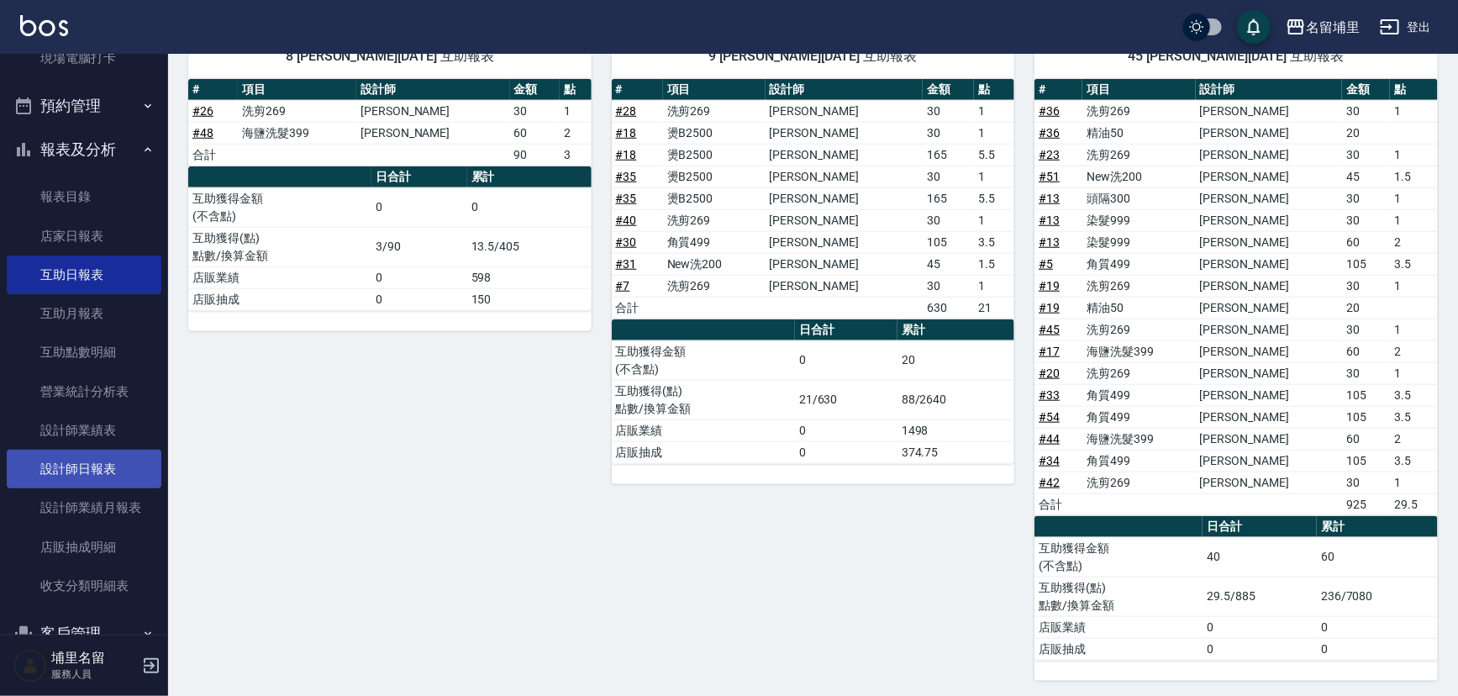
click at [119, 481] on link "設計師日報表" at bounding box center [84, 469] width 155 height 39
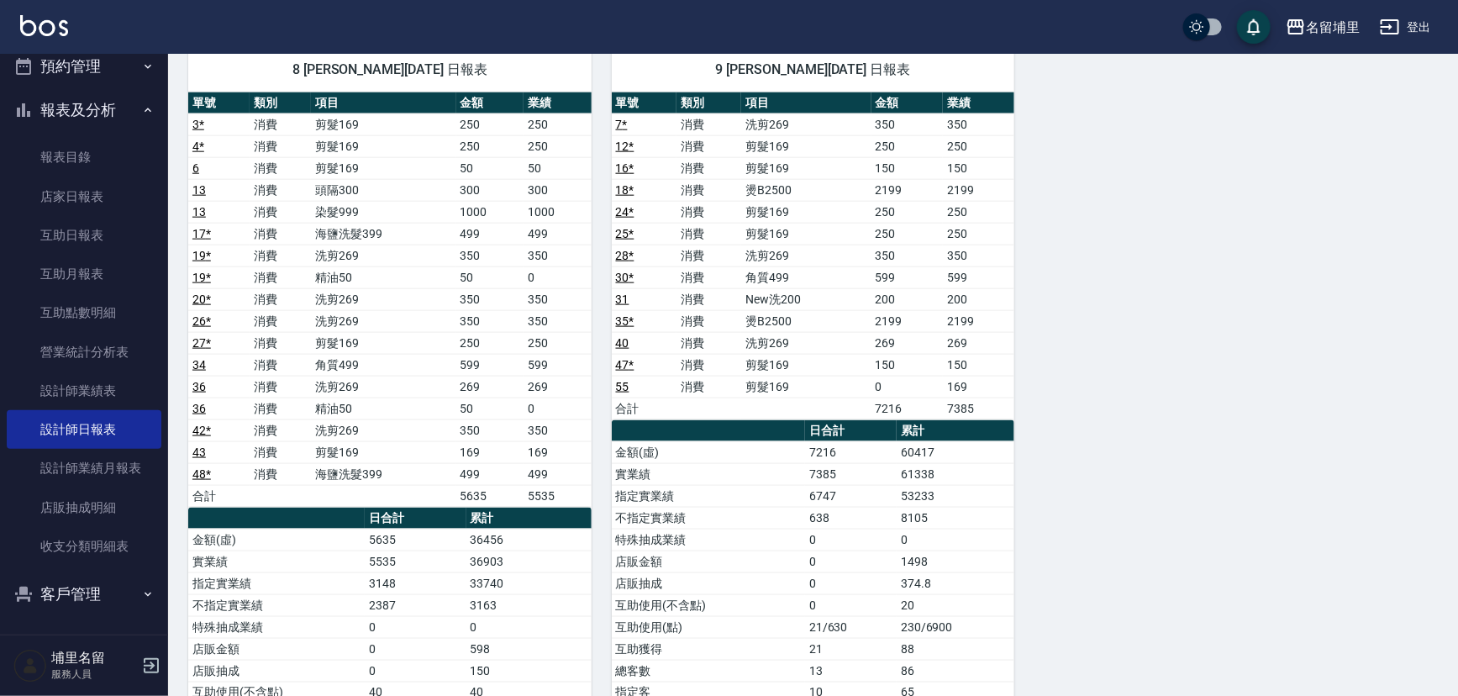
scroll to position [992, 0]
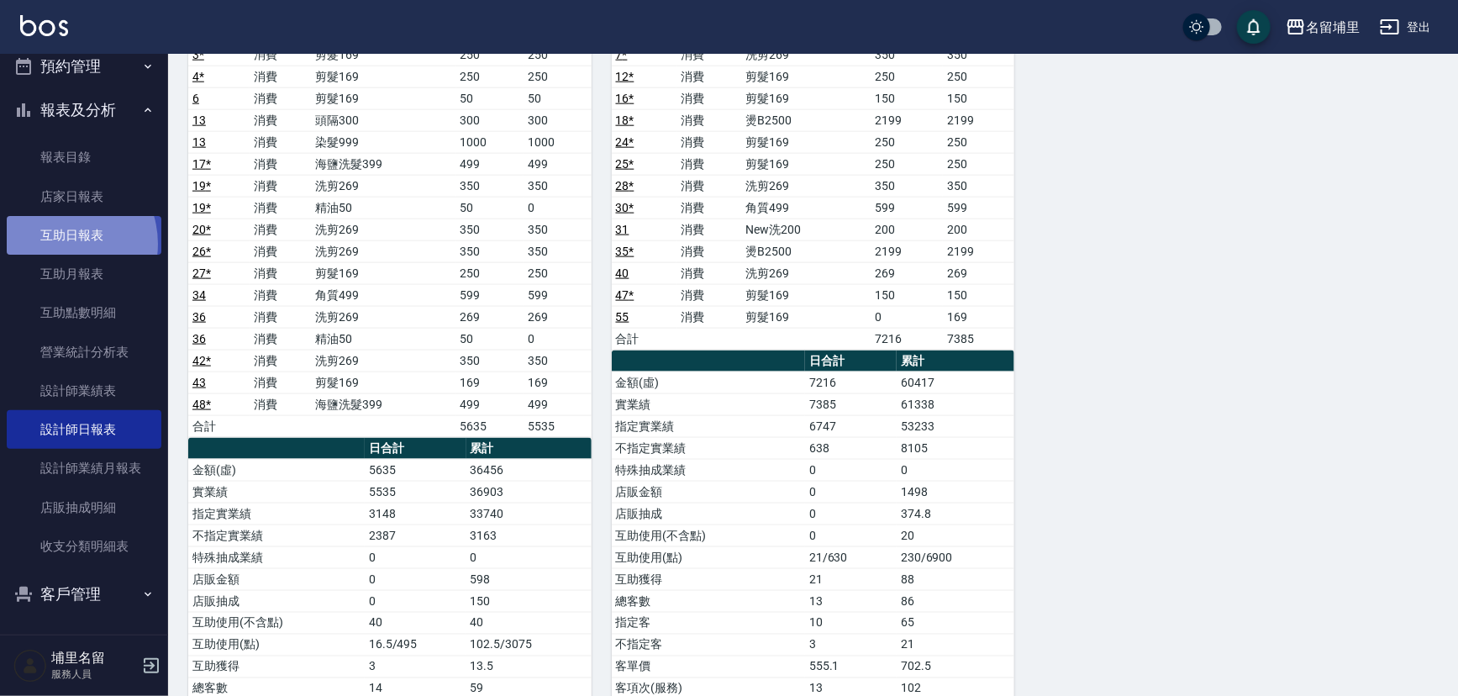
click at [59, 243] on link "互助日報表" at bounding box center [84, 235] width 155 height 39
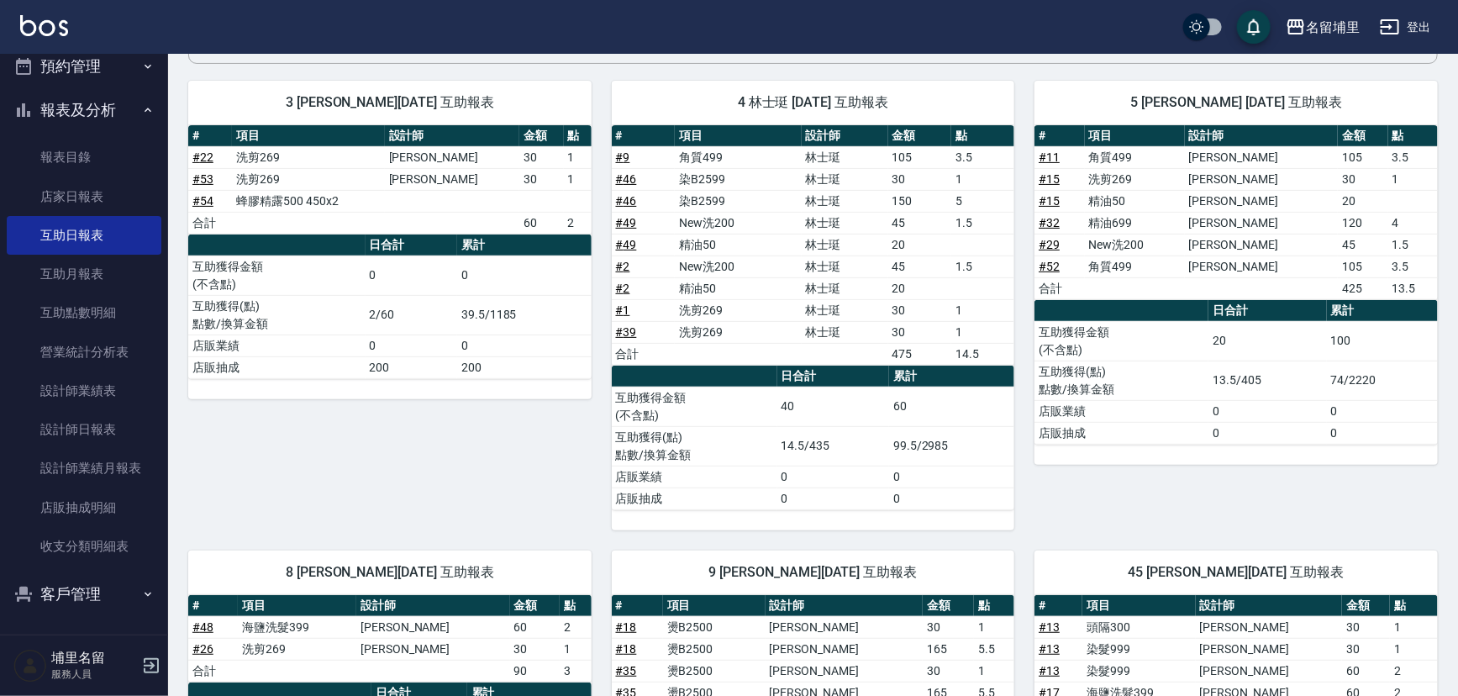
scroll to position [149, 0]
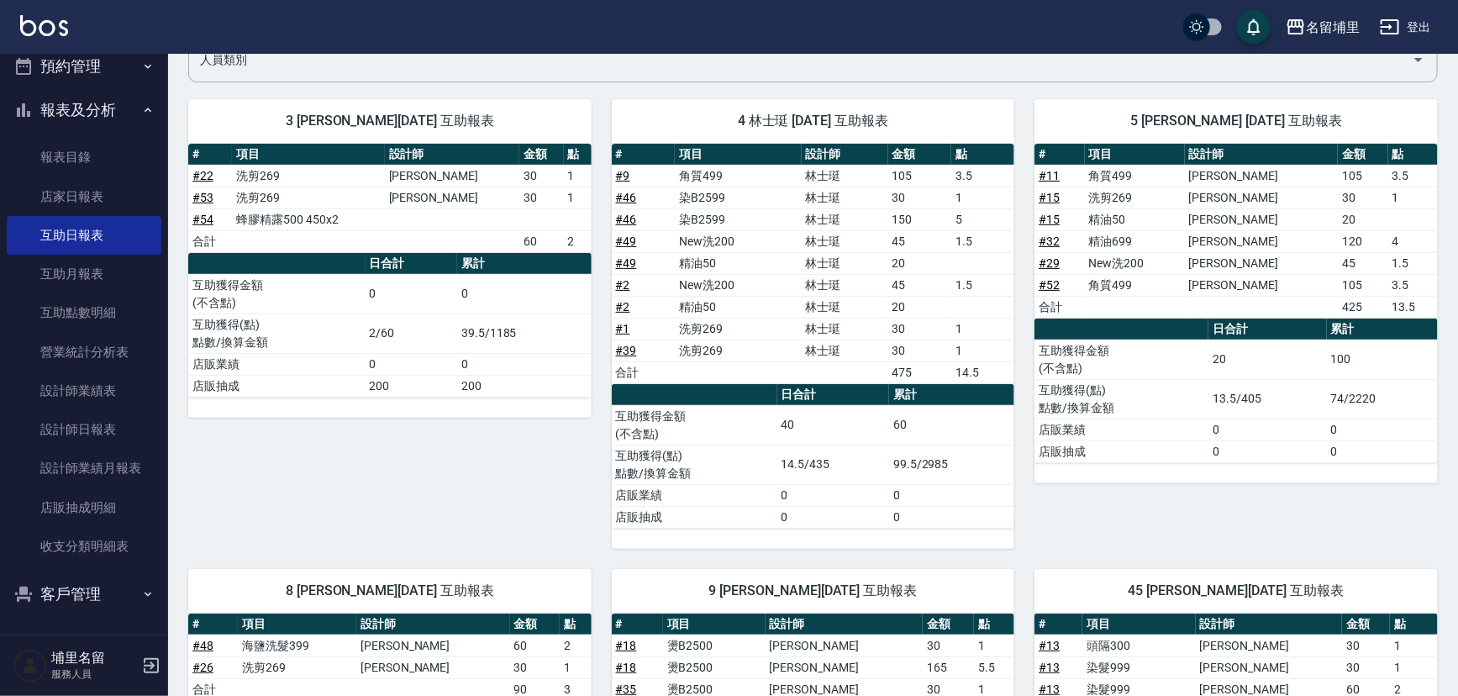
click at [1049, 240] on link "# 32" at bounding box center [1049, 240] width 21 height 13
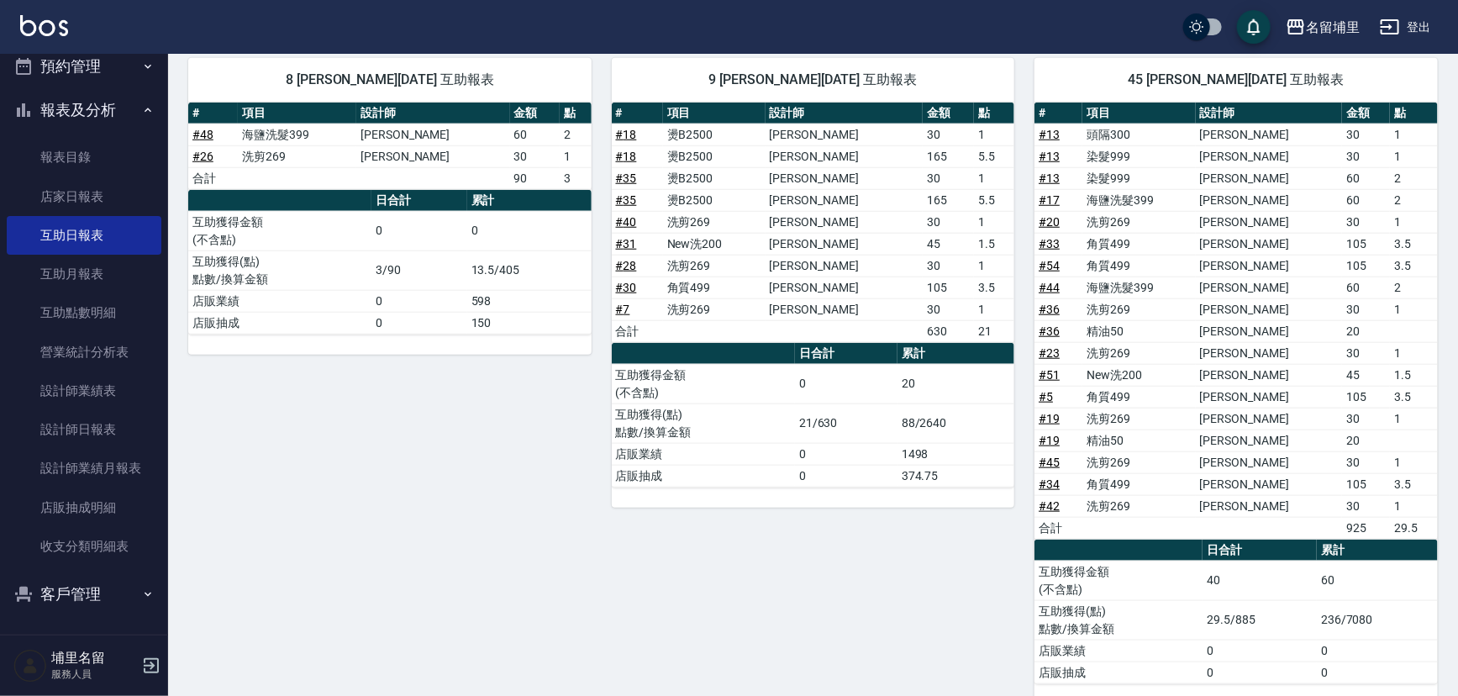
scroll to position [683, 0]
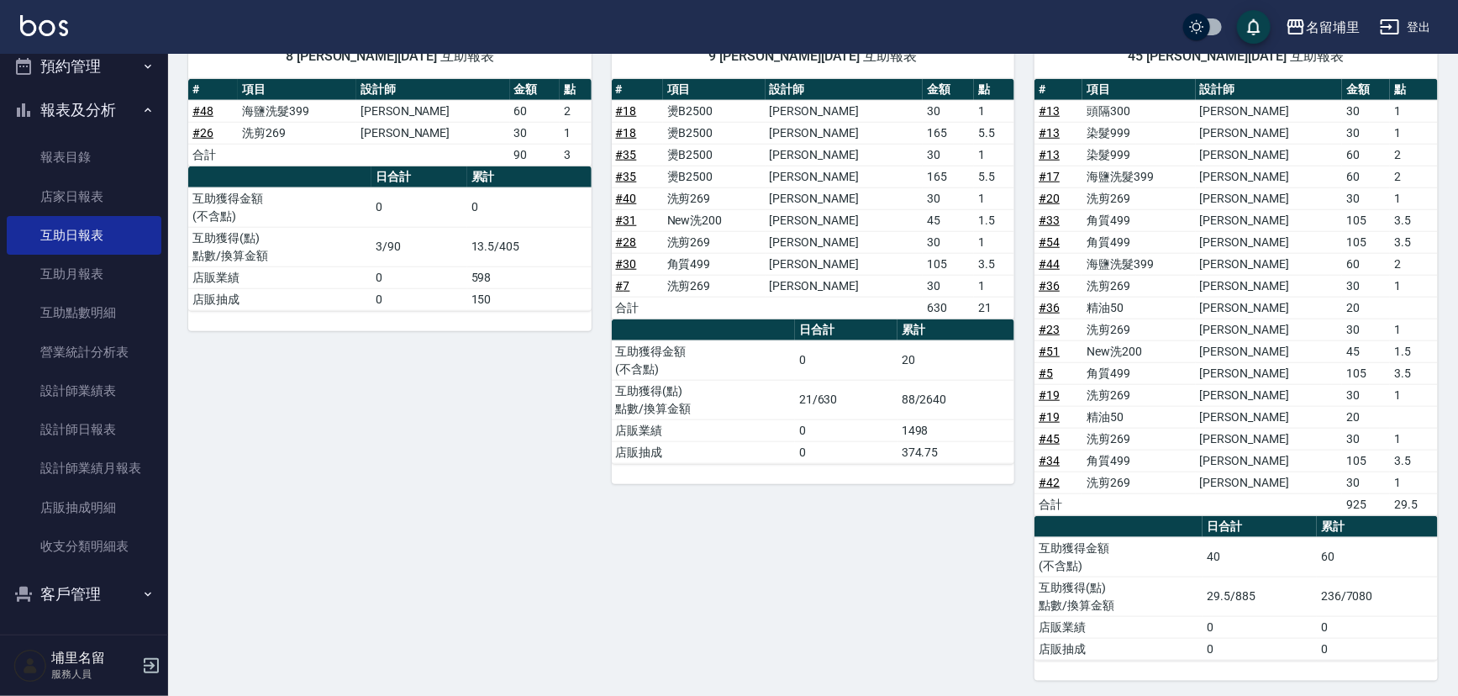
click at [1054, 284] on link "# 36" at bounding box center [1049, 285] width 21 height 13
click at [1044, 410] on link "# 19" at bounding box center [1049, 416] width 21 height 13
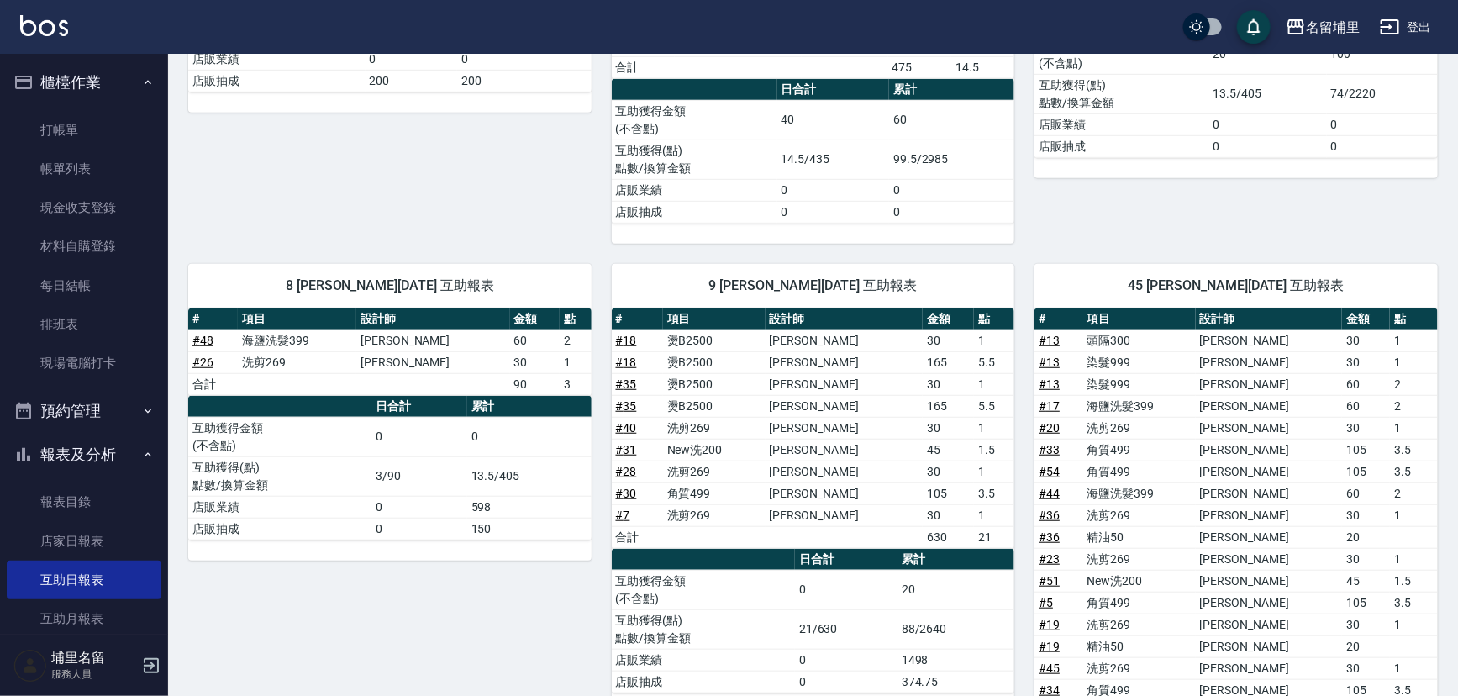
scroll to position [305, 0]
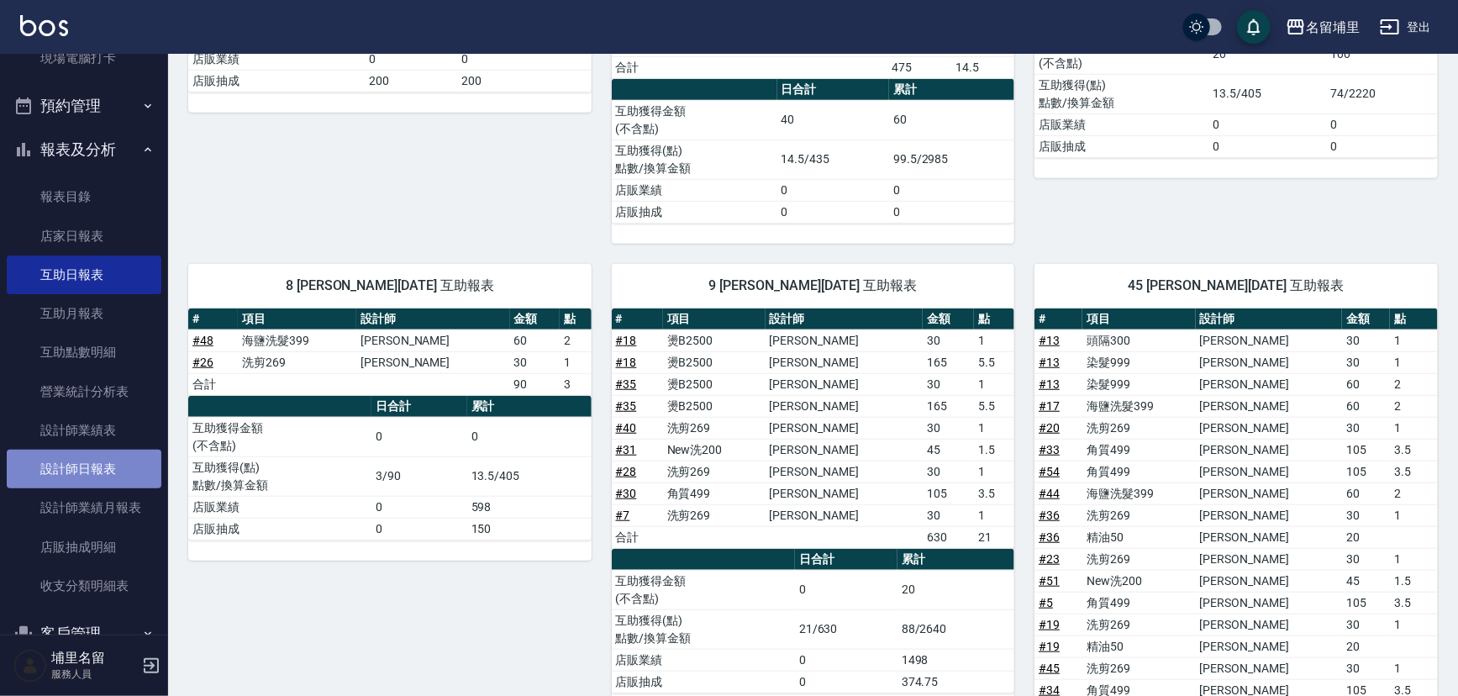
click at [124, 459] on link "設計師日報表" at bounding box center [84, 469] width 155 height 39
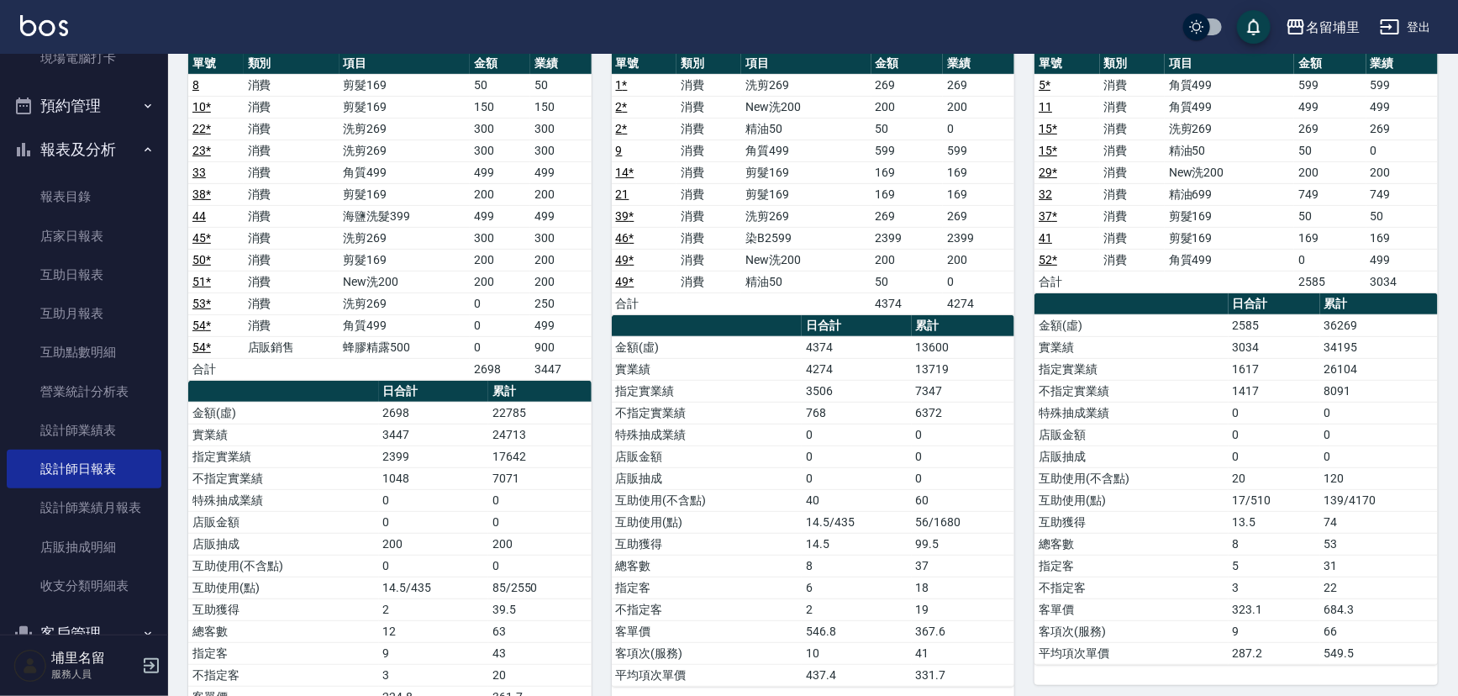
scroll to position [76, 0]
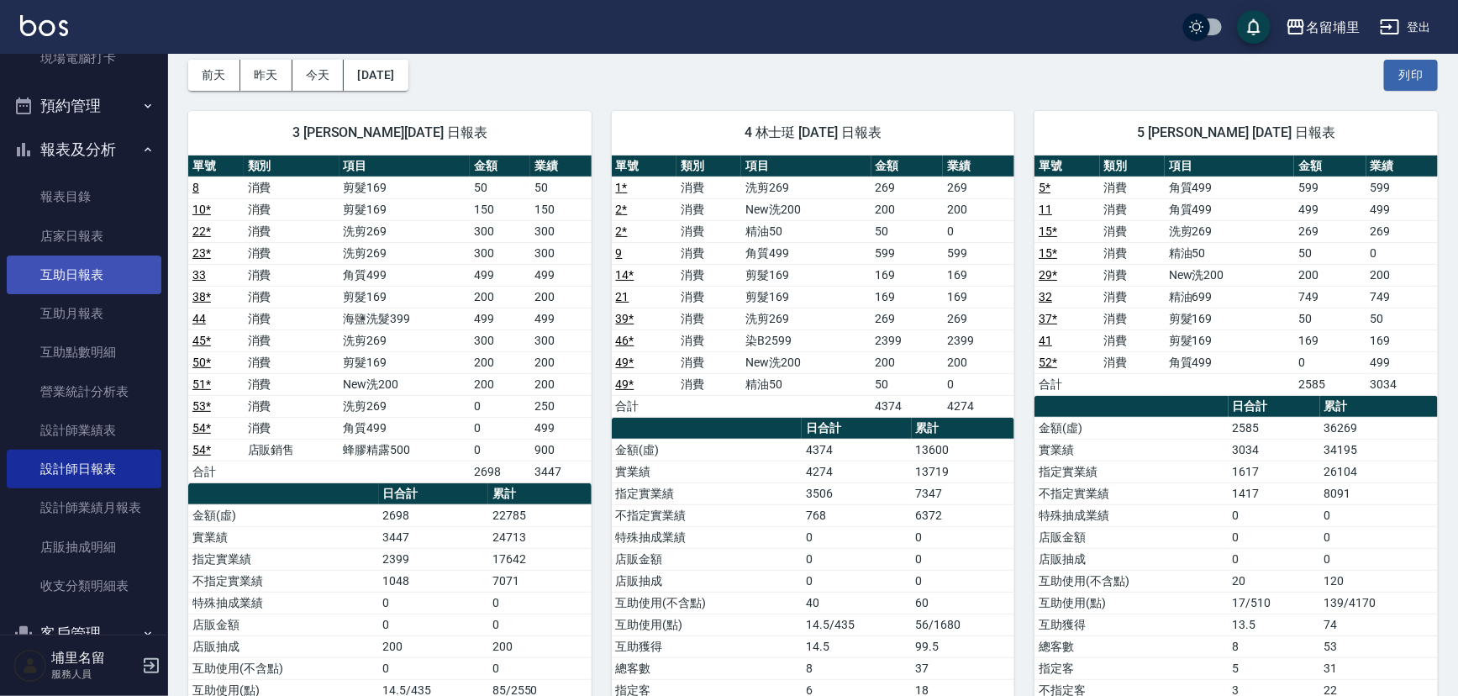
click at [112, 266] on link "互助日報表" at bounding box center [84, 274] width 155 height 39
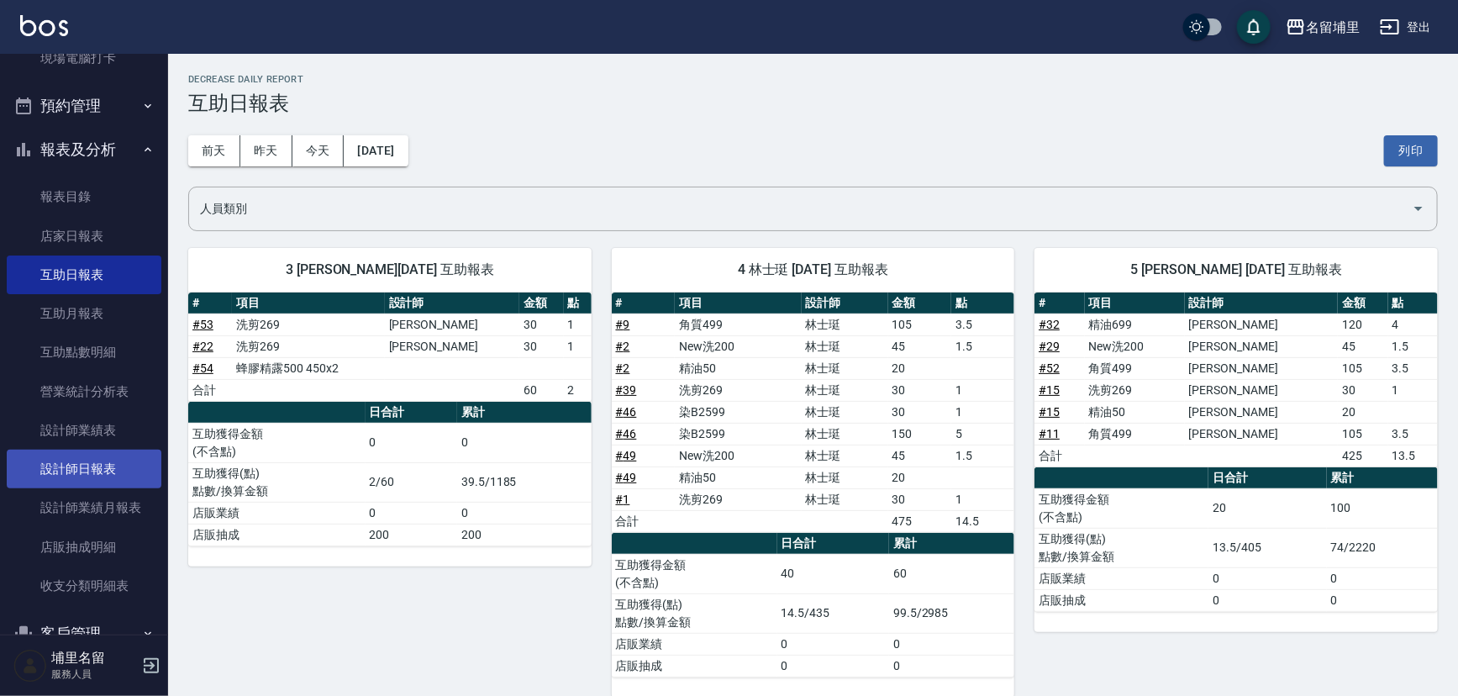
click at [83, 471] on link "設計師日報表" at bounding box center [84, 469] width 155 height 39
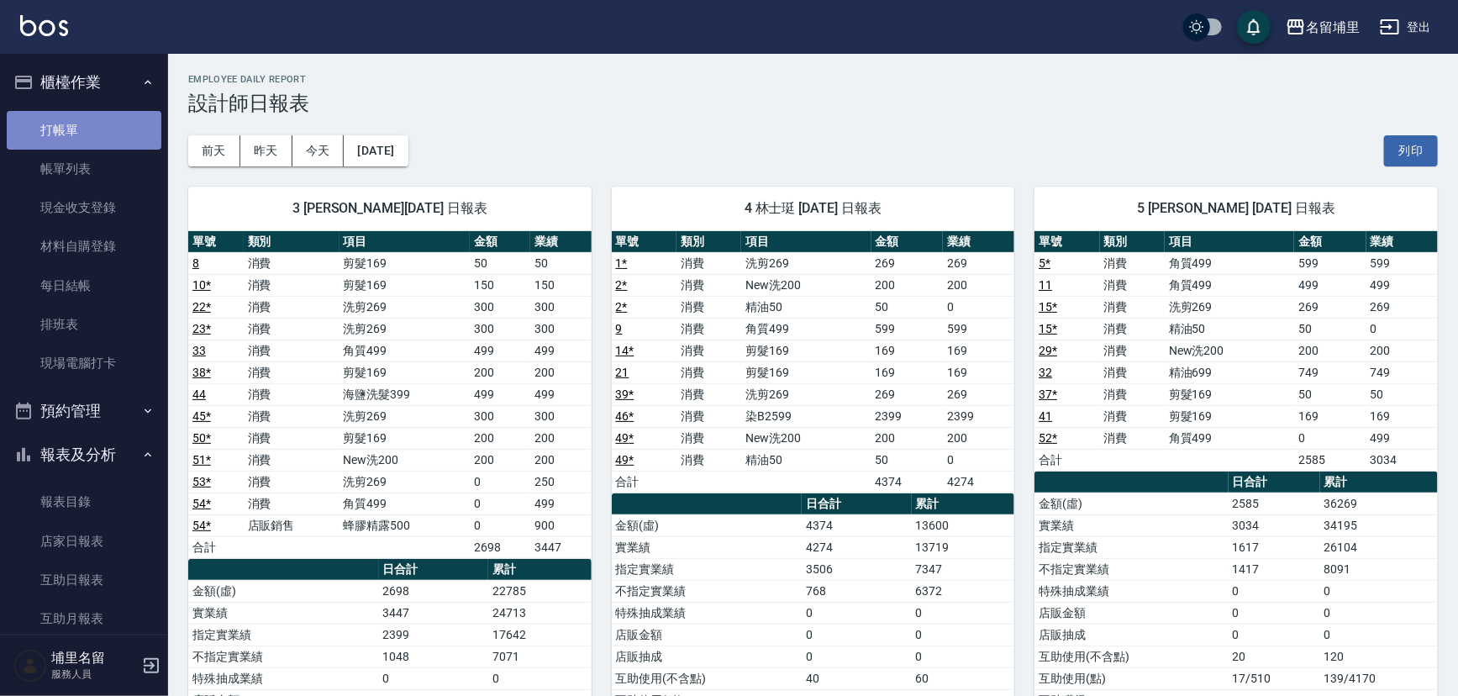
click at [97, 130] on link "打帳單" at bounding box center [84, 130] width 155 height 39
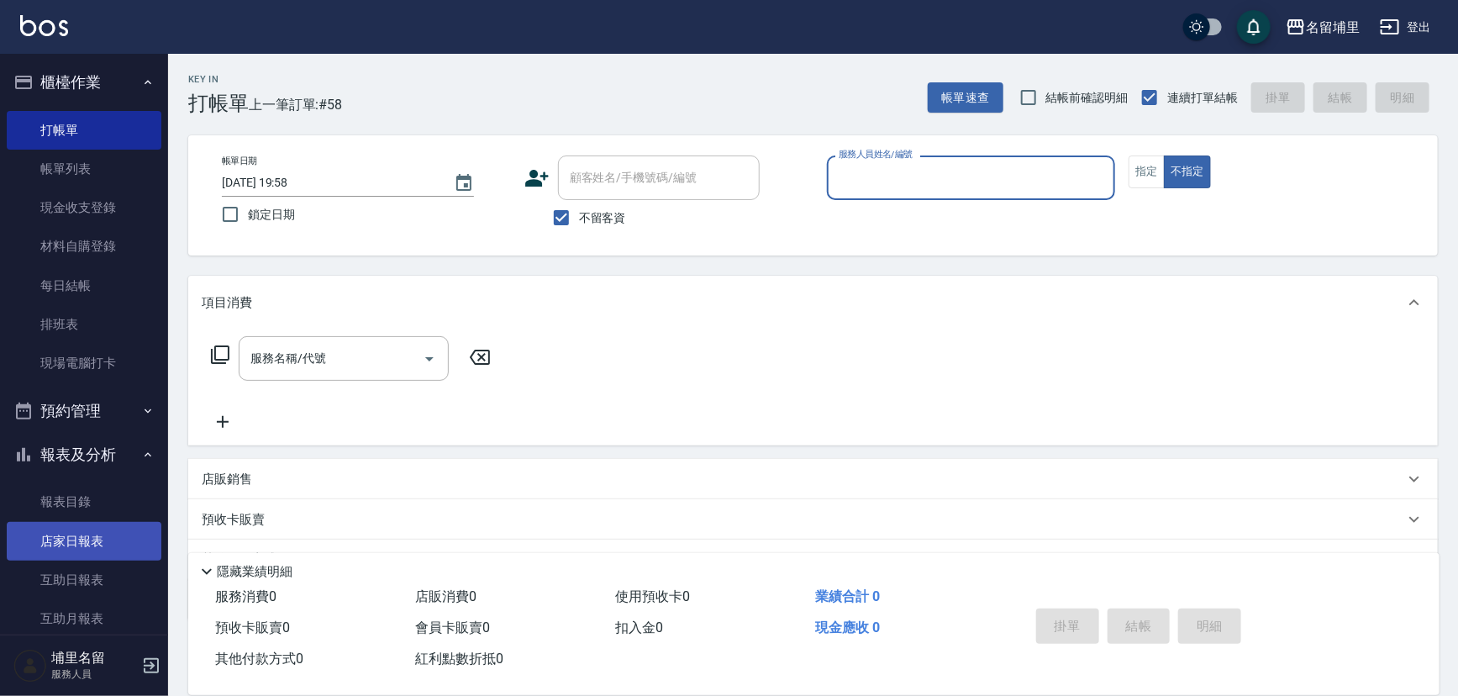
click at [54, 538] on link "店家日報表" at bounding box center [84, 541] width 155 height 39
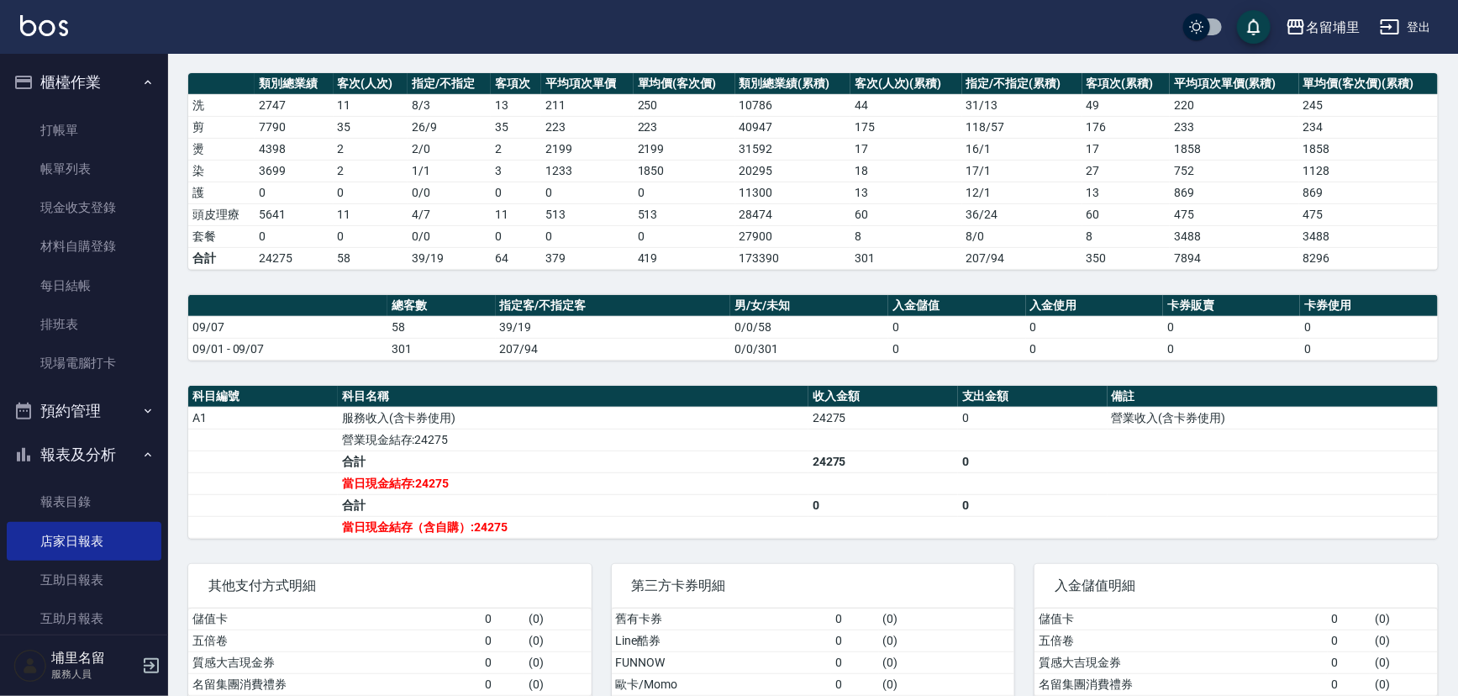
scroll to position [127, 0]
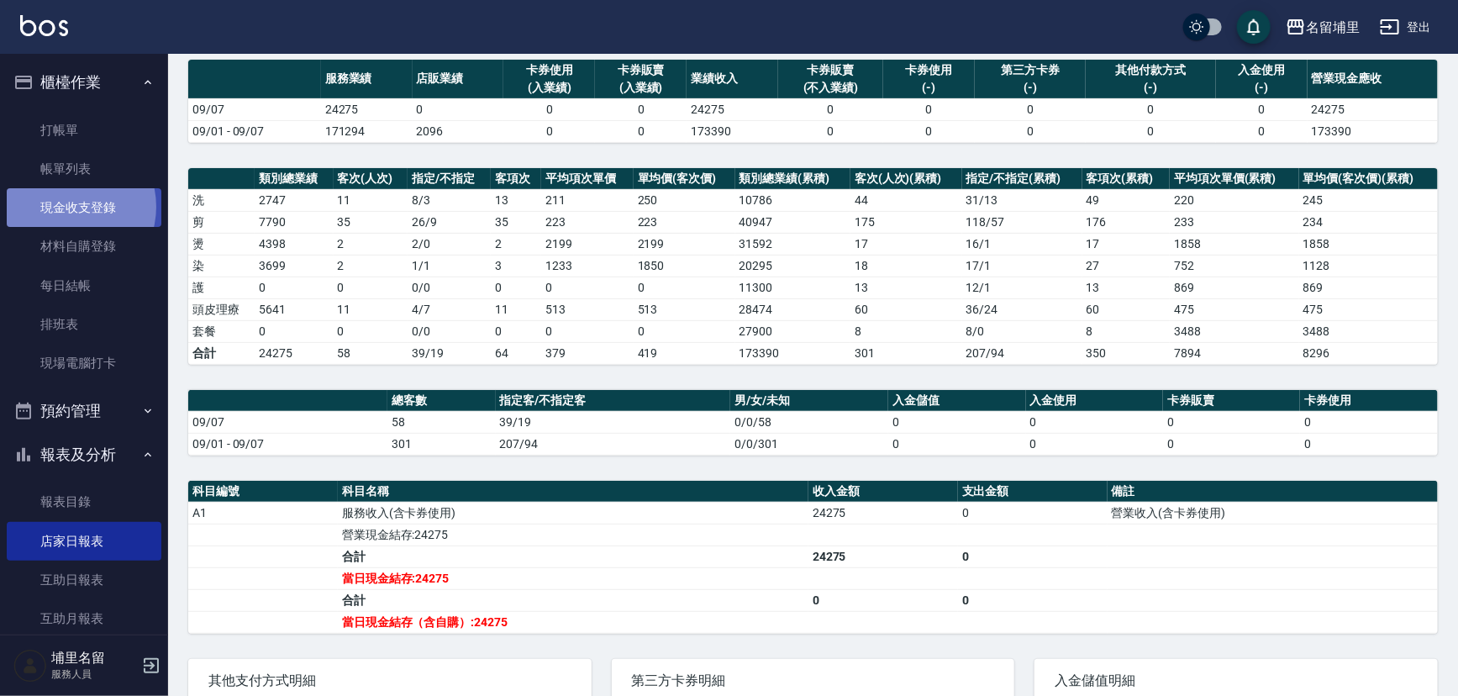
click at [66, 207] on link "現金收支登錄" at bounding box center [84, 207] width 155 height 39
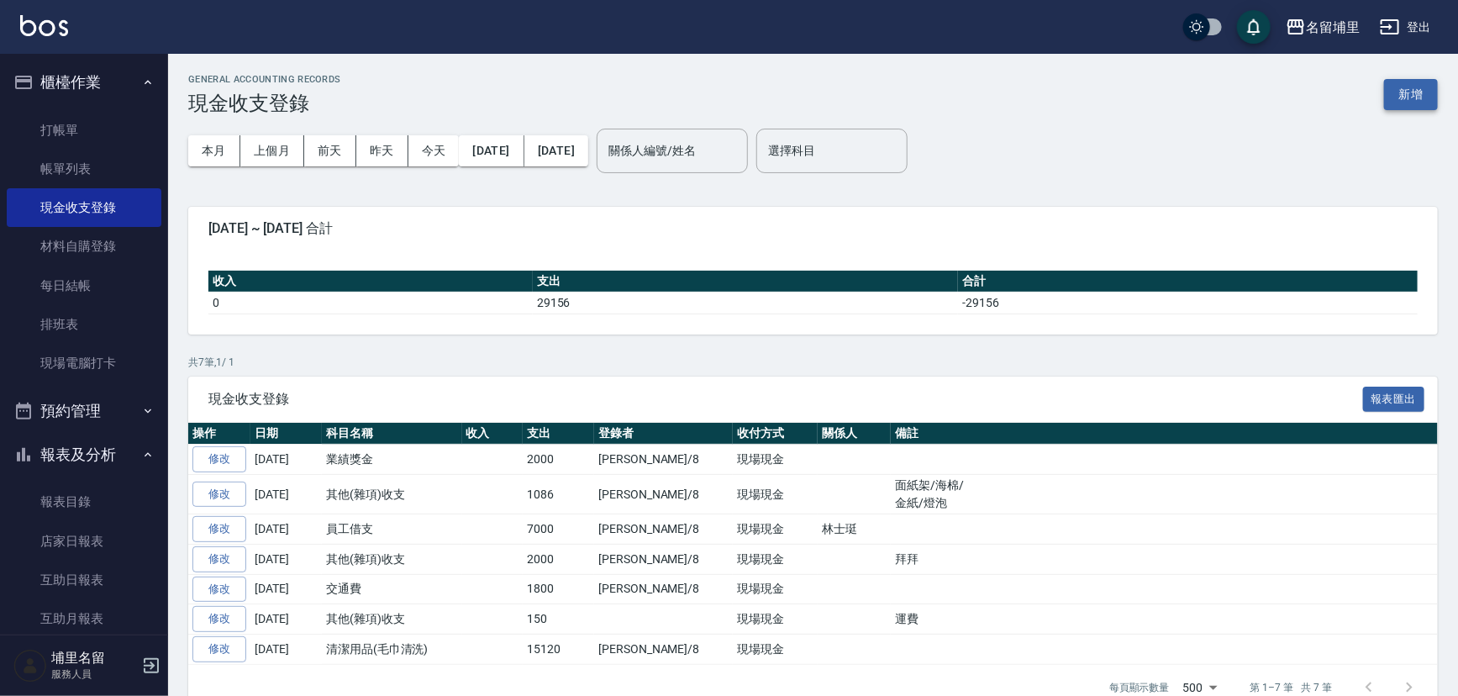
click at [1421, 97] on button "新增" at bounding box center [1411, 94] width 54 height 31
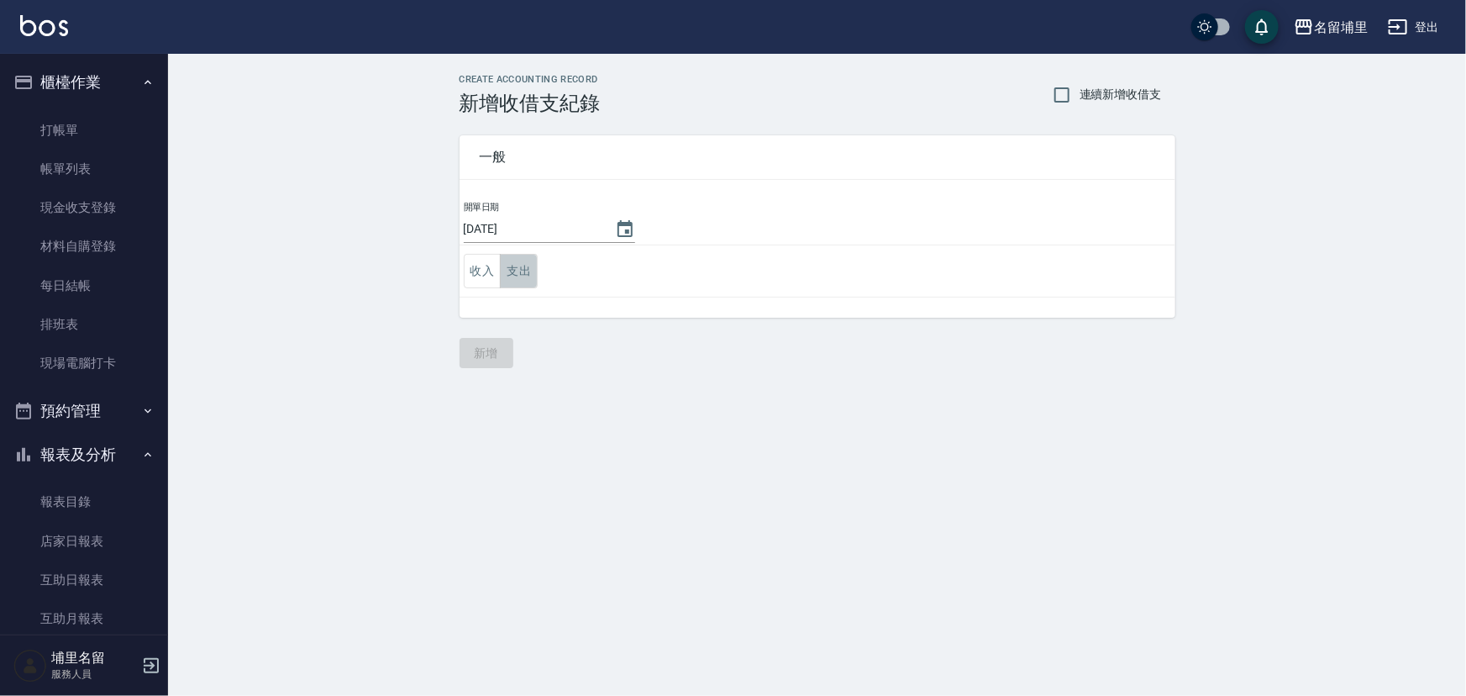
click at [523, 272] on button "支出" at bounding box center [519, 271] width 38 height 34
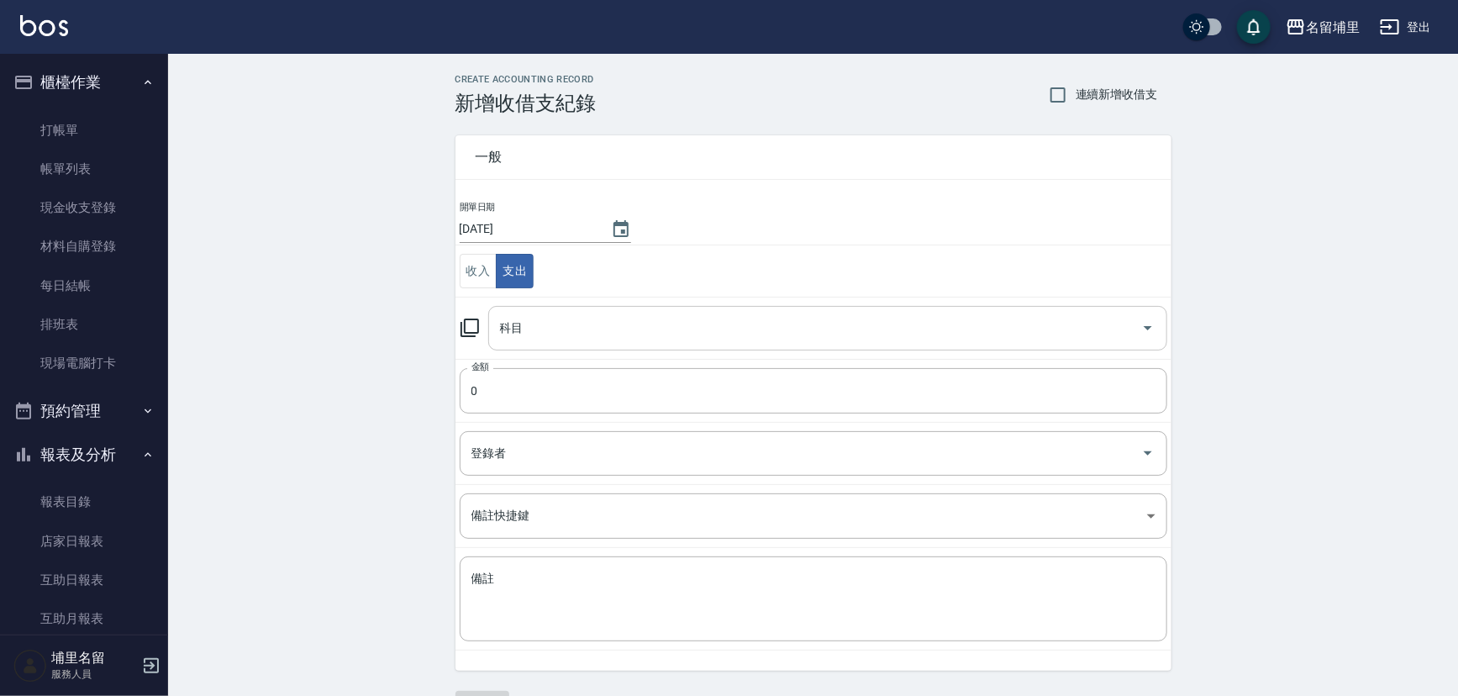
drag, startPoint x: 544, startPoint y: 320, endPoint x: 549, endPoint y: 328, distance: 9.1
click at [544, 321] on input "科目" at bounding box center [815, 327] width 639 height 29
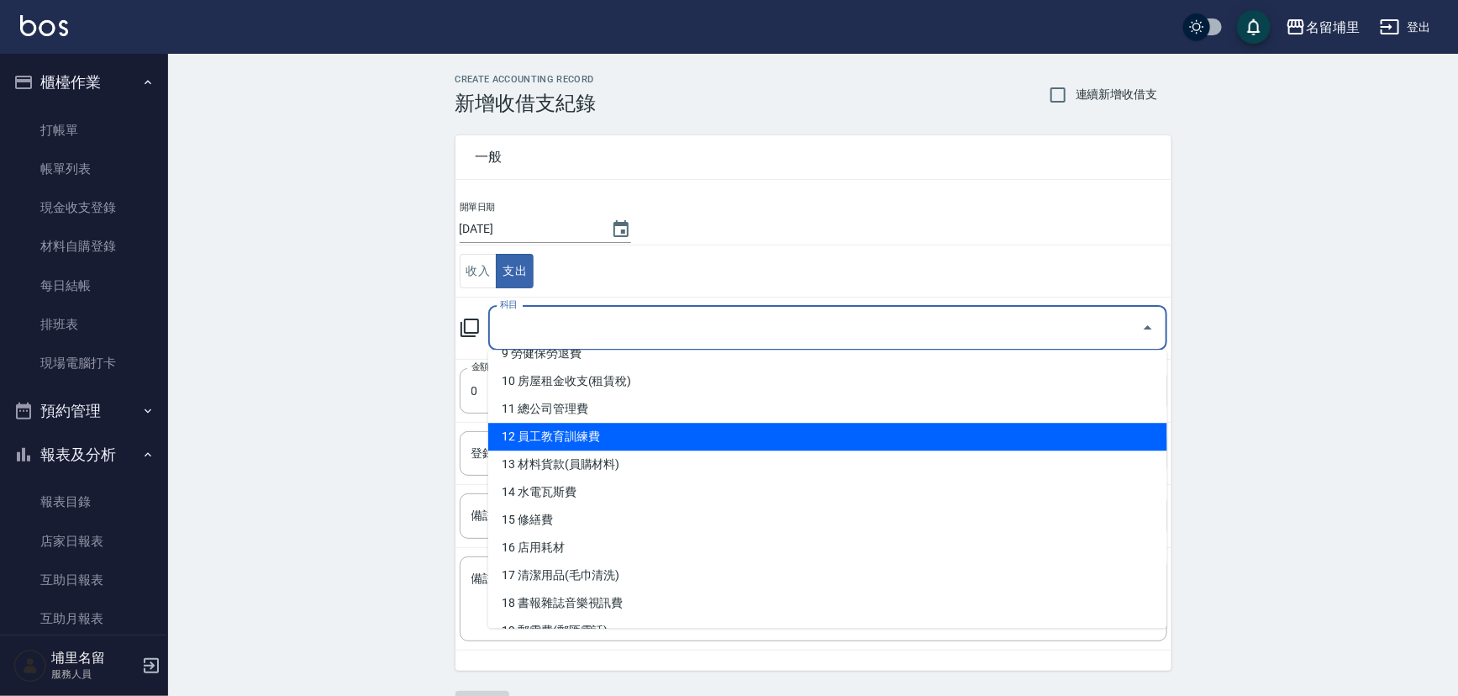
scroll to position [305, 0]
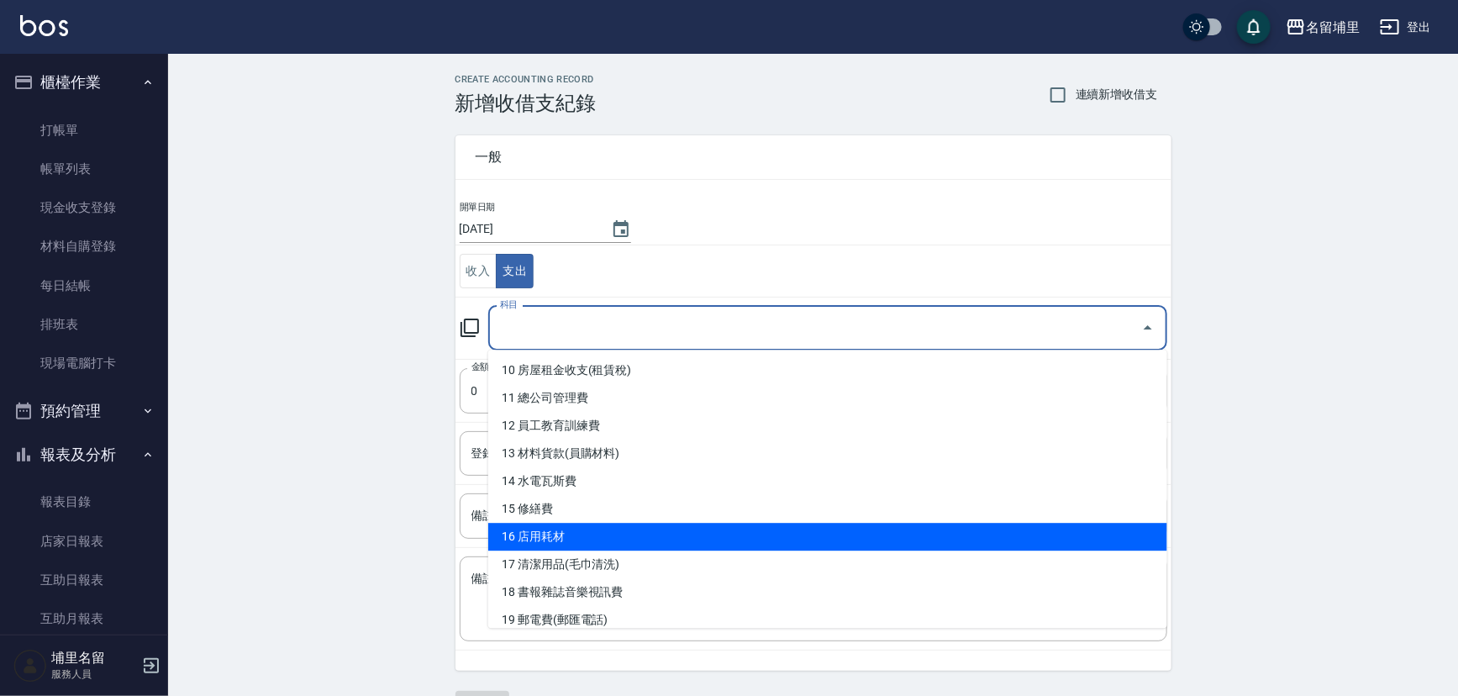
click at [630, 535] on li "16 店用耗材" at bounding box center [827, 537] width 679 height 28
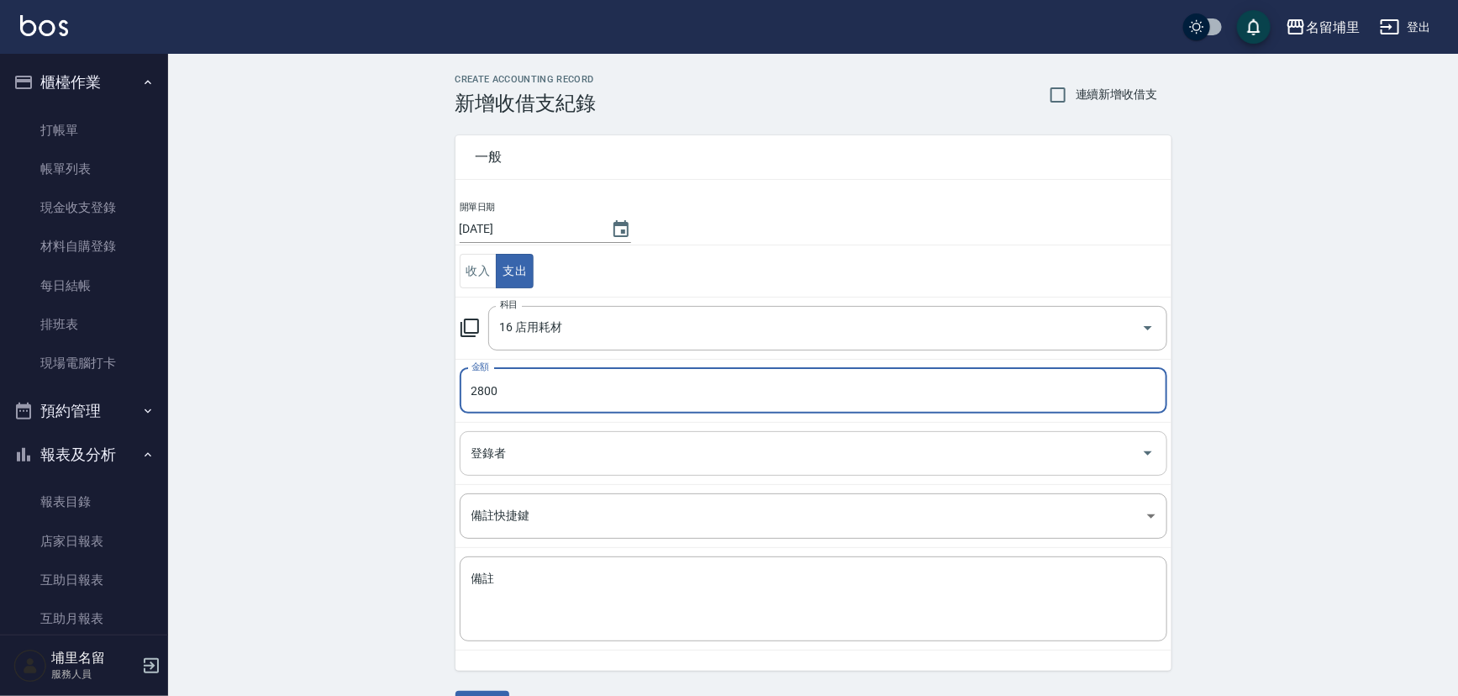
click at [664, 459] on input "登錄者" at bounding box center [800, 453] width 667 height 29
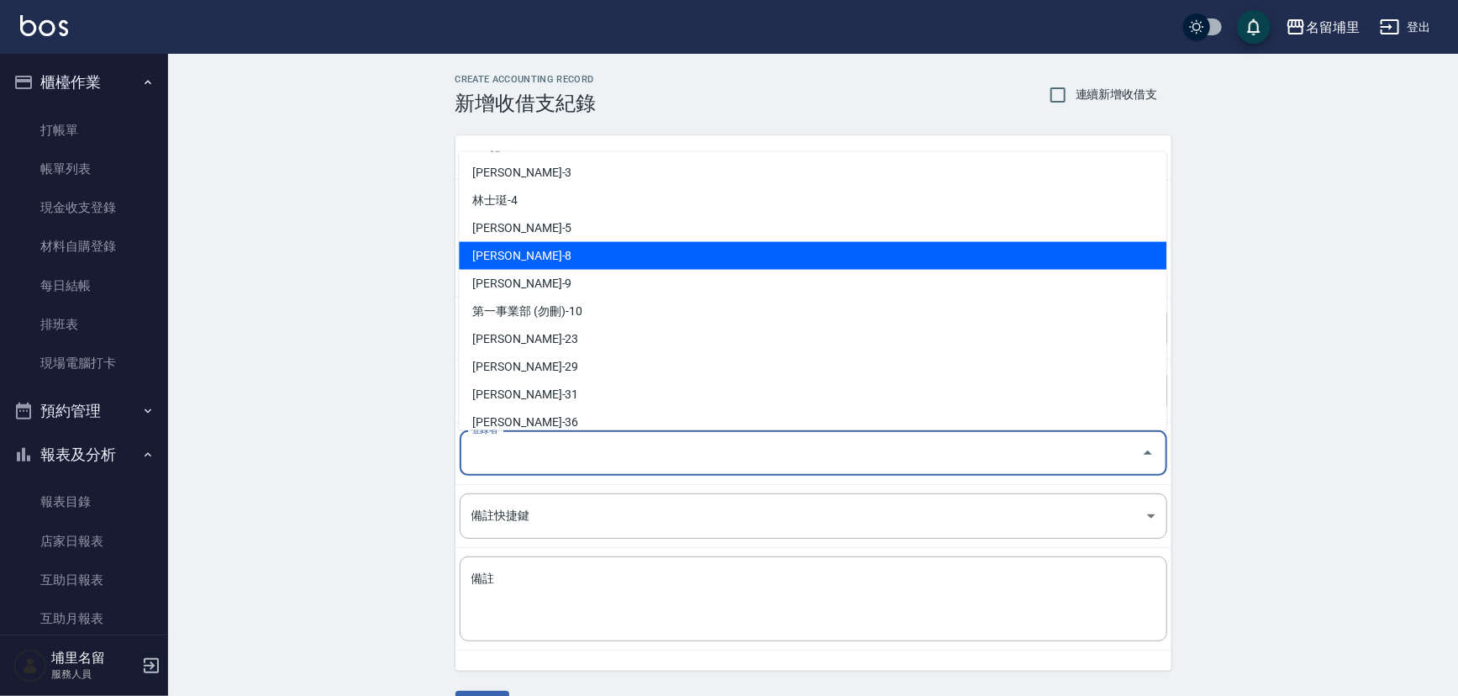
click at [660, 251] on li "黃偉傑-8" at bounding box center [812, 255] width 707 height 28
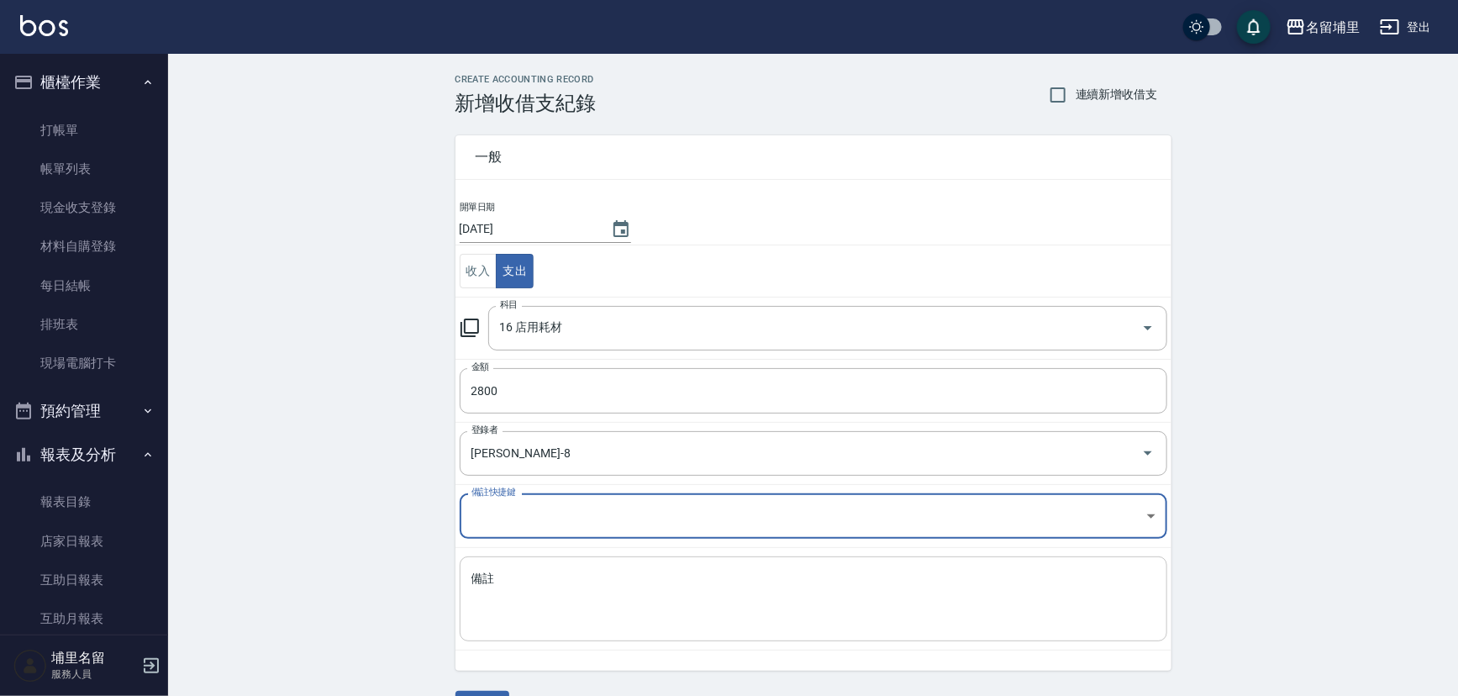
click at [581, 592] on textarea "備註" at bounding box center [813, 599] width 684 height 57
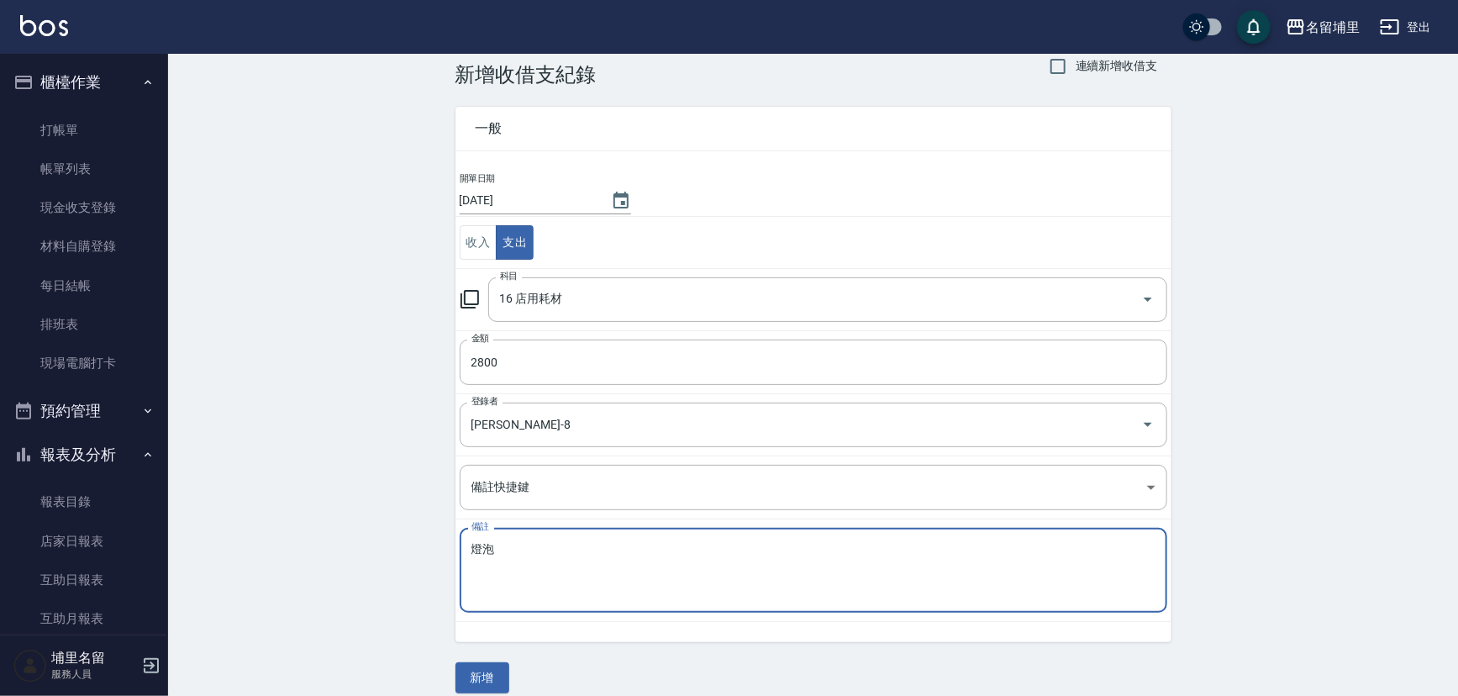
scroll to position [45, 0]
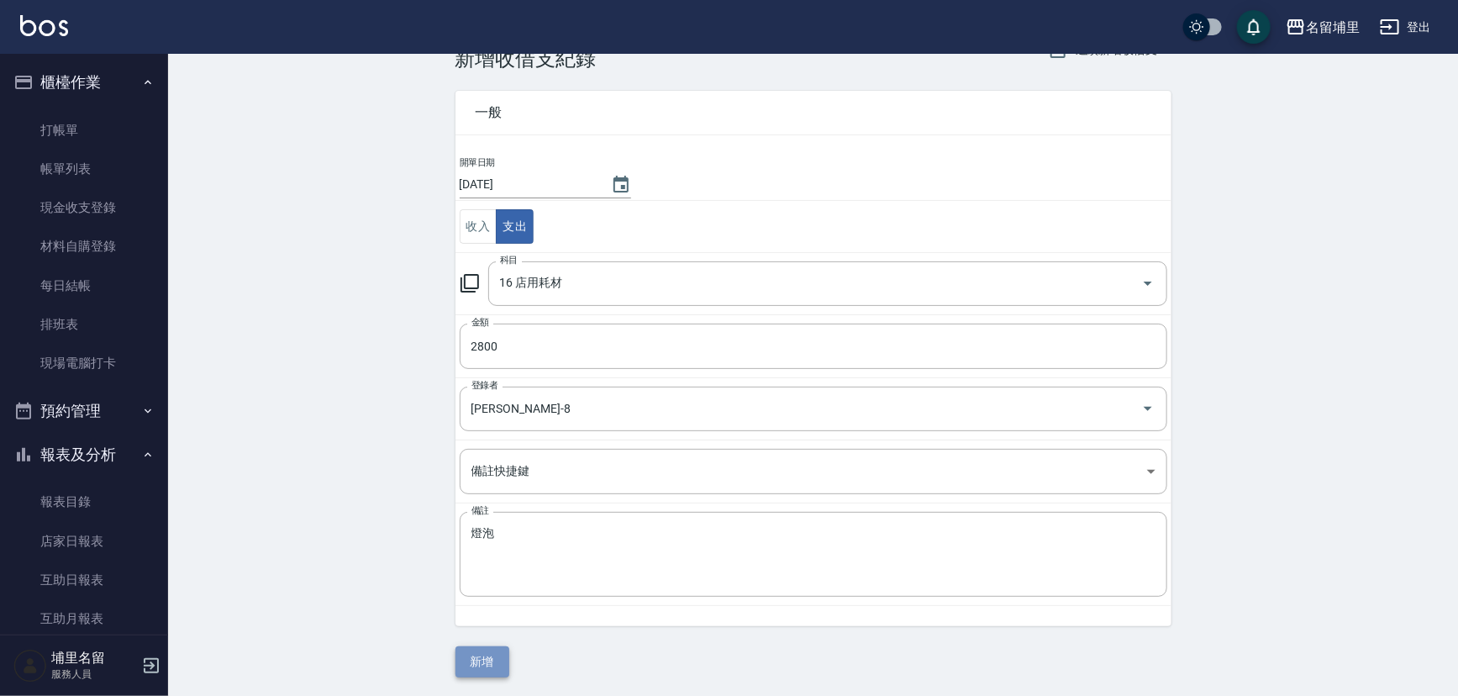
click at [487, 655] on button "新增" at bounding box center [482, 661] width 54 height 31
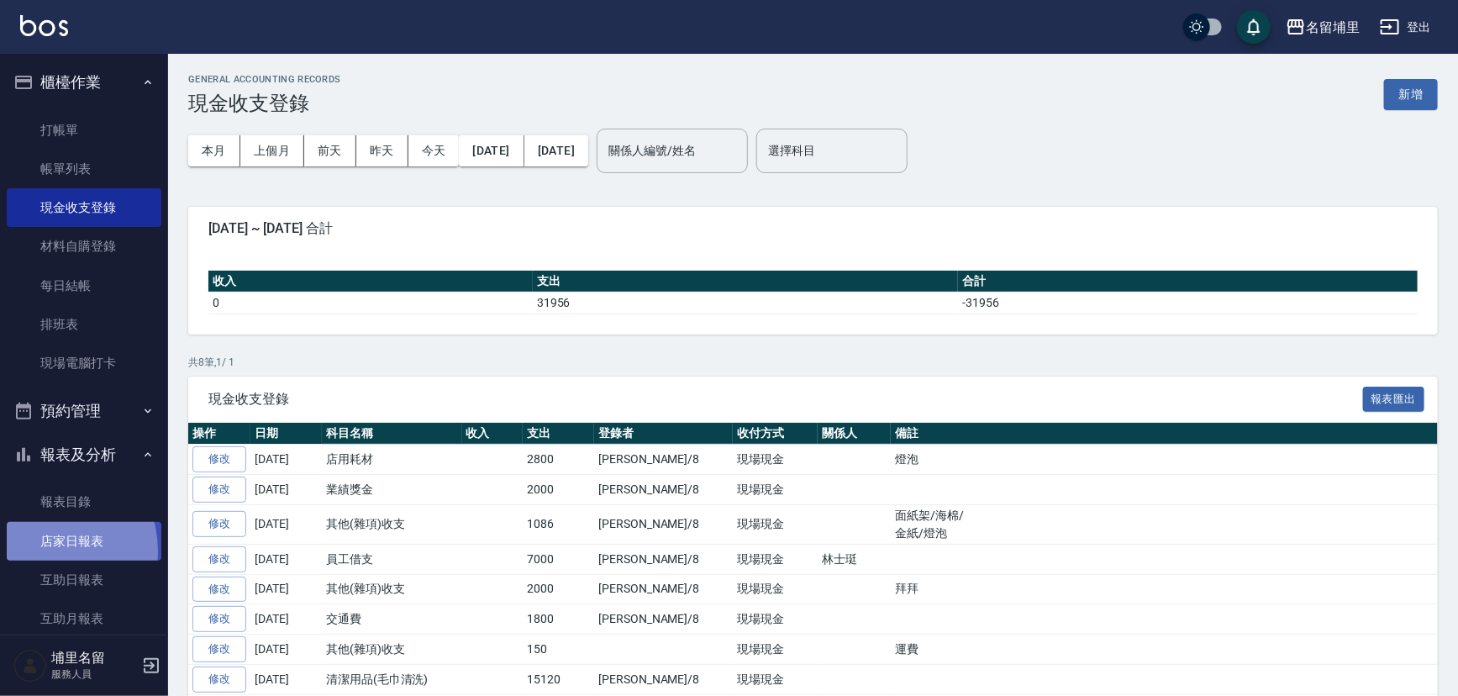
click at [43, 550] on link "店家日報表" at bounding box center [84, 541] width 155 height 39
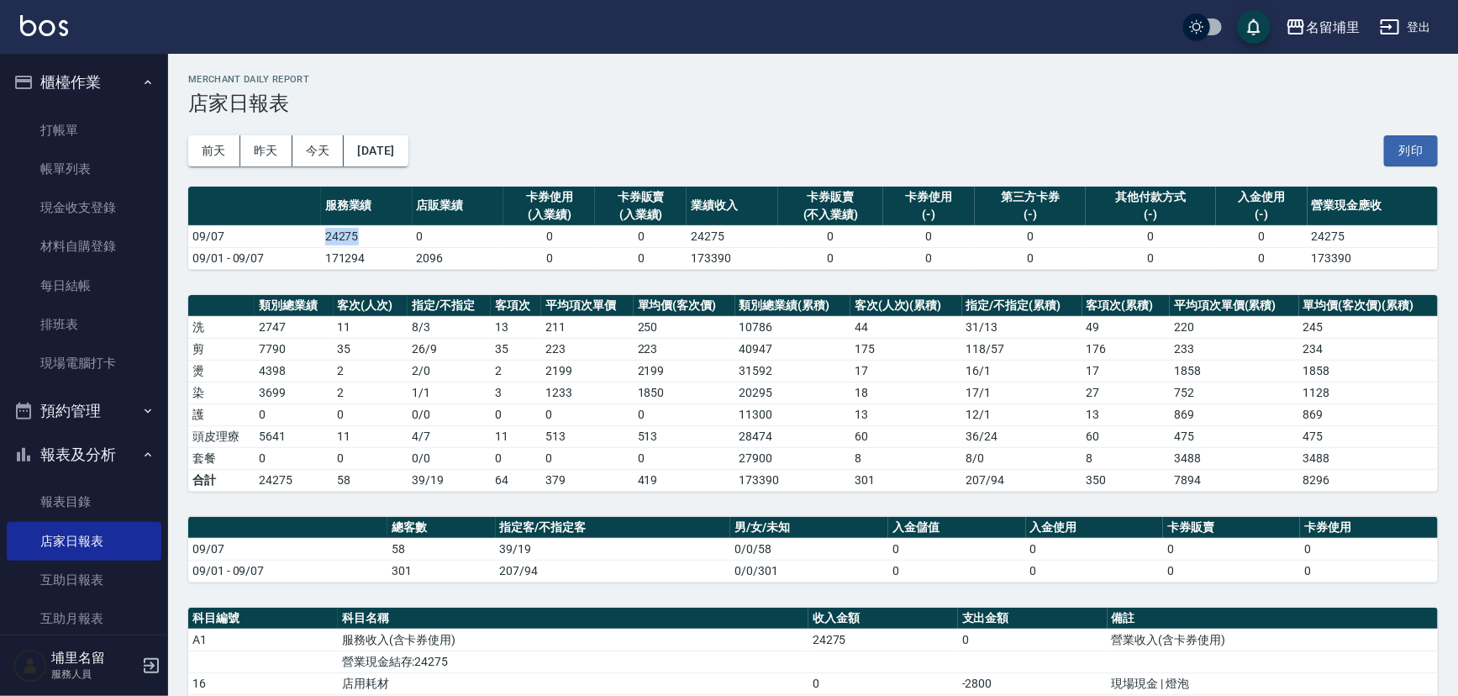
drag, startPoint x: 386, startPoint y: 240, endPoint x: 294, endPoint y: 239, distance: 91.6
click at [295, 239] on tr "09/07 24275 0 0 0 24275 0 0 0 0 0 24275" at bounding box center [812, 236] width 1249 height 22
click at [294, 239] on td "09/07" at bounding box center [254, 236] width 133 height 22
drag, startPoint x: 312, startPoint y: 239, endPoint x: 377, endPoint y: 244, distance: 65.7
click at [377, 244] on tr "09/07 24275 0 0 0 24275 0 0 0 0 0 24275" at bounding box center [812, 236] width 1249 height 22
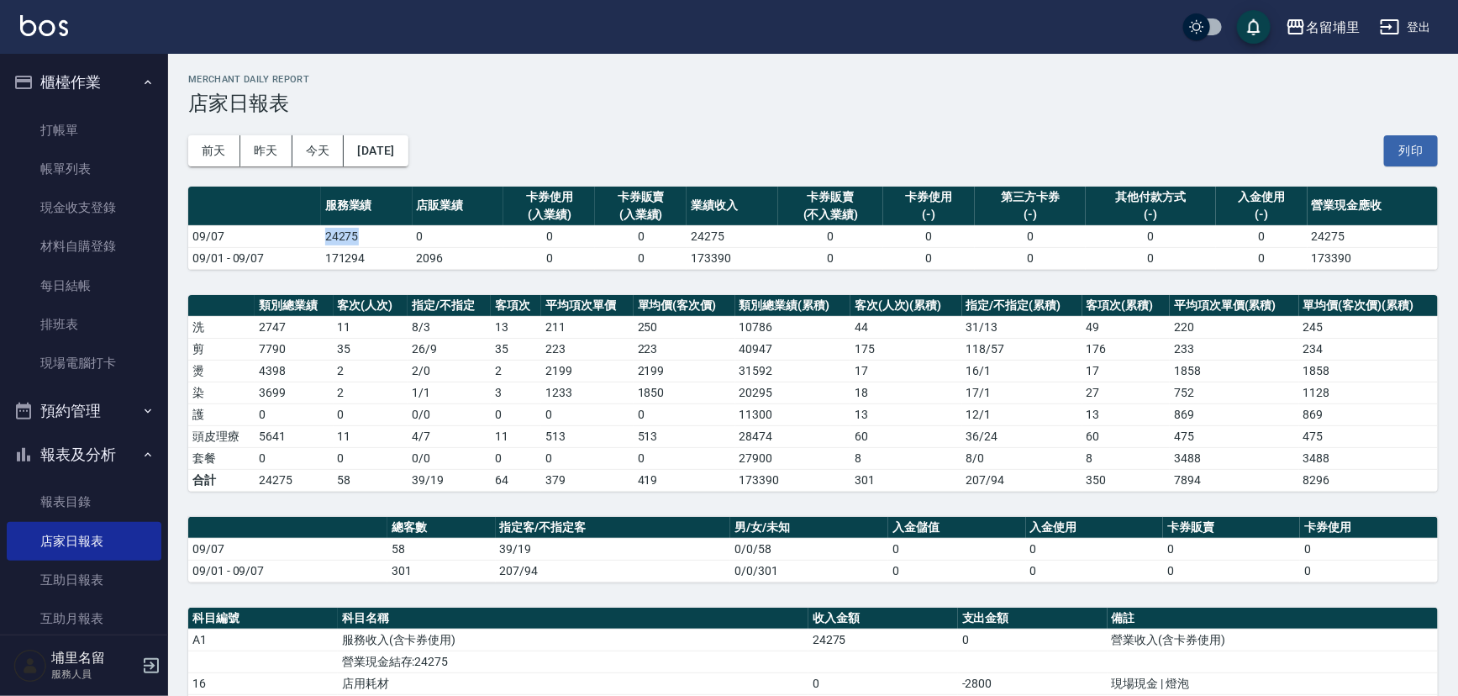
click at [377, 244] on td "24275" at bounding box center [367, 236] width 92 height 22
drag, startPoint x: 355, startPoint y: 434, endPoint x: 314, endPoint y: 434, distance: 40.3
click at [314, 434] on tr "頭皮理療 5641 11 4 / 7 11 513 513 28474 60 36 / 24 60 475 475" at bounding box center [812, 436] width 1249 height 22
click at [315, 434] on td "5641" at bounding box center [294, 436] width 78 height 22
drag, startPoint x: 315, startPoint y: 434, endPoint x: 376, endPoint y: 435, distance: 60.5
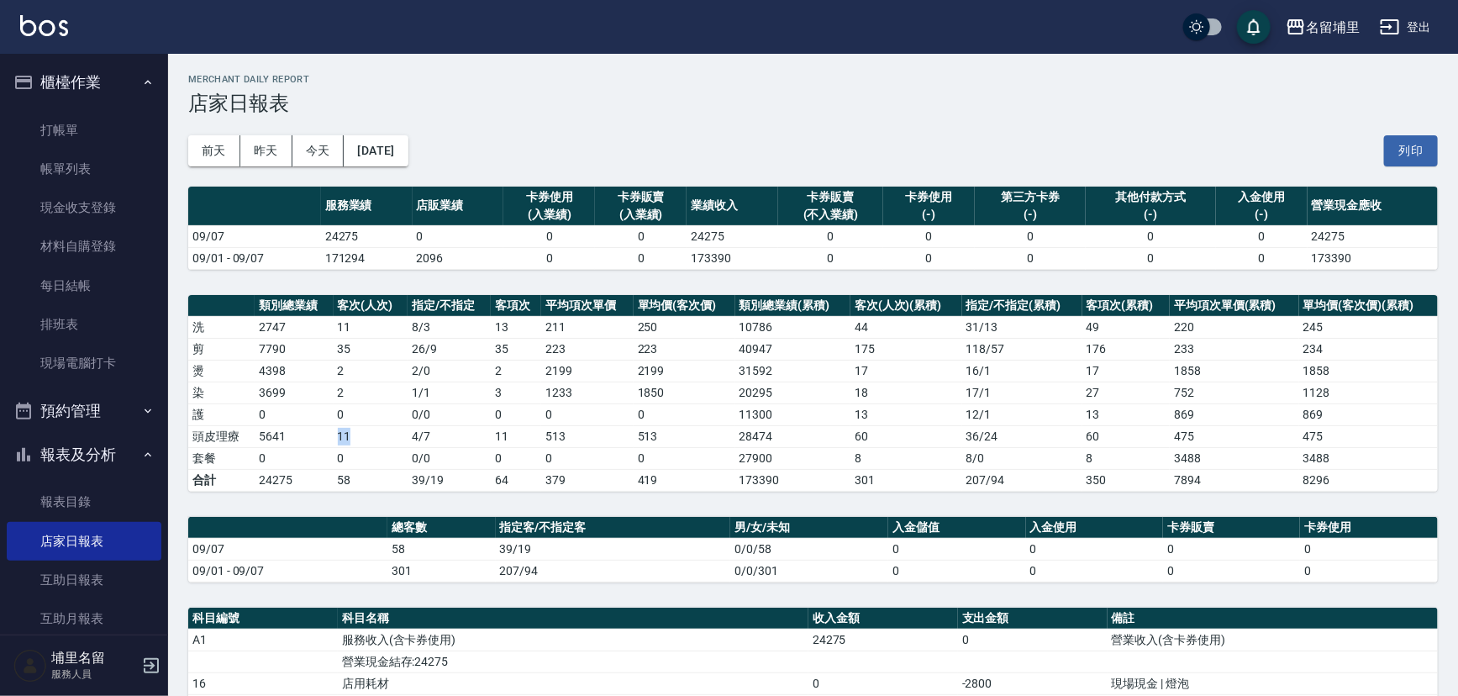
click at [376, 435] on tr "頭皮理療 5641 11 4 / 7 11 513 513 28474 60 36 / 24 60 475 475" at bounding box center [812, 436] width 1249 height 22
click at [376, 435] on td "11" at bounding box center [371, 436] width 74 height 22
click at [376, 434] on td "11" at bounding box center [371, 436] width 74 height 22
drag, startPoint x: 376, startPoint y: 434, endPoint x: 365, endPoint y: 434, distance: 10.9
click at [365, 434] on td "11" at bounding box center [371, 436] width 74 height 22
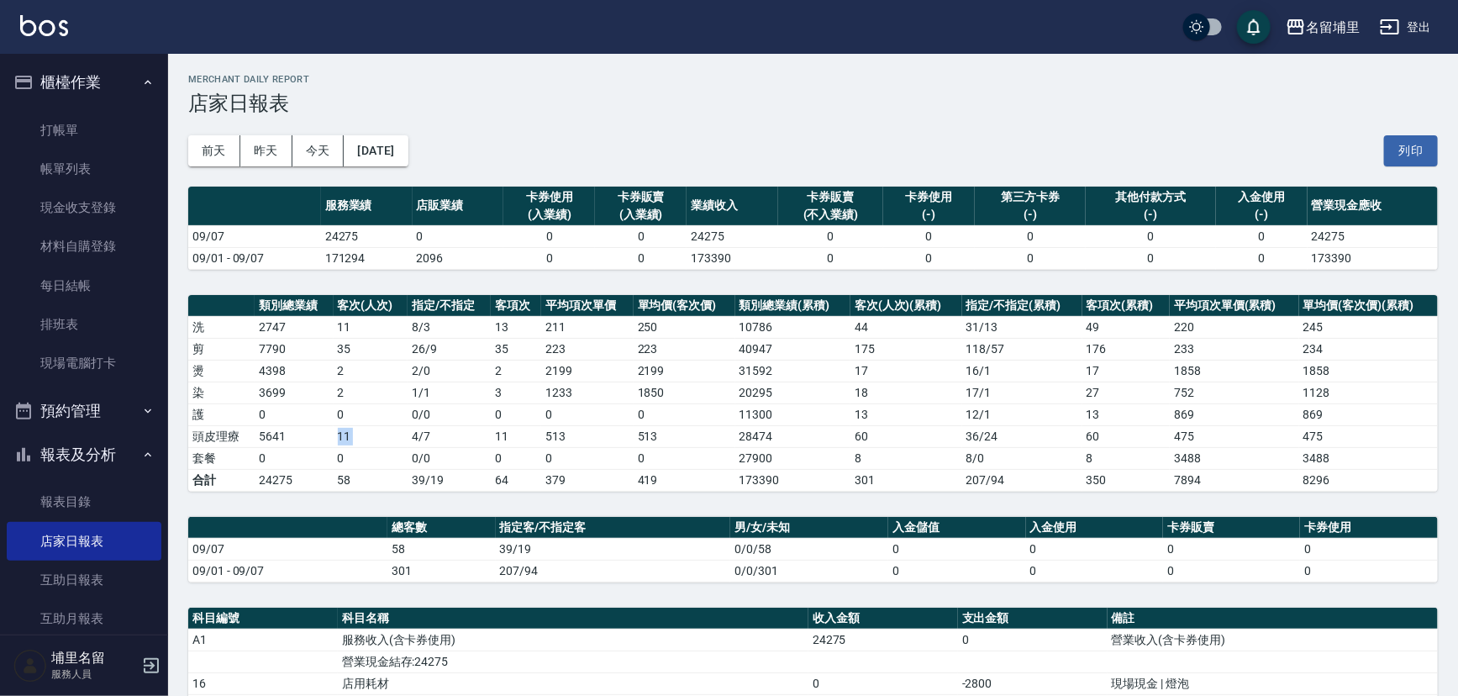
click at [365, 433] on td "11" at bounding box center [371, 436] width 74 height 22
click at [363, 444] on td "11" at bounding box center [371, 436] width 74 height 22
drag, startPoint x: 377, startPoint y: 239, endPoint x: 316, endPoint y: 238, distance: 61.3
click at [316, 238] on tr "09/07 24275 0 0 0 24275 0 0 0 0 0 24275" at bounding box center [812, 236] width 1249 height 22
click at [315, 238] on td "09/07" at bounding box center [254, 236] width 133 height 22
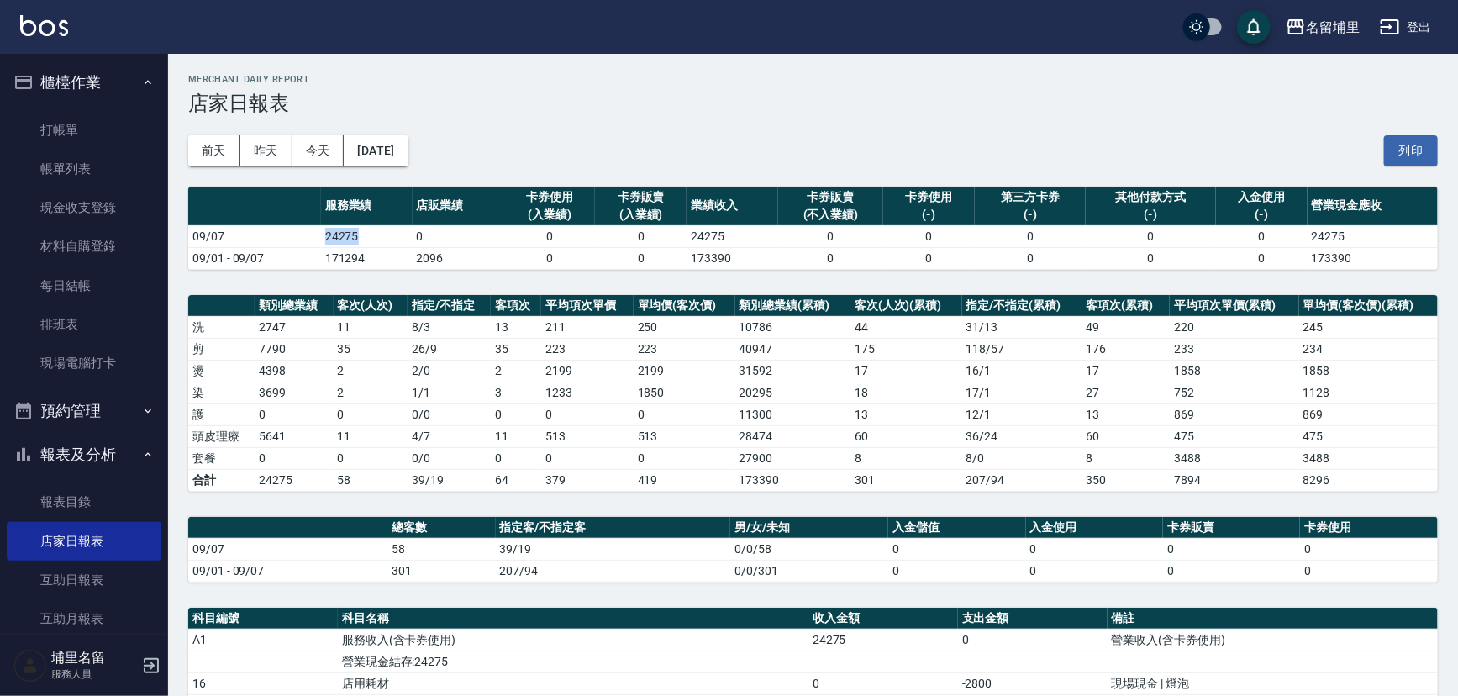
drag, startPoint x: 336, startPoint y: 236, endPoint x: 375, endPoint y: 236, distance: 38.7
click at [375, 236] on tr "09/07 24275 0 0 0 24275 0 0 0 0 0 24275" at bounding box center [812, 236] width 1249 height 22
click at [375, 236] on td "24275" at bounding box center [367, 236] width 92 height 22
drag, startPoint x: 369, startPoint y: 238, endPoint x: 311, endPoint y: 234, distance: 58.1
click at [311, 234] on tr "09/07 24275 0 0 0 24275 0 0 0 0 0 24275" at bounding box center [812, 236] width 1249 height 22
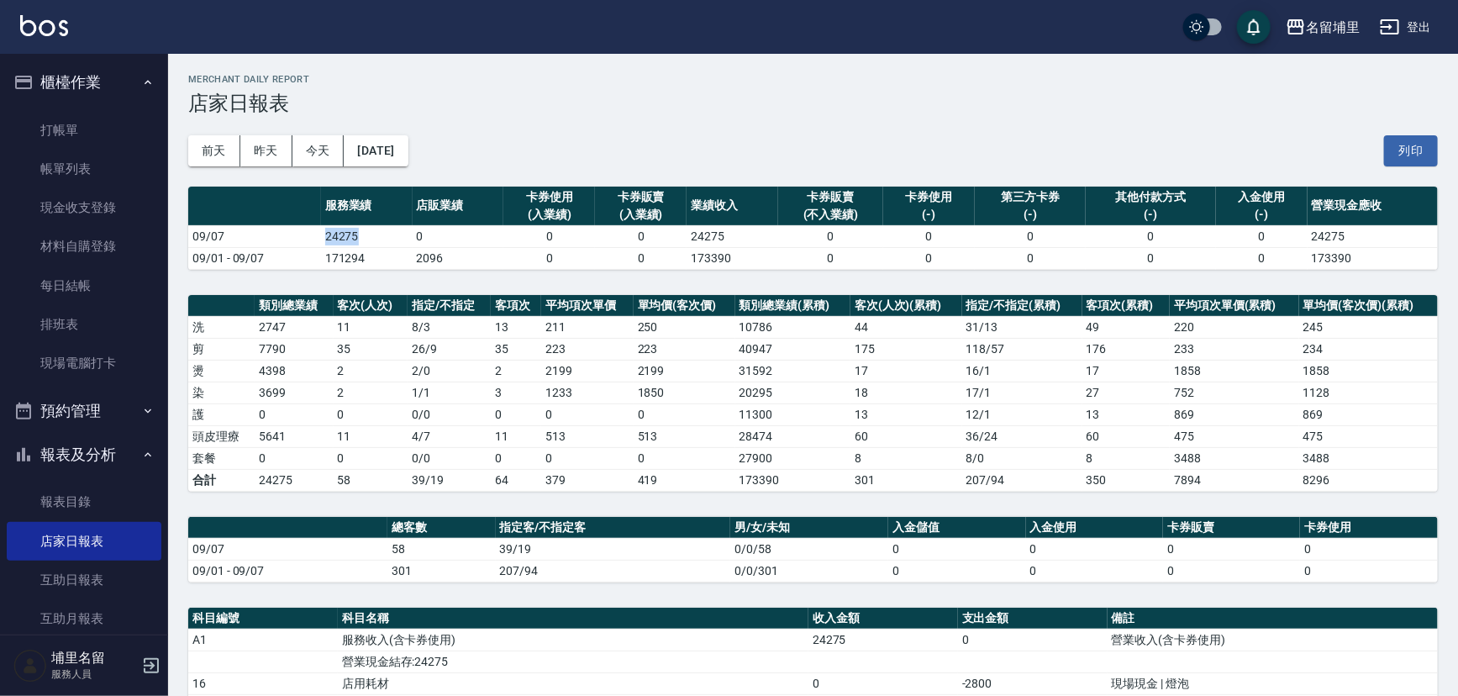
click at [311, 234] on td "09/07" at bounding box center [254, 236] width 133 height 22
drag, startPoint x: 303, startPoint y: 234, endPoint x: 357, endPoint y: 233, distance: 53.8
click at [357, 233] on tr "09/07 24275 0 0 0 24275 0 0 0 0 0 24275" at bounding box center [812, 236] width 1249 height 22
click at [358, 233] on td "24275" at bounding box center [367, 236] width 92 height 22
drag, startPoint x: 376, startPoint y: 233, endPoint x: 314, endPoint y: 235, distance: 62.2
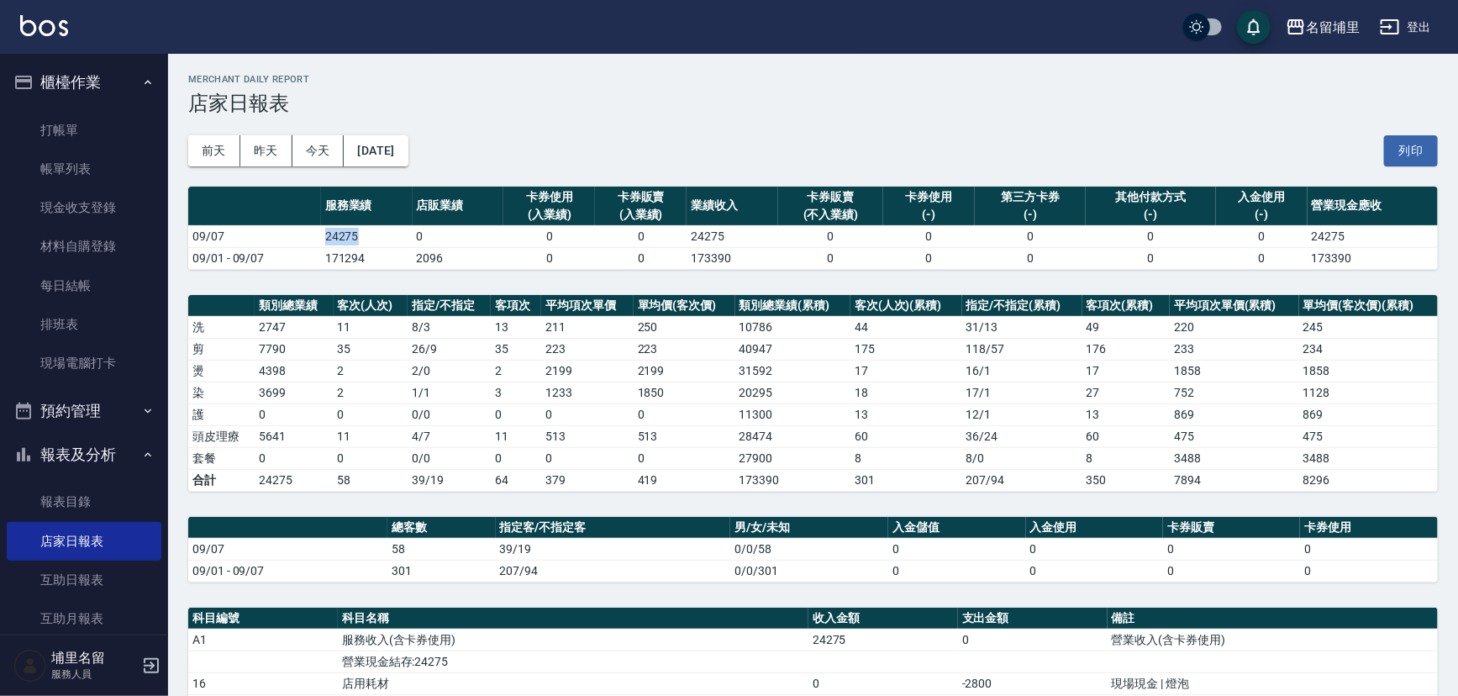
click at [314, 235] on tr "09/07 24275 0 0 0 24275 0 0 0 0 0 24275" at bounding box center [812, 236] width 1249 height 22
click at [314, 235] on td "09/07" at bounding box center [254, 236] width 133 height 22
click at [361, 234] on tr "09/07 24275 0 0 0 24275 0 0 0 0 0 24275" at bounding box center [812, 236] width 1249 height 22
click at [361, 234] on td "24275" at bounding box center [367, 236] width 92 height 22
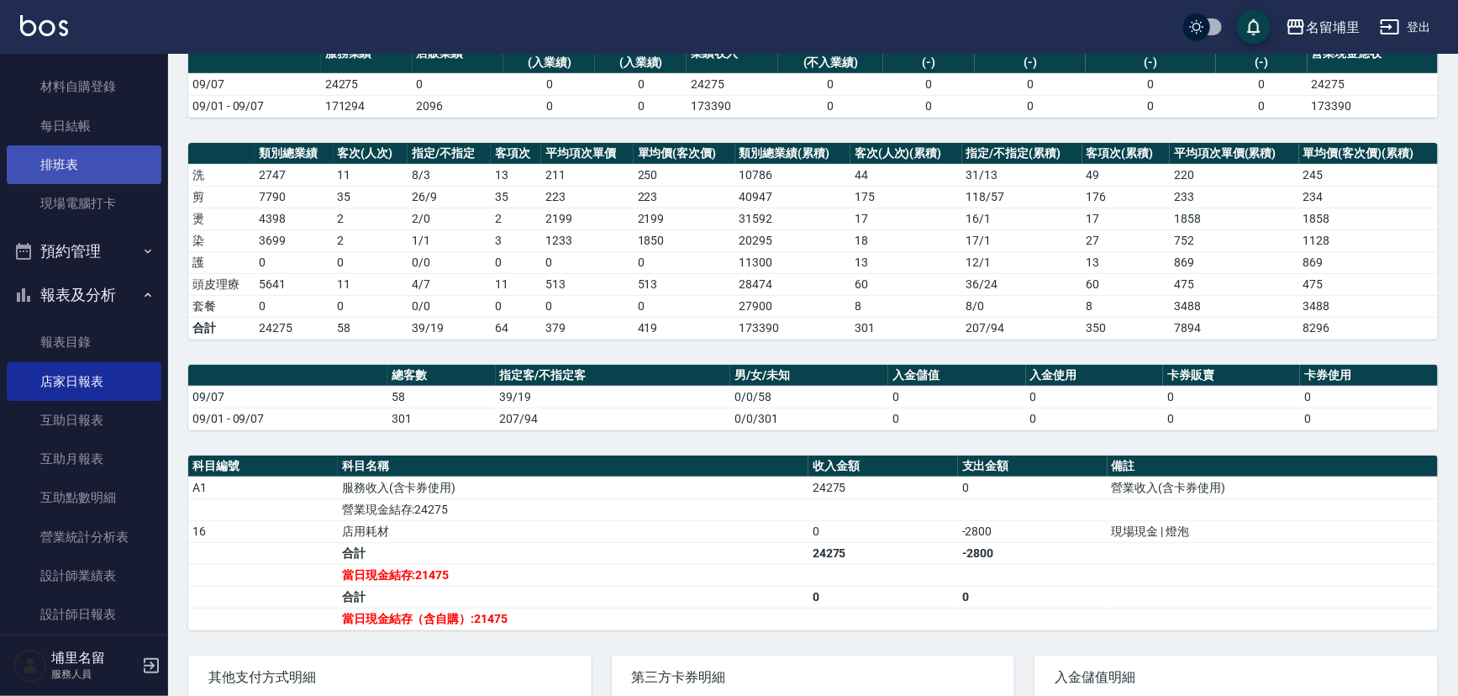
scroll to position [76, 0]
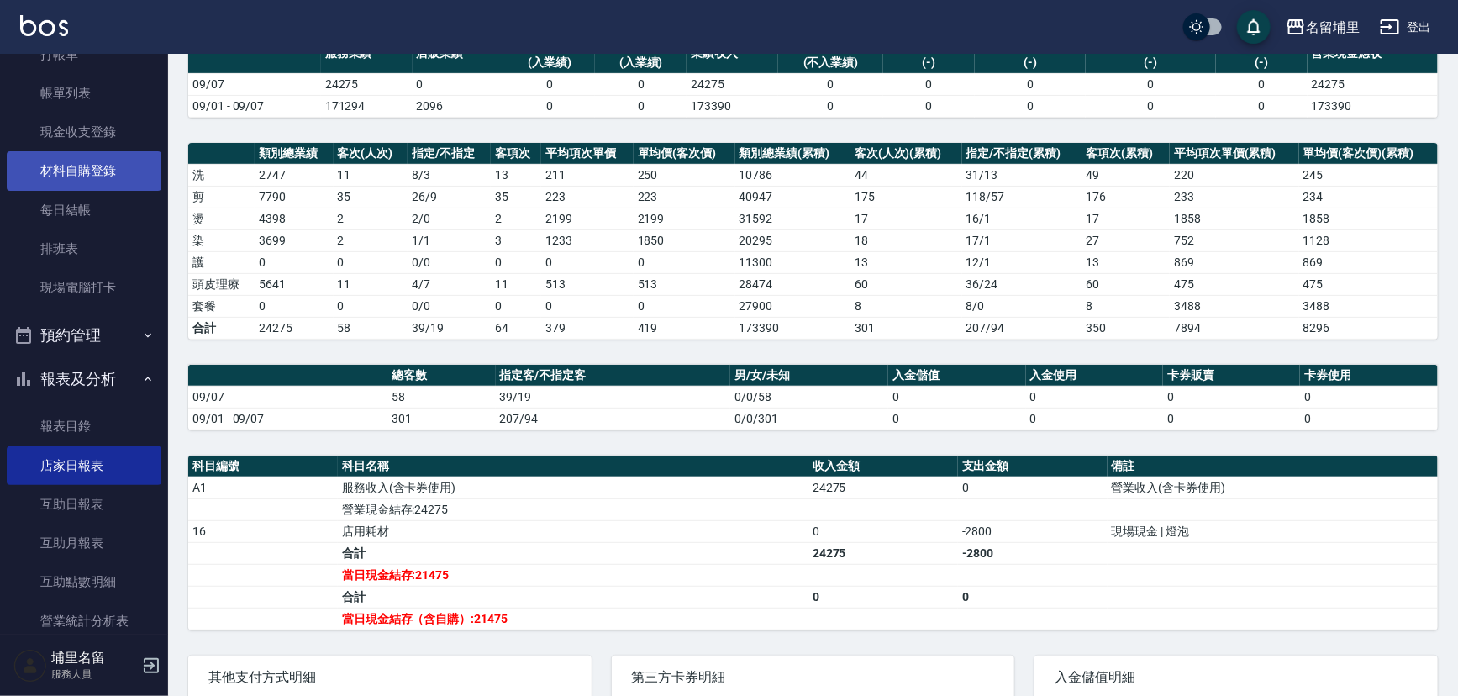
click at [113, 186] on link "材料自購登錄" at bounding box center [84, 170] width 155 height 39
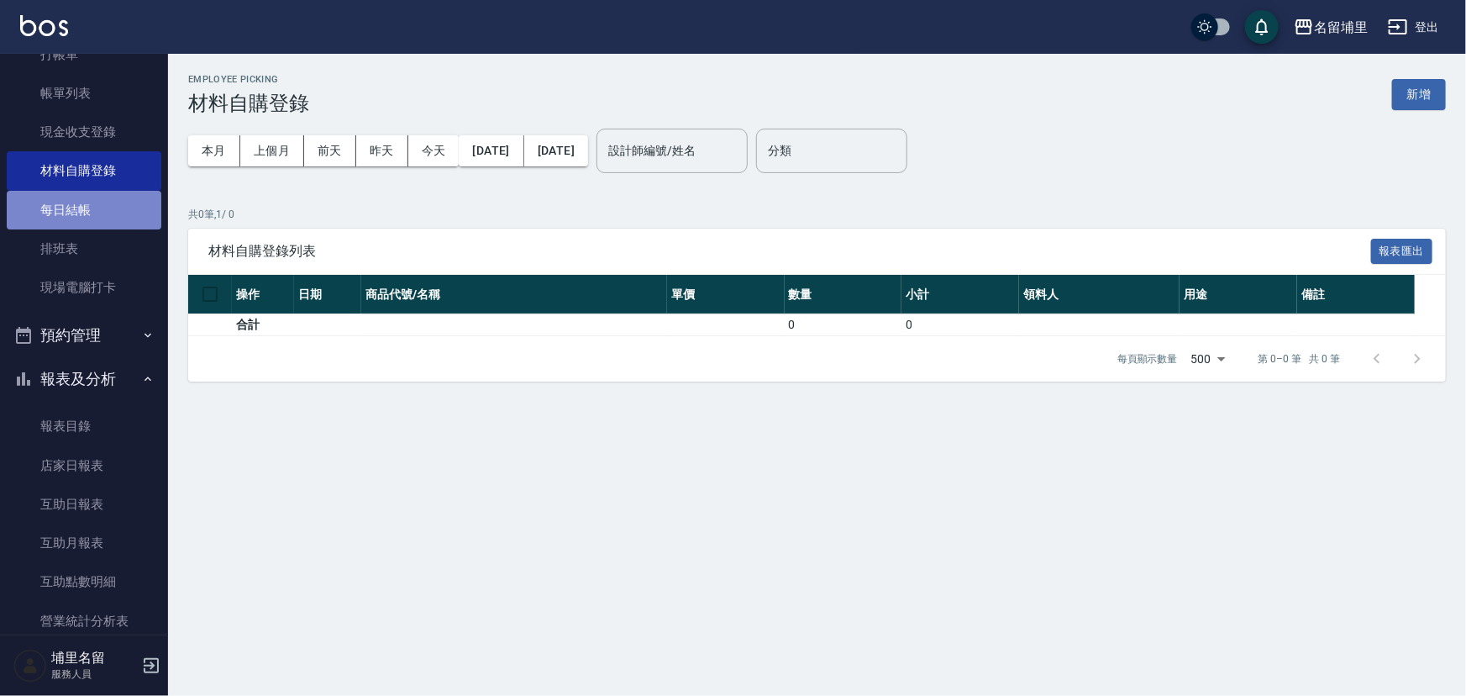
click at [103, 205] on link "每日結帳" at bounding box center [84, 210] width 155 height 39
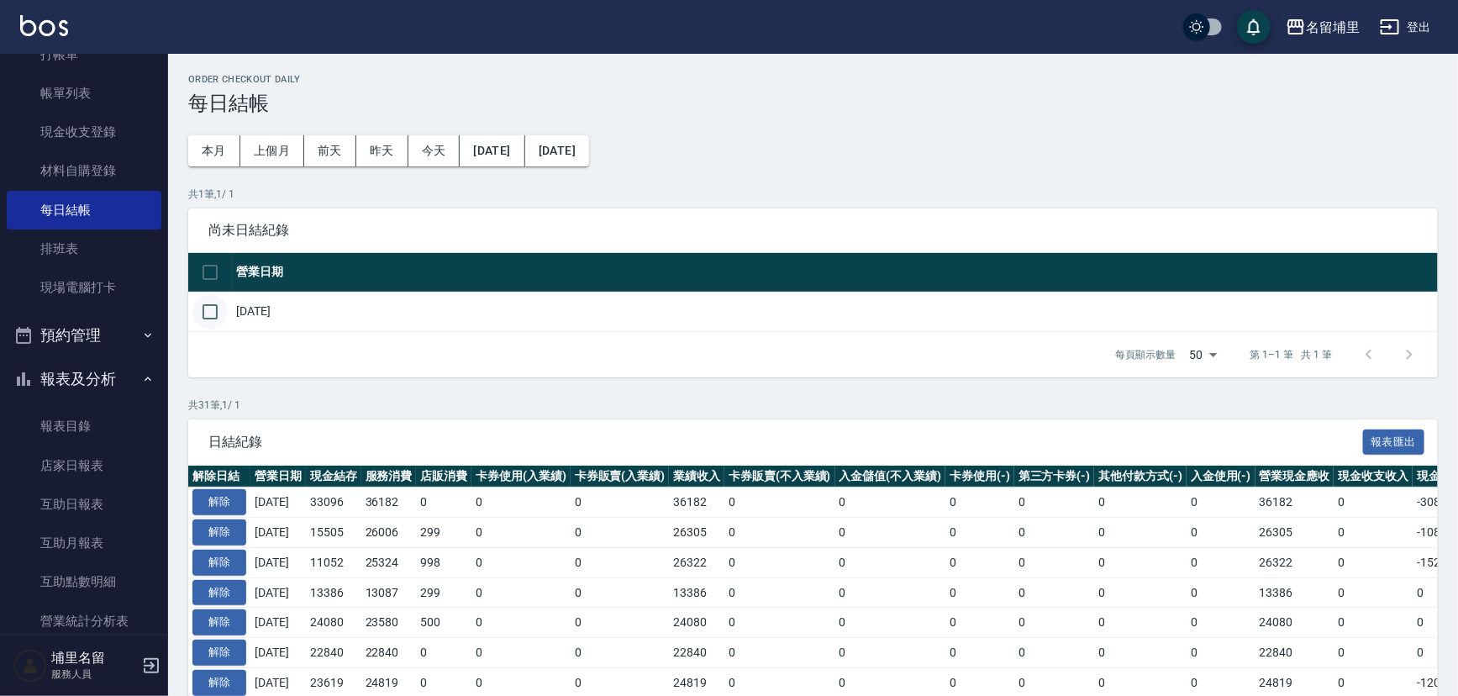
click at [216, 308] on input "checkbox" at bounding box center [209, 311] width 35 height 35
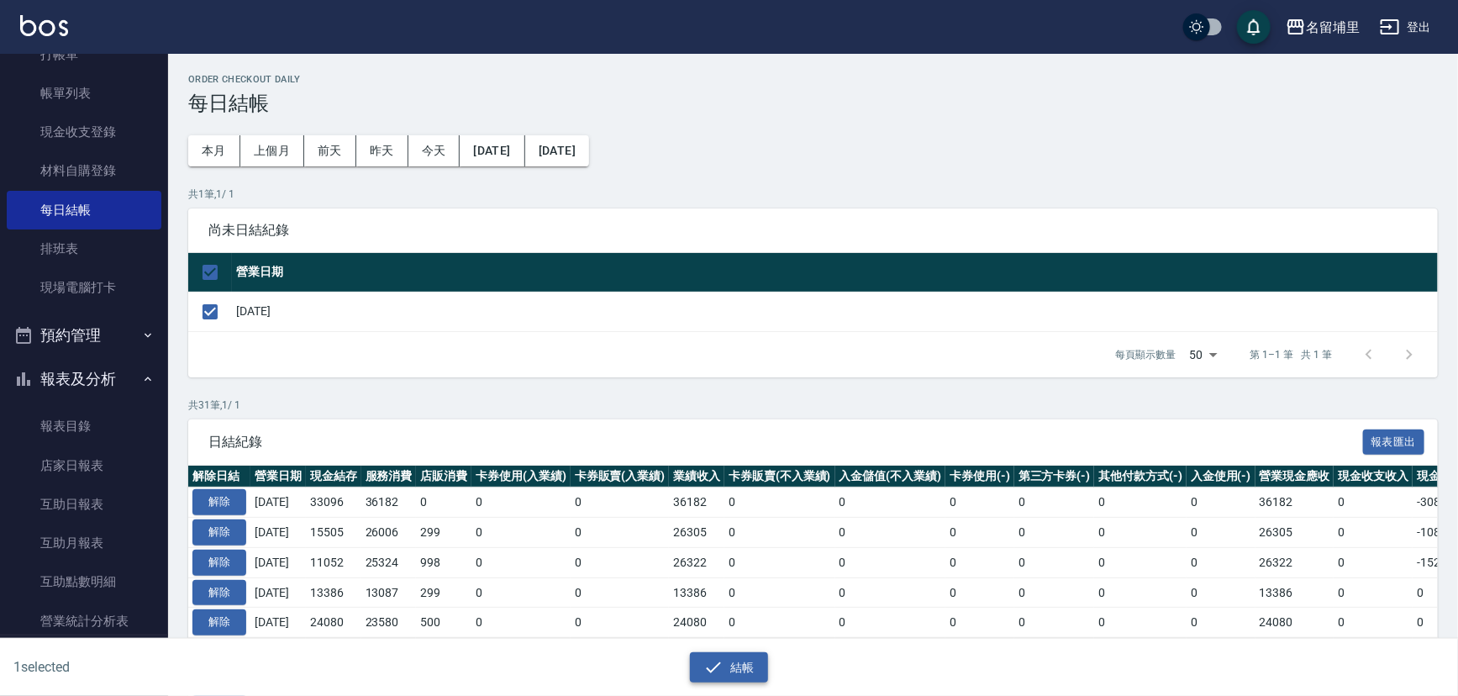
click at [737, 670] on button "結帳" at bounding box center [729, 667] width 78 height 31
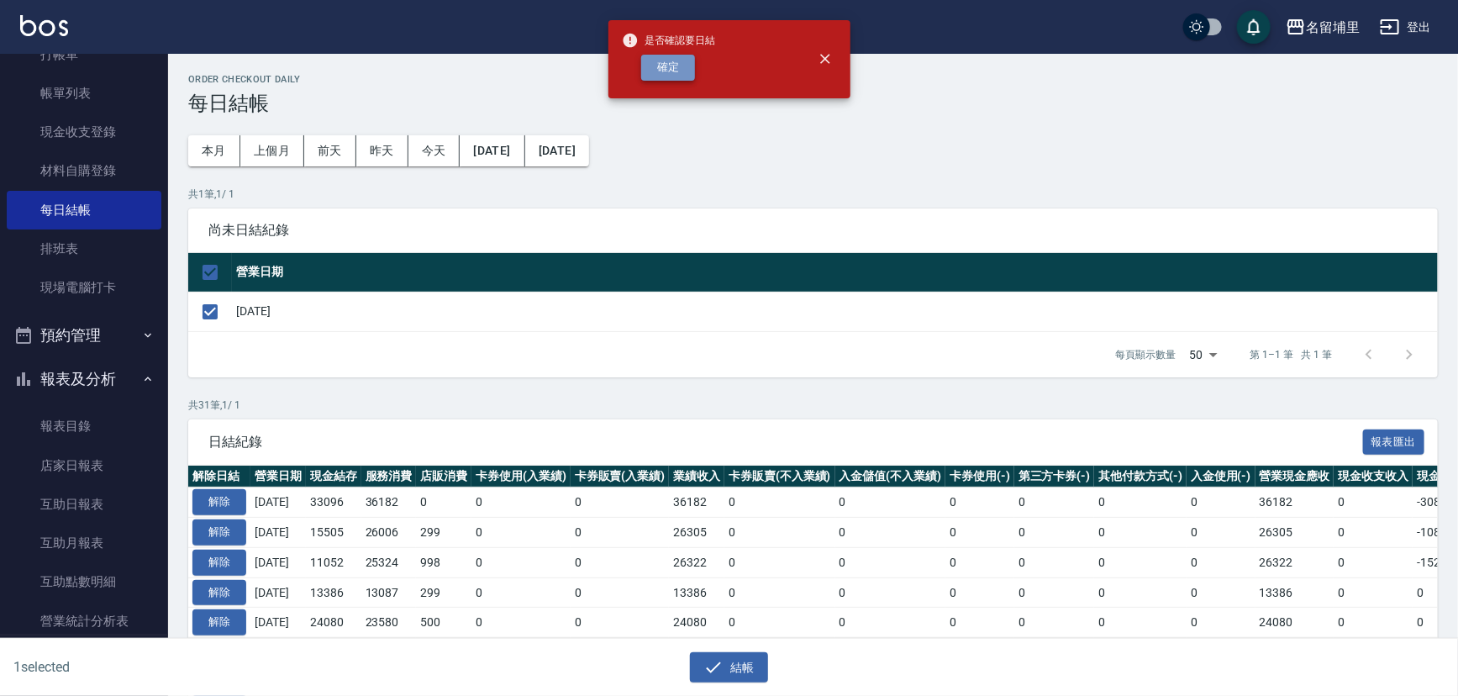
click at [672, 76] on button "確定" at bounding box center [668, 68] width 54 height 26
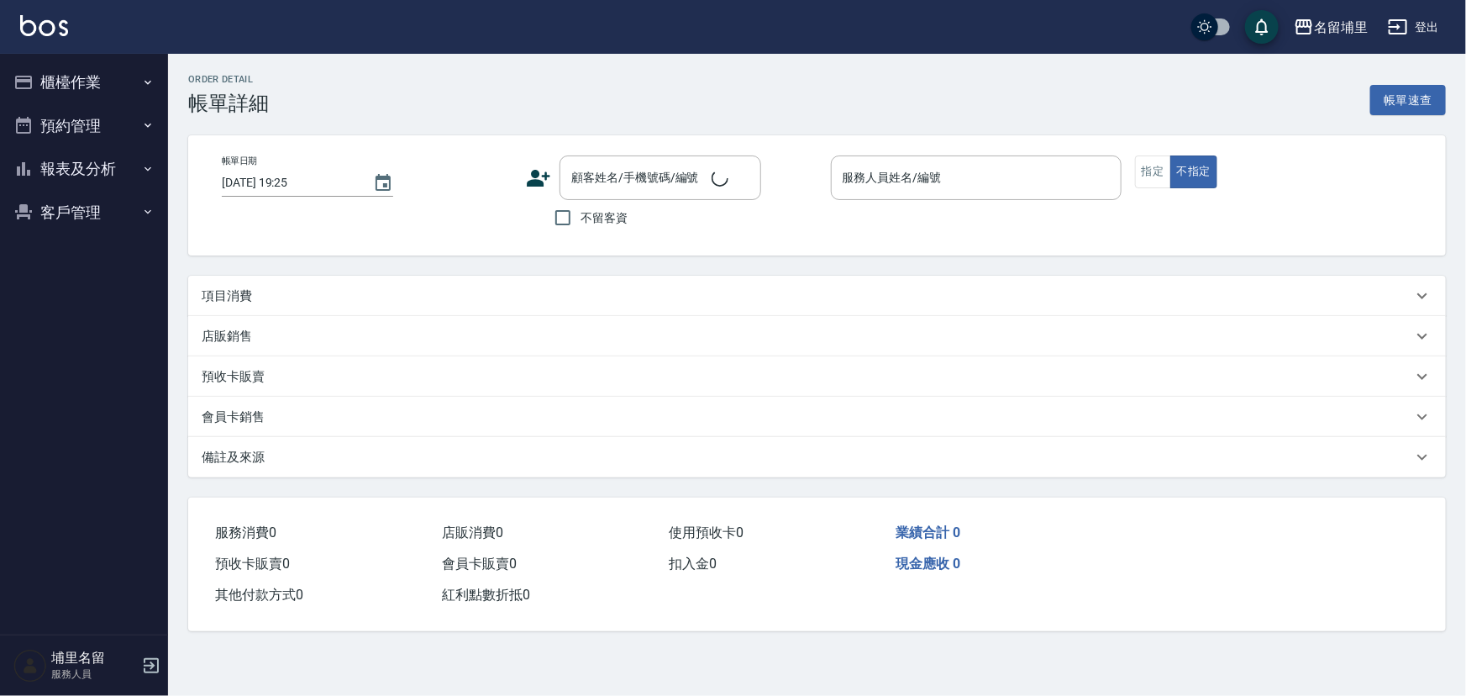
type input "2025/09/07 19:03"
checkbox input "true"
type input "蔣昀璠-5"
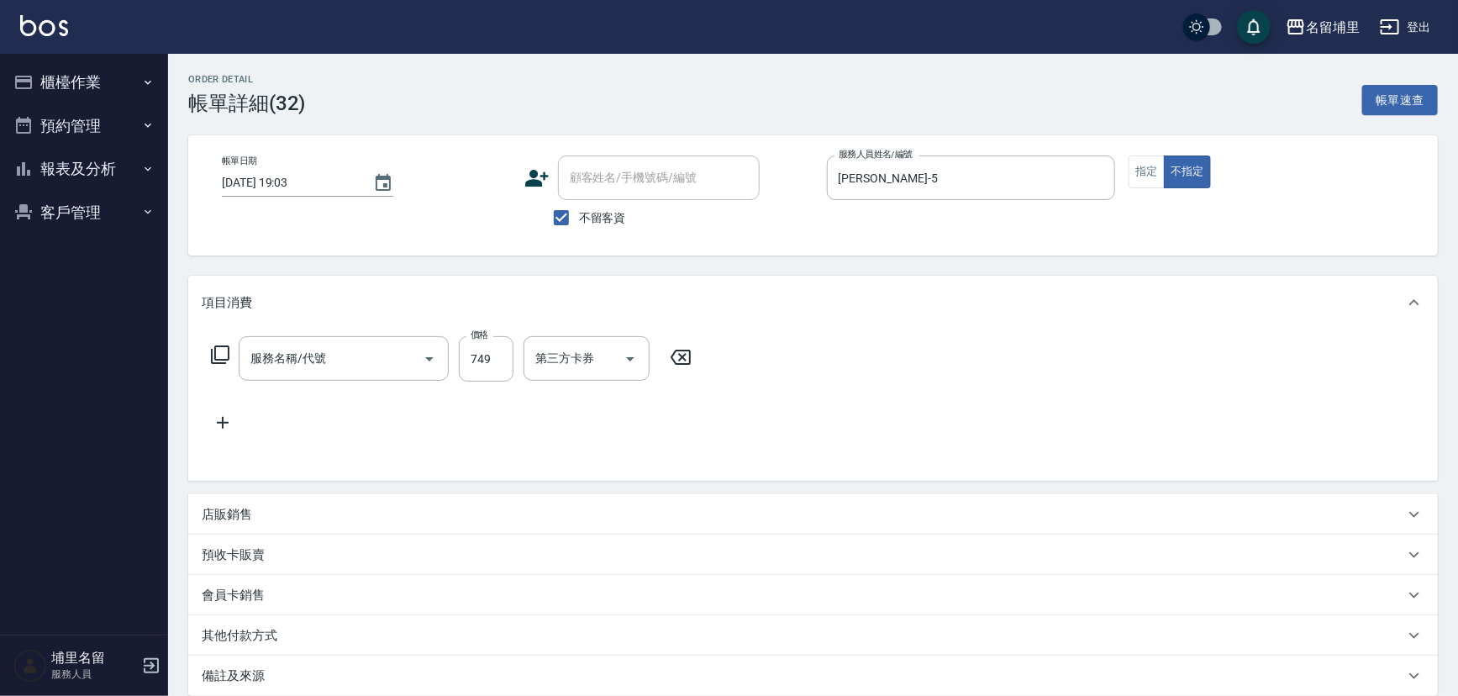
type input "精油699(669)"
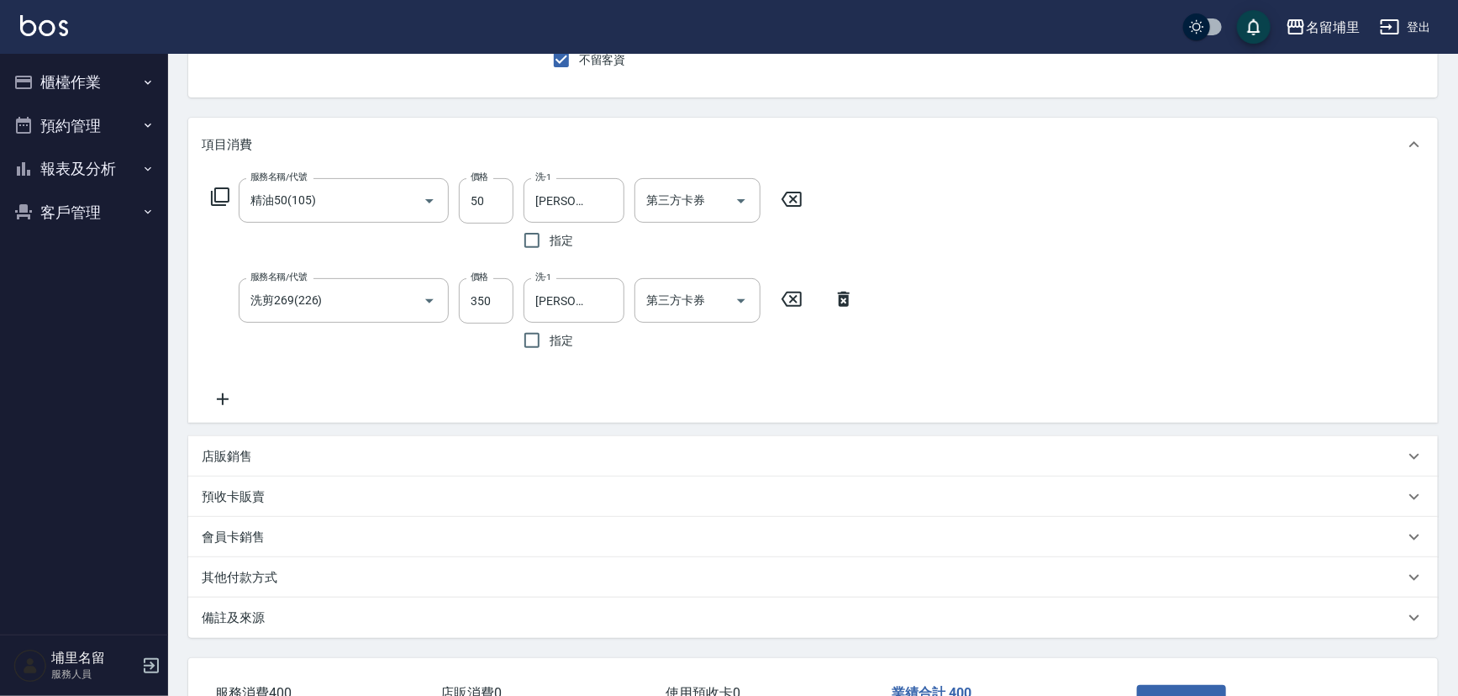
scroll to position [229, 0]
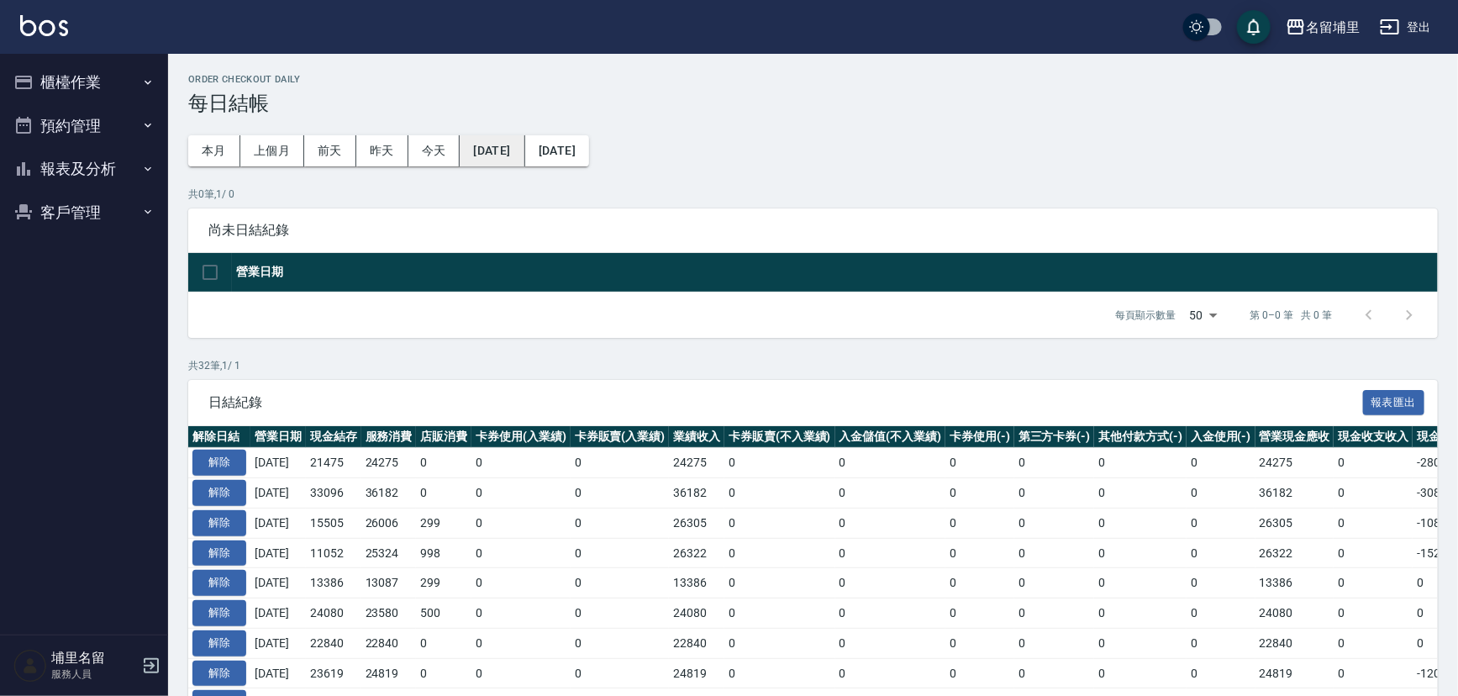
click at [521, 151] on button "[DATE]" at bounding box center [492, 150] width 65 height 31
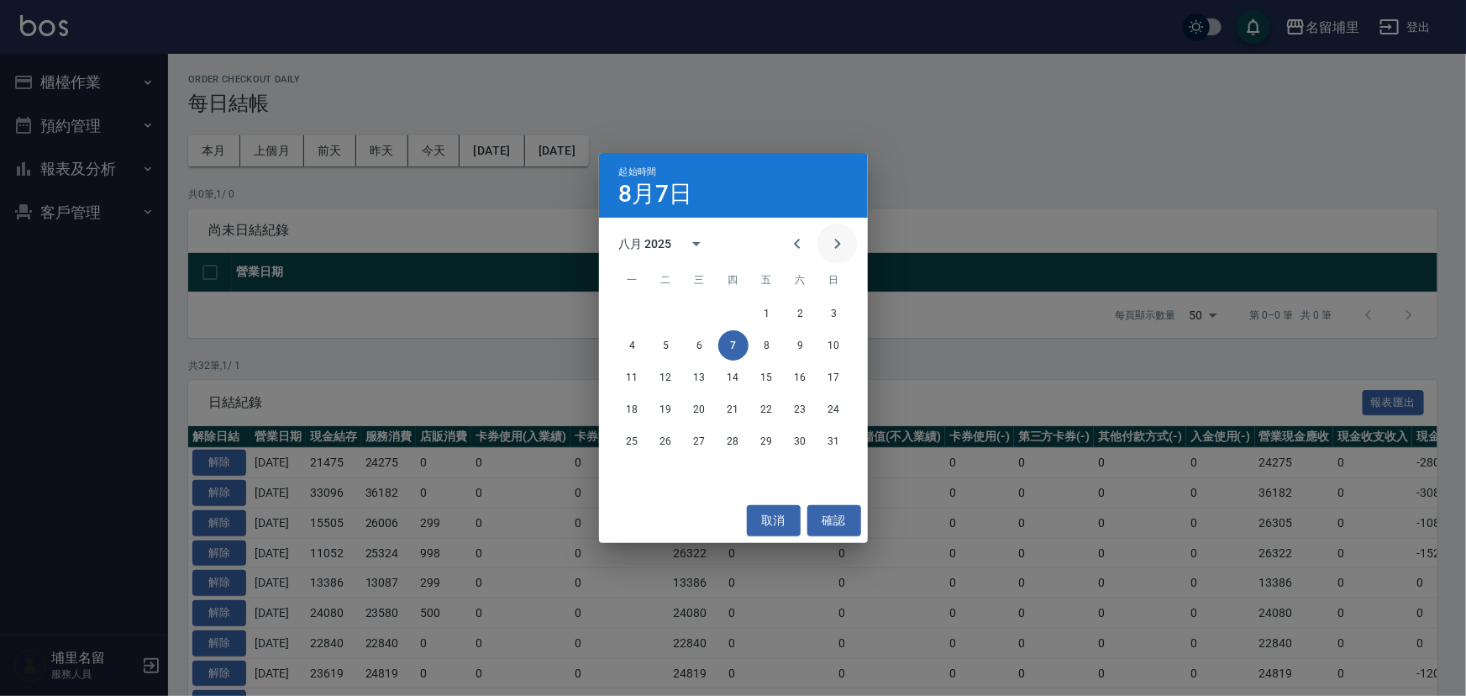
click at [835, 244] on icon "Next month" at bounding box center [838, 244] width 20 height 20
click at [628, 319] on button "1" at bounding box center [633, 313] width 30 height 30
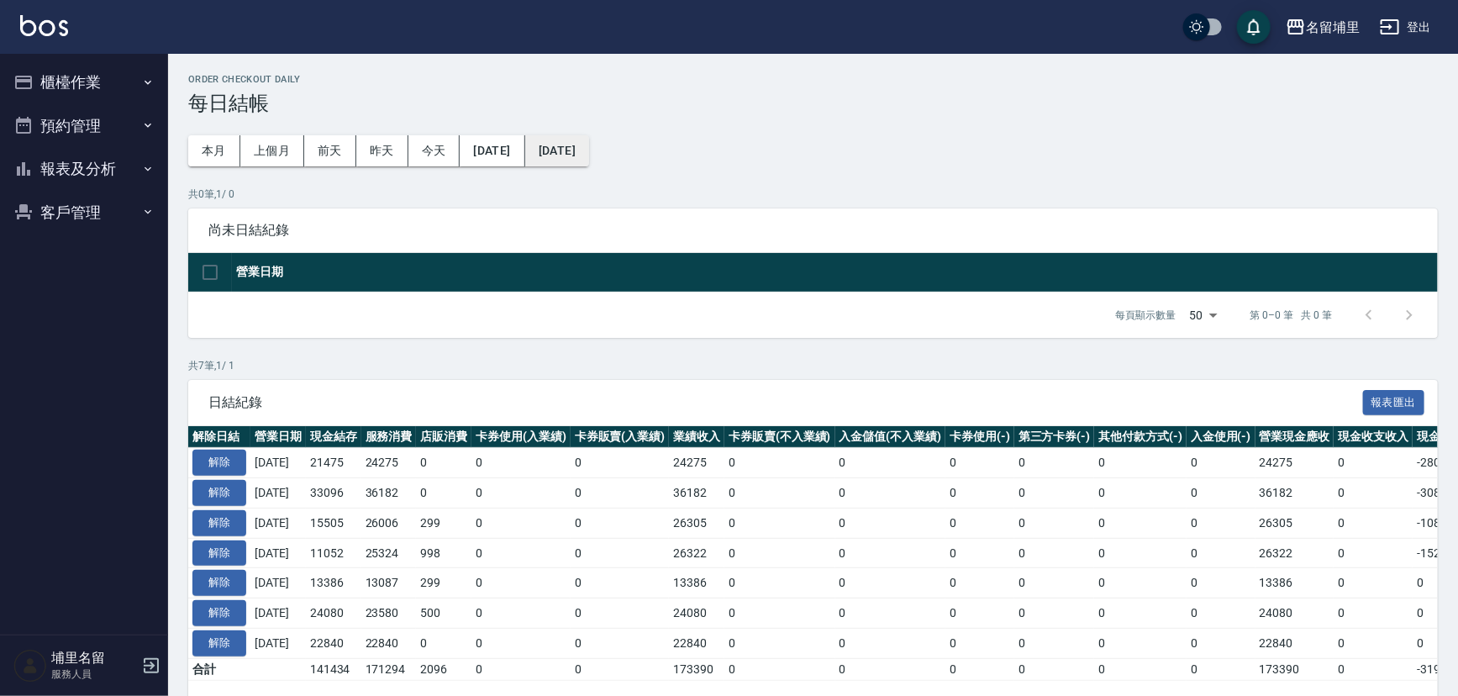
click at [589, 153] on button "[DATE]" at bounding box center [557, 150] width 64 height 31
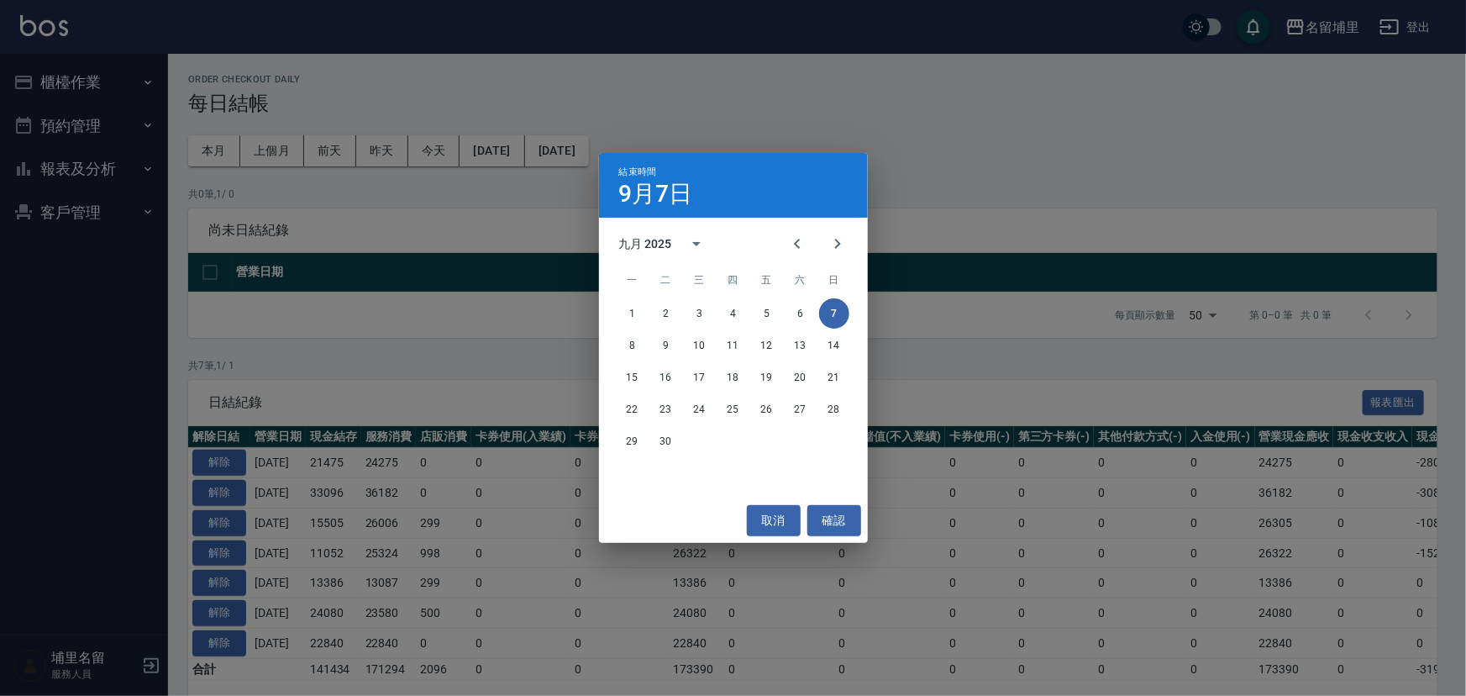
click at [483, 271] on div "結束時間 9月7日 九月 2025 一 二 三 四 五 六 日 1 2 3 4 5 6 7 8 9 10 11 12 13 14 15 16 17 18 19…" at bounding box center [733, 348] width 1466 height 696
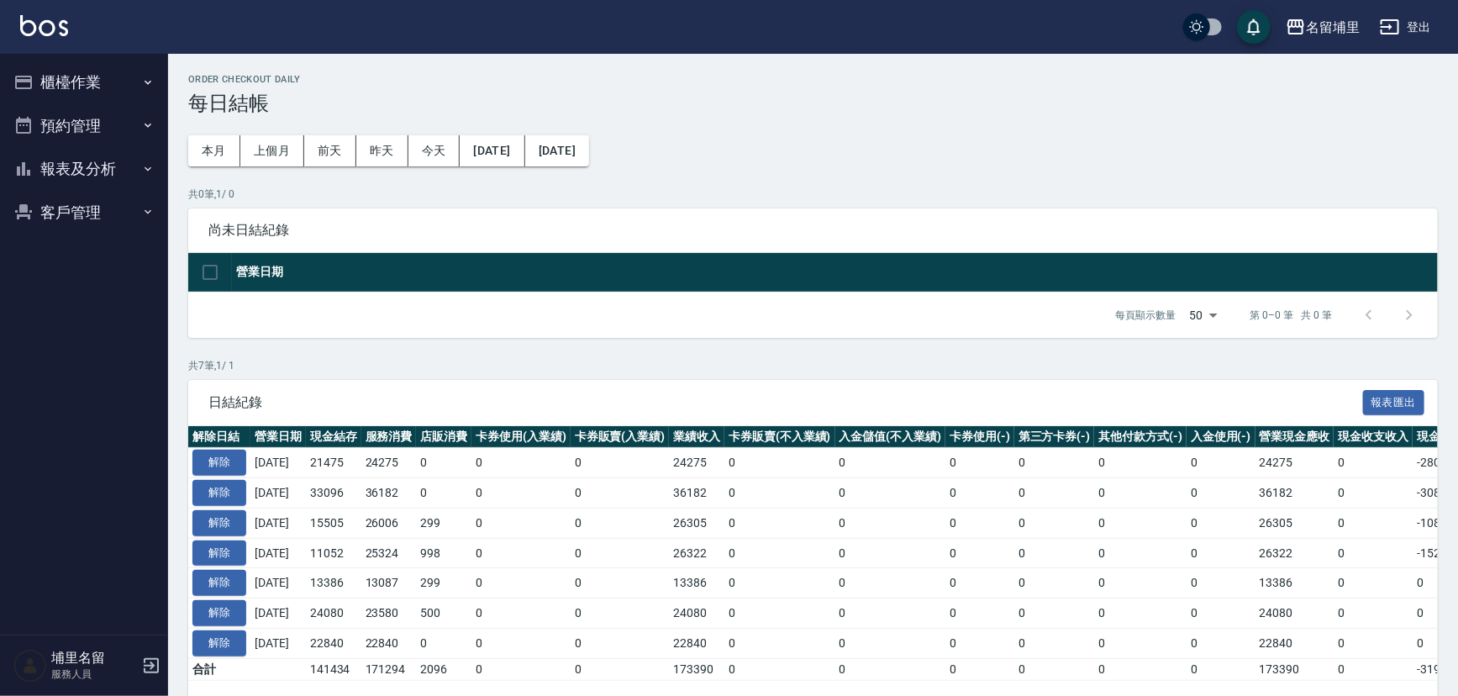
click at [530, 269] on th "營業日期" at bounding box center [835, 272] width 1206 height 39
drag, startPoint x: 666, startPoint y: 162, endPoint x: 616, endPoint y: 160, distance: 50.4
click at [666, 164] on div "Order checkout daily 每日結帳 本月 上個月 [DATE] [DATE] [DATE] [DATE] [DATE] 共 0 筆, 1 / …" at bounding box center [813, 400] width 1290 height 692
click at [589, 160] on button "[DATE]" at bounding box center [557, 150] width 64 height 31
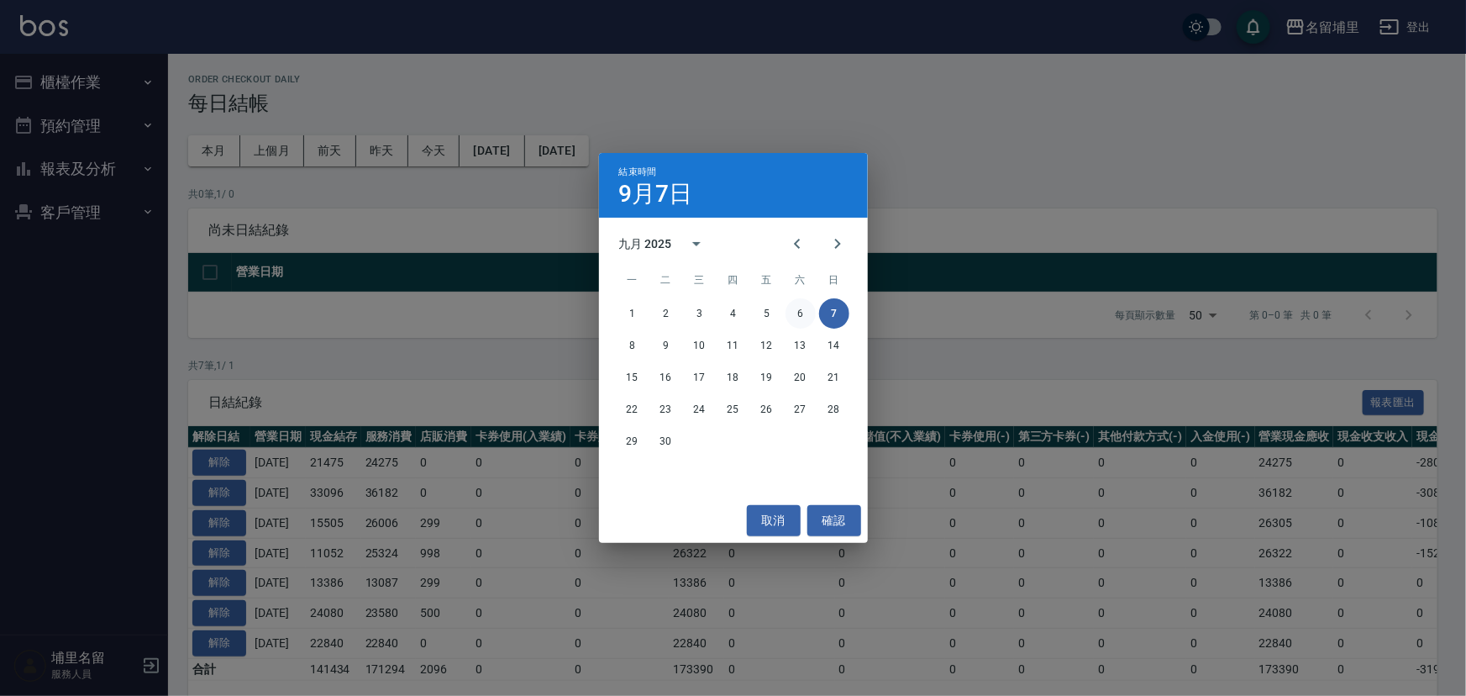
click at [801, 317] on button "6" at bounding box center [801, 313] width 30 height 30
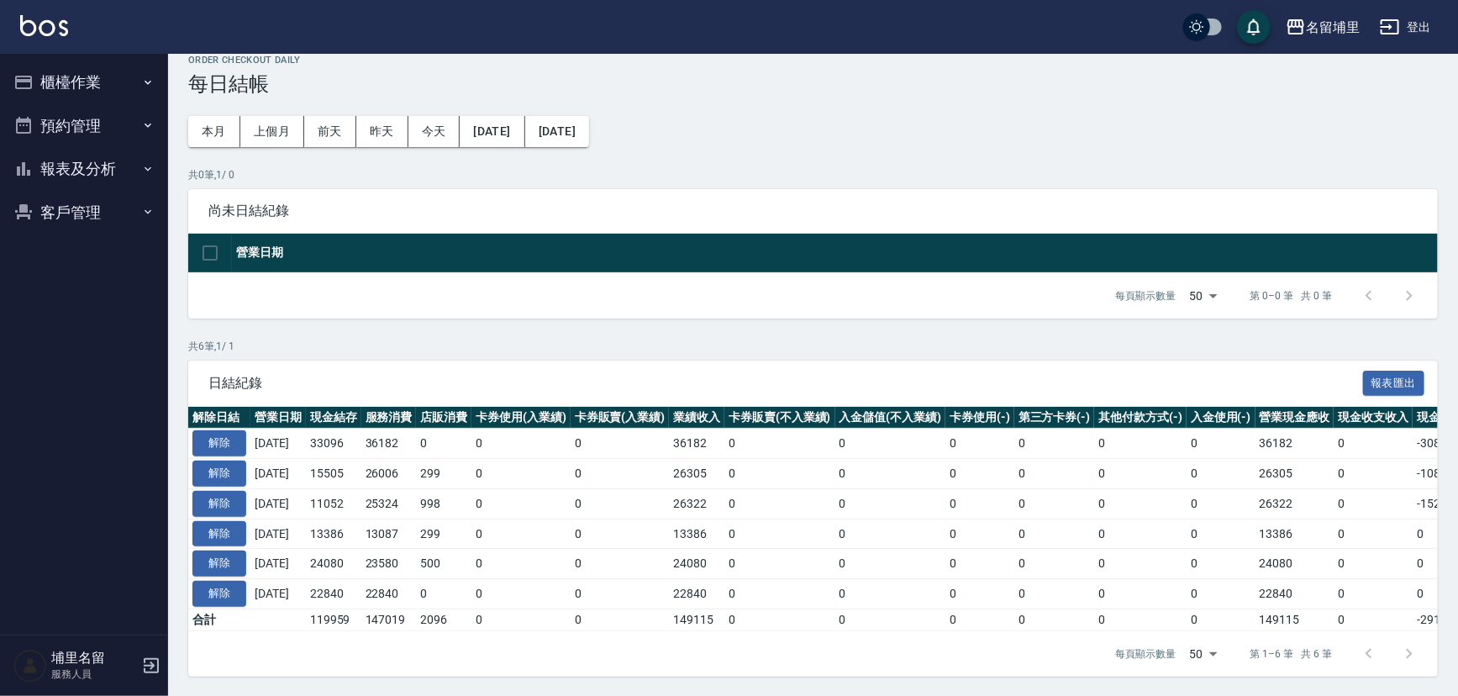
scroll to position [30, 0]
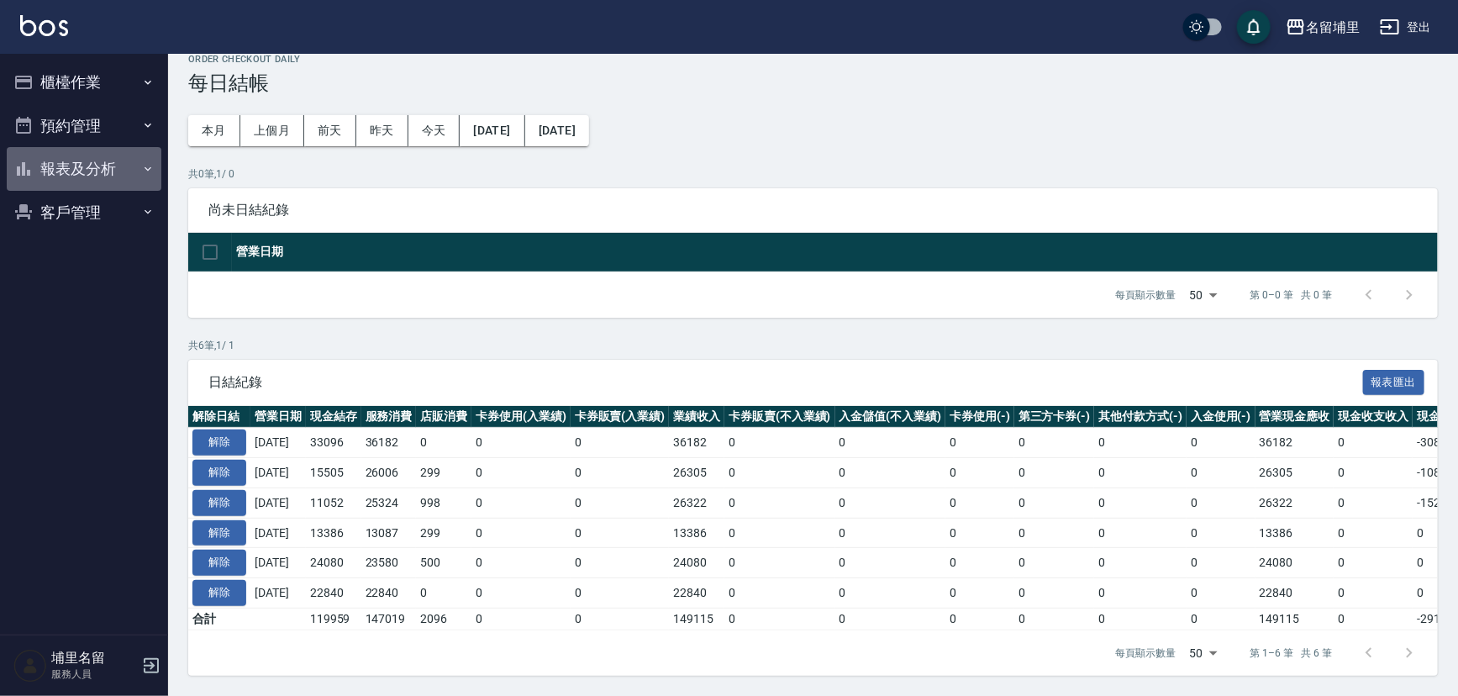
click at [82, 157] on button "報表及分析" at bounding box center [84, 169] width 155 height 44
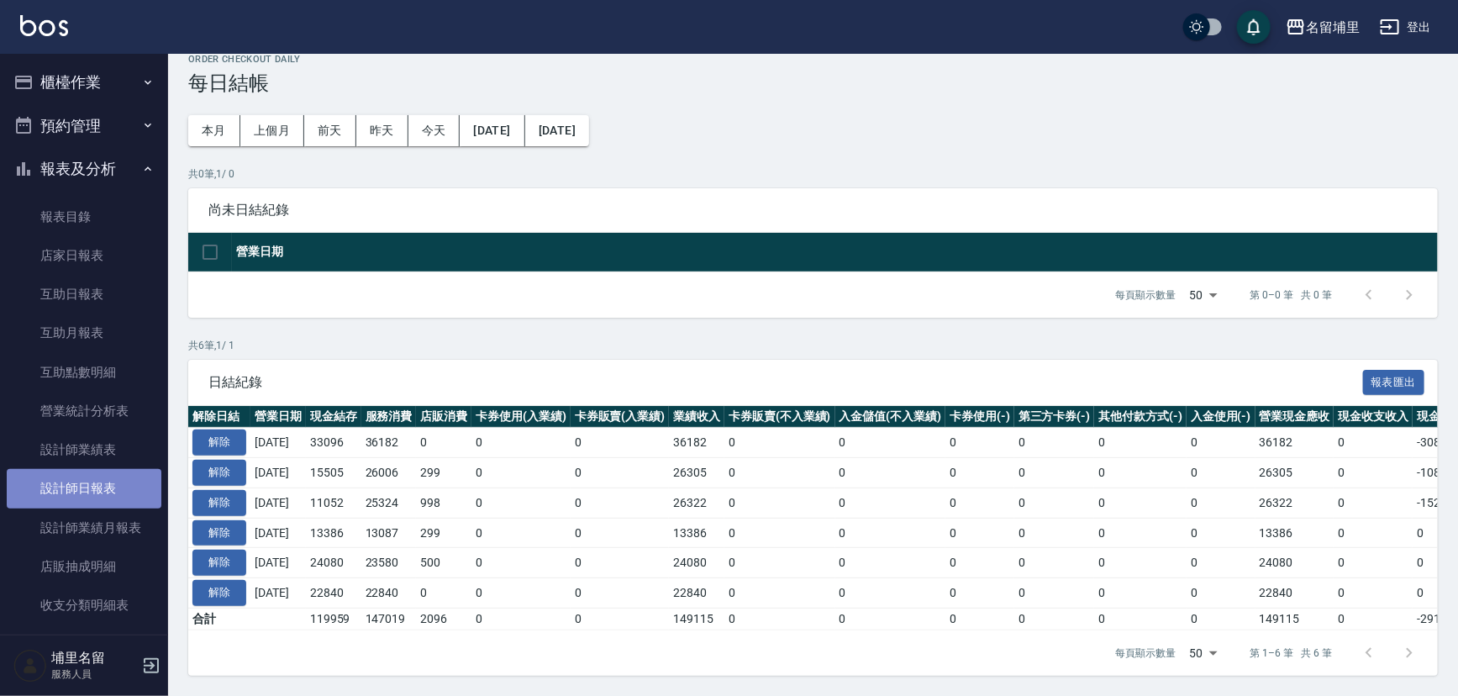
click at [145, 495] on link "設計師日報表" at bounding box center [84, 488] width 155 height 39
